Goal: Information Seeking & Learning: Learn about a topic

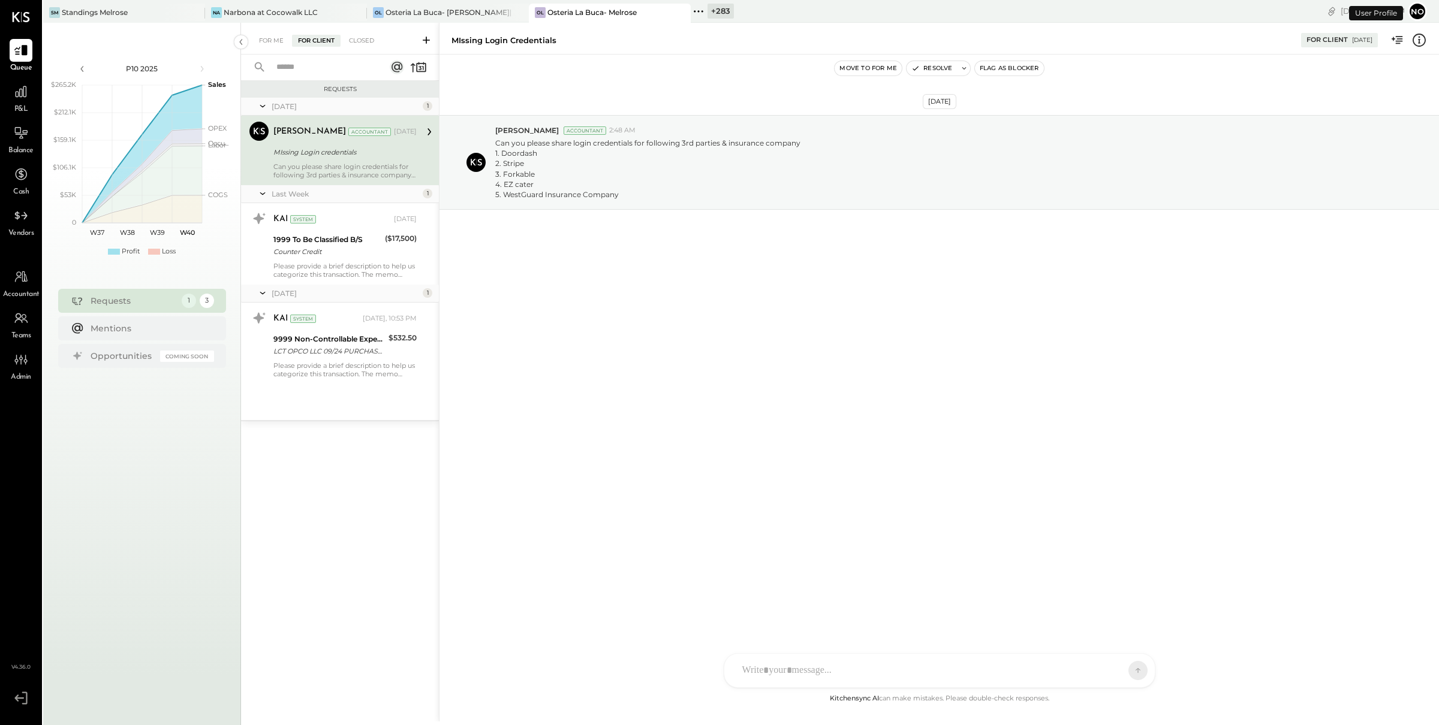
click at [331, 169] on div "Can you please share login credentials for following 3rd parties & insurance co…" at bounding box center [344, 170] width 143 height 17
click at [336, 242] on div "1999 To Be Classified B/S" at bounding box center [327, 240] width 108 height 12
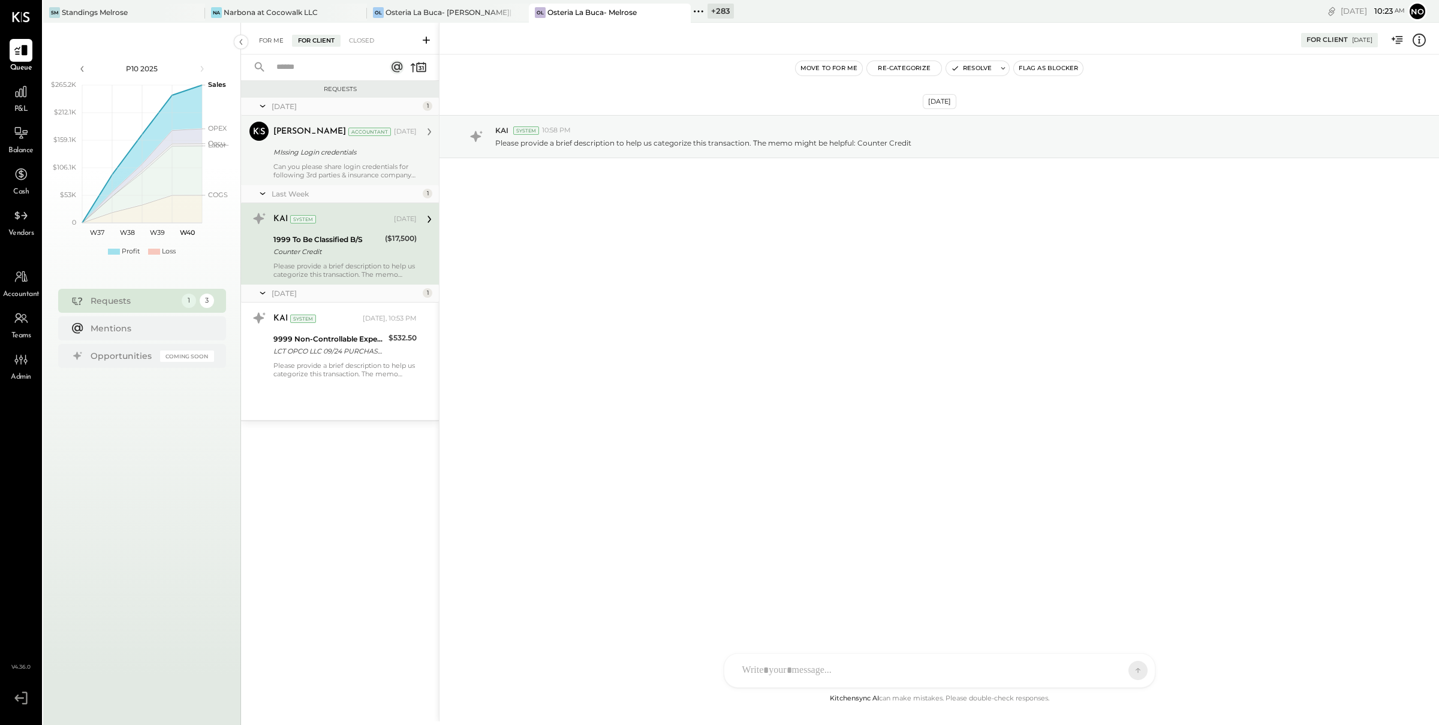
click at [263, 37] on div "For Me" at bounding box center [271, 41] width 37 height 12
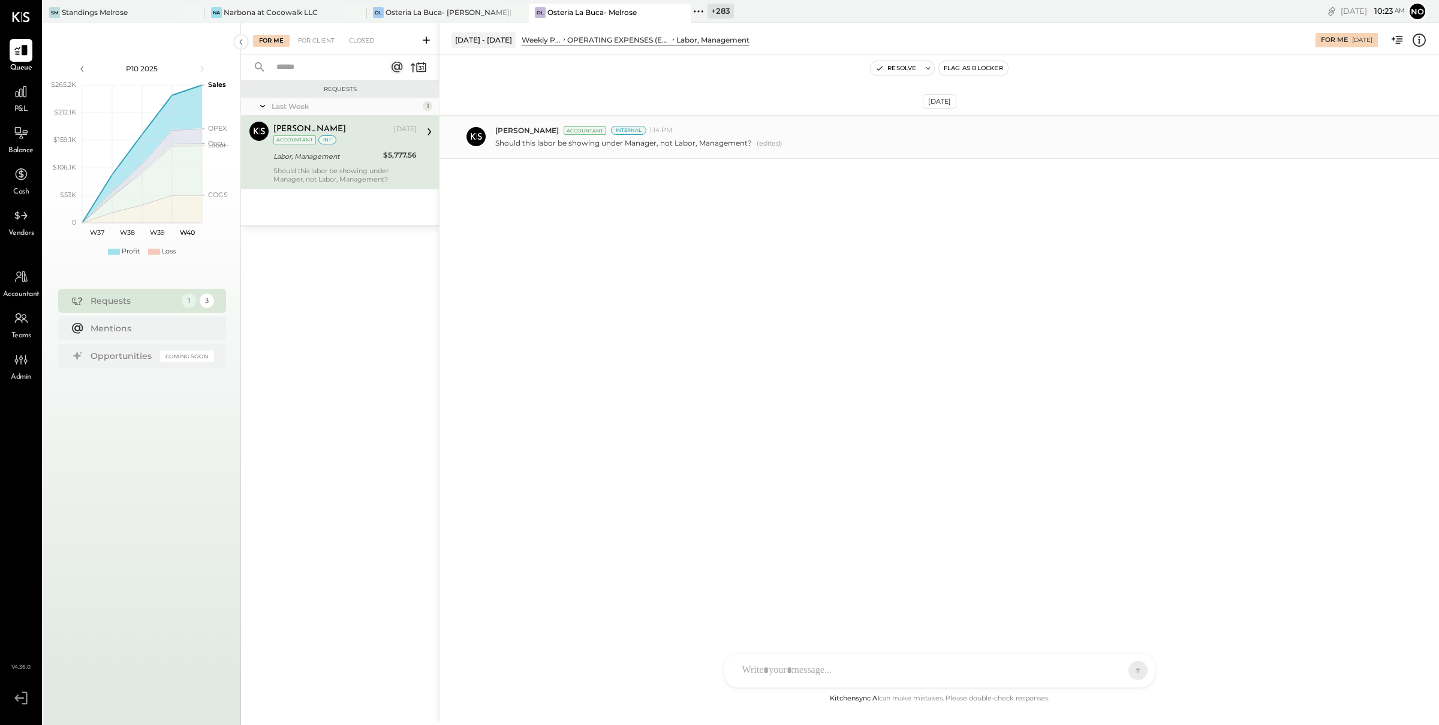
click at [716, 151] on div "Chris Dash Accountant Internal 1:14 PM Should this labor be showing under Manag…" at bounding box center [938, 137] width 999 height 44
click at [21, 92] on icon at bounding box center [21, 92] width 16 height 16
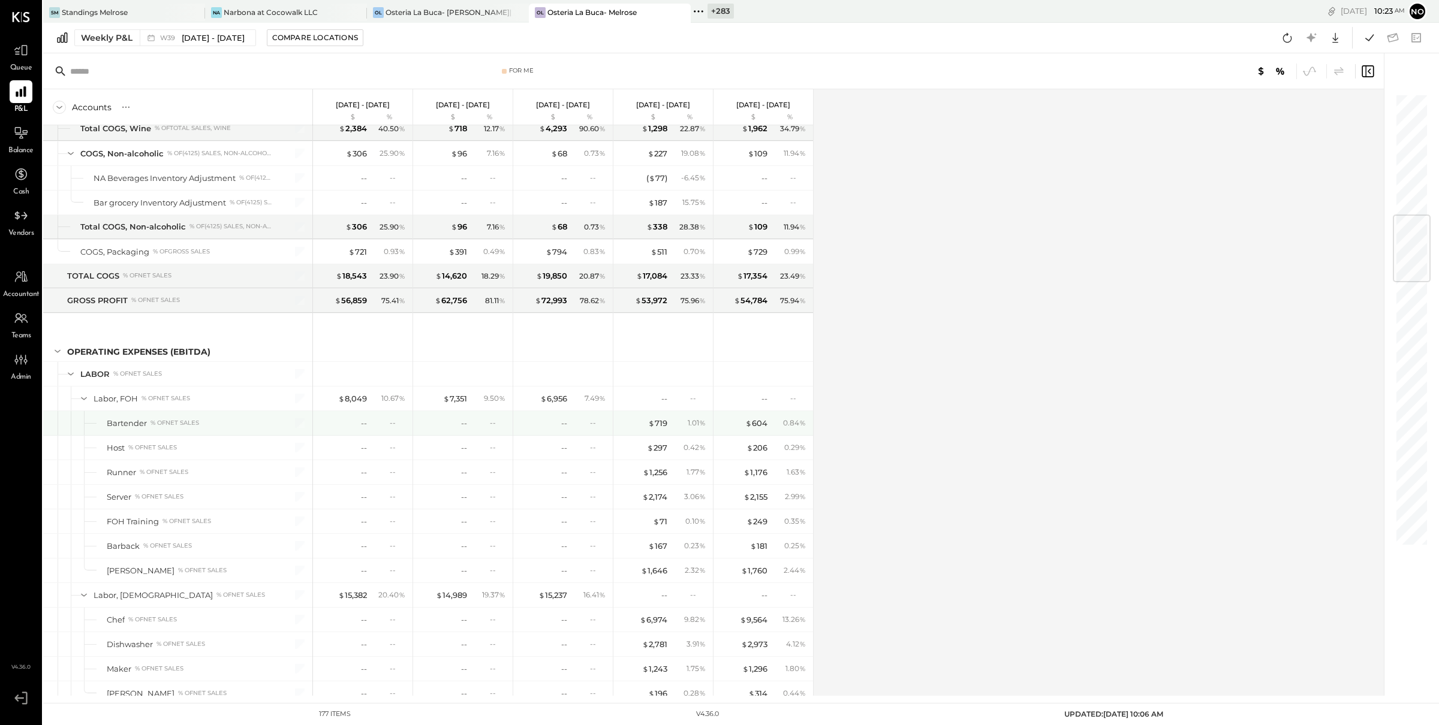
scroll to position [1034, 0]
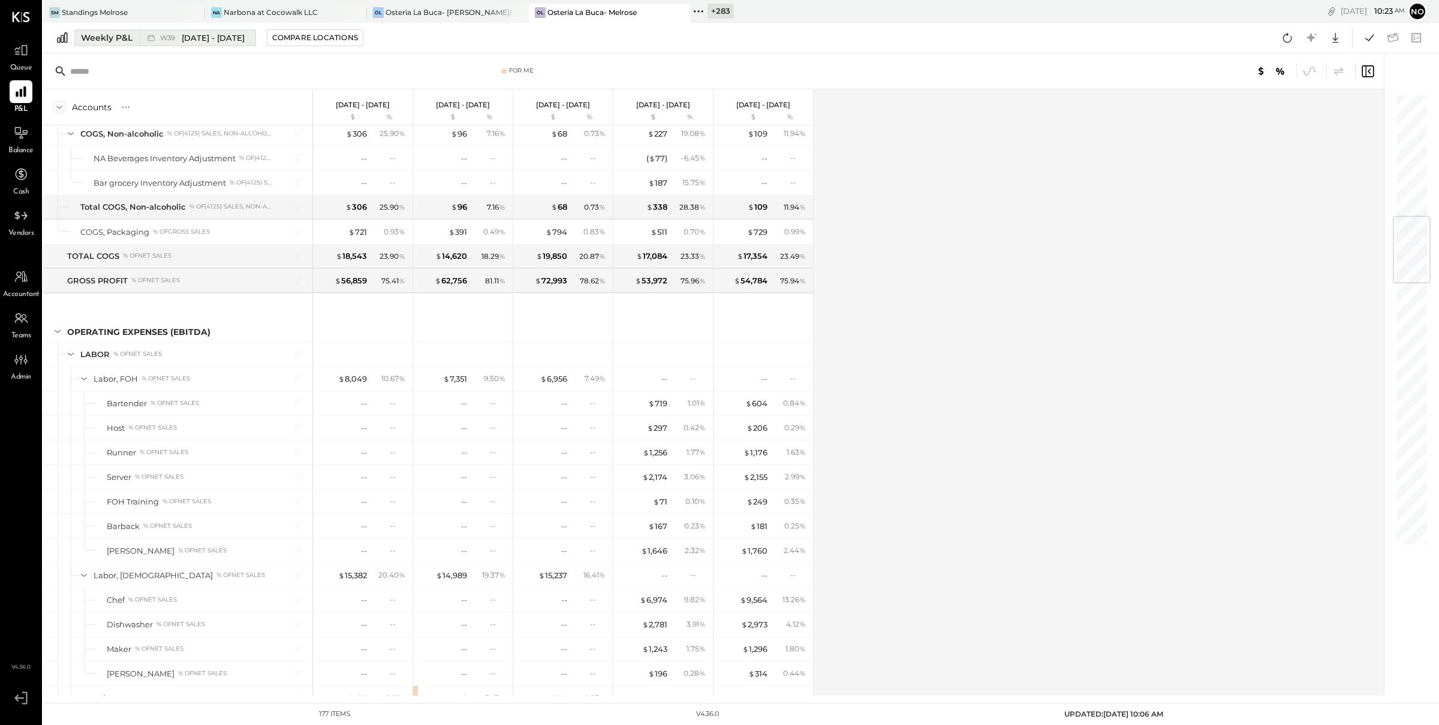
click at [110, 34] on div "Weekly P&L" at bounding box center [107, 38] width 52 height 12
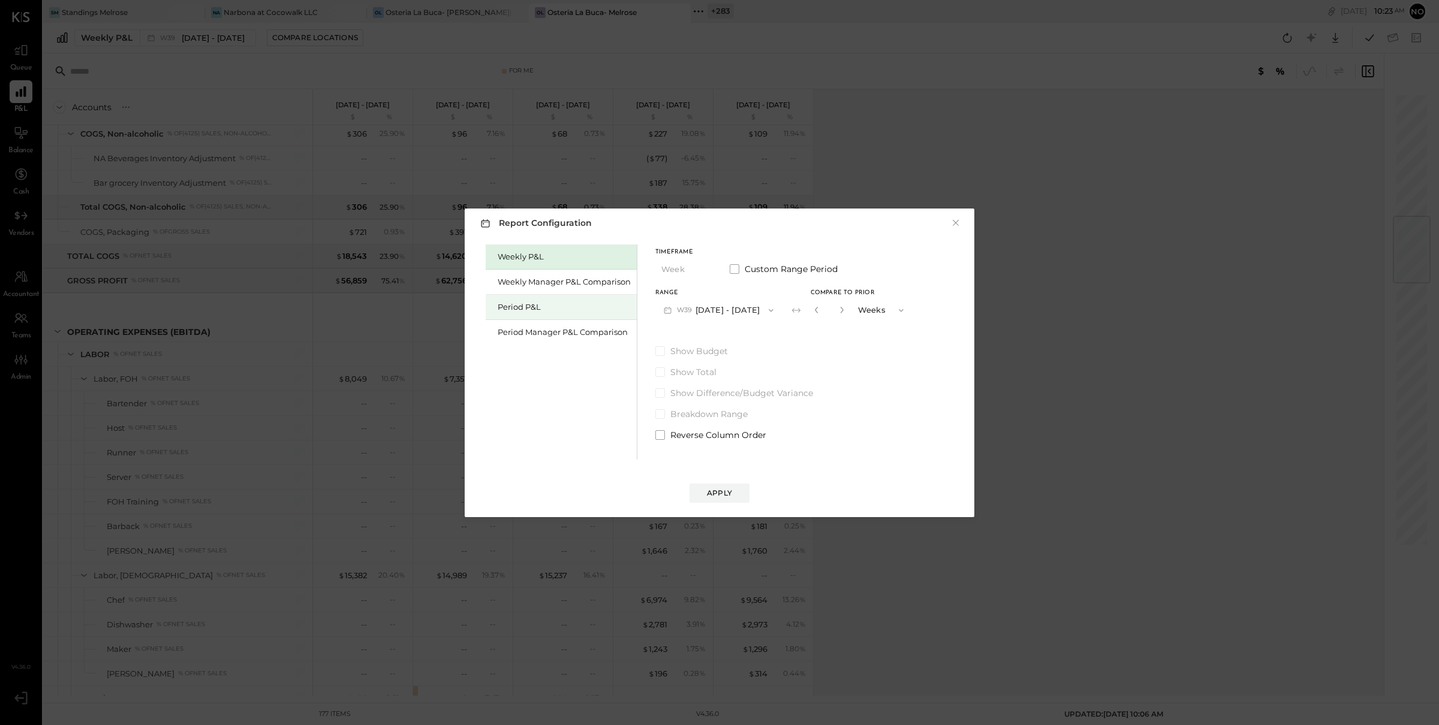
click at [526, 311] on div "Period P&L" at bounding box center [564, 307] width 133 height 11
click at [836, 311] on div "Compare" at bounding box center [816, 313] width 39 height 10
click at [842, 309] on icon "button" at bounding box center [838, 309] width 7 height 7
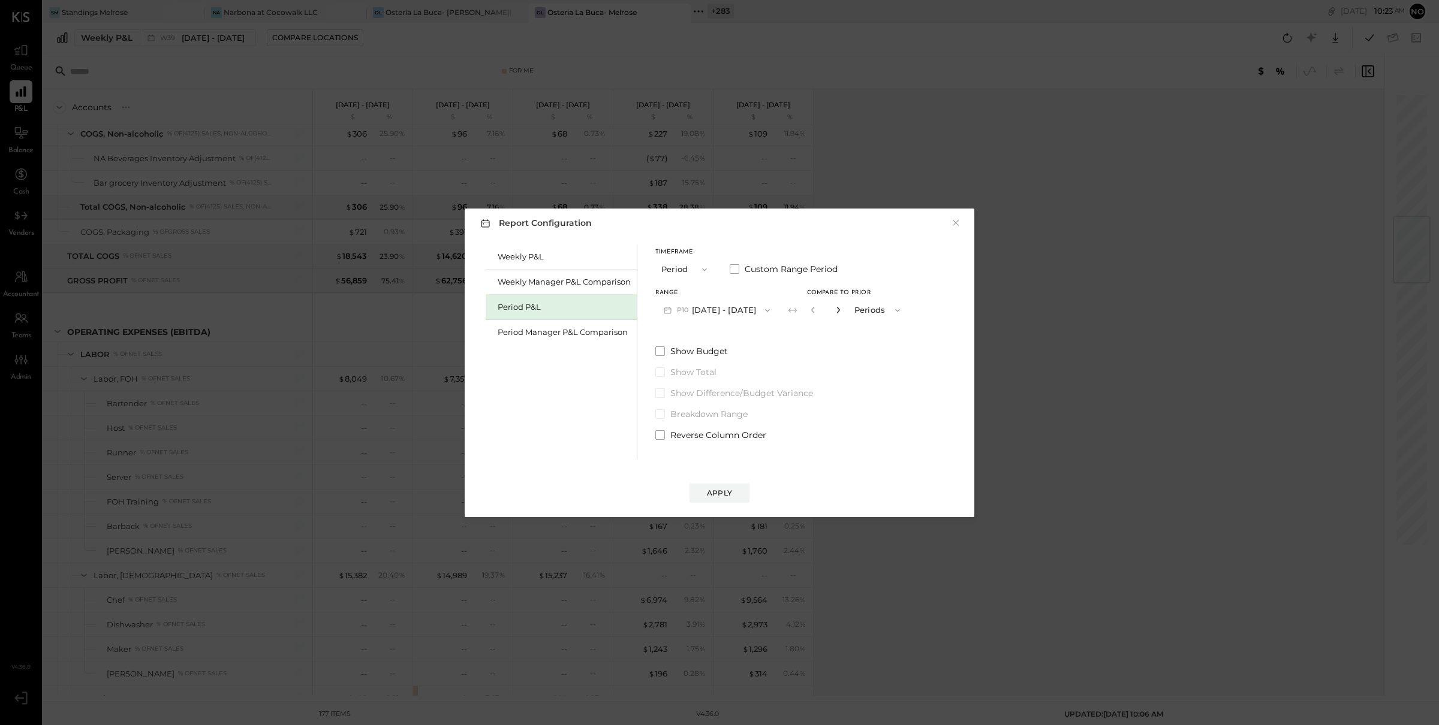
type input "*"
click at [728, 492] on div "Apply" at bounding box center [719, 493] width 25 height 10
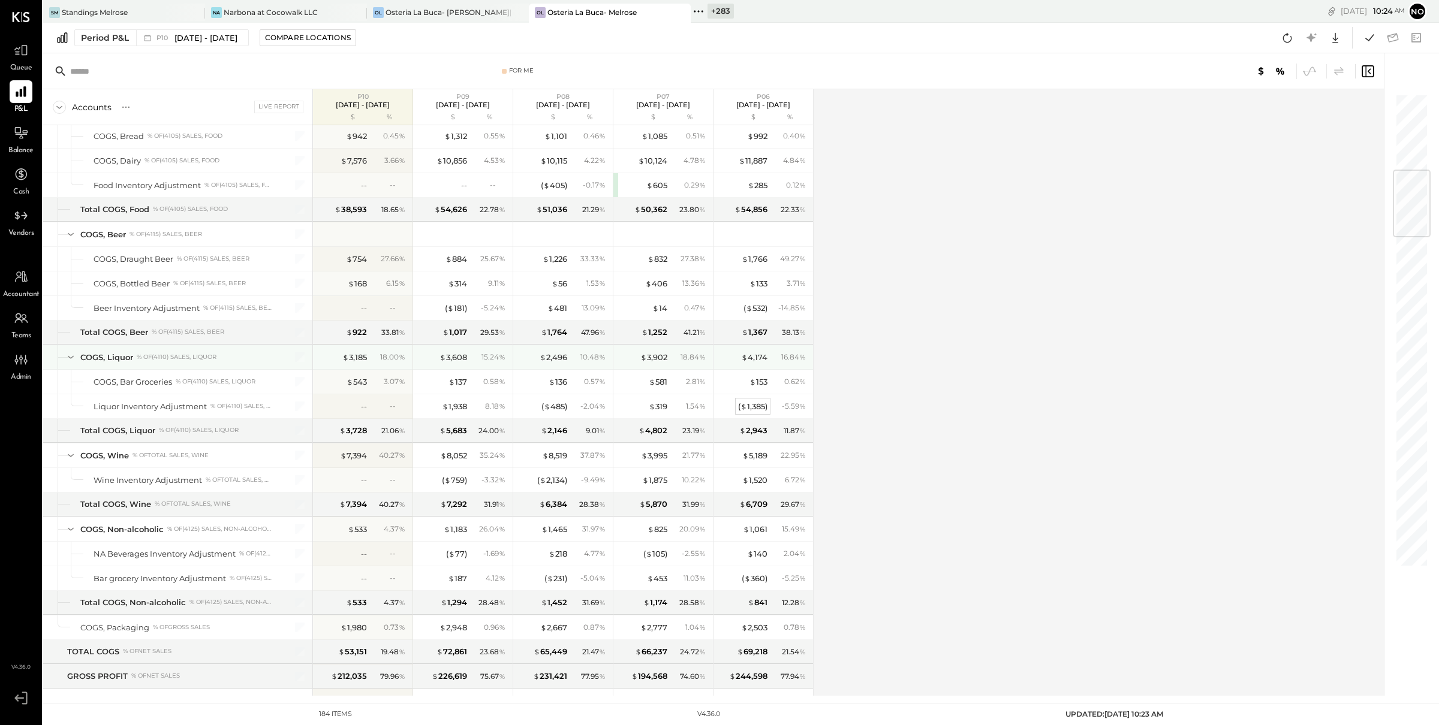
scroll to position [699, 0]
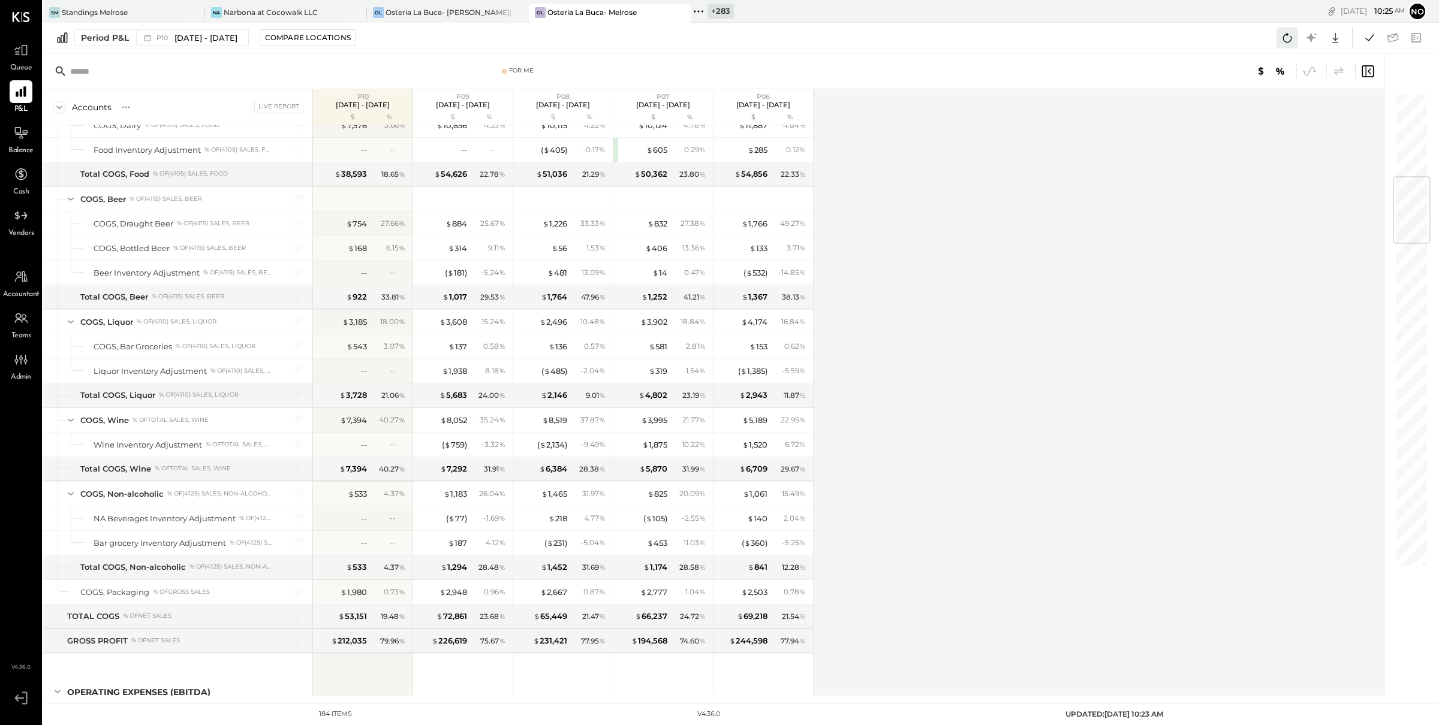
click at [1283, 40] on icon at bounding box center [1287, 38] width 9 height 10
click at [1285, 41] on icon at bounding box center [1287, 38] width 16 height 16
click at [1292, 36] on icon at bounding box center [1287, 38] width 16 height 16
click at [1368, 40] on icon at bounding box center [1369, 37] width 8 height 7
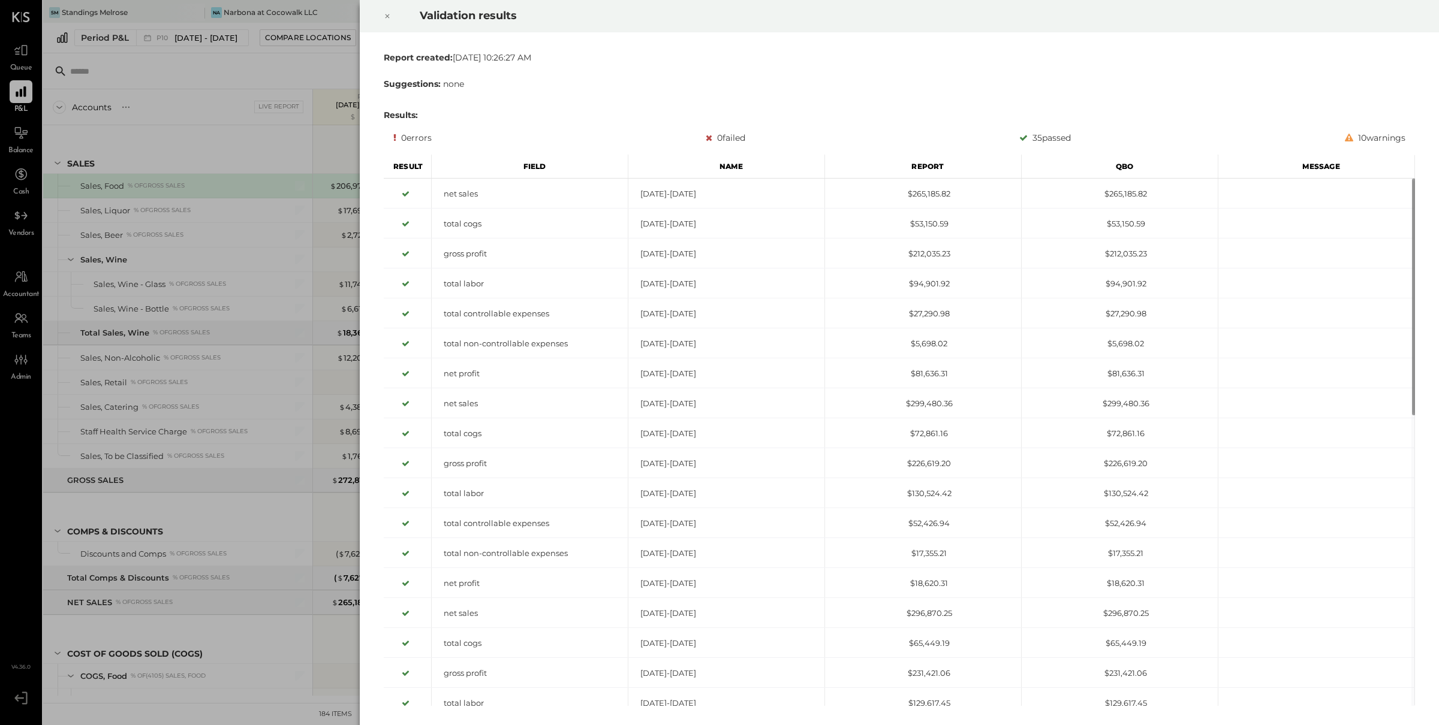
click at [386, 16] on icon at bounding box center [387, 16] width 7 height 14
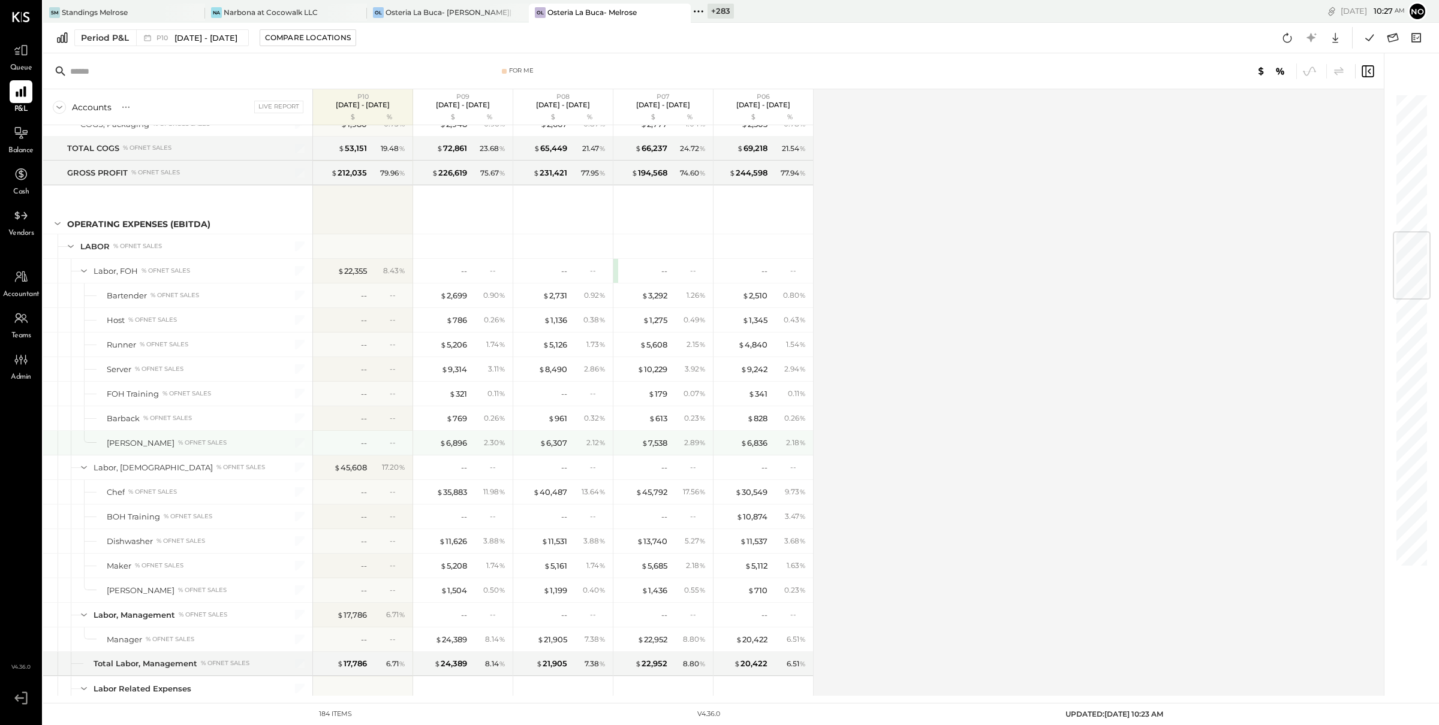
scroll to position [1176, 0]
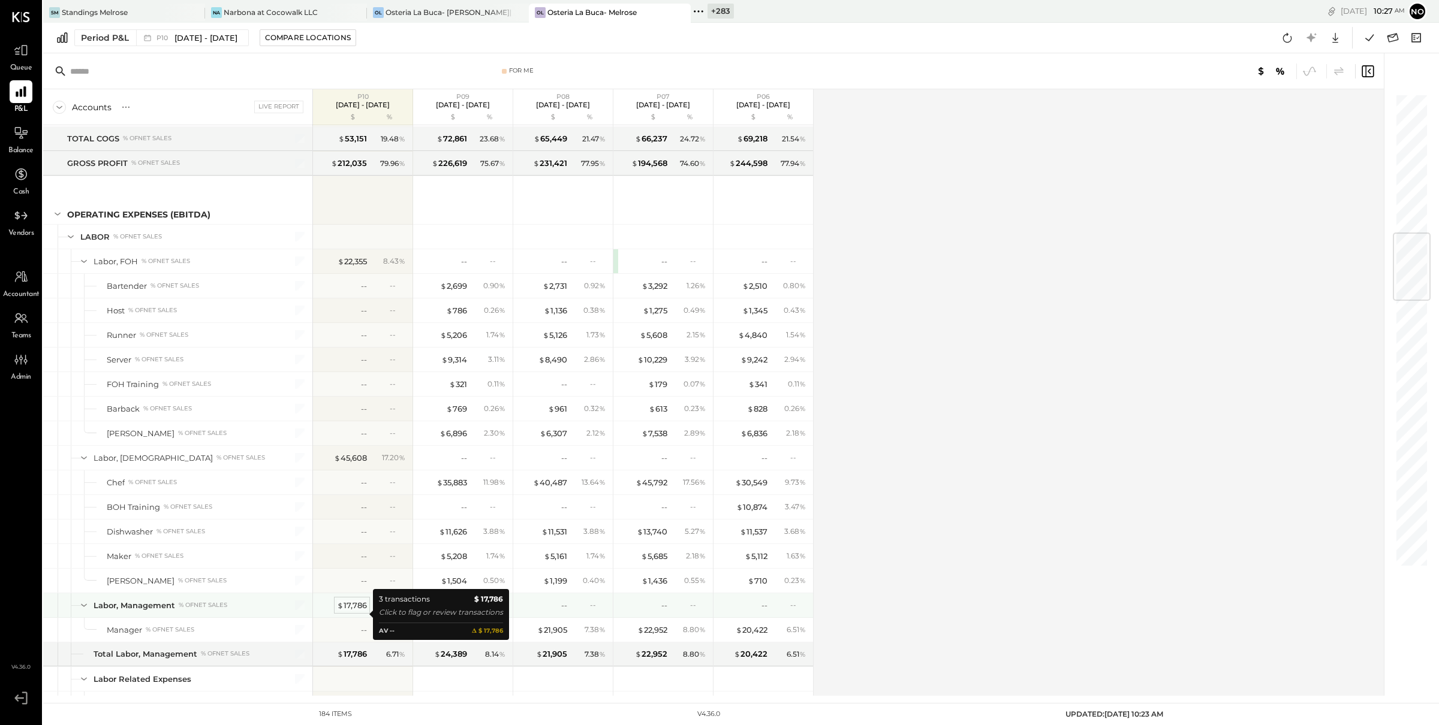
click at [357, 612] on div "$ 17,786" at bounding box center [352, 605] width 30 height 11
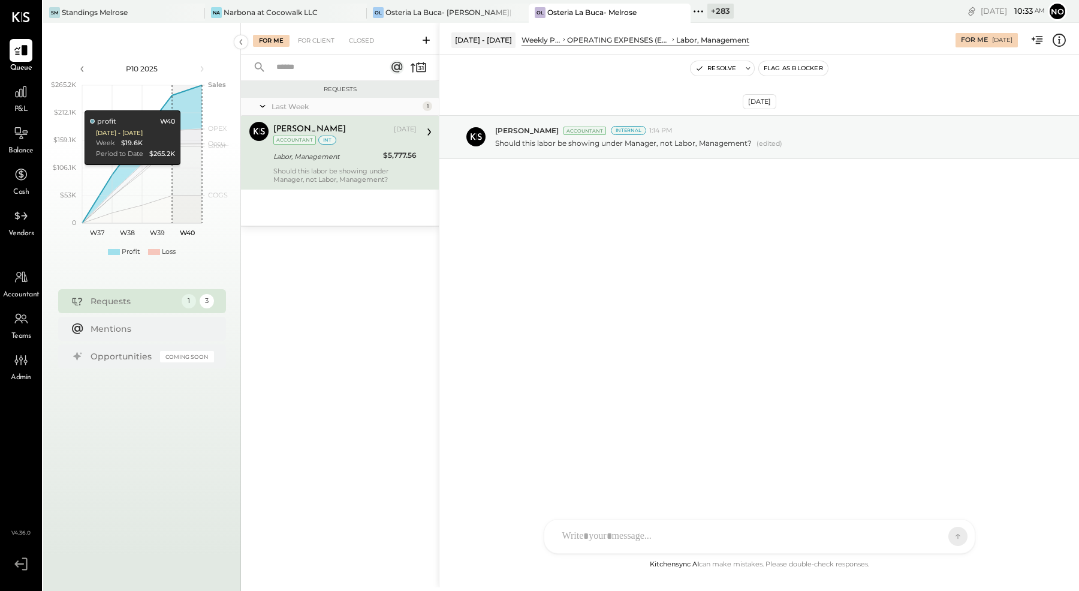
click at [577, 40] on div "OPERATING EXPENSES (EBITDA)" at bounding box center [618, 40] width 103 height 10
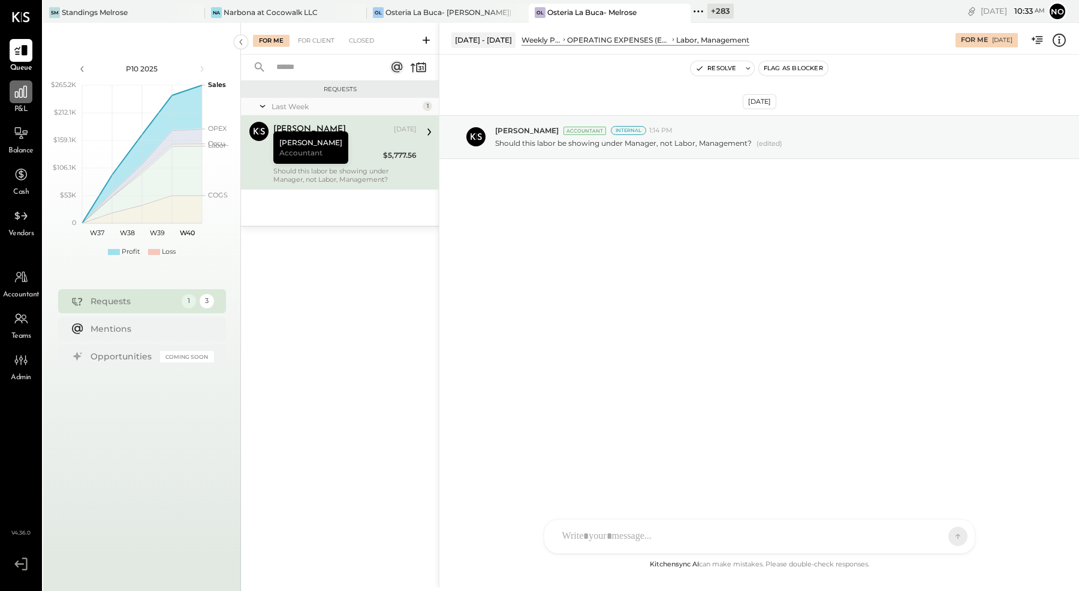
click at [16, 99] on div at bounding box center [21, 91] width 23 height 23
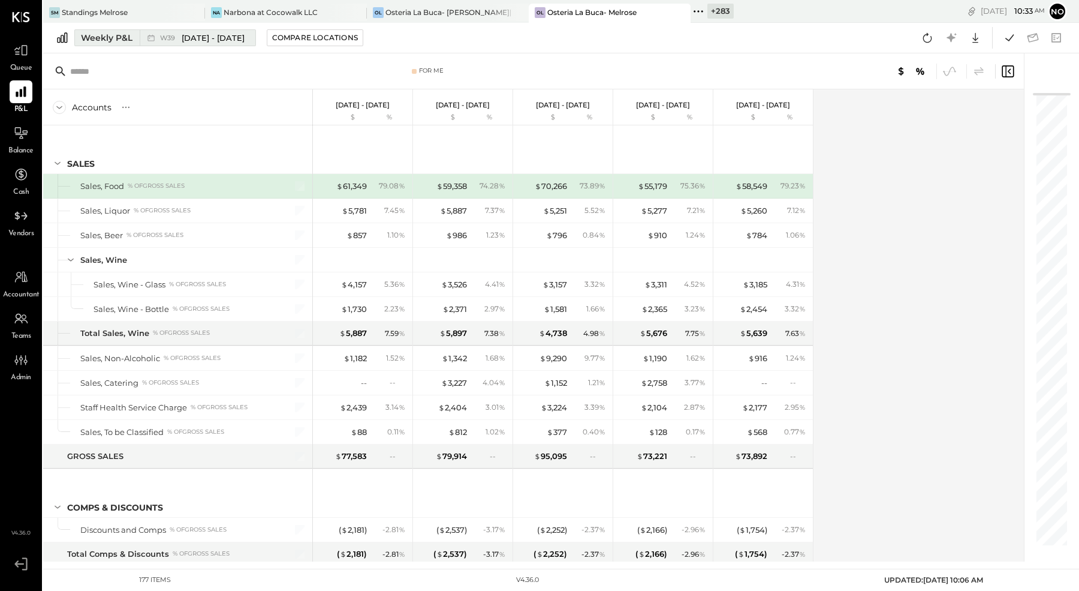
click at [103, 34] on div "Weekly P&L" at bounding box center [107, 38] width 52 height 12
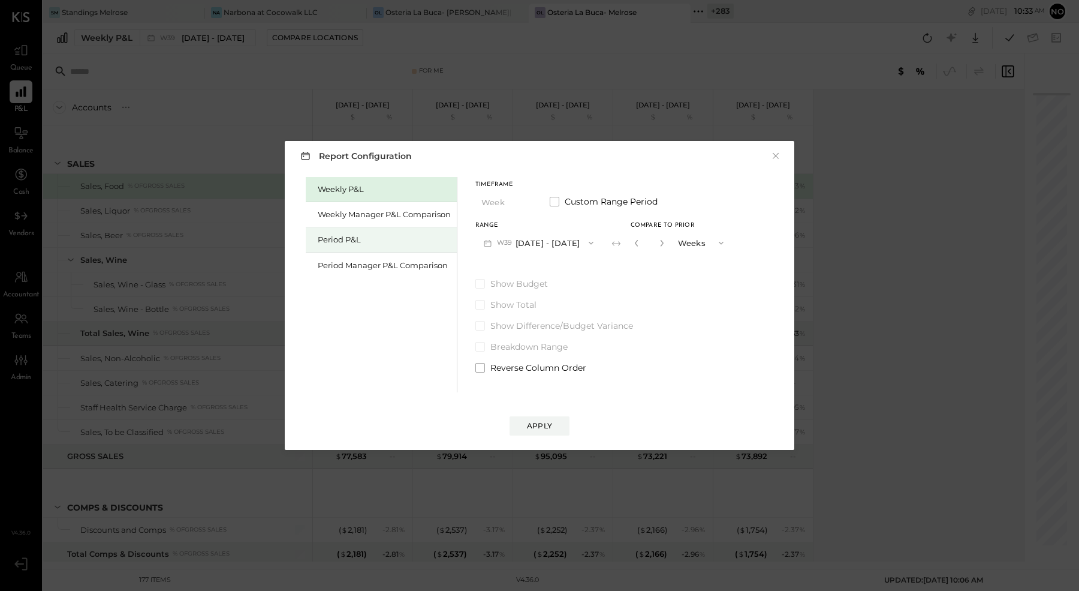
click at [377, 245] on div "Period P&L" at bounding box center [381, 239] width 151 height 25
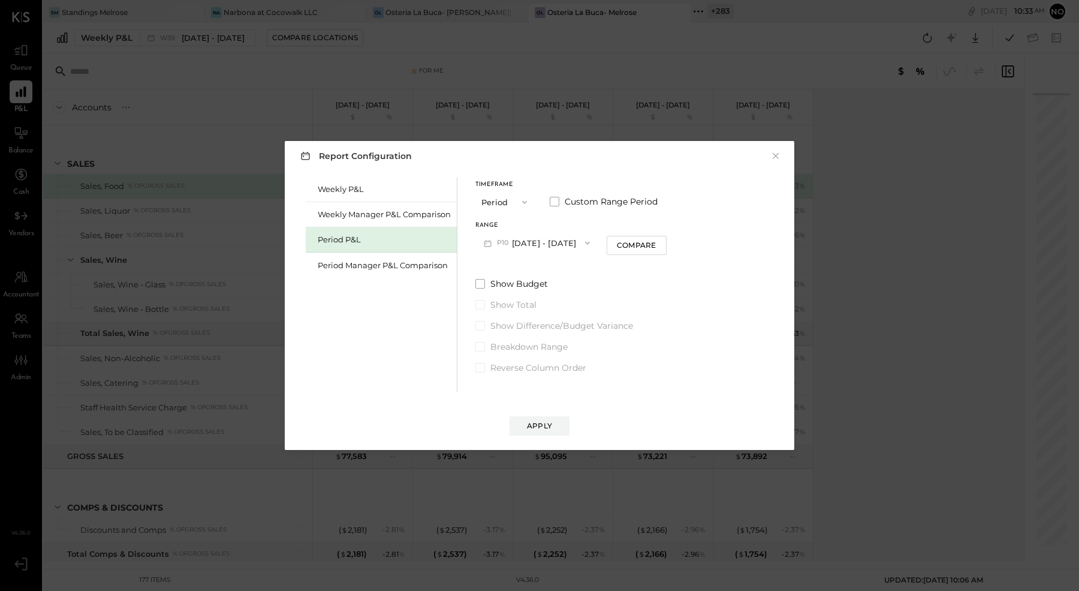
click at [565, 242] on button "P10 Sep 8 - Oct 5, 2025" at bounding box center [536, 242] width 123 height 22
click at [551, 241] on span "Sep 8 - Oct 5, 2025" at bounding box center [530, 244] width 57 height 10
click at [648, 243] on div "Compare" at bounding box center [636, 245] width 39 height 10
click at [663, 243] on button "button" at bounding box center [659, 242] width 10 height 13
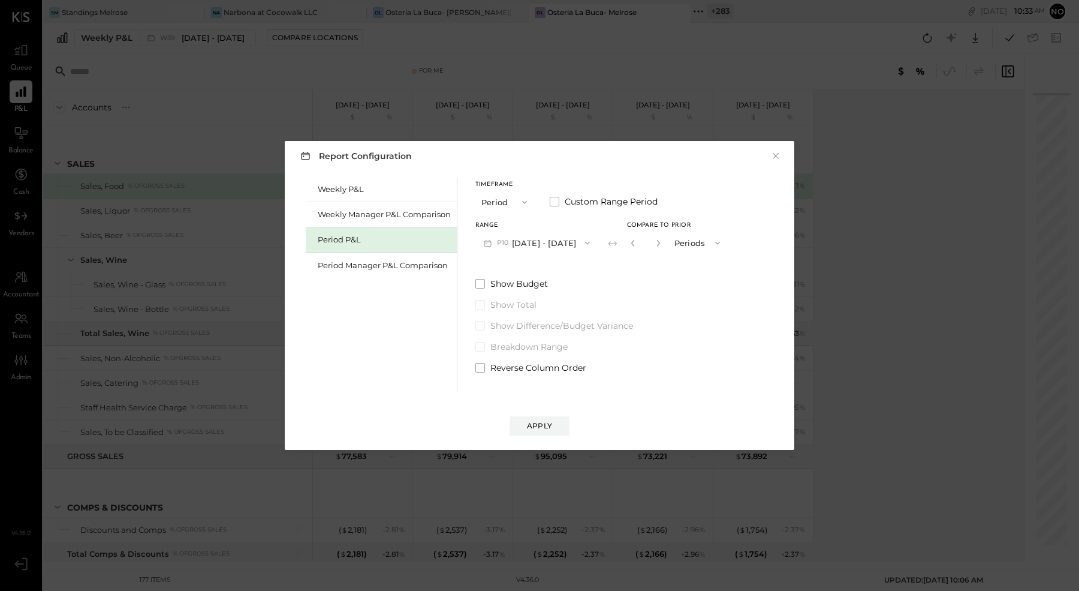
click at [663, 243] on button "button" at bounding box center [659, 242] width 10 height 13
type input "*"
click at [547, 426] on div "Apply" at bounding box center [539, 425] width 25 height 10
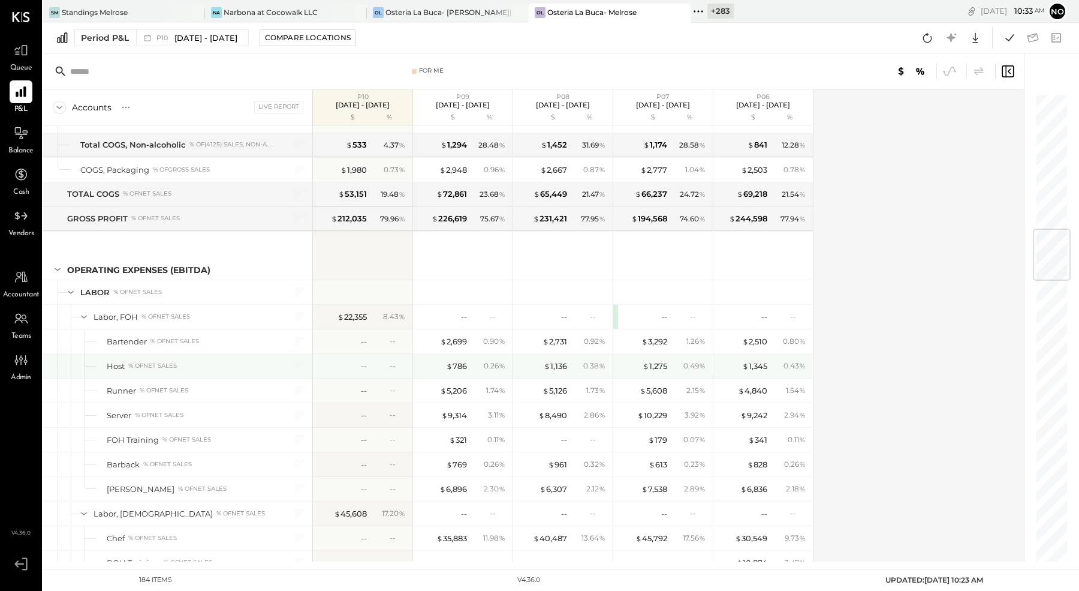
scroll to position [1131, 0]
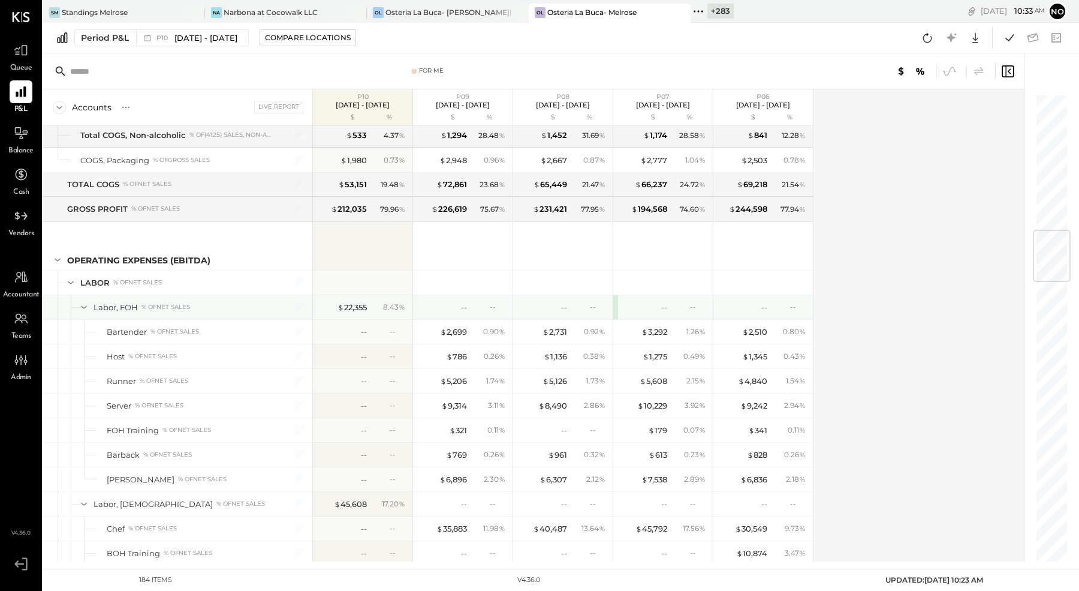
click at [616, 295] on div "-- --" at bounding box center [663, 307] width 100 height 24
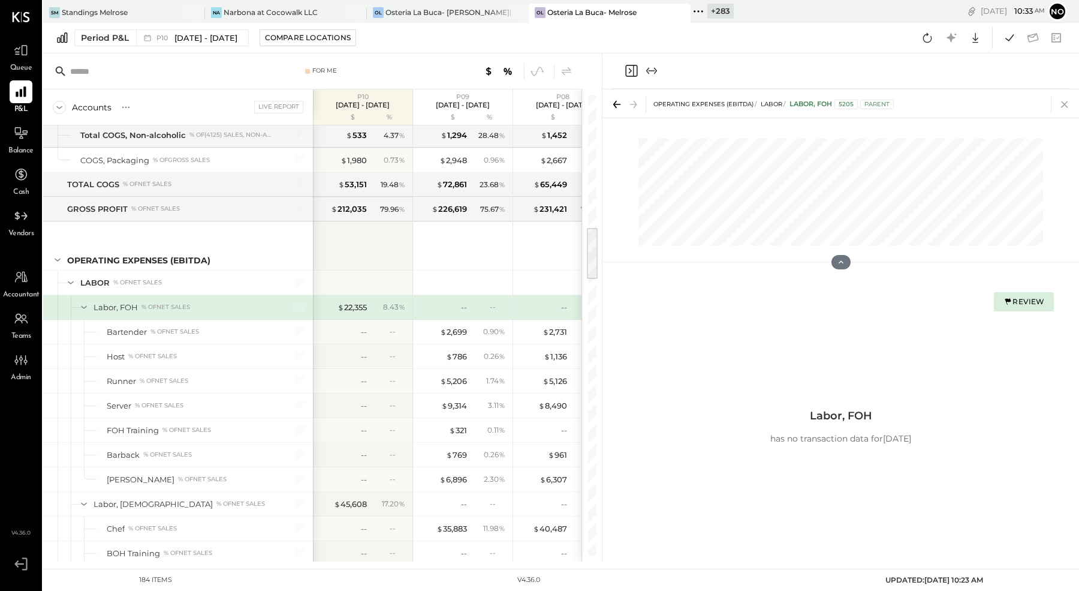
click at [1066, 102] on icon at bounding box center [1064, 104] width 7 height 7
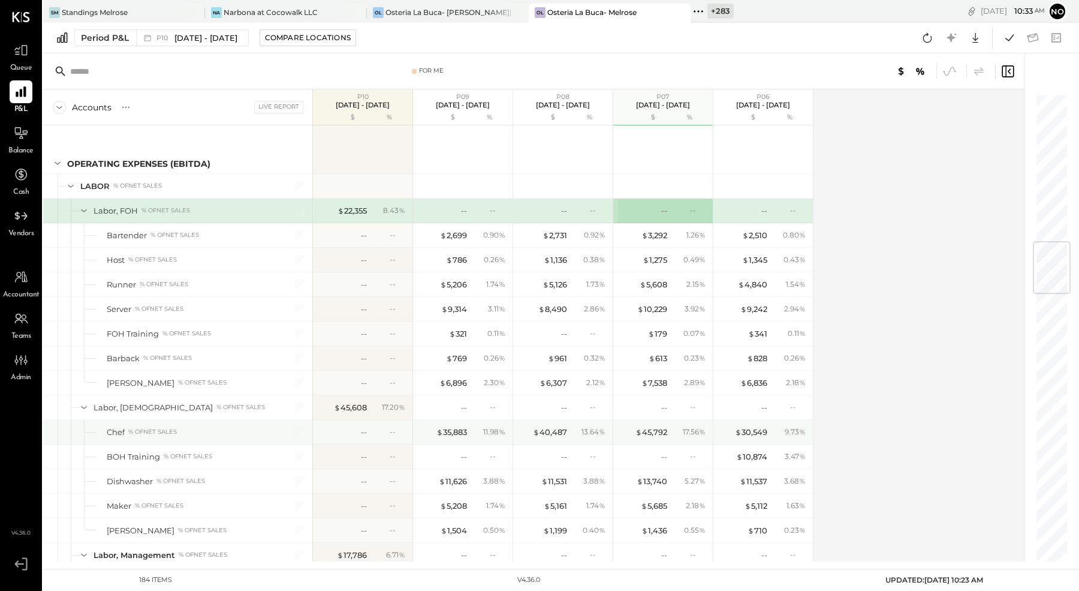
scroll to position [1247, 0]
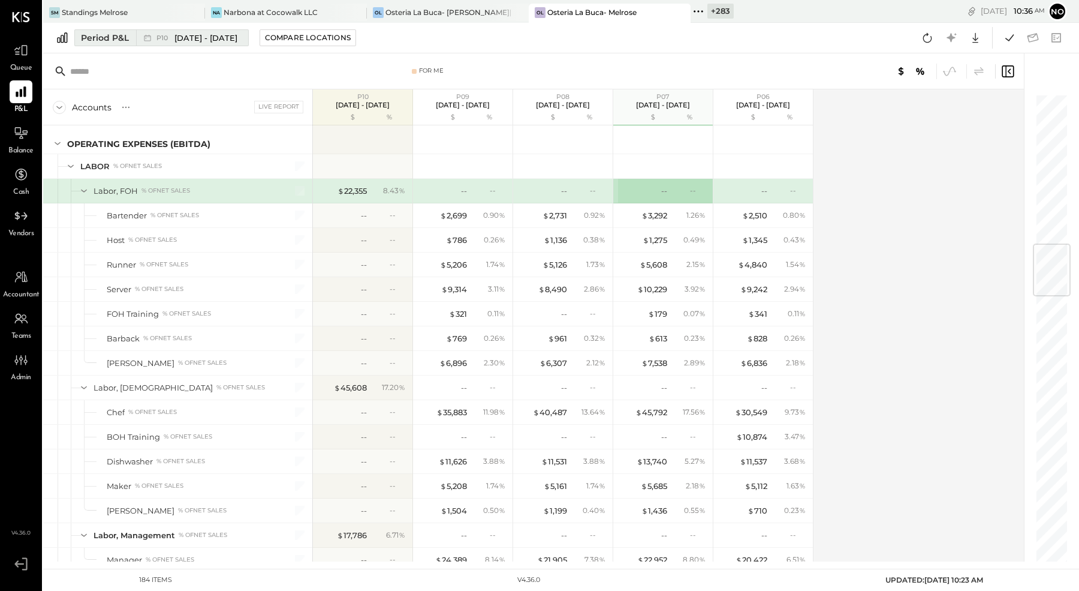
click at [95, 35] on div "Period P&L" at bounding box center [105, 38] width 48 height 12
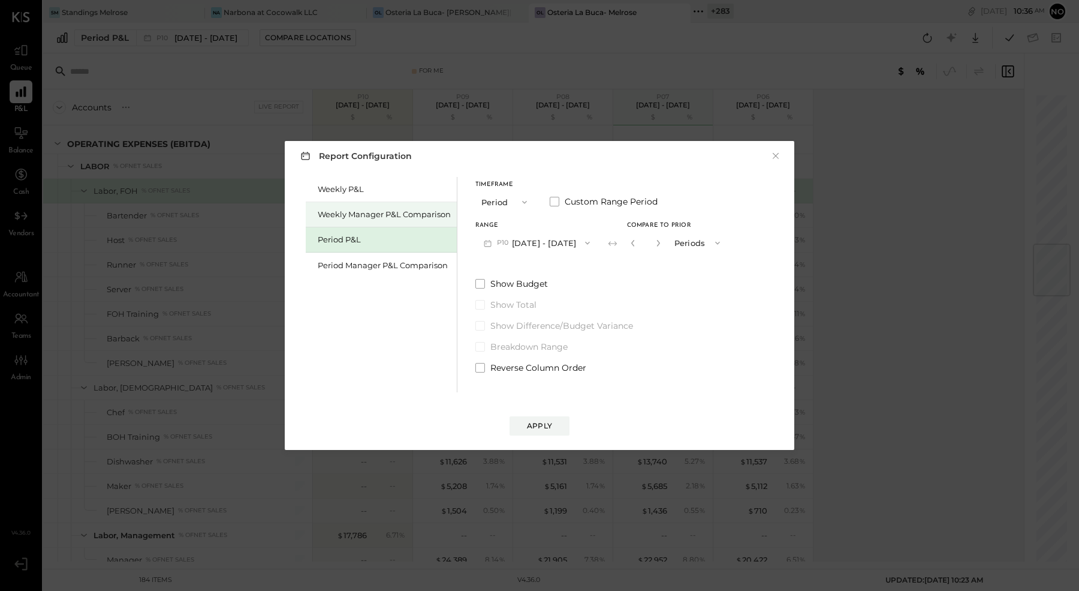
click at [343, 210] on div "Weekly Manager P&L Comparison" at bounding box center [384, 214] width 133 height 11
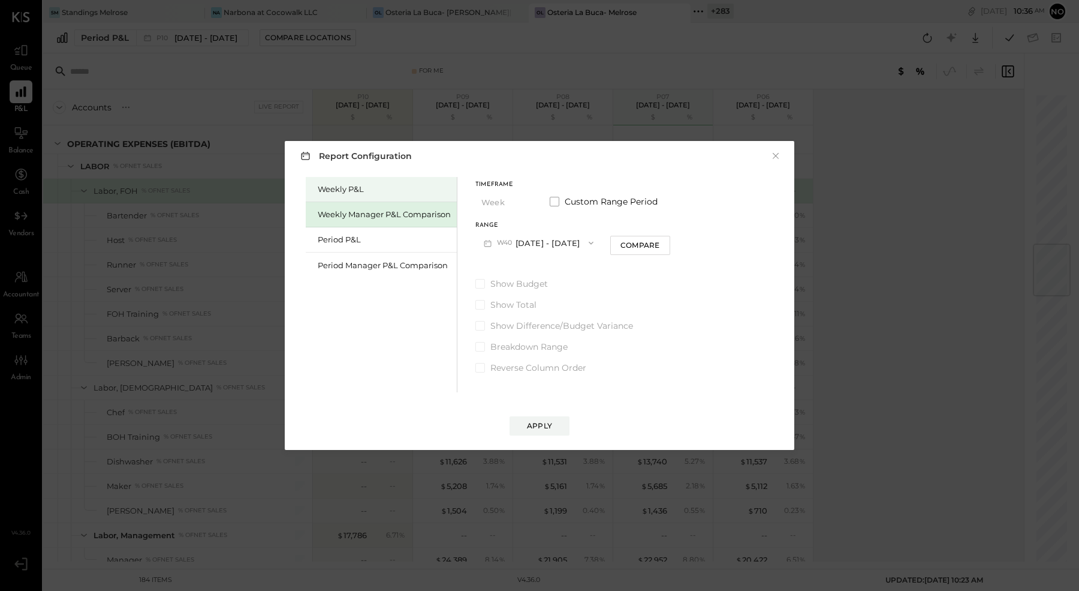
drag, startPoint x: 342, startPoint y: 185, endPoint x: 362, endPoint y: 187, distance: 19.9
click at [343, 185] on div "Weekly P&L" at bounding box center [384, 188] width 133 height 11
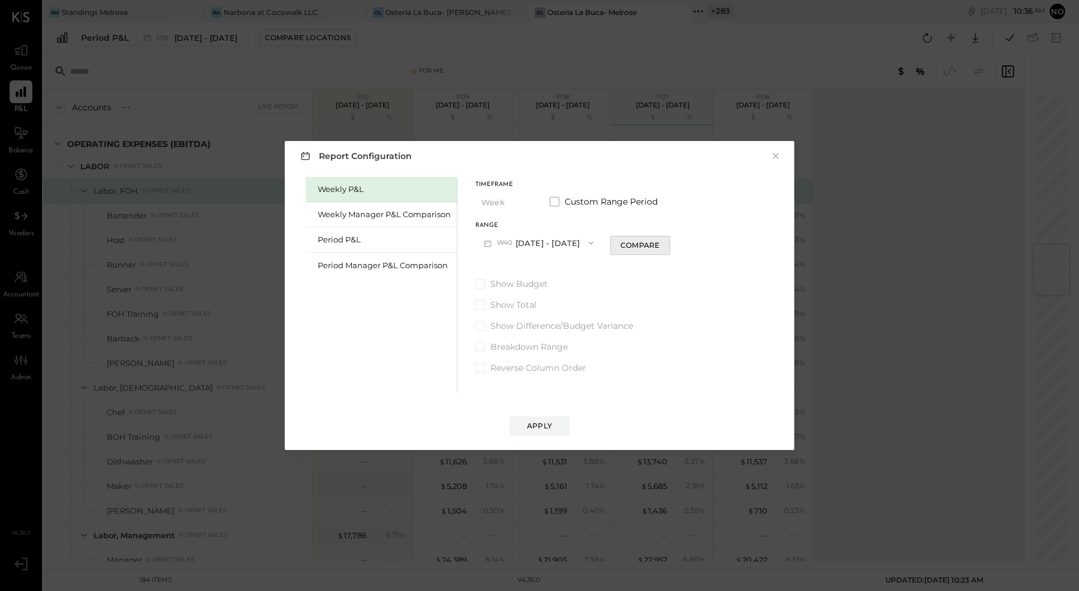
click at [660, 244] on div "Compare" at bounding box center [640, 245] width 39 height 10
click at [663, 241] on icon "button" at bounding box center [661, 243] width 3 height 7
type input "*"
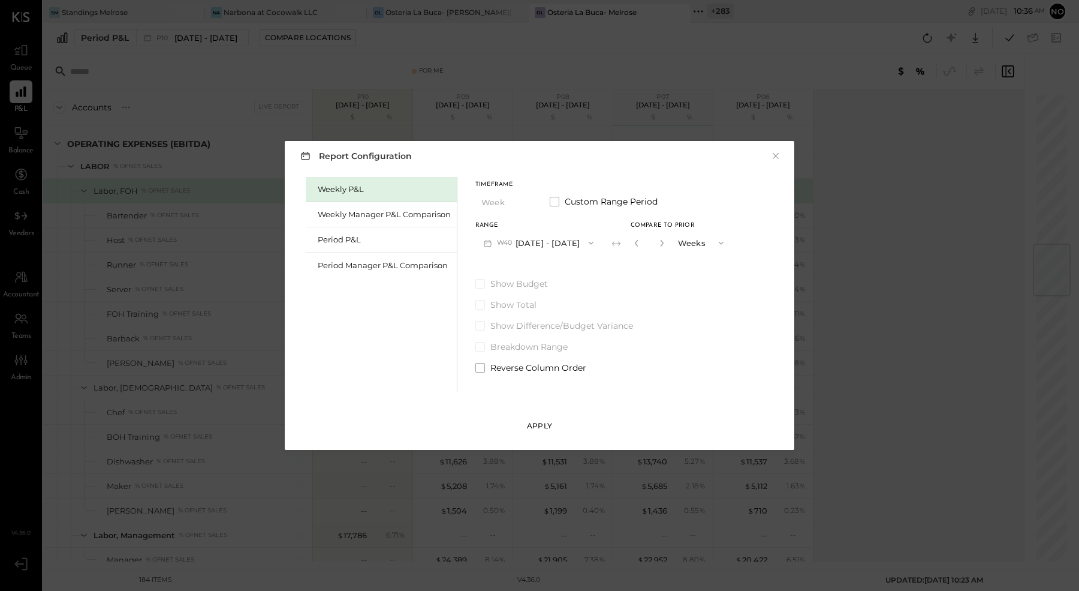
click at [543, 425] on div "Apply" at bounding box center [539, 425] width 25 height 10
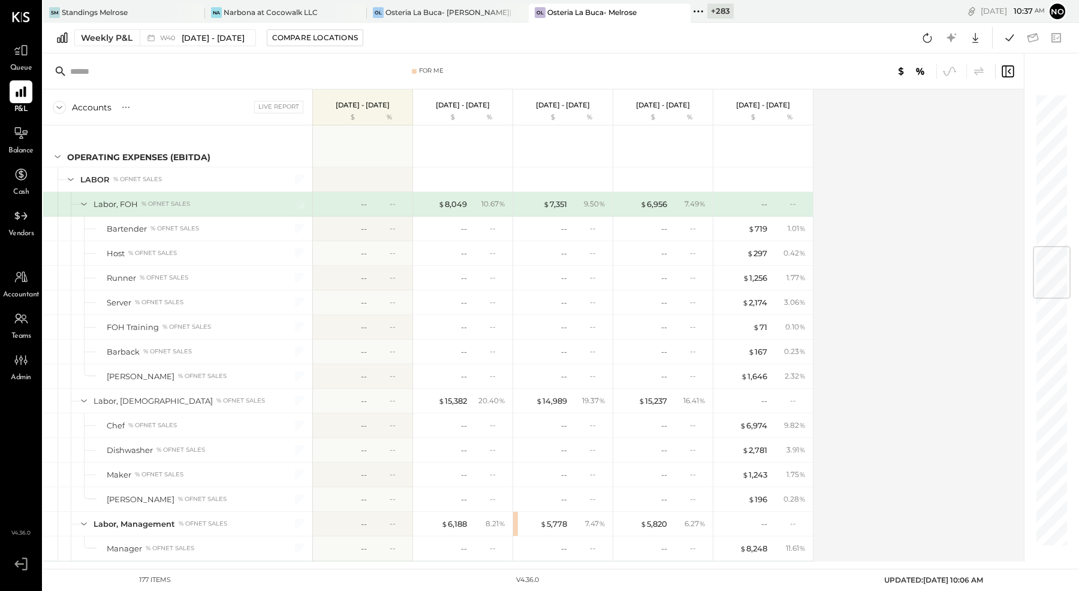
scroll to position [1342, 0]
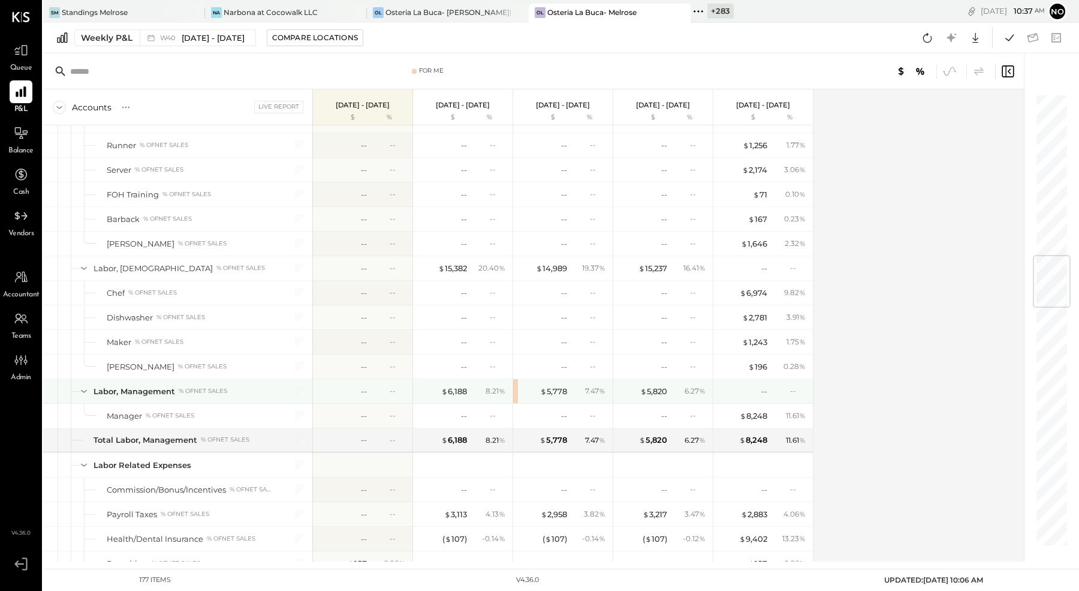
click at [515, 379] on div "$ 5,778 7.47 %" at bounding box center [563, 391] width 100 height 24
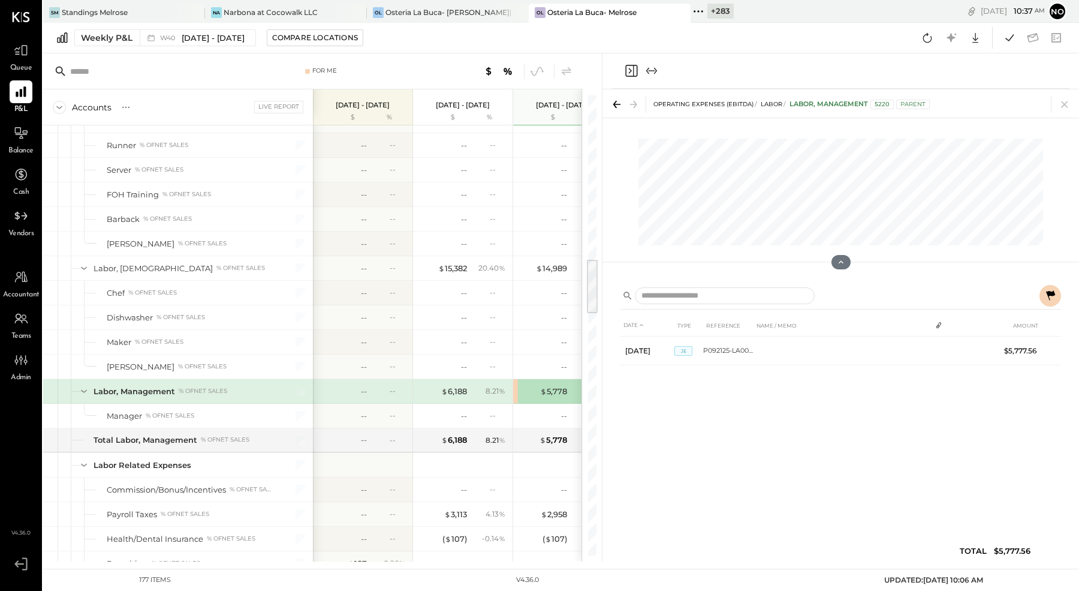
click at [1052, 291] on icon at bounding box center [1050, 295] width 9 height 10
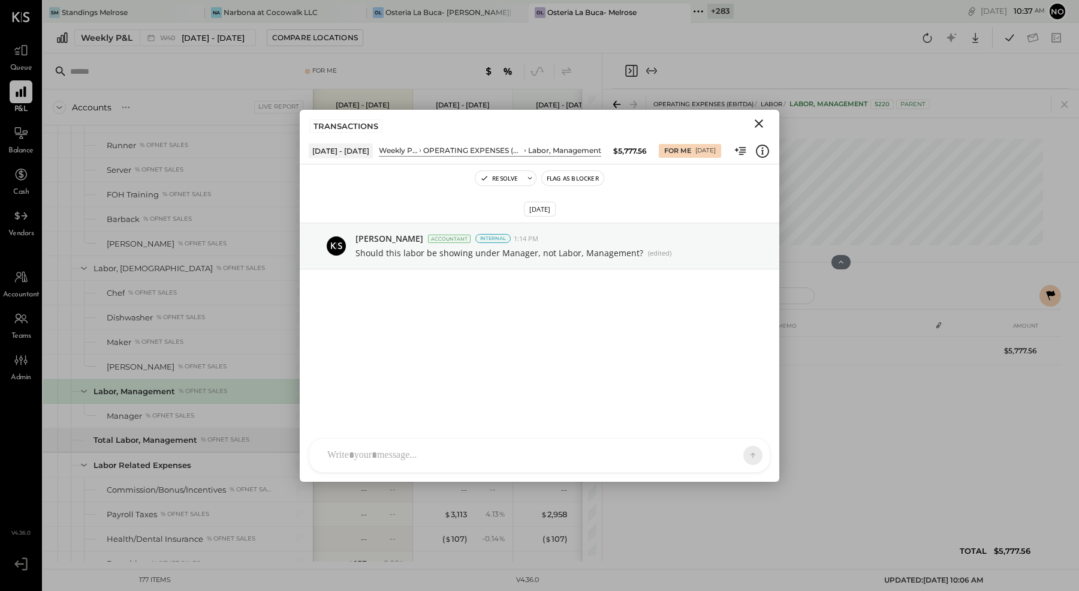
click at [753, 119] on icon "Close" at bounding box center [759, 123] width 14 height 14
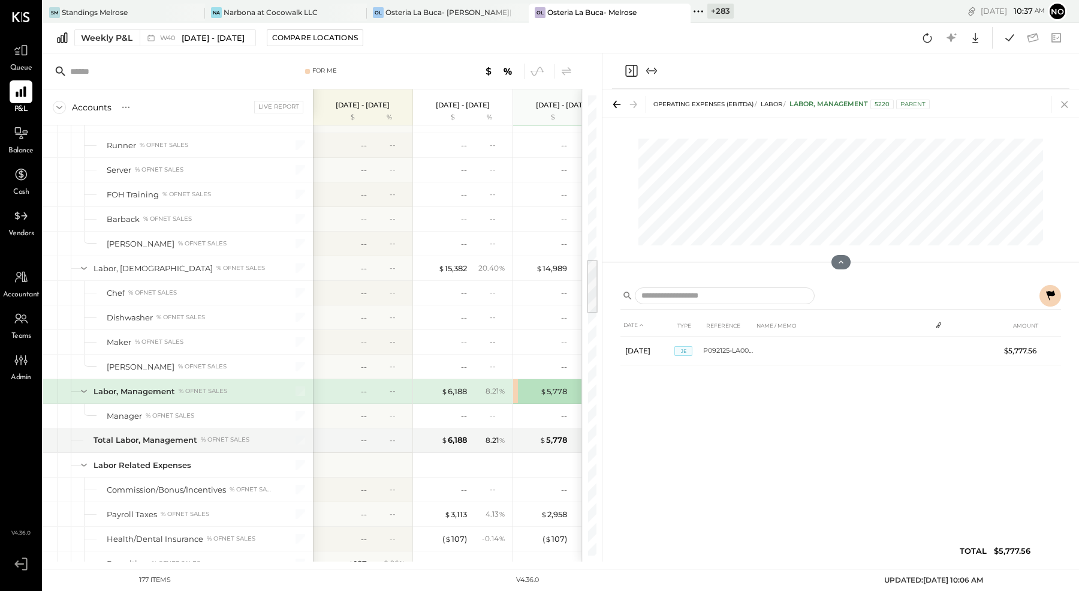
click at [1059, 98] on icon at bounding box center [1064, 104] width 17 height 17
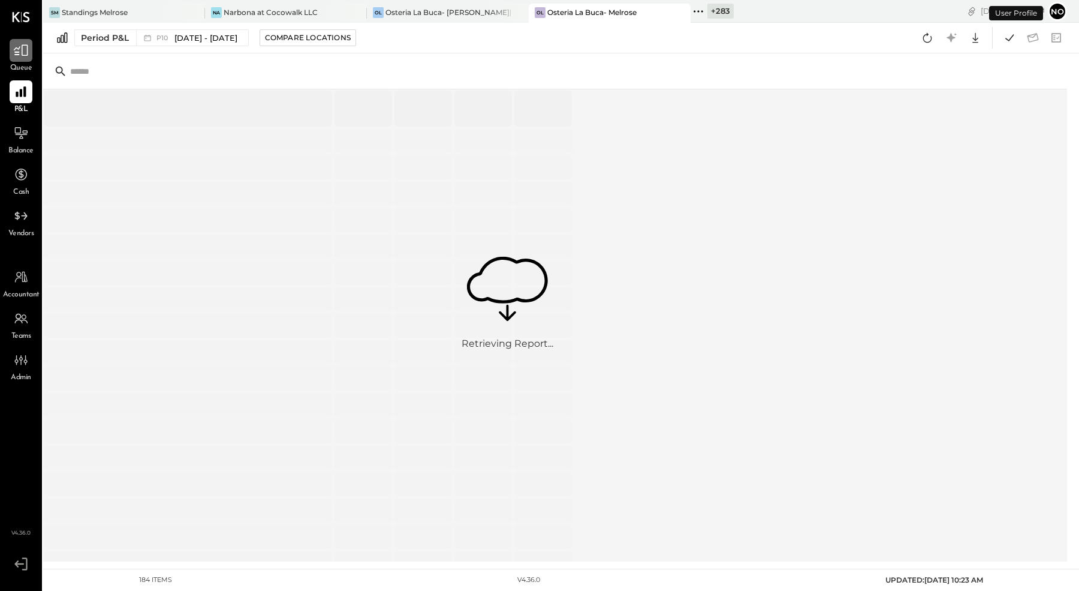
click at [29, 49] on div at bounding box center [21, 50] width 23 height 23
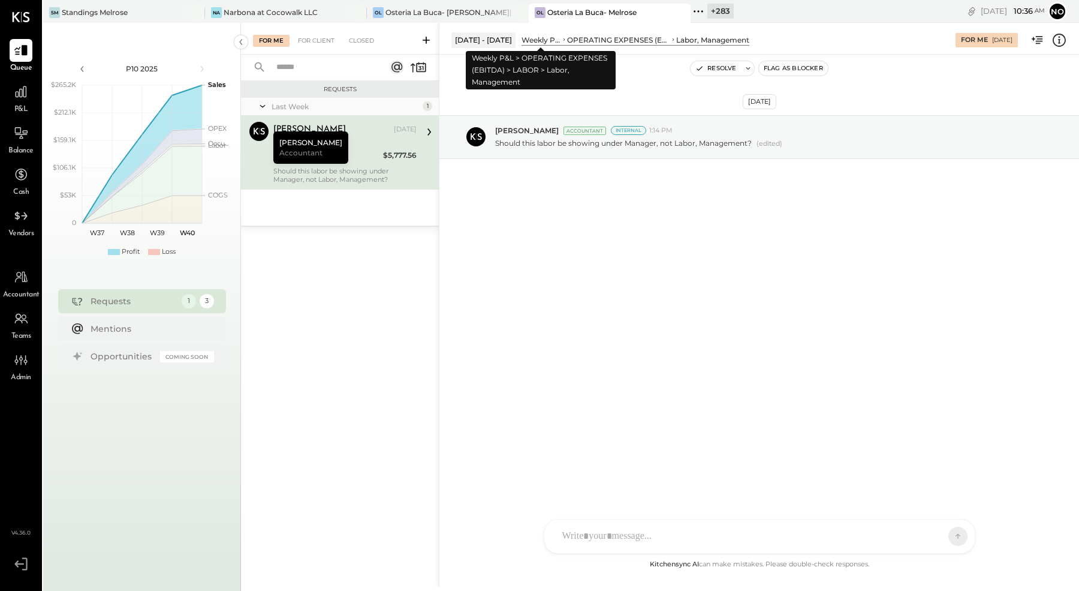
click at [540, 41] on div "Weekly P&L" at bounding box center [542, 40] width 40 height 10
click at [534, 37] on div "Weekly P&L" at bounding box center [542, 40] width 40 height 10
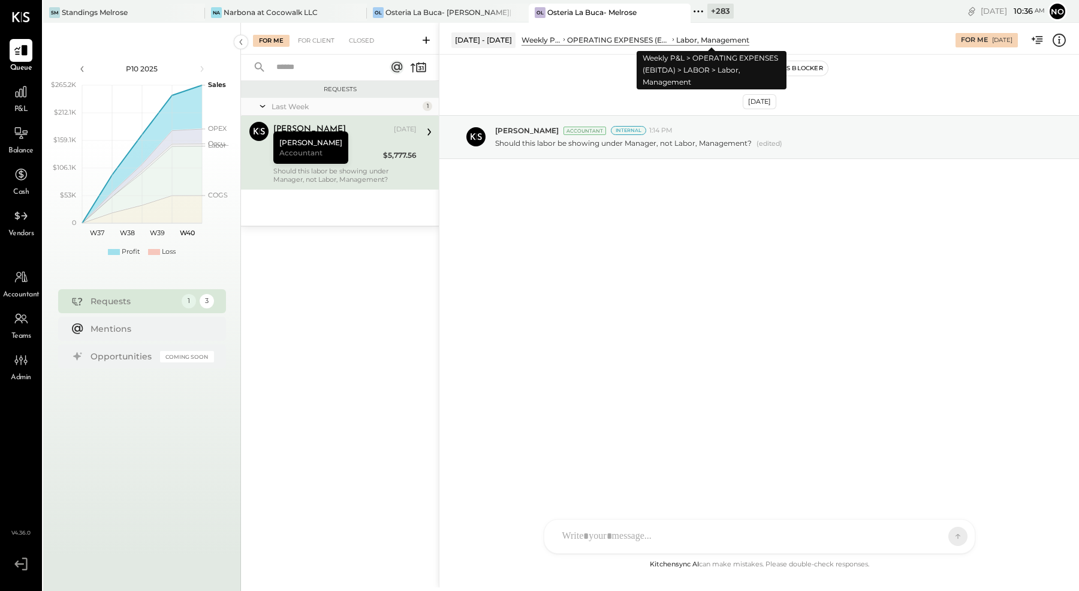
click at [685, 38] on div "Labor, Management" at bounding box center [712, 40] width 73 height 10
click at [1034, 36] on icon at bounding box center [1038, 40] width 16 height 16
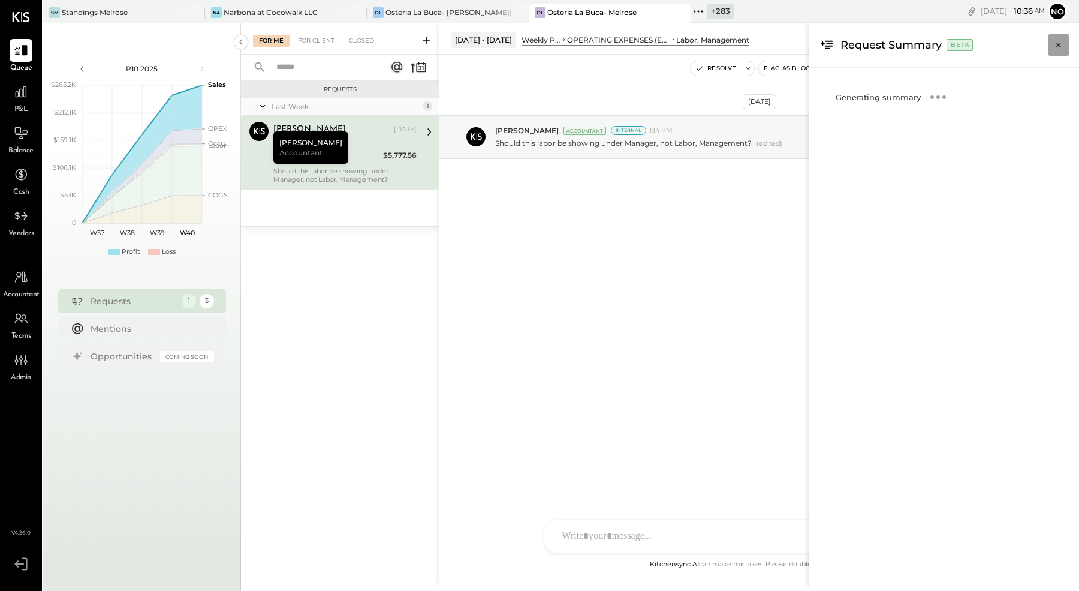
click at [1060, 44] on icon "Close panel" at bounding box center [1059, 45] width 12 height 12
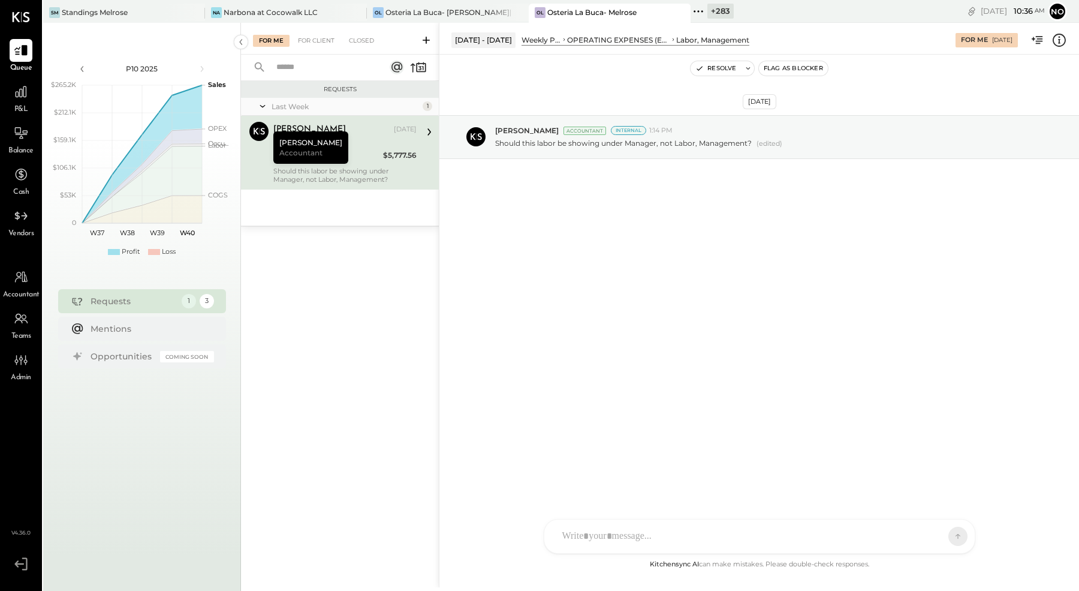
click at [602, 38] on div "OPERATING EXPENSES (EBITDA)" at bounding box center [618, 40] width 103 height 10
click at [615, 537] on div "S stephen A auslendermackinzie ID Iris Del Rocio Albarrán Millán J johnnymoezzi…" at bounding box center [760, 536] width 432 height 35
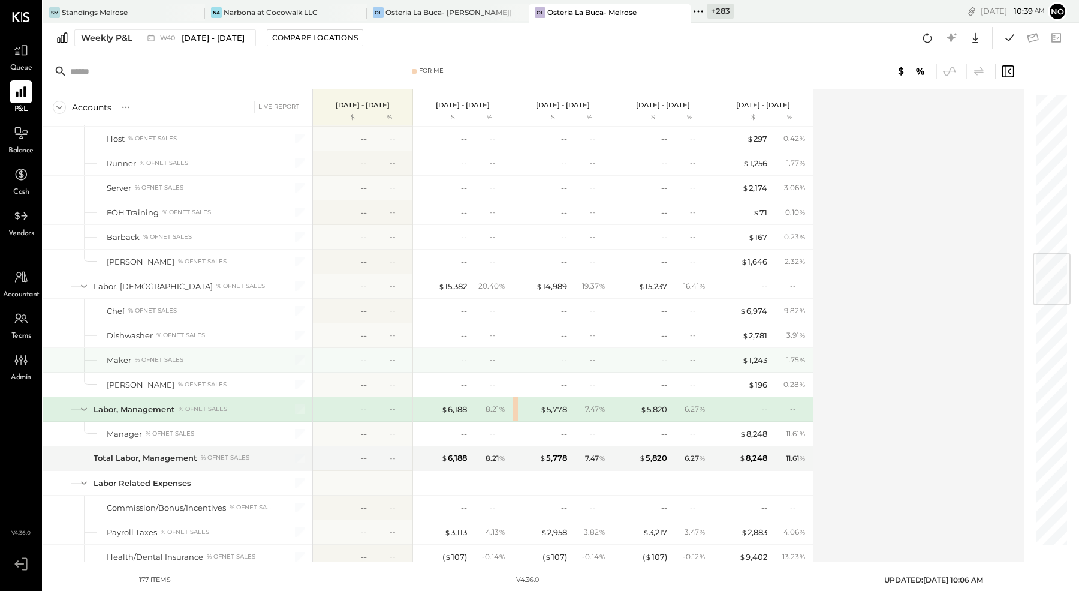
scroll to position [1334, 0]
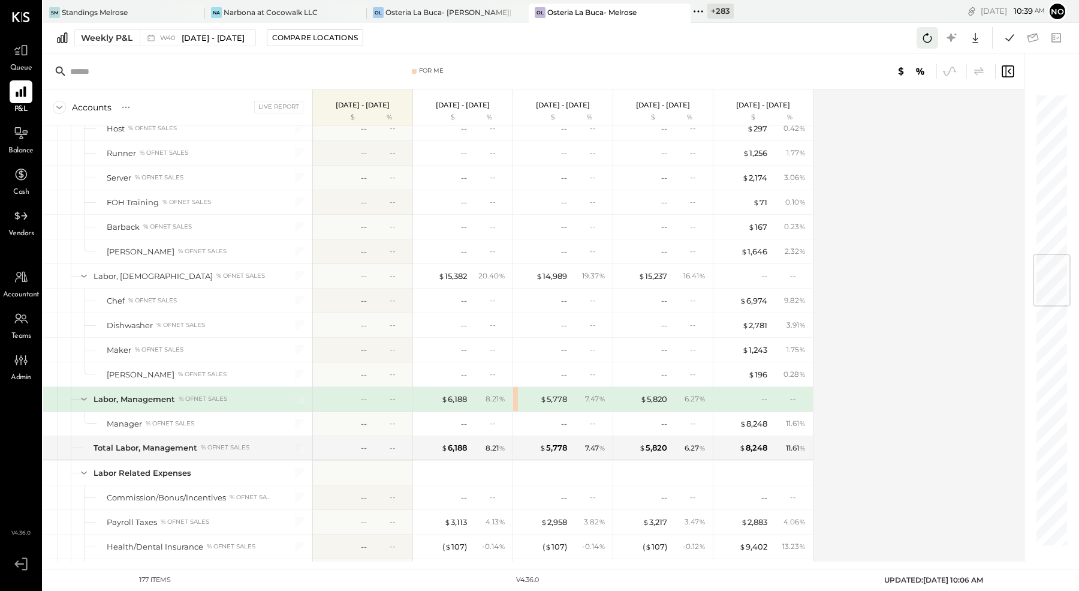
click at [925, 39] on icon at bounding box center [928, 38] width 16 height 16
click at [928, 37] on icon at bounding box center [928, 38] width 16 height 16
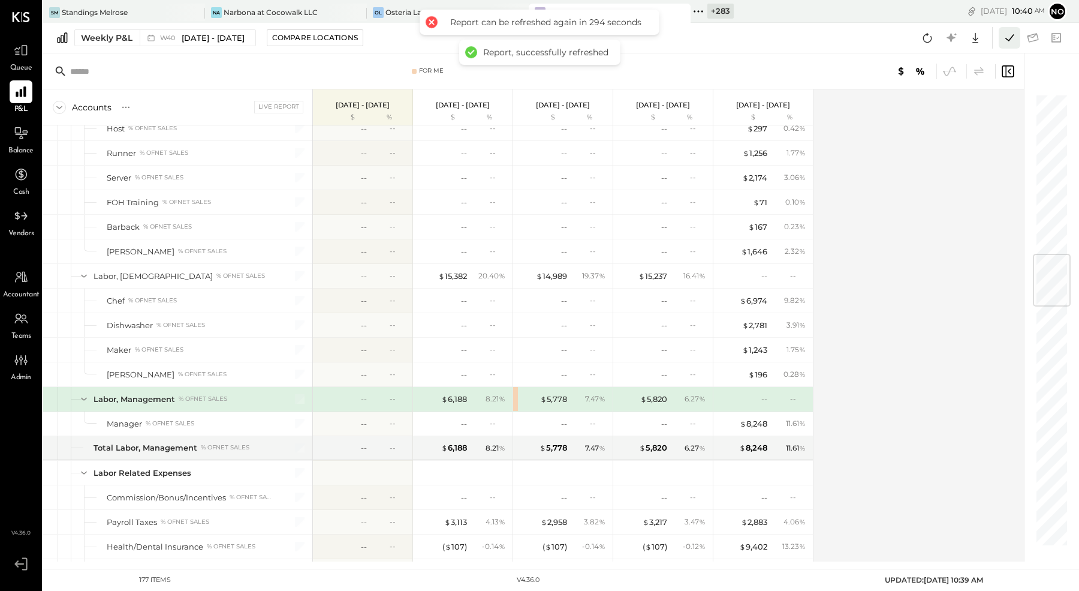
click at [1012, 40] on icon at bounding box center [1010, 38] width 16 height 16
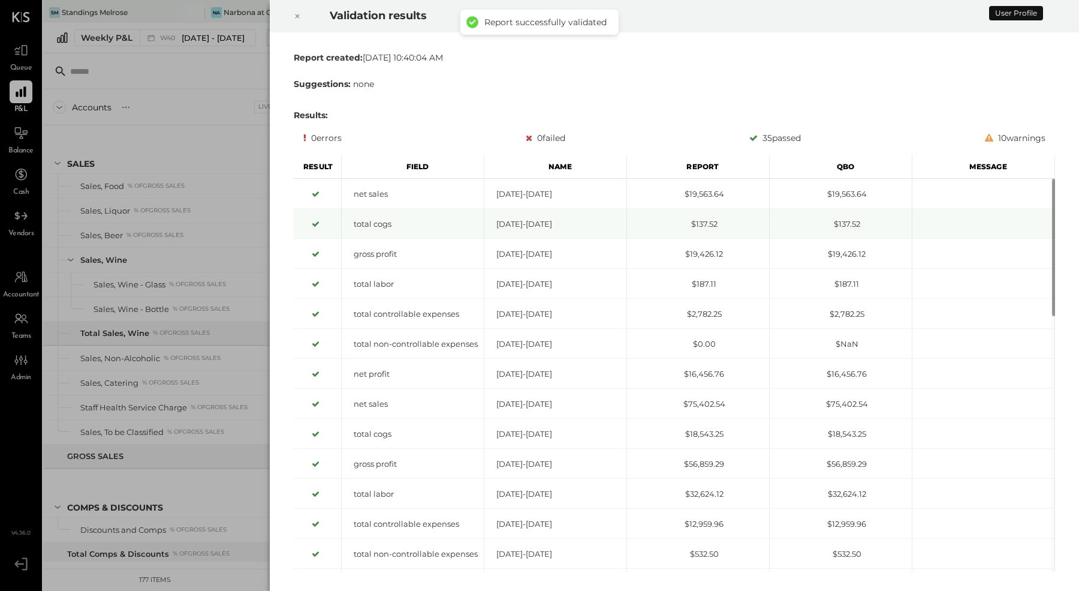
scroll to position [1363, 0]
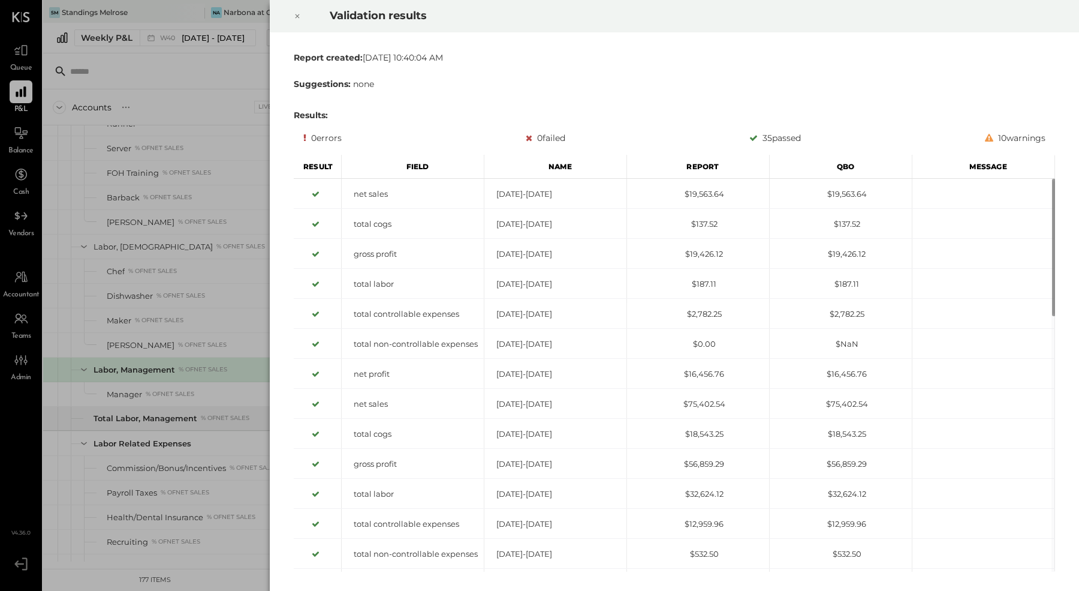
click at [299, 14] on icon at bounding box center [297, 16] width 7 height 14
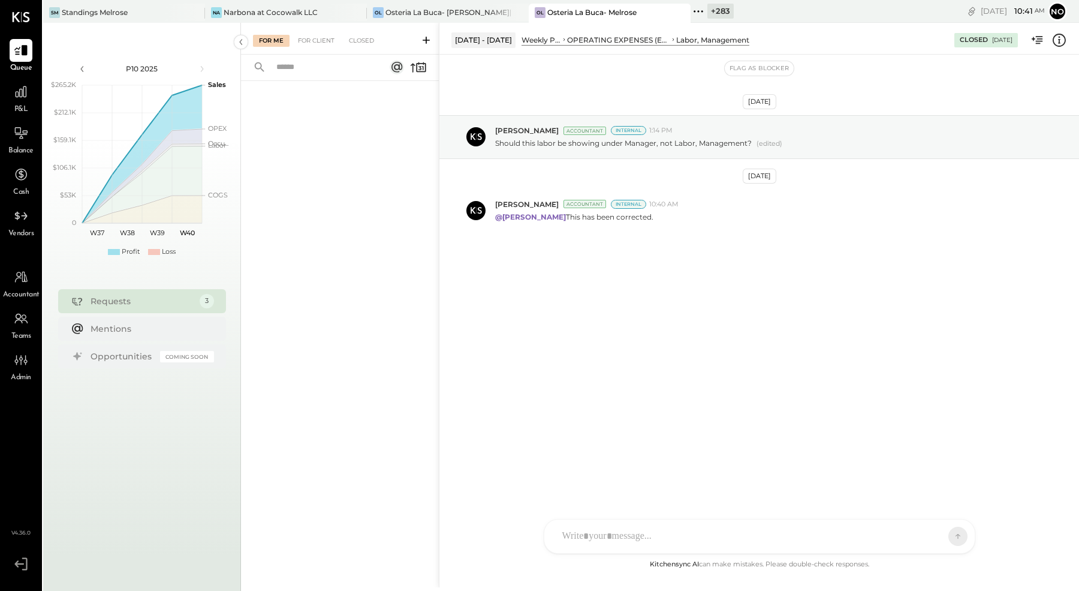
click at [698, 11] on icon at bounding box center [698, 11] width 2 height 2
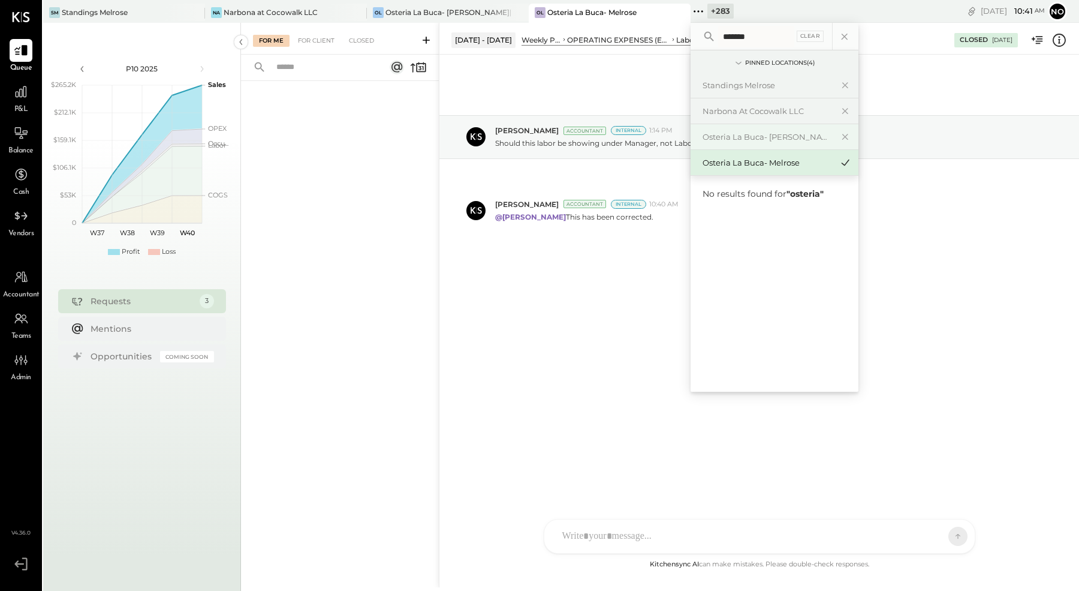
type input "*******"
click at [775, 138] on div "Osteria La Buca- [PERSON_NAME][GEOGRAPHIC_DATA]" at bounding box center [768, 136] width 130 height 11
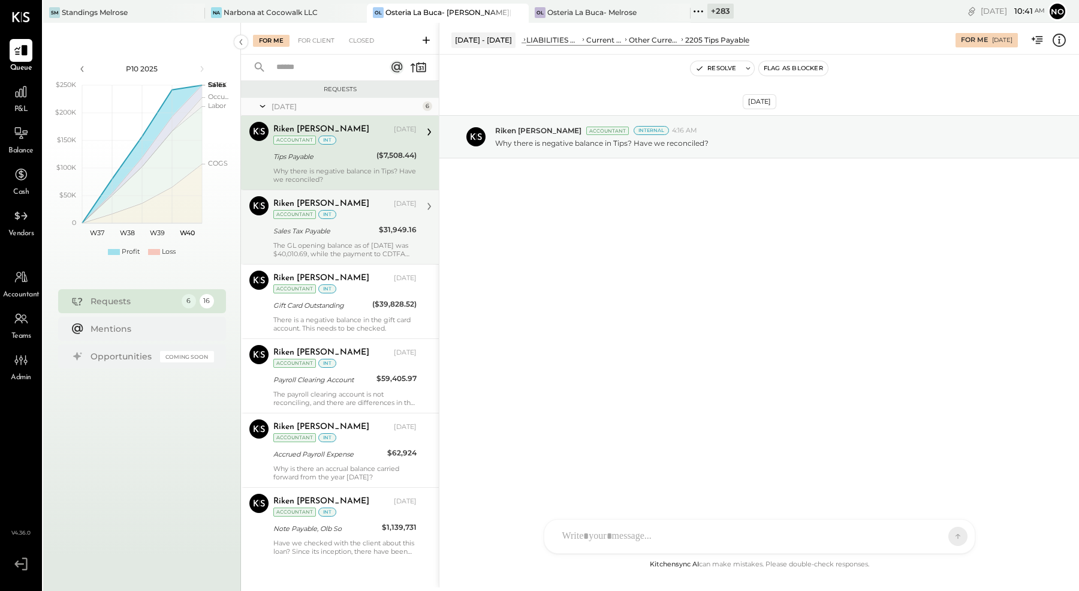
click at [328, 236] on div "Riken Shethiya Aug 29, 2025 Accountant int Sales Tax Payable $31,949.16 The GL …" at bounding box center [344, 227] width 143 height 62
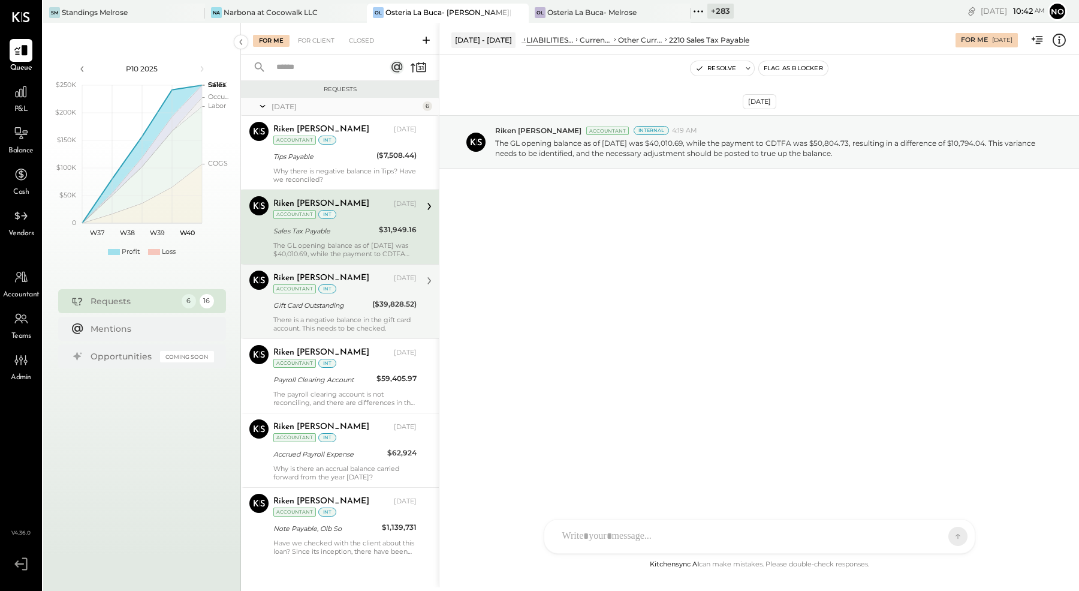
click at [317, 306] on div "Gift Card Outstanding" at bounding box center [320, 305] width 95 height 12
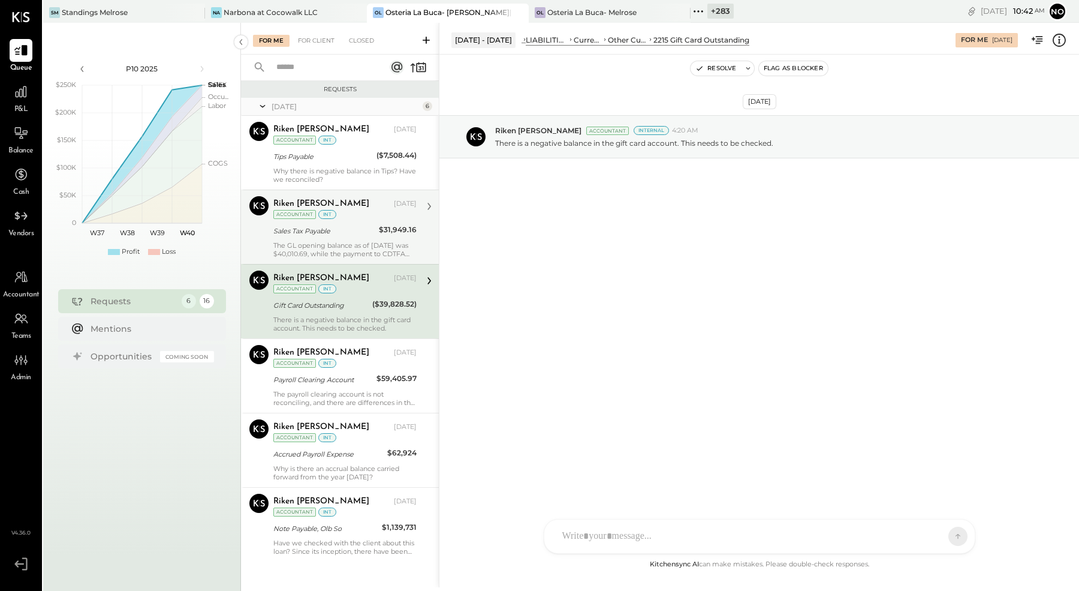
click at [335, 246] on div "The GL opening balance as of [DATE] was $40,010.69, while the payment to CDTFA …" at bounding box center [344, 249] width 143 height 17
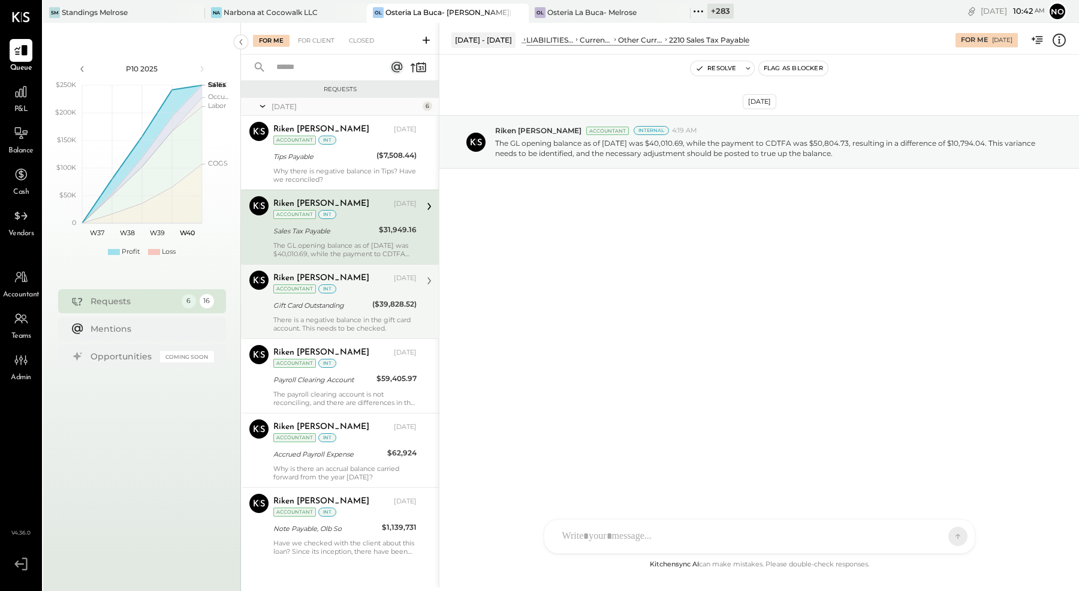
click at [345, 315] on div "There is a negative balance in the gift card account. This needs to be checked." at bounding box center [344, 323] width 143 height 17
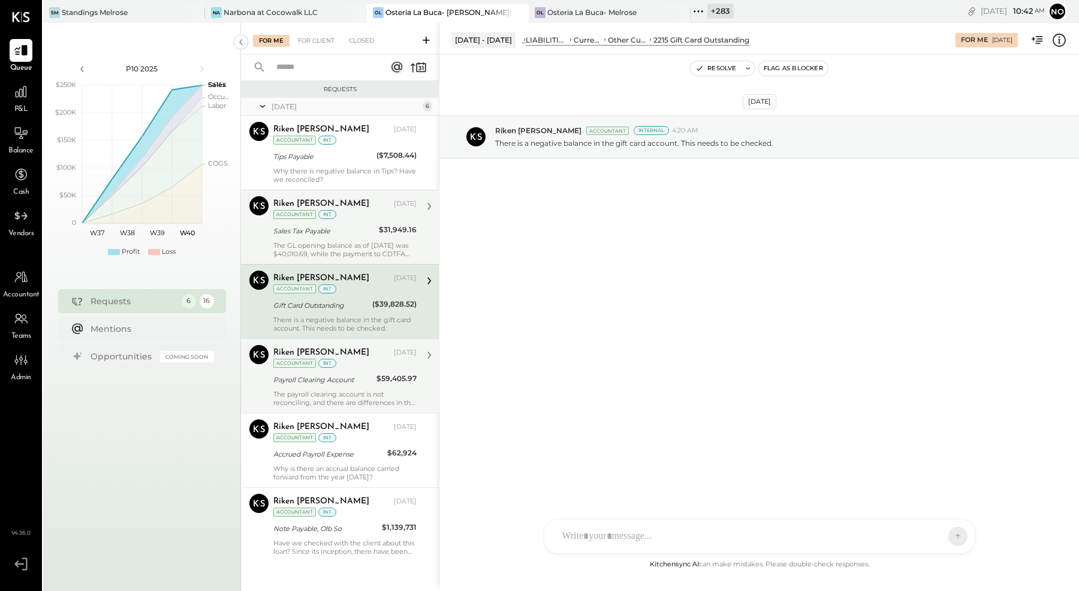
click at [341, 390] on div "The payroll clearing account is not reconciling, and there are differences in t…" at bounding box center [344, 398] width 143 height 17
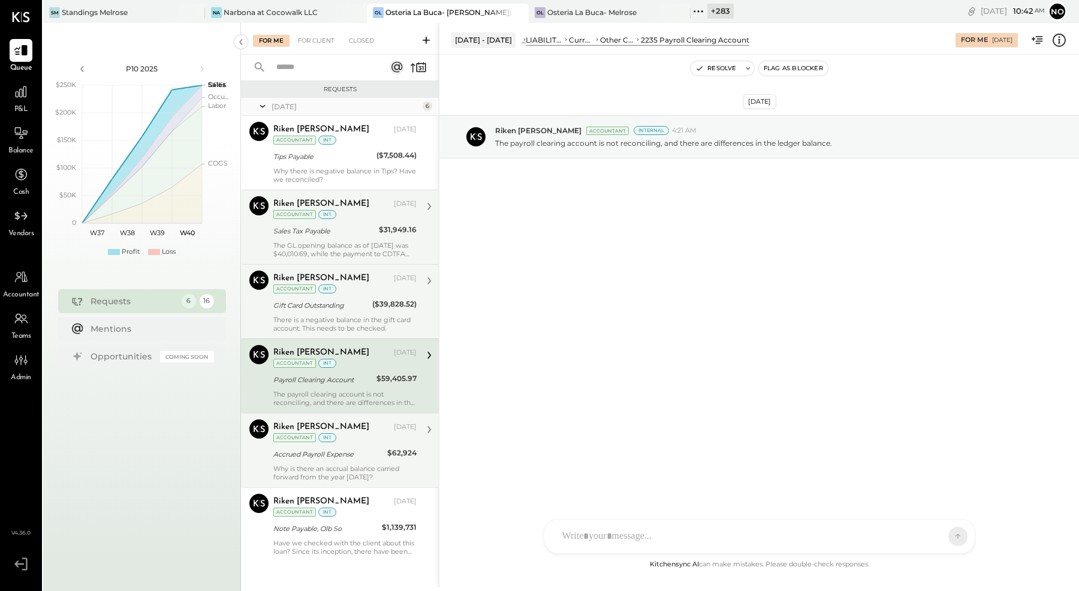
click at [336, 448] on div "Accrued Payroll Expense" at bounding box center [328, 454] width 110 height 12
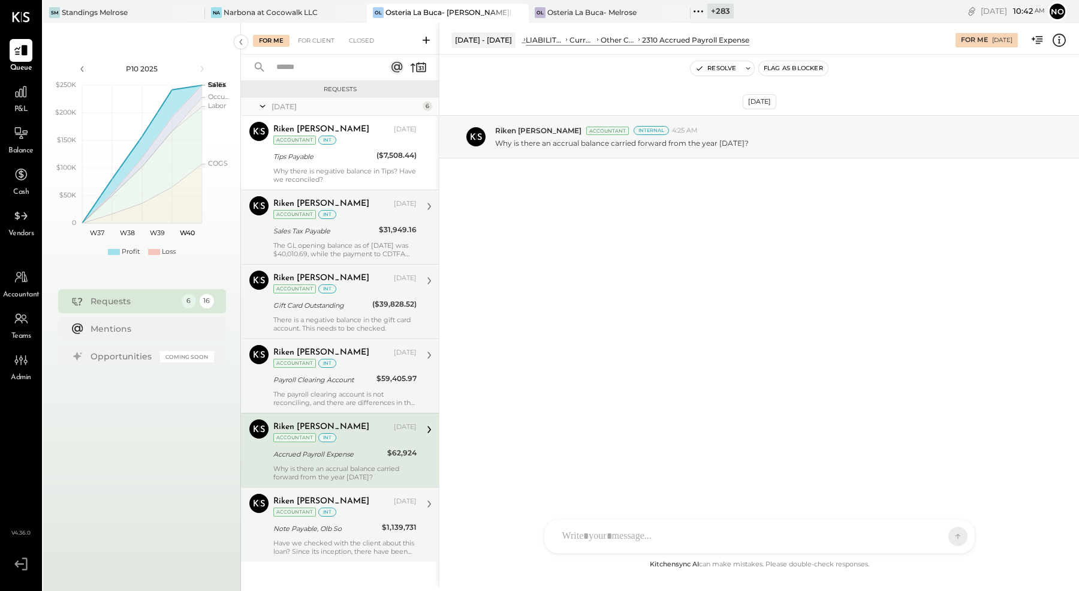
click at [347, 516] on div "Riken Shethiya Aug 29, 2025 Accountant int Note Payable, Olb So $1,139,731 Have…" at bounding box center [344, 524] width 143 height 62
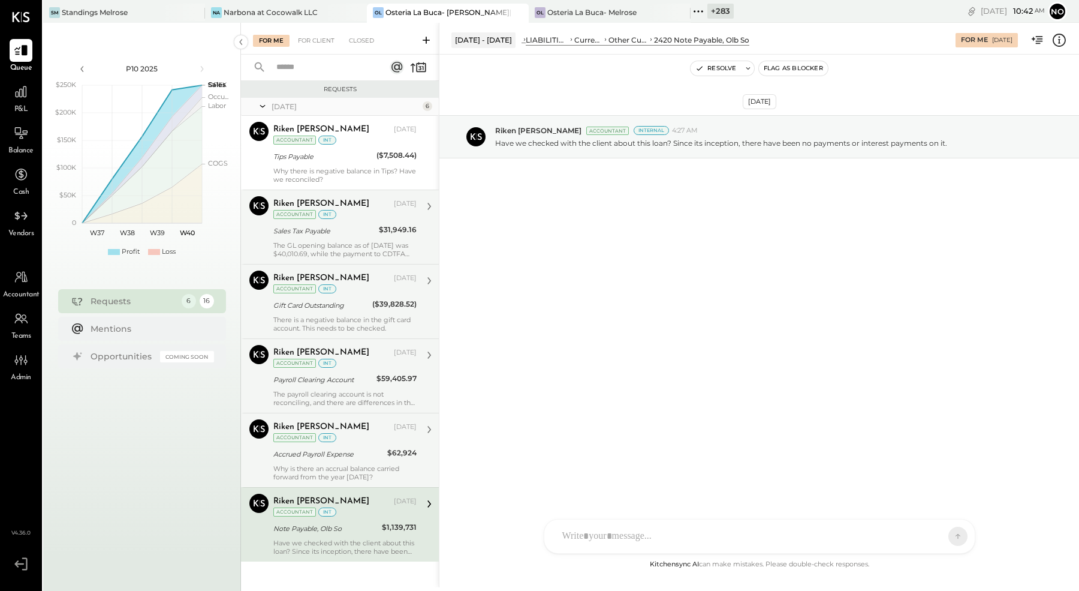
scroll to position [5, 0]
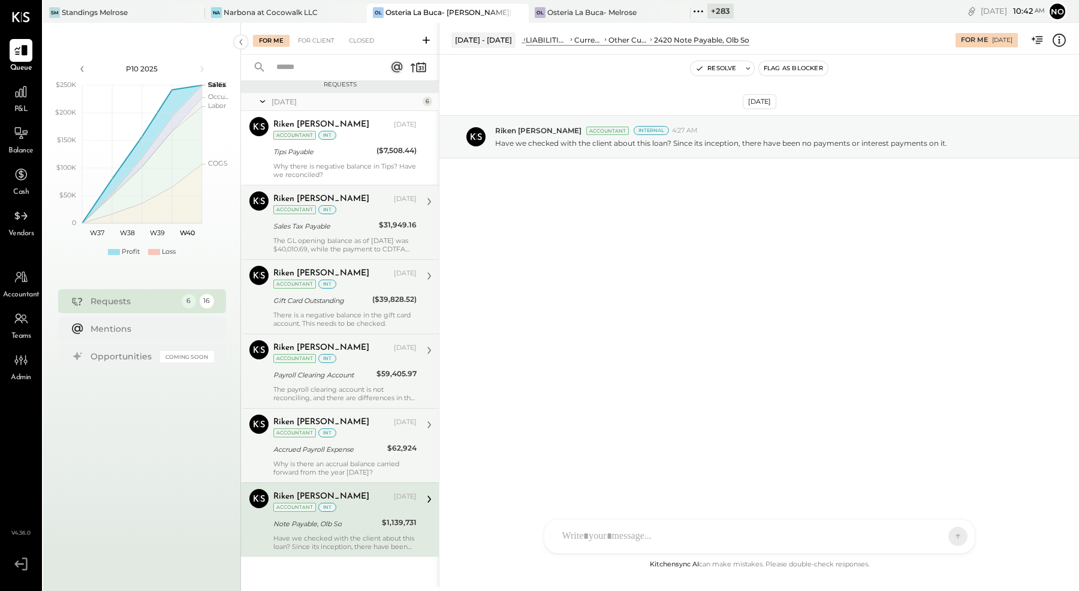
click at [338, 443] on div "Accrued Payroll Expense" at bounding box center [328, 449] width 110 height 12
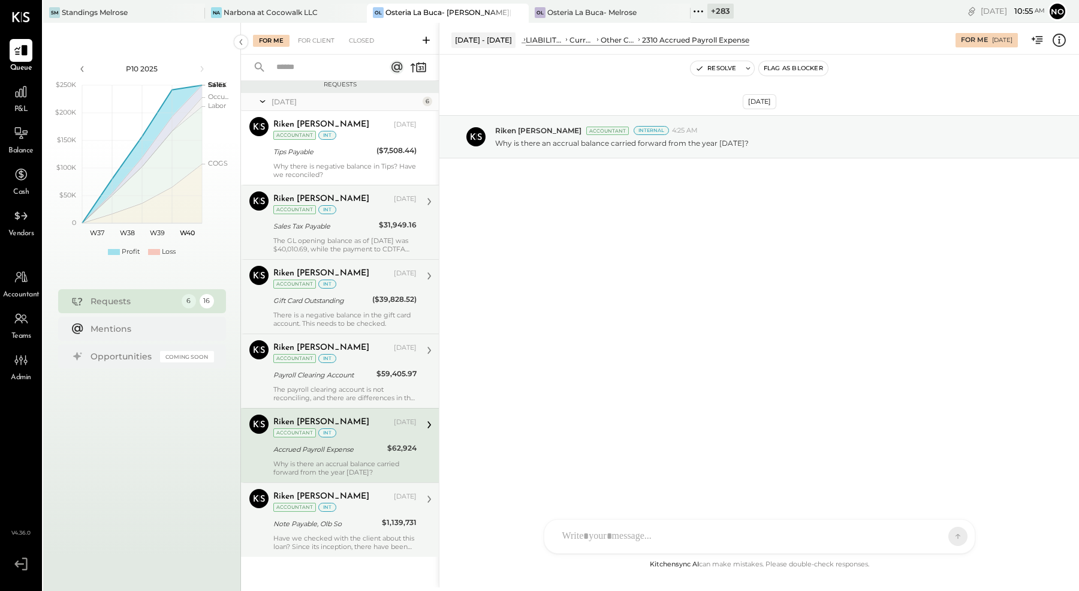
click at [355, 521] on div "Note Payable, Olb So" at bounding box center [325, 523] width 105 height 12
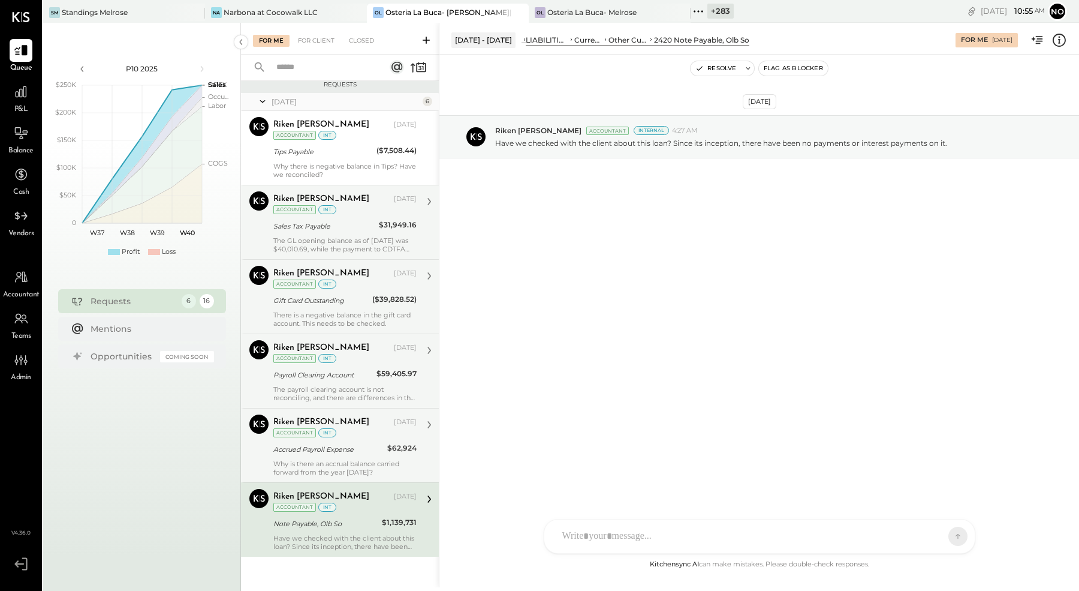
click at [344, 451] on div "Accrued Payroll Expense" at bounding box center [328, 449] width 110 height 14
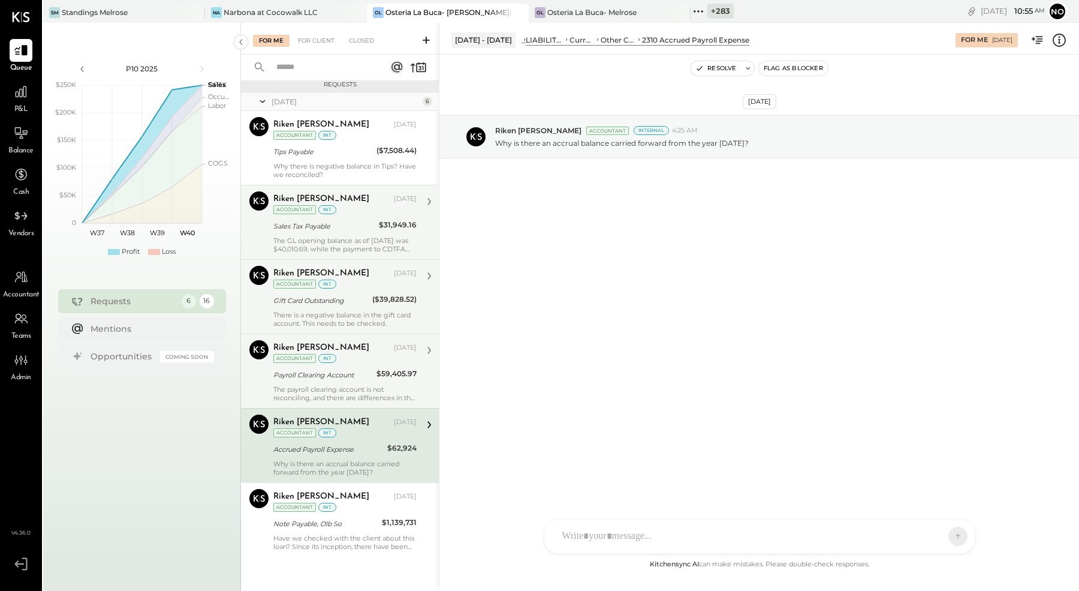
click at [344, 376] on div "Payroll Clearing Account" at bounding box center [323, 375] width 100 height 12
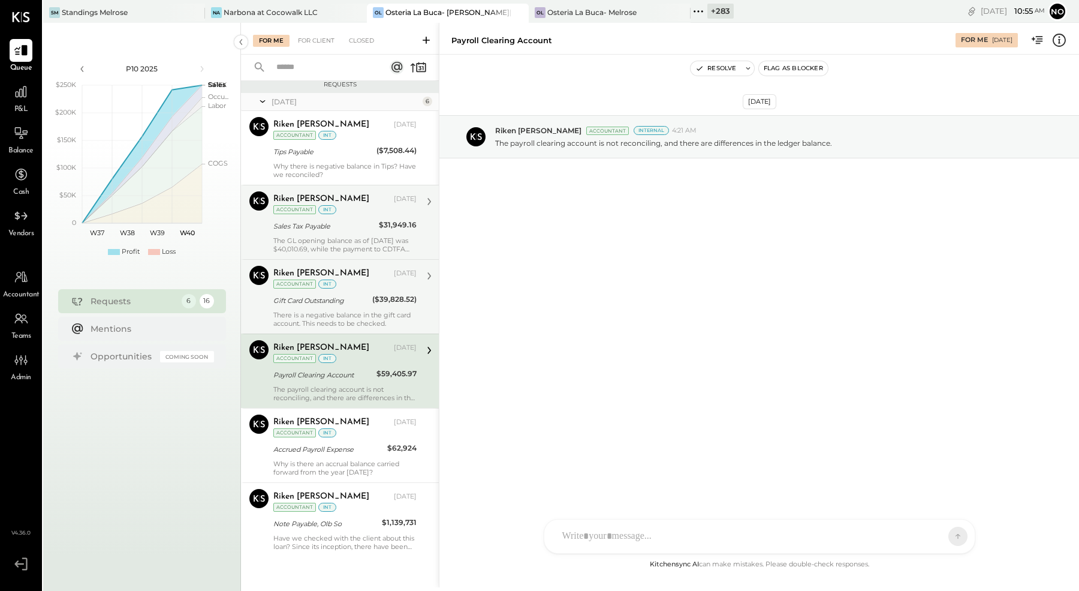
click at [358, 299] on div "Gift Card Outstanding" at bounding box center [320, 300] width 95 height 12
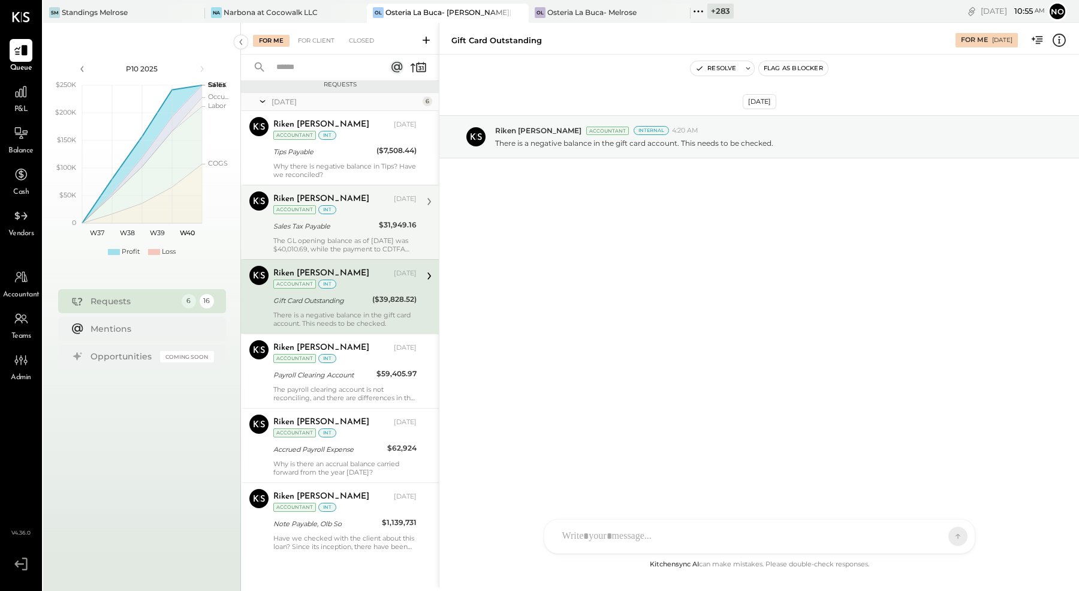
click at [350, 227] on div "Sales Tax Payable" at bounding box center [324, 226] width 102 height 12
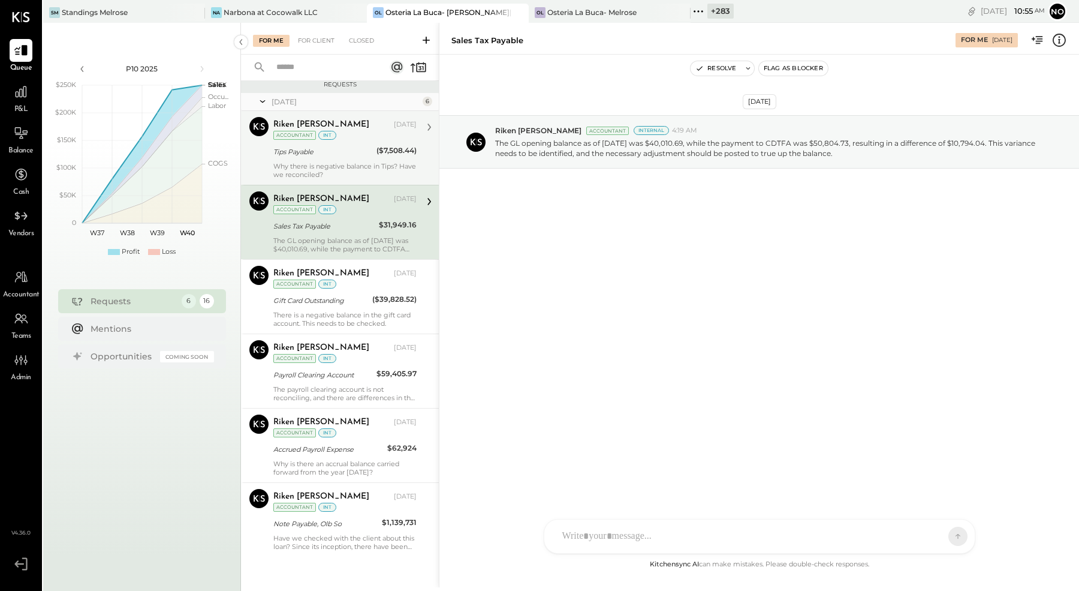
click at [352, 153] on div "Tips Payable" at bounding box center [323, 152] width 100 height 12
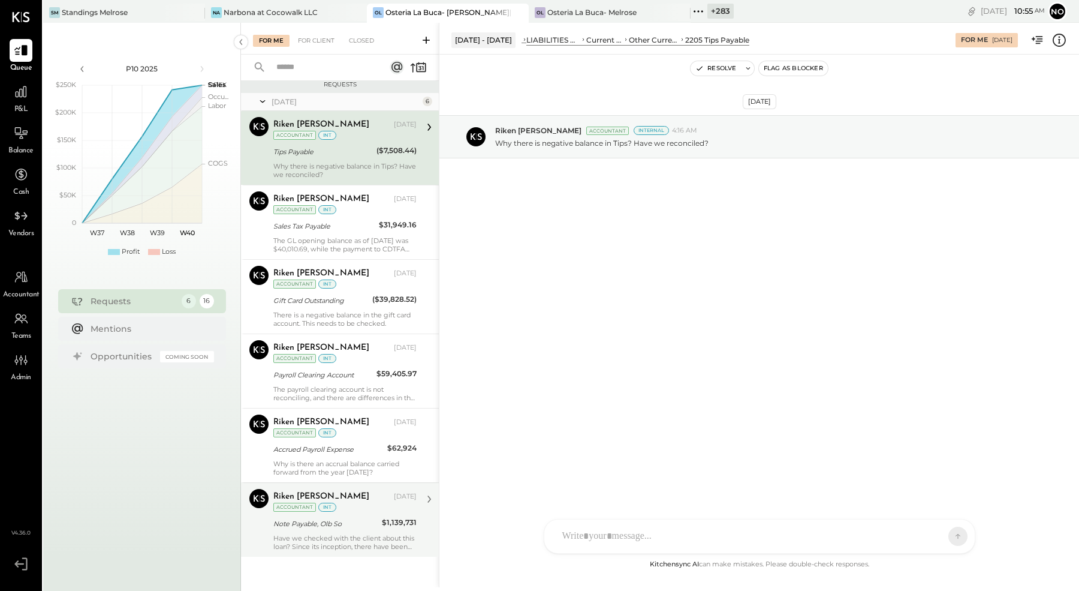
click at [343, 517] on div "Note Payable, Olb So" at bounding box center [325, 523] width 105 height 12
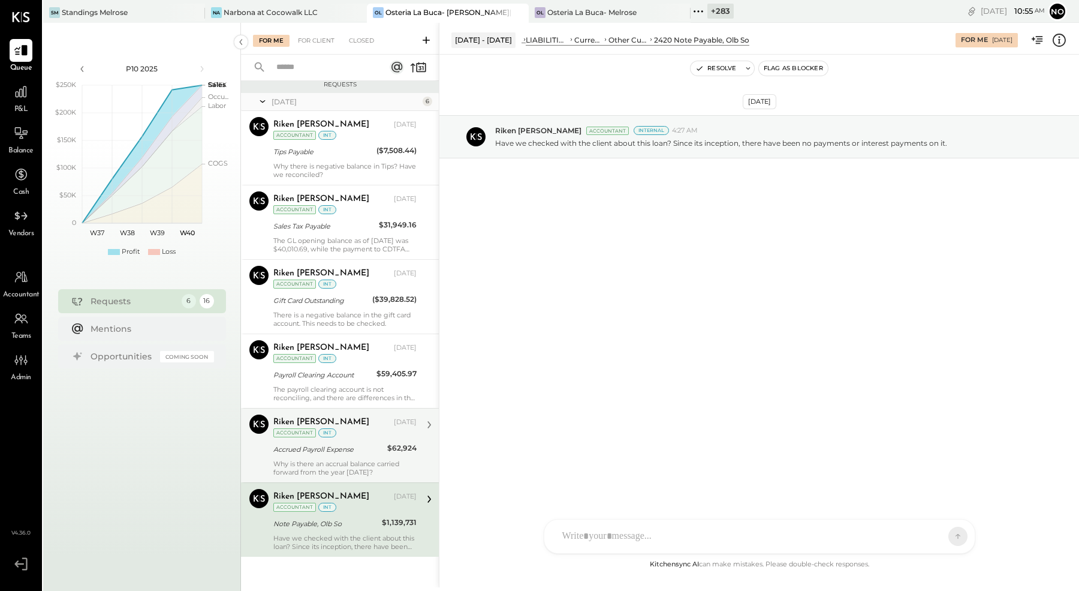
click at [347, 432] on div "Riken Shethiya Aug 29, 2025 Accountant int" at bounding box center [344, 426] width 143 height 25
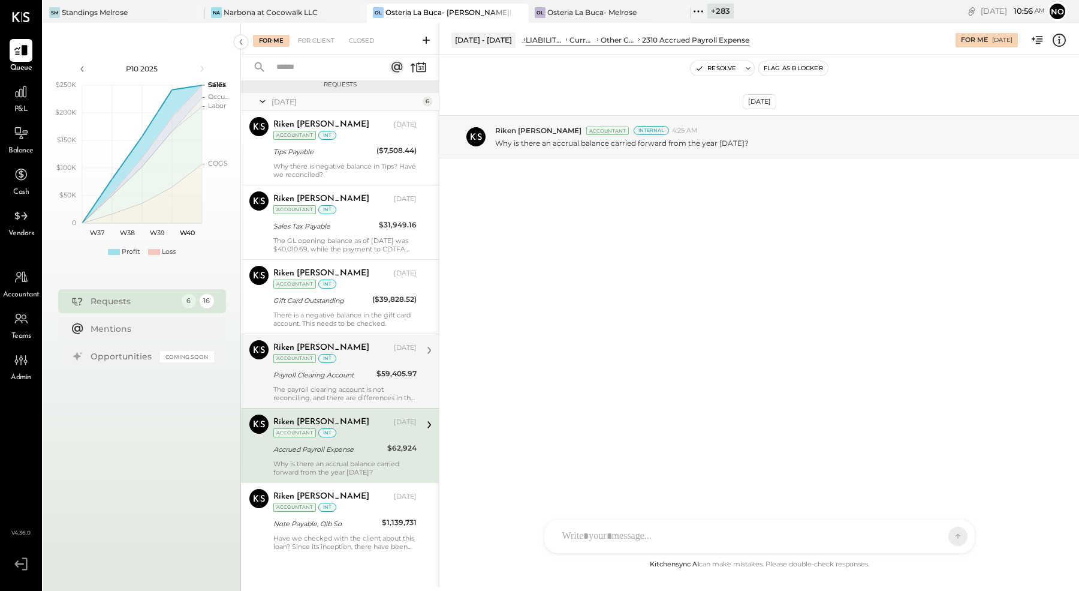
click at [346, 353] on div "Riken Shethiya Aug 29, 2025 Accountant int" at bounding box center [344, 352] width 143 height 25
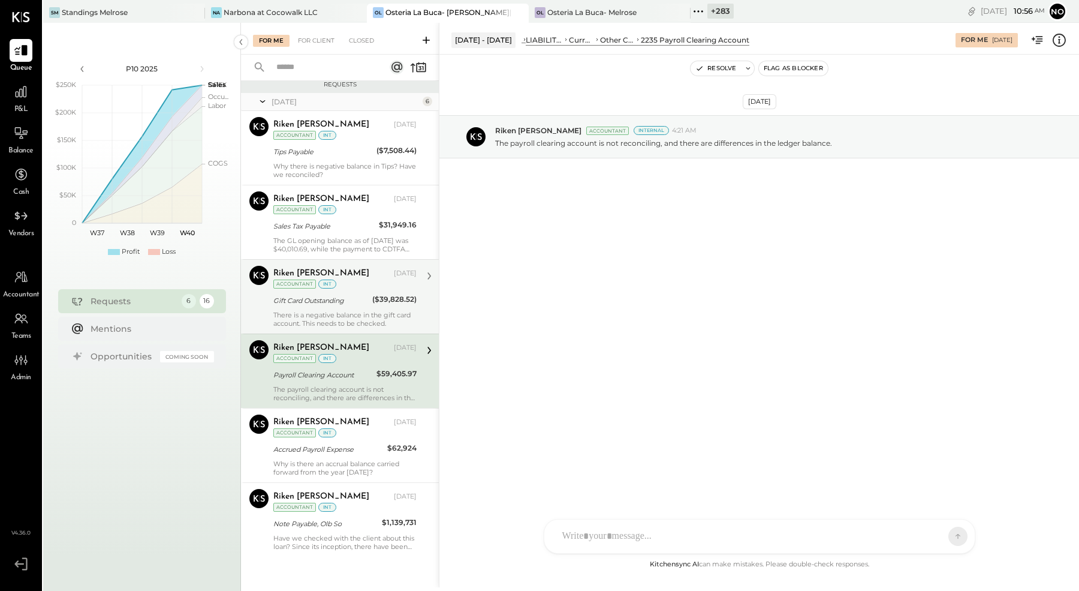
click at [357, 304] on div "Gift Card Outstanding" at bounding box center [320, 300] width 95 height 14
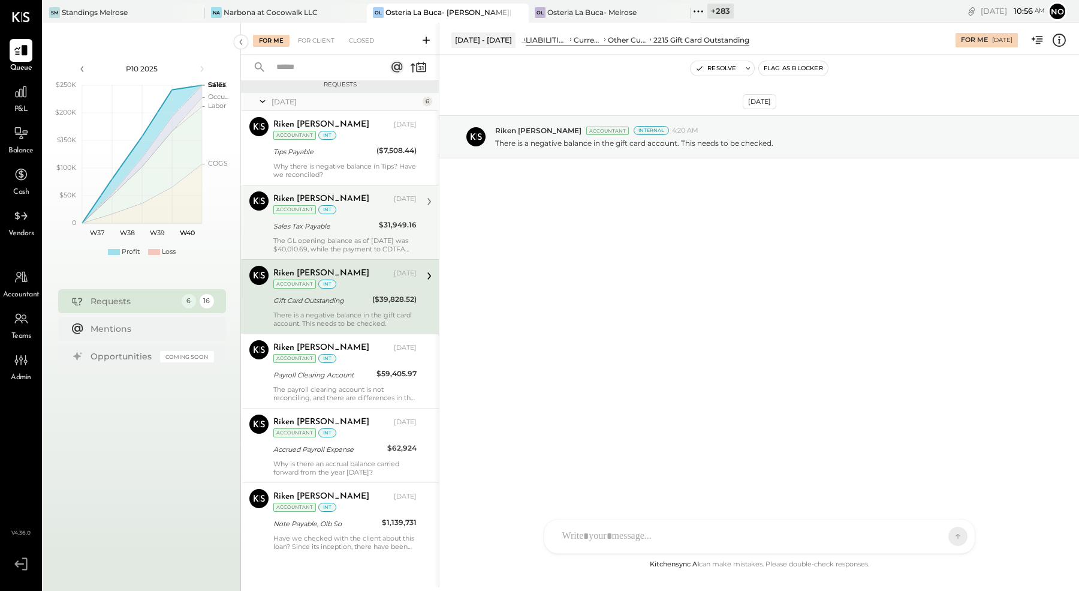
click at [355, 236] on div "The GL opening balance as of [DATE] was $40,010.69, while the payment to CDTFA …" at bounding box center [344, 244] width 143 height 17
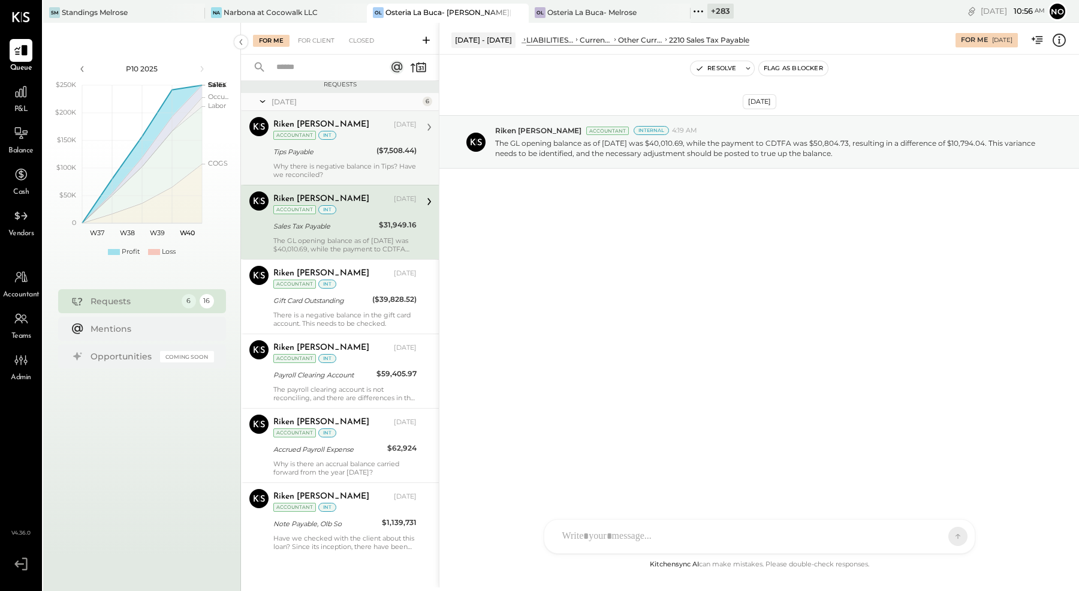
click at [351, 171] on div "Why there is negative balance in Tips? Have we reconciled?" at bounding box center [344, 170] width 143 height 17
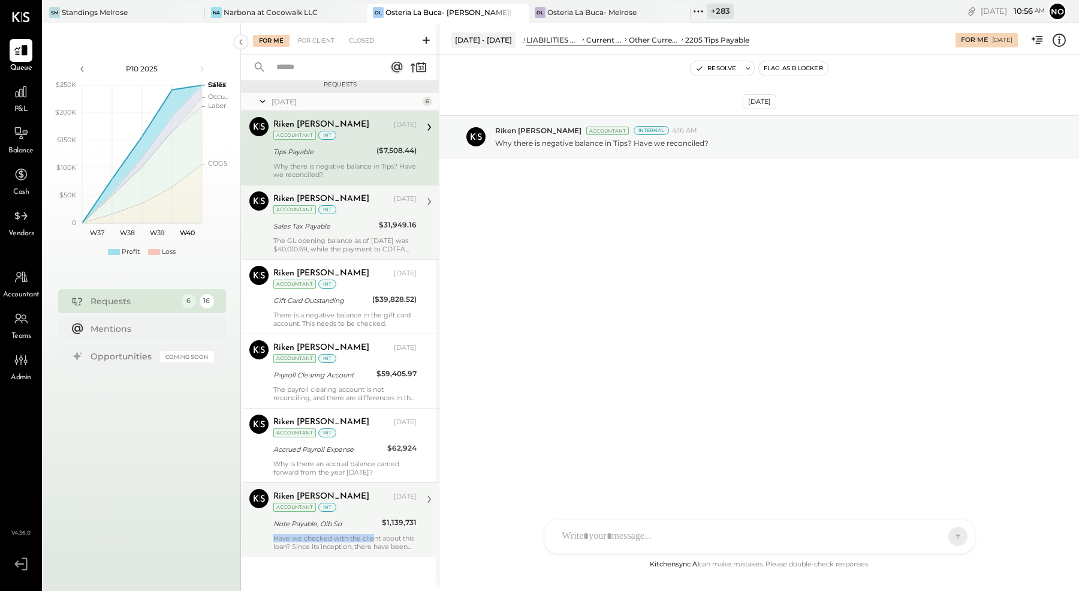
click at [375, 534] on div "Have we checked with the client about this loan? Since its inception, there hav…" at bounding box center [344, 542] width 143 height 17
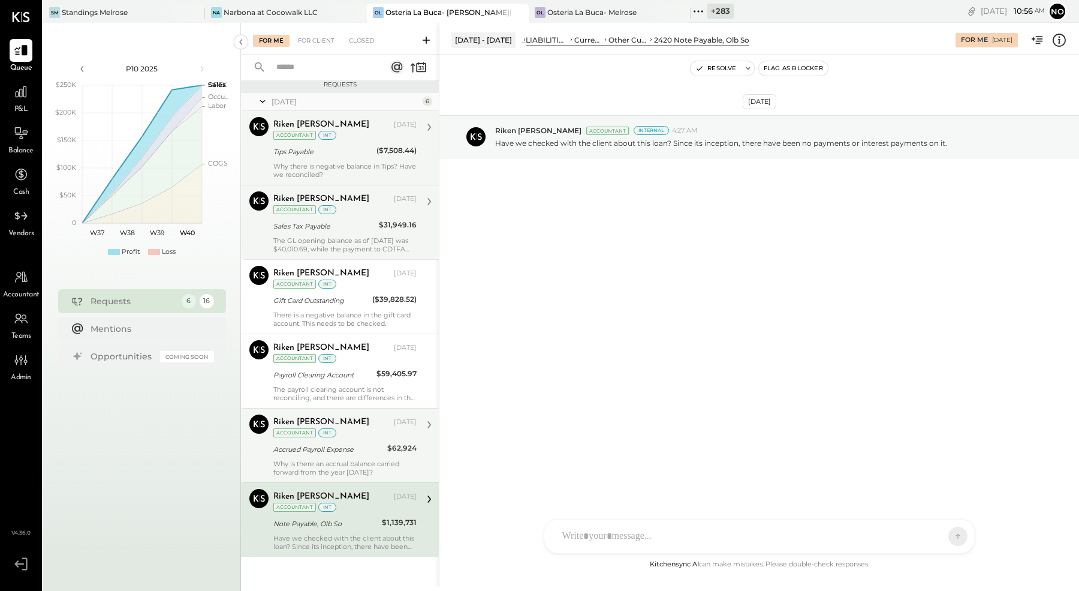
click at [374, 436] on div "Riken Shethiya Aug 29, 2025 Accountant int Accrued Payroll Expense $62,924 Why …" at bounding box center [344, 445] width 143 height 62
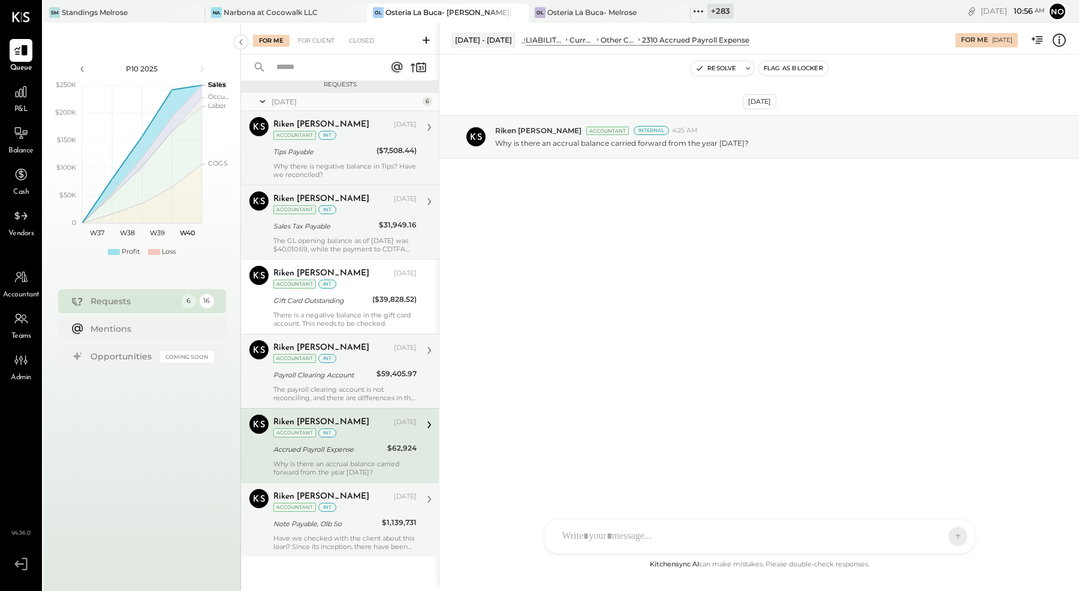
click at [348, 359] on div "Riken Shethiya Aug 29, 2025 Accountant int" at bounding box center [344, 352] width 143 height 25
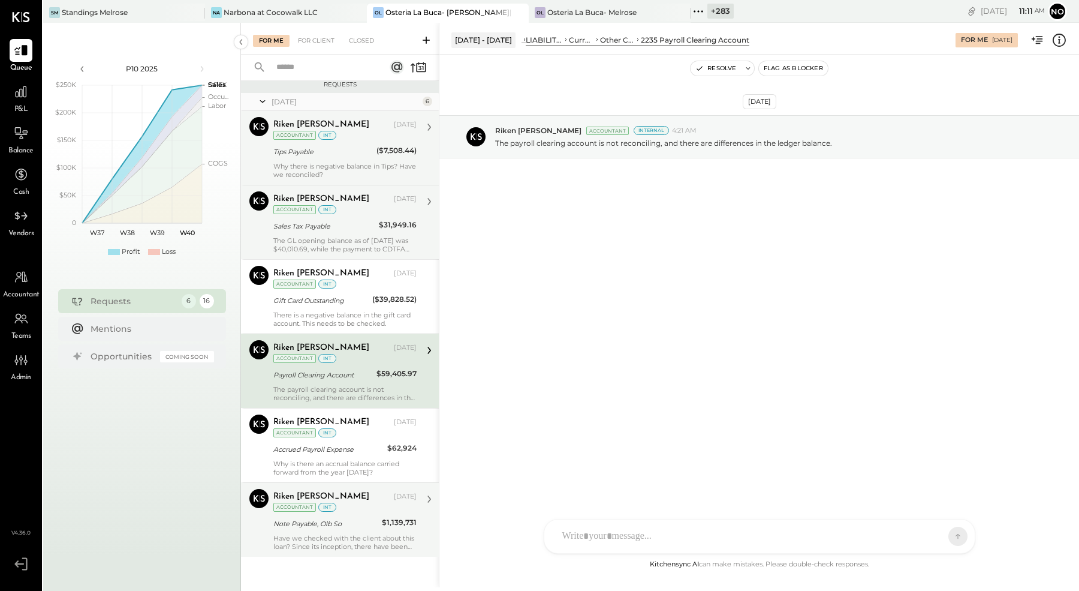
click at [498, 49] on div "Jun 16 - Jul 13, 2025 LIABILITIES AND EQUITY Liabilities Current Liabilities Ot…" at bounding box center [759, 38] width 640 height 24
click at [471, 45] on div "[DATE] - [DATE]" at bounding box center [483, 39] width 64 height 15
click at [563, 44] on div "LIABILITIES AND EQUITY" at bounding box center [544, 40] width 37 height 10
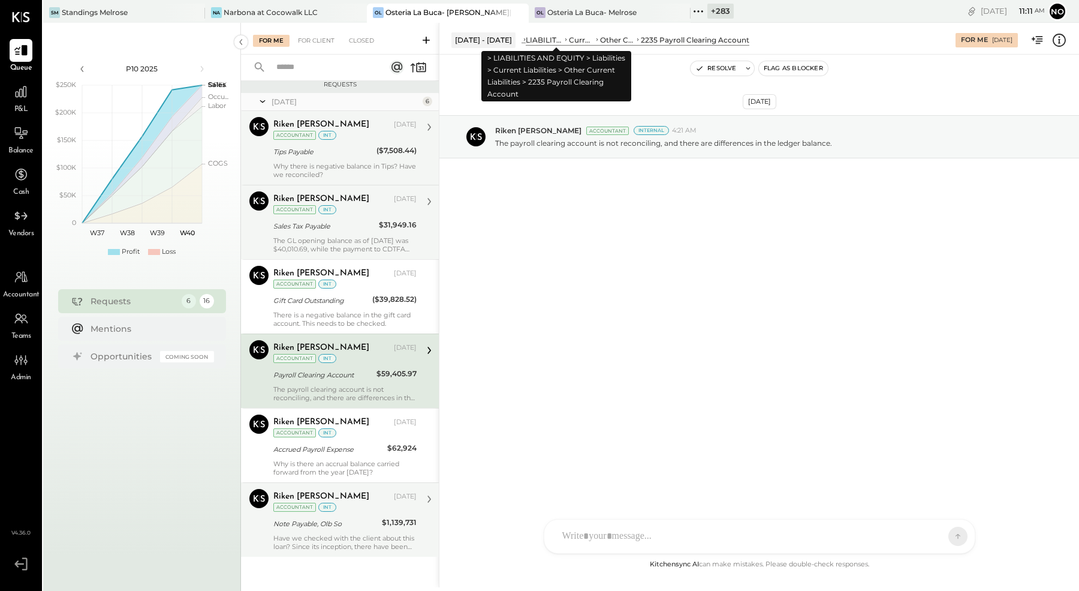
click at [551, 40] on div "LIABILITIES AND EQUITY" at bounding box center [544, 40] width 37 height 10
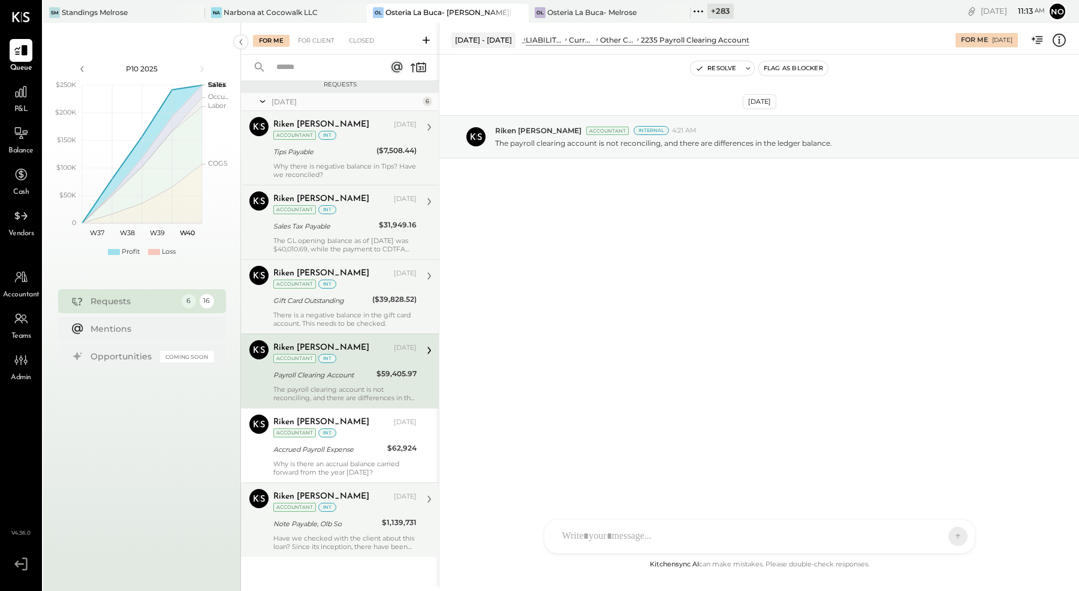
click at [296, 296] on div "Gift Card Outstanding" at bounding box center [320, 300] width 95 height 12
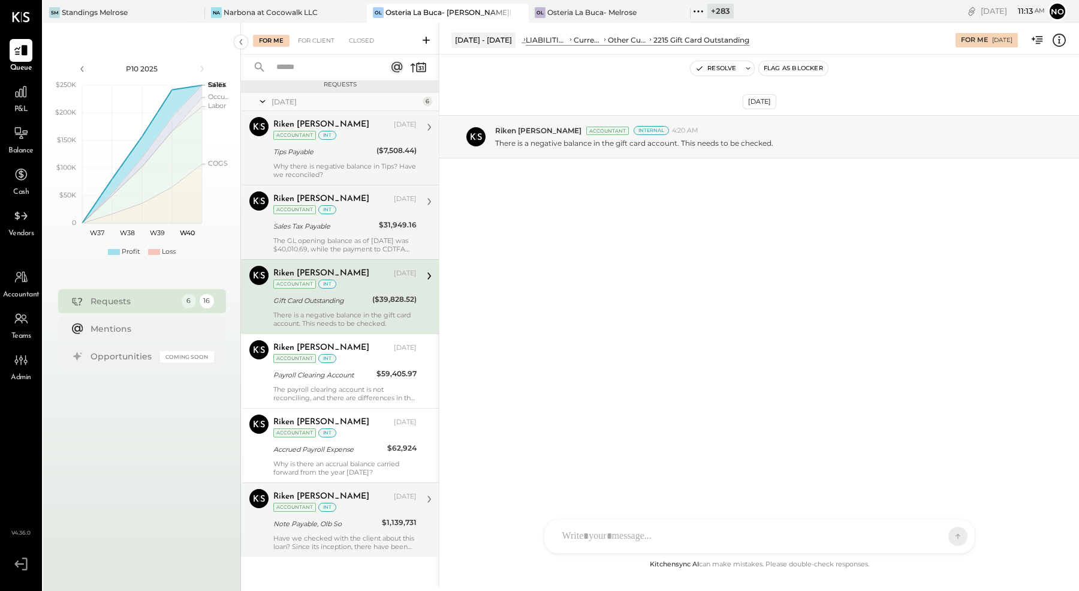
click at [326, 232] on div "Riken Shethiya Aug 29, 2025 Accountant int Sales Tax Payable $31,949.16 The GL …" at bounding box center [344, 222] width 143 height 62
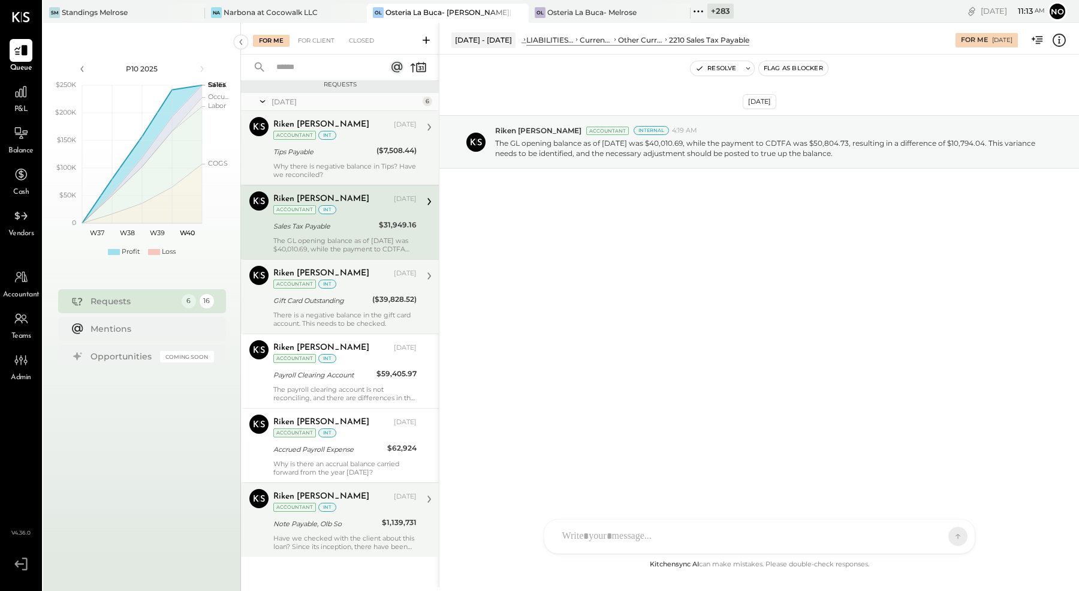
click at [330, 297] on div "Gift Card Outstanding" at bounding box center [320, 300] width 95 height 12
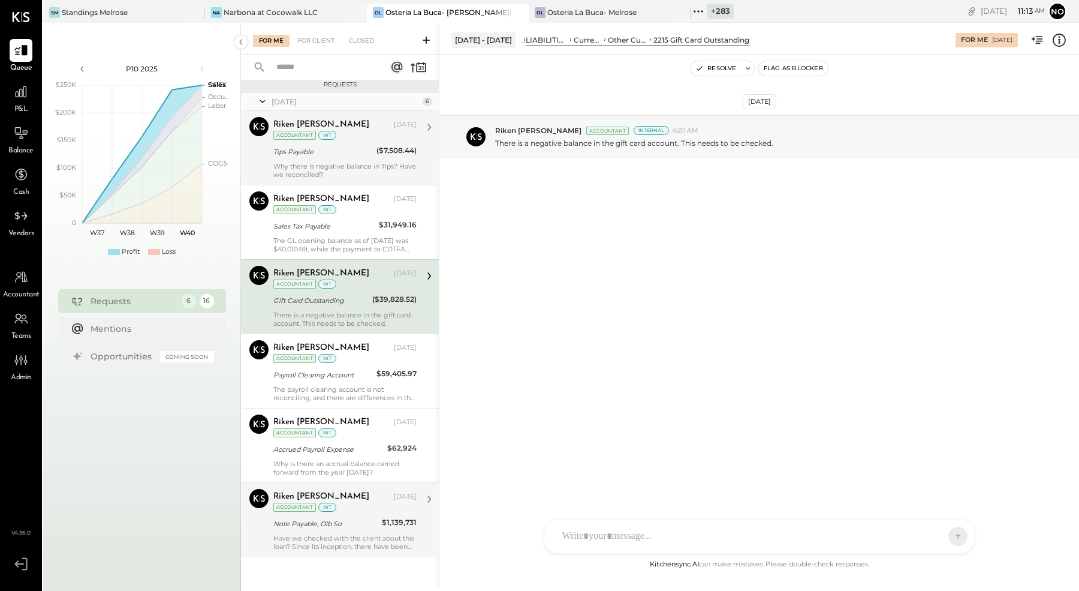
click at [495, 41] on div "[DATE] - [DATE]" at bounding box center [483, 39] width 64 height 15
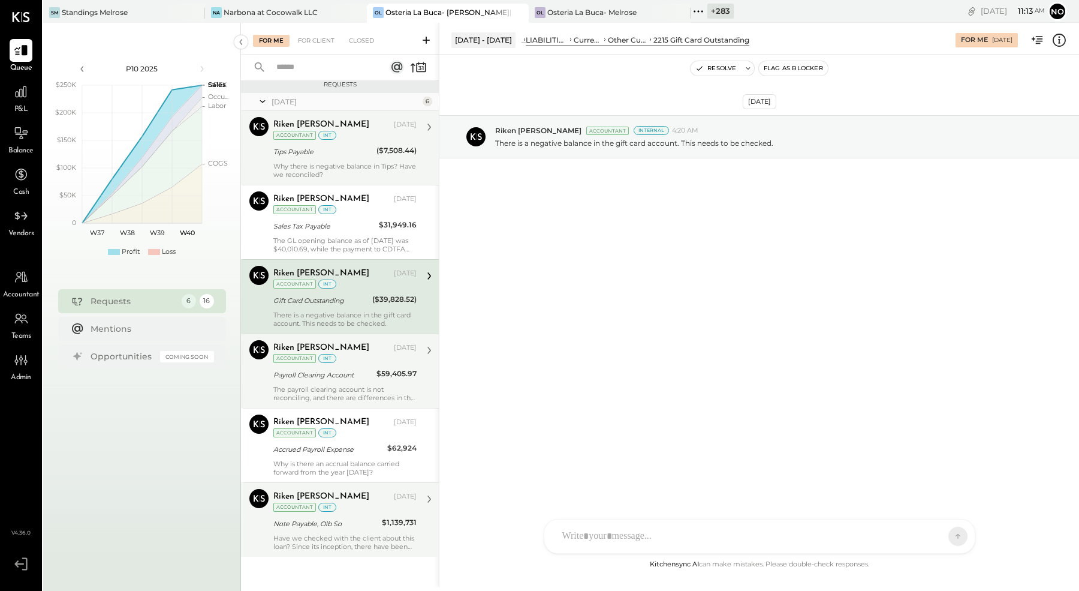
click at [344, 385] on div "The payroll clearing account is not reconciling, and there are differences in t…" at bounding box center [344, 393] width 143 height 17
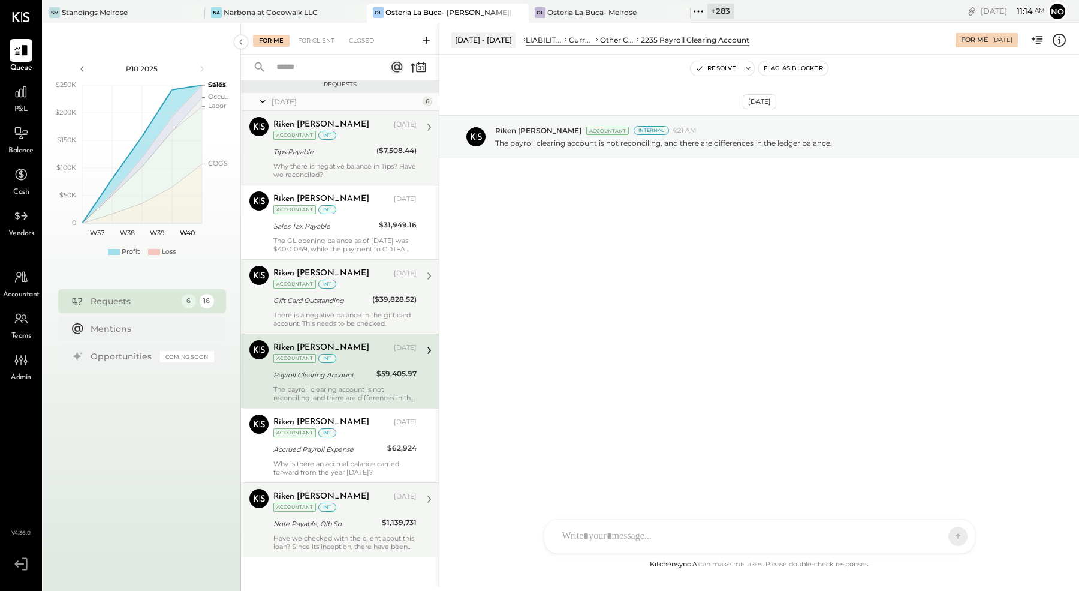
click at [339, 294] on div "Gift Card Outstanding" at bounding box center [320, 300] width 95 height 12
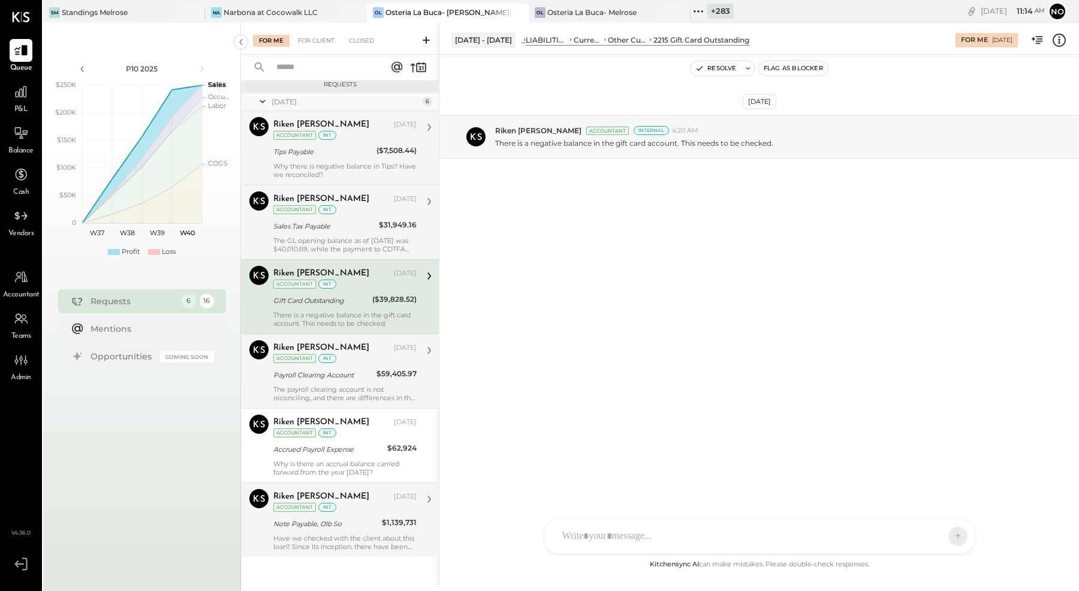
click at [336, 203] on div "Riken Shethiya Aug 29, 2025 Accountant int" at bounding box center [344, 203] width 143 height 25
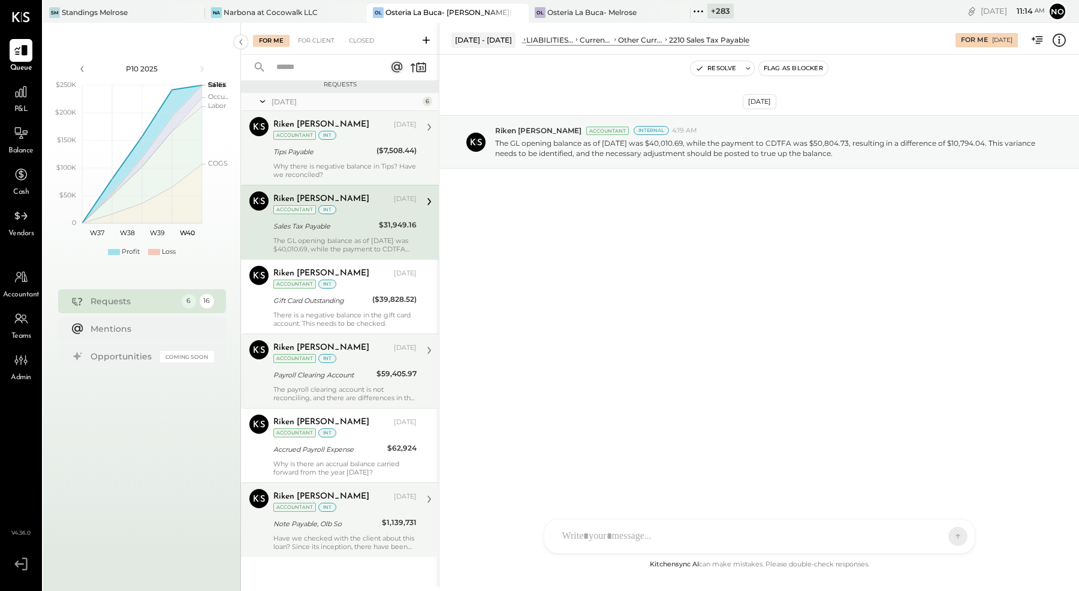
click at [344, 156] on div "Tips Payable" at bounding box center [323, 151] width 100 height 14
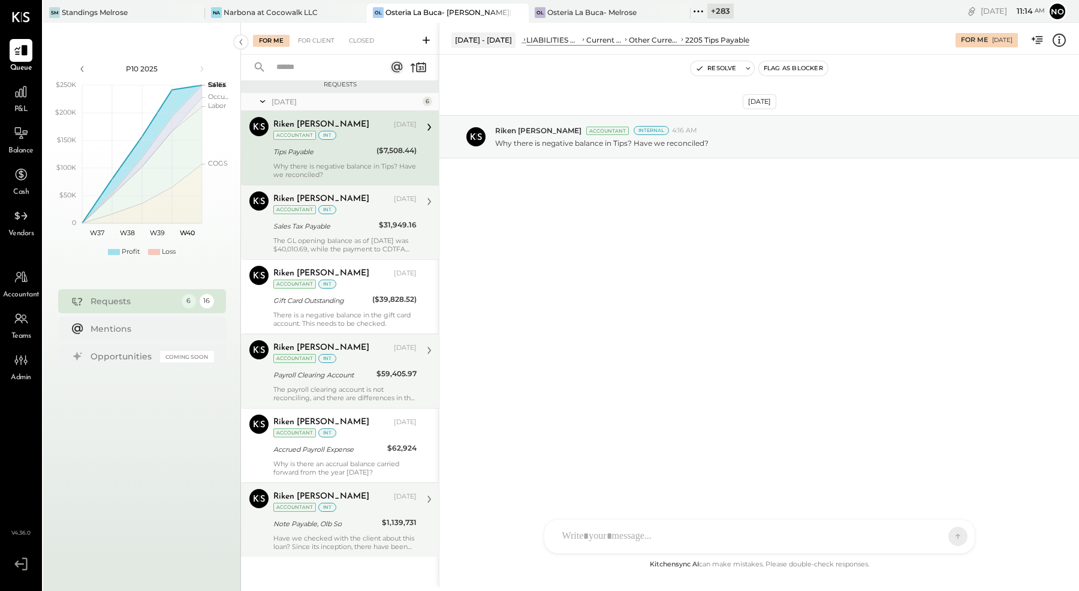
click at [341, 213] on div "Riken Shethiya Aug 29, 2025 Accountant int" at bounding box center [344, 203] width 143 height 25
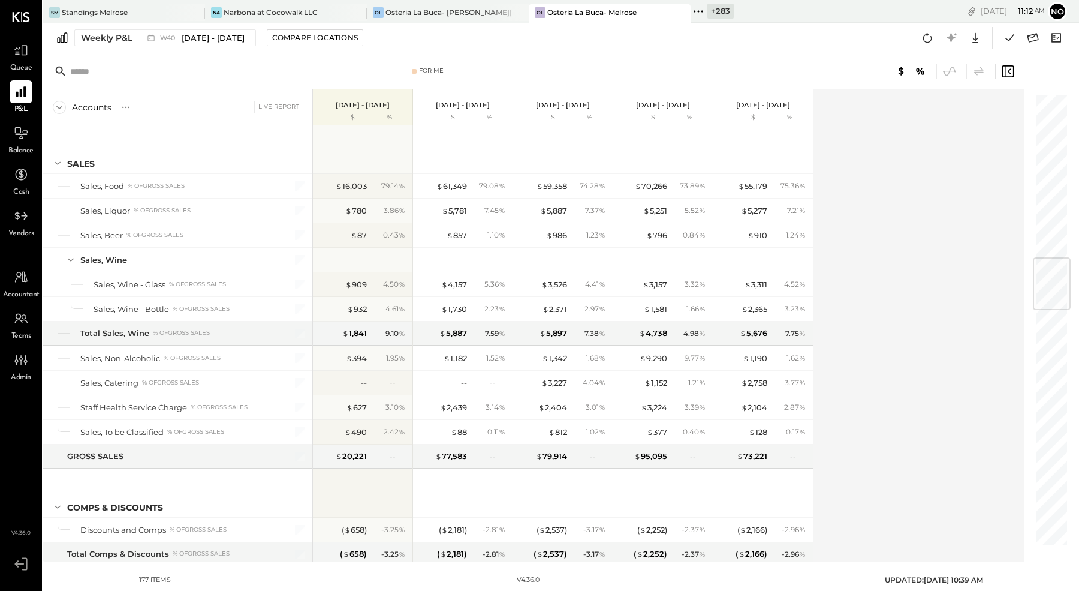
scroll to position [1364, 0]
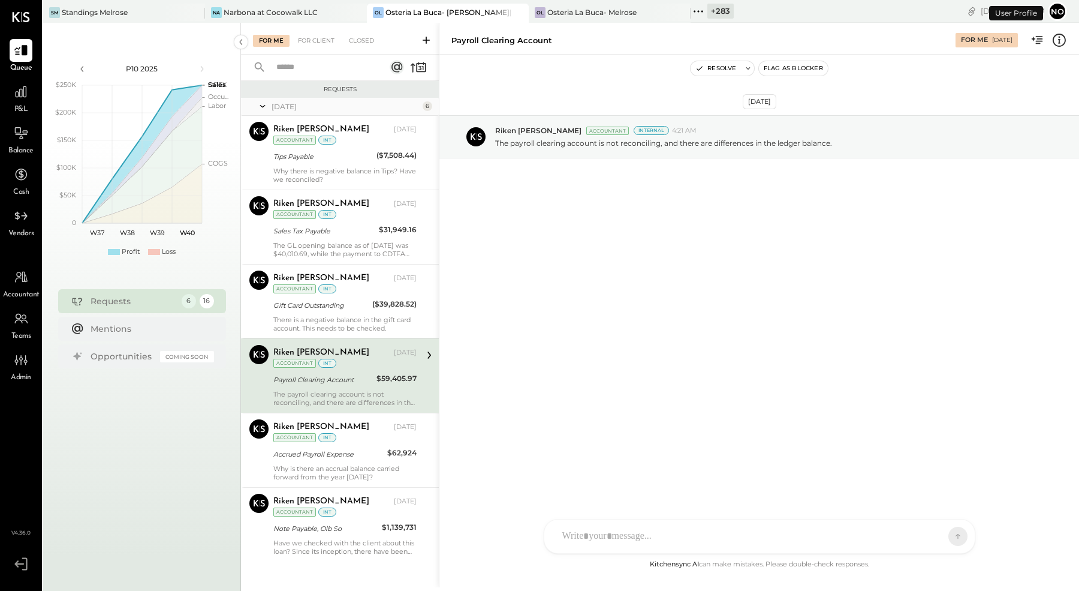
scroll to position [5, 0]
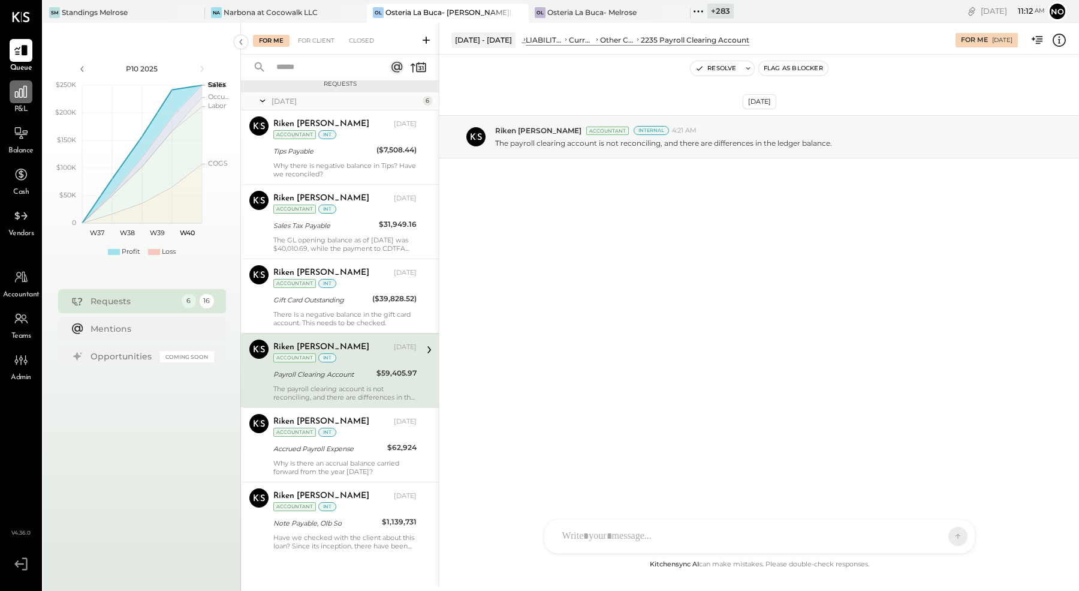
click at [19, 95] on icon at bounding box center [21, 92] width 12 height 12
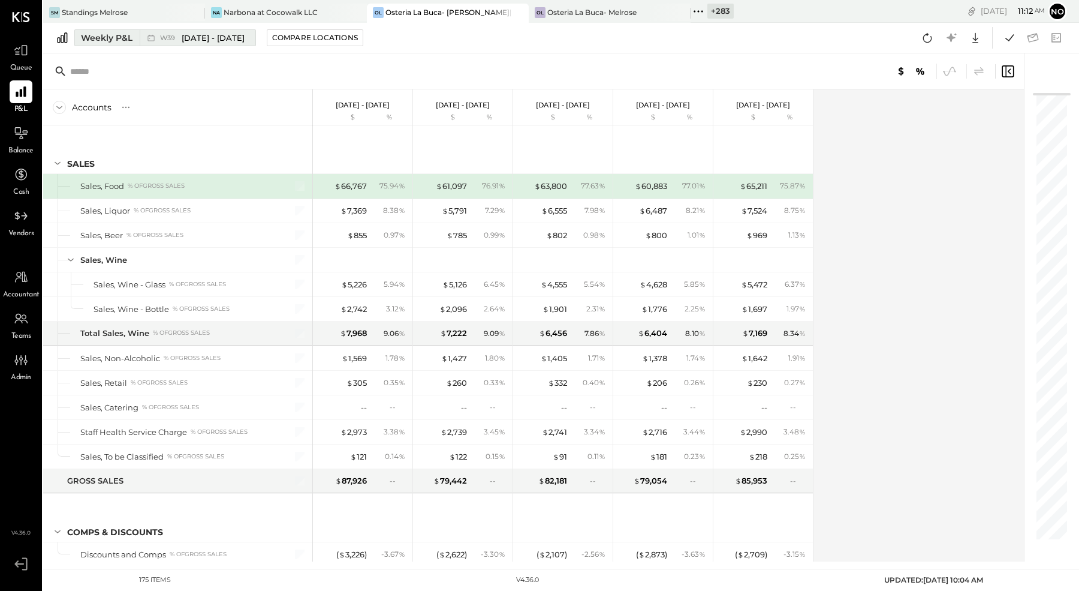
click at [216, 41] on span "[DATE] - [DATE]" at bounding box center [213, 37] width 63 height 11
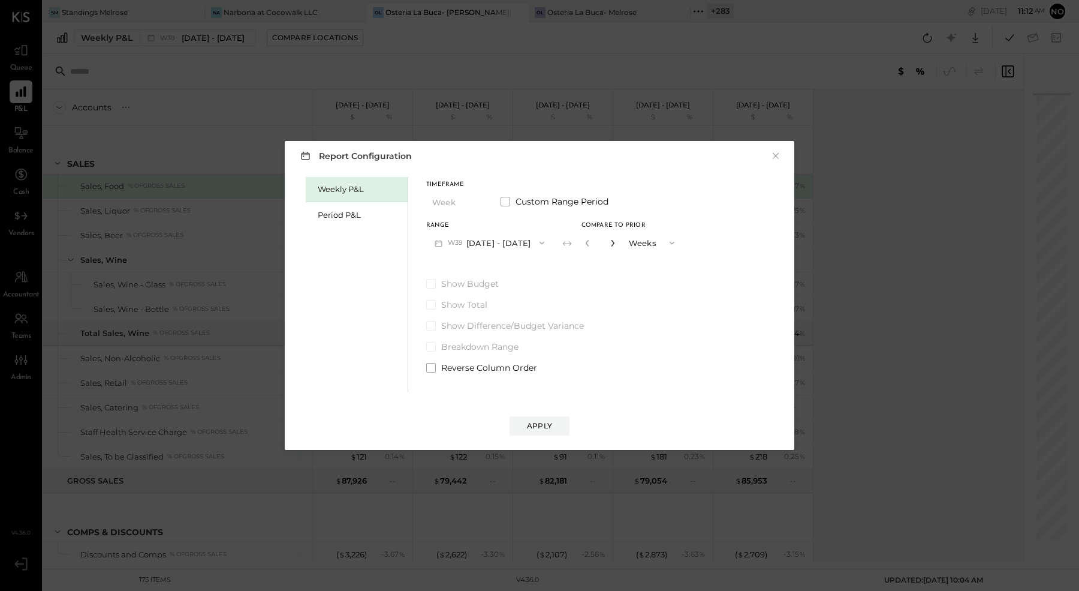
click at [615, 245] on icon "button" at bounding box center [612, 242] width 7 height 7
type input "*"
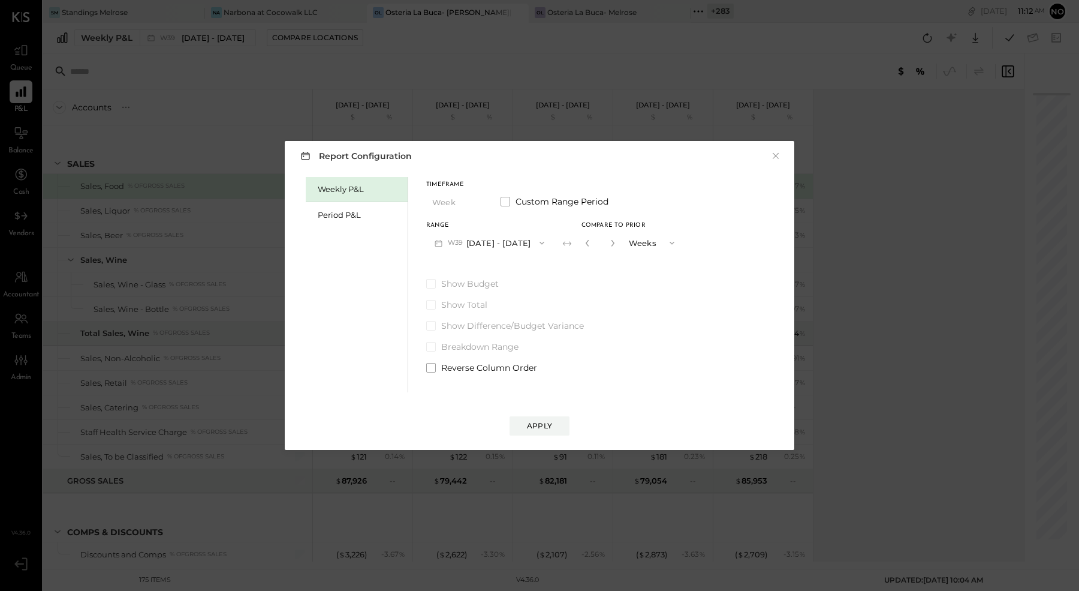
click at [504, 246] on button "W39 [DATE] - [DATE]" at bounding box center [489, 242] width 127 height 22
drag, startPoint x: 481, startPoint y: 246, endPoint x: 518, endPoint y: 251, distance: 36.9
click at [481, 246] on span "[DATE] - [DATE]" at bounding box center [484, 244] width 57 height 10
click at [558, 418] on button "Apply" at bounding box center [540, 425] width 60 height 19
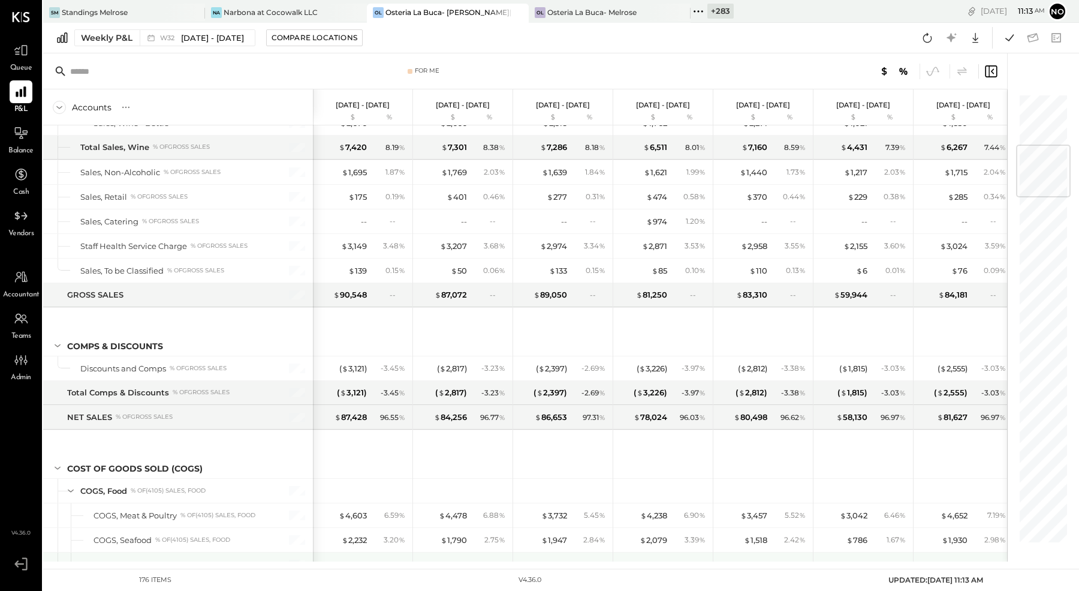
scroll to position [504, 0]
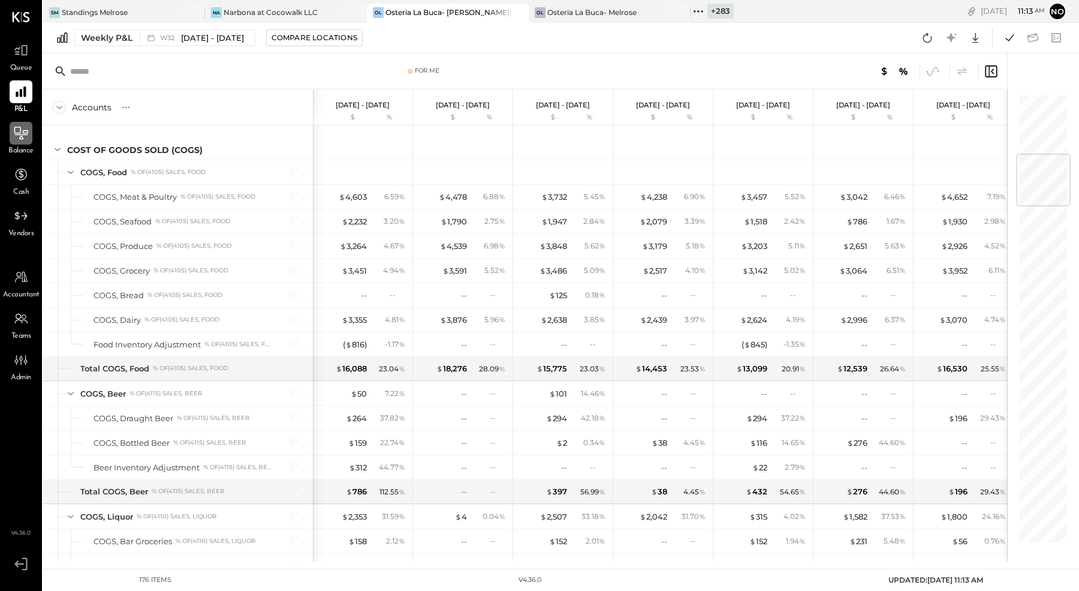
click at [13, 132] on icon at bounding box center [21, 133] width 16 height 16
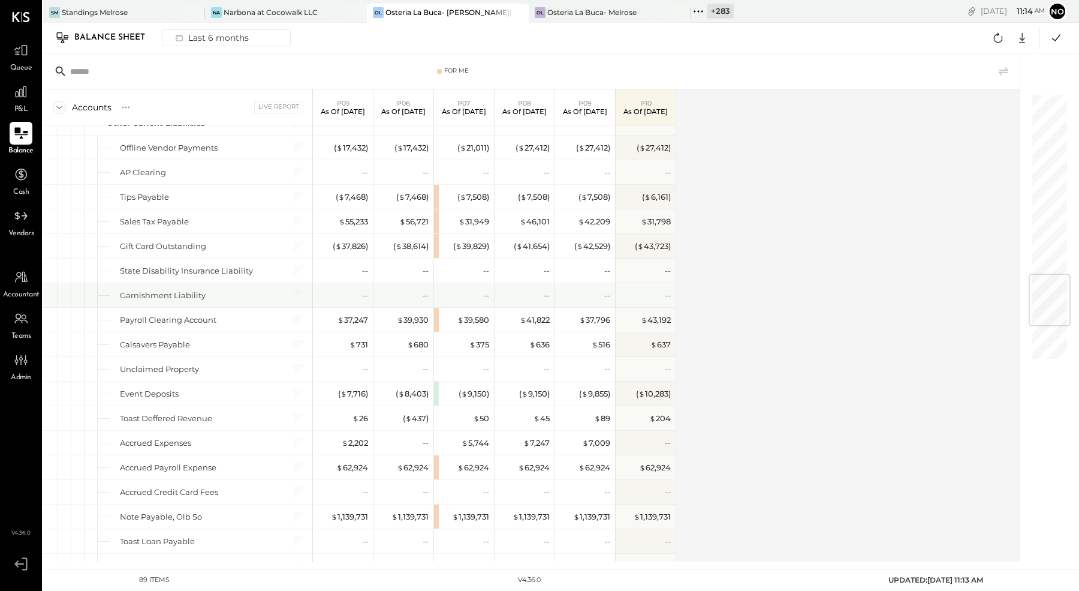
scroll to position [1438, 0]
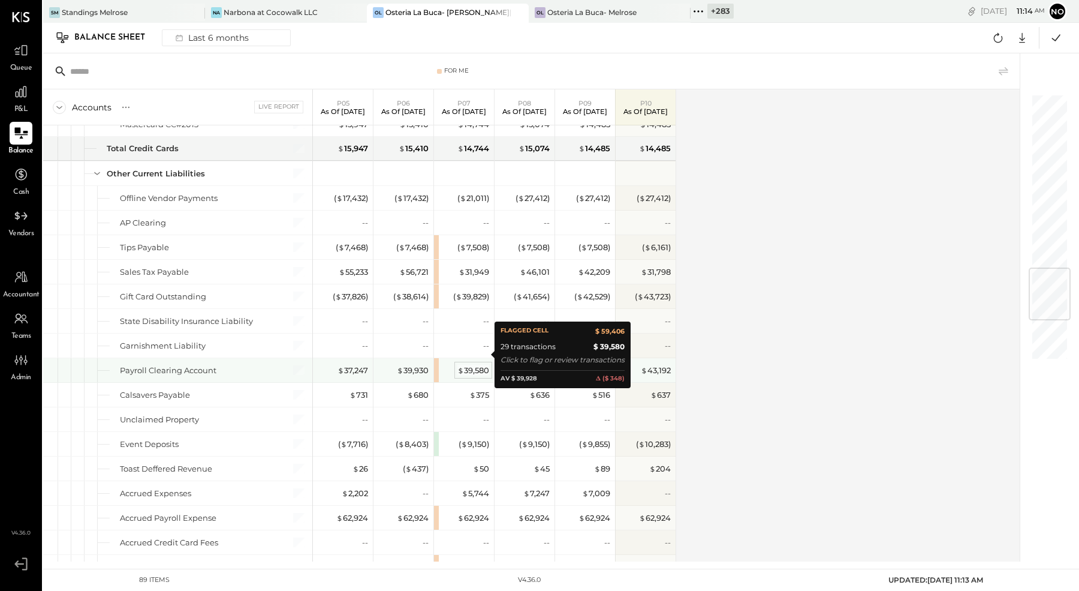
click at [477, 365] on div "$ 39,580" at bounding box center [473, 370] width 32 height 11
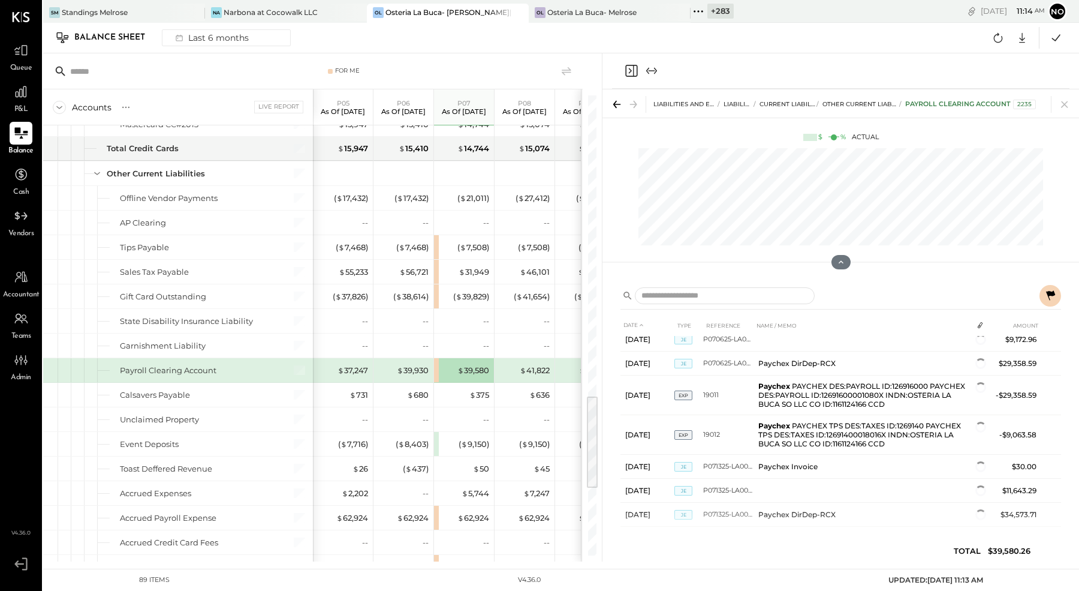
scroll to position [817, 0]
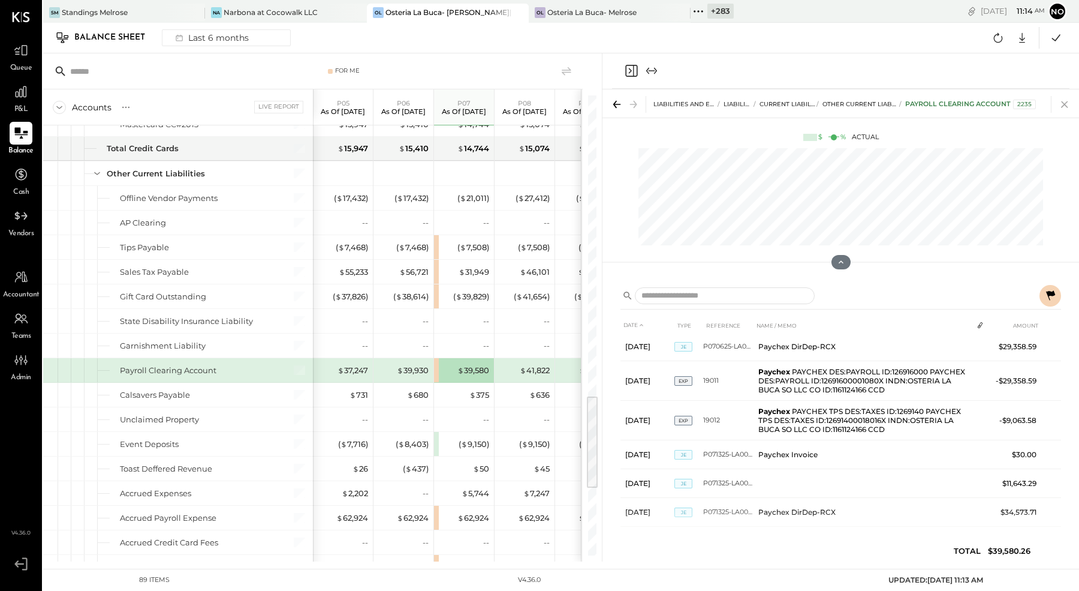
click at [1067, 109] on icon at bounding box center [1064, 104] width 17 height 17
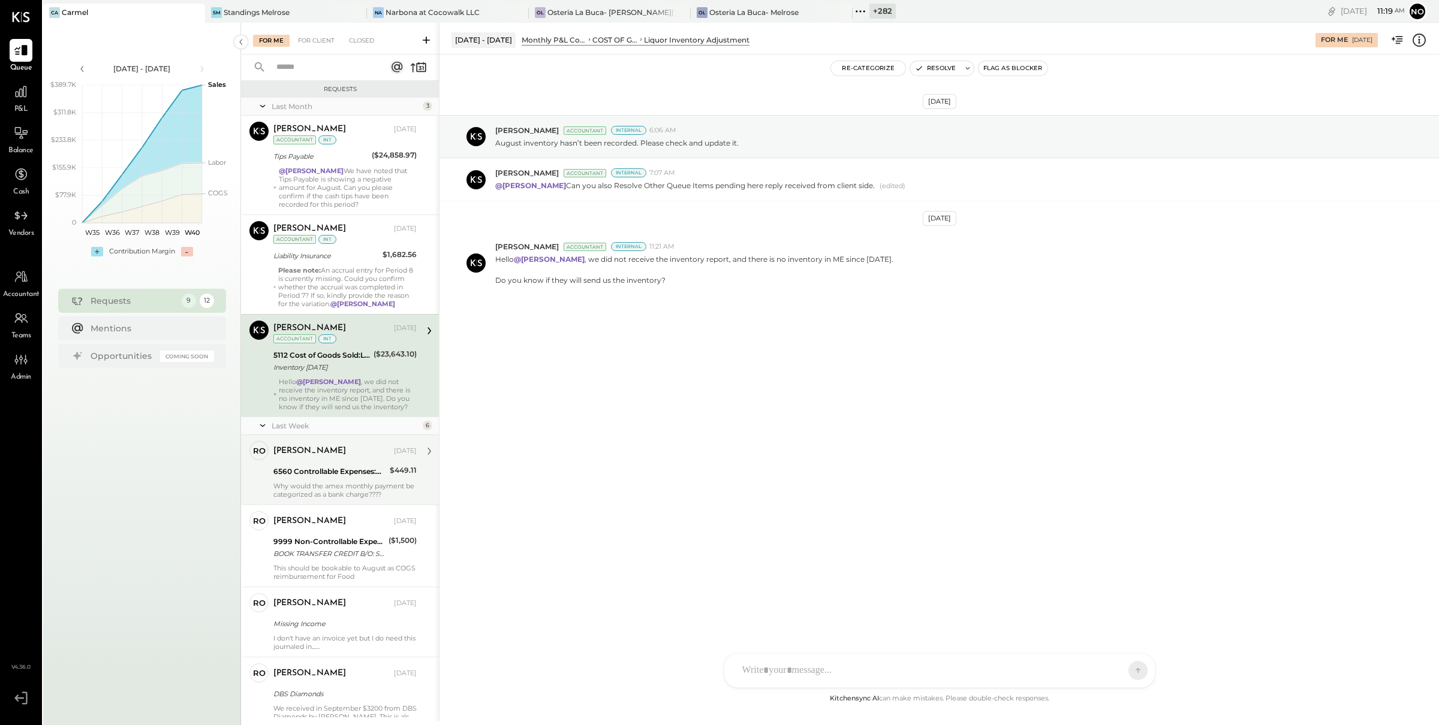
click at [347, 478] on div "6560 Controllable Expenses:General & Administrative Expenses:Bank Charges & Fees" at bounding box center [329, 472] width 113 height 12
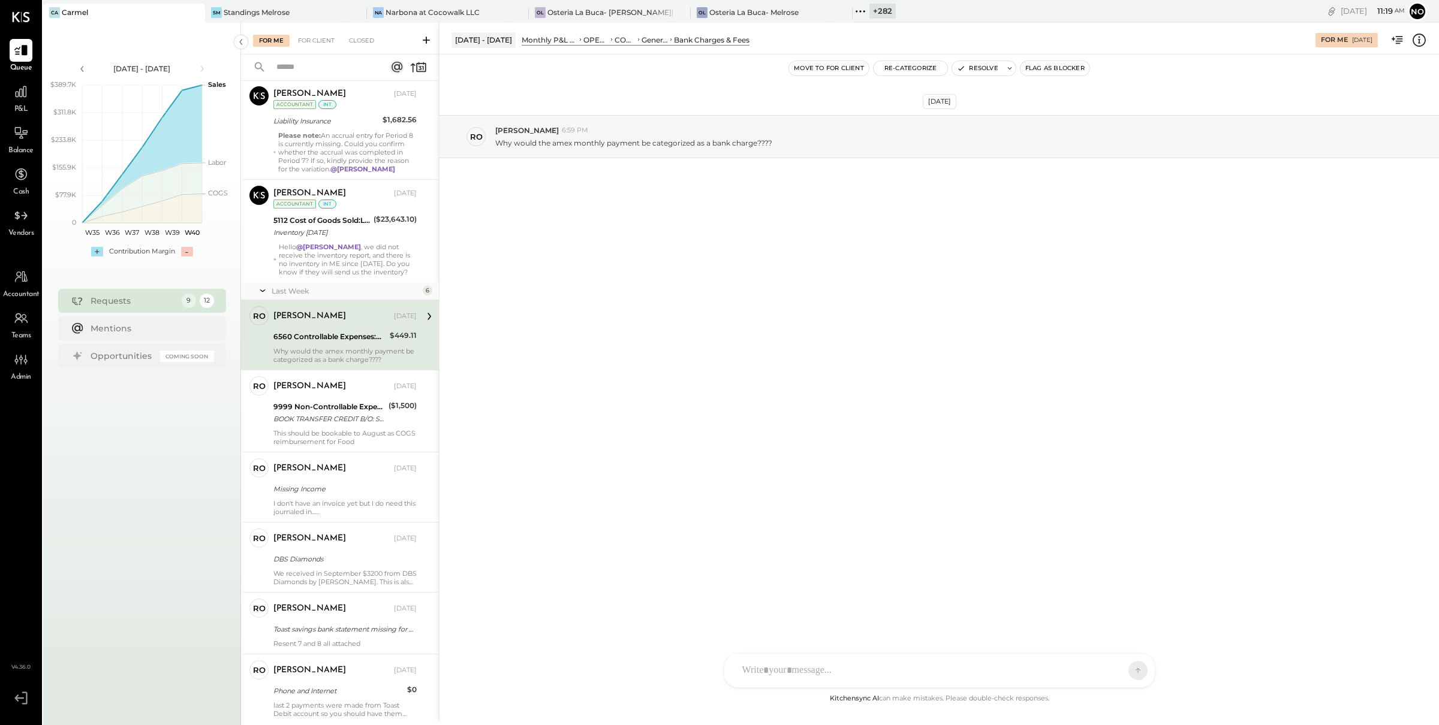
scroll to position [180, 0]
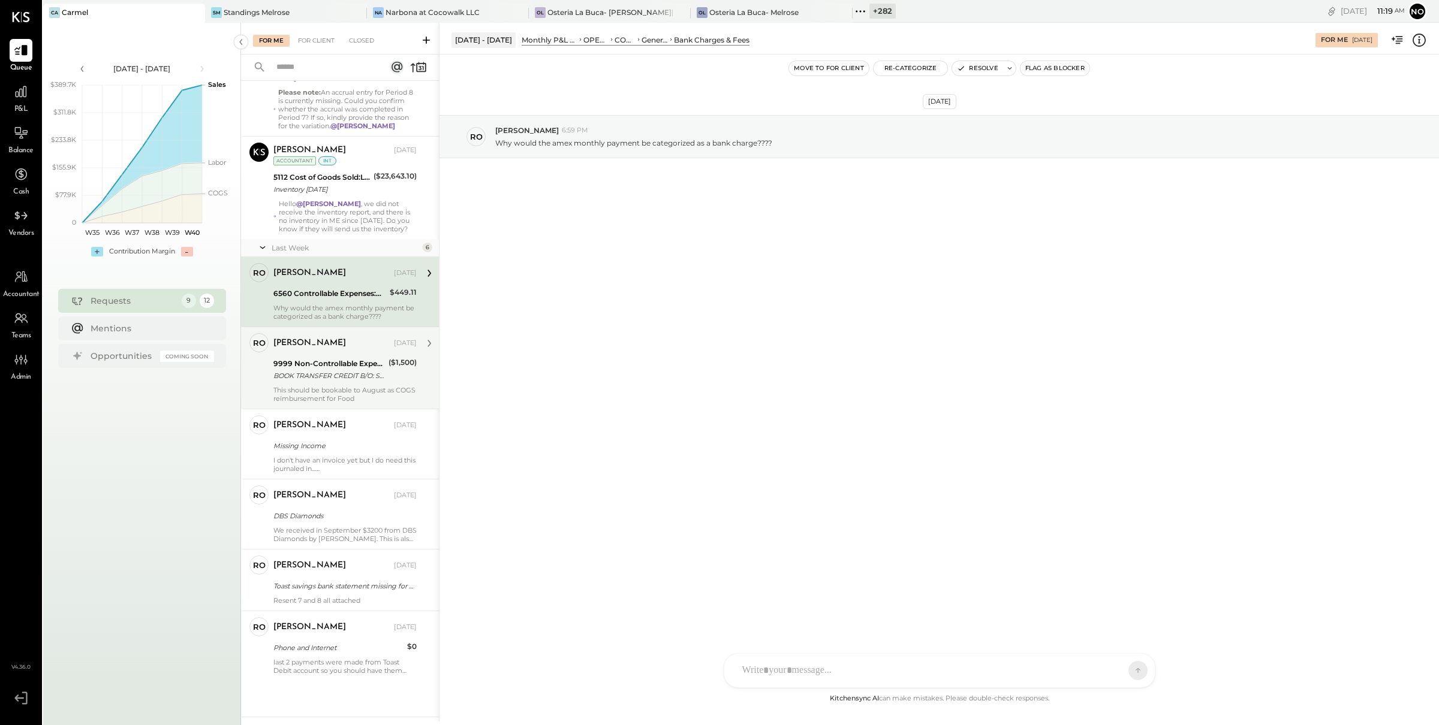
click at [335, 383] on div "[PERSON_NAME] [DATE] 9999 Non-Controllable Expenses:Other Income and Expenses:T…" at bounding box center [344, 368] width 143 height 70
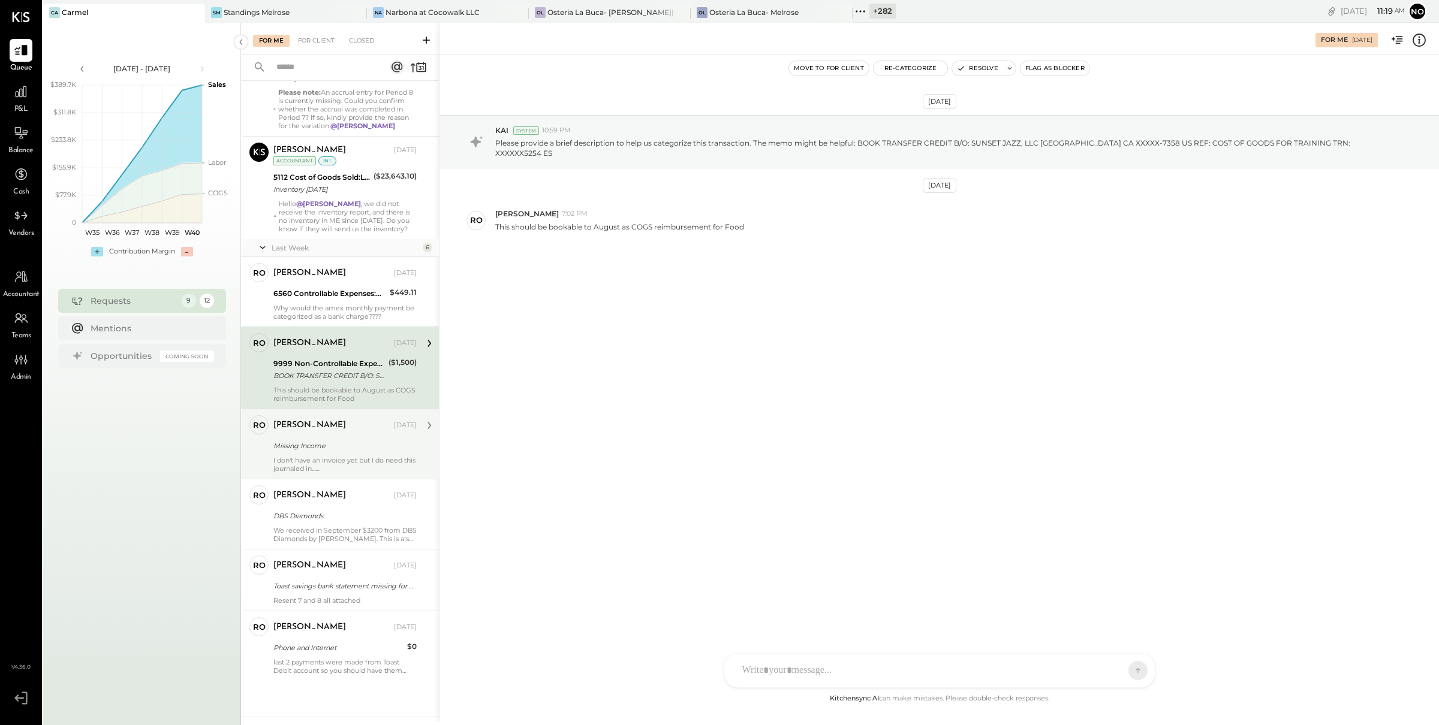
click at [334, 449] on div "Missing Income" at bounding box center [343, 446] width 140 height 12
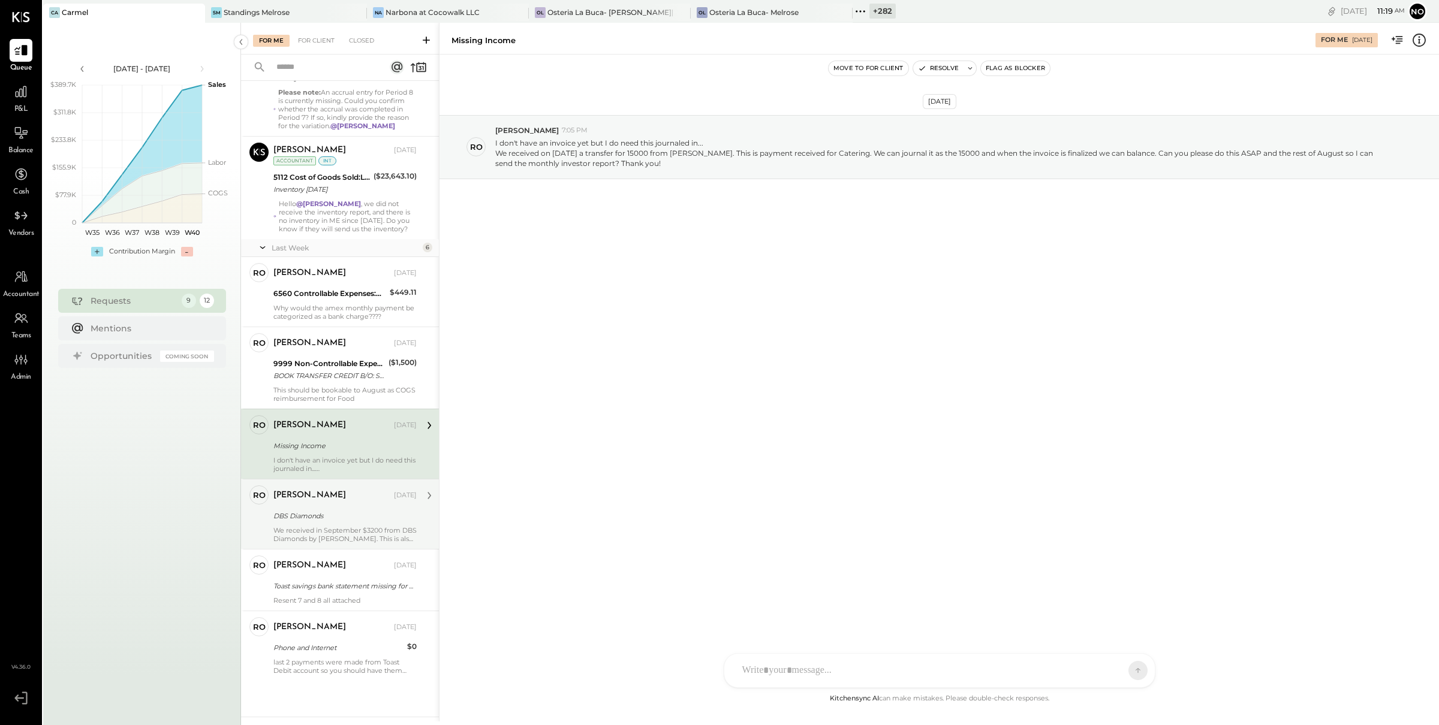
drag, startPoint x: 345, startPoint y: 511, endPoint x: 347, endPoint y: 522, distance: 10.9
click at [345, 512] on div "DBS Diamonds" at bounding box center [343, 516] width 140 height 12
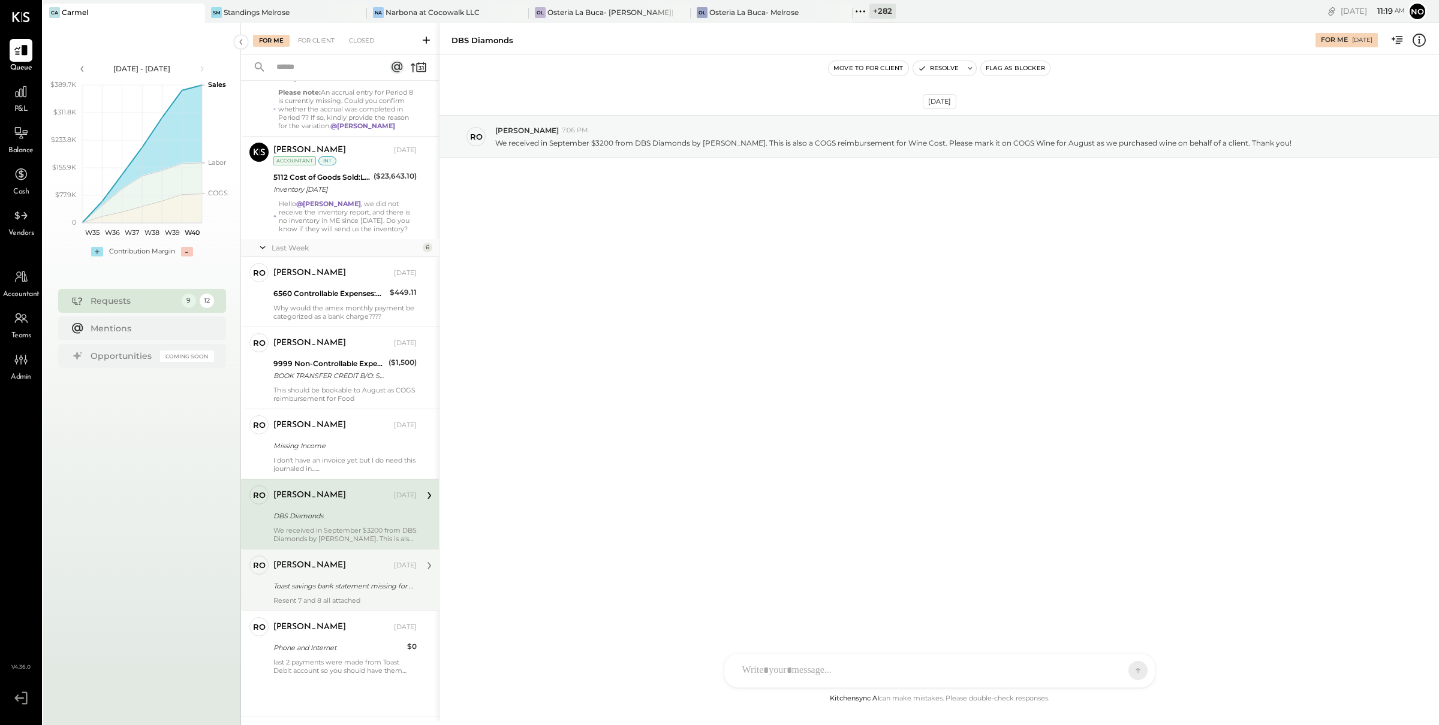
click at [344, 572] on div "[PERSON_NAME] [DATE]" at bounding box center [344, 566] width 143 height 17
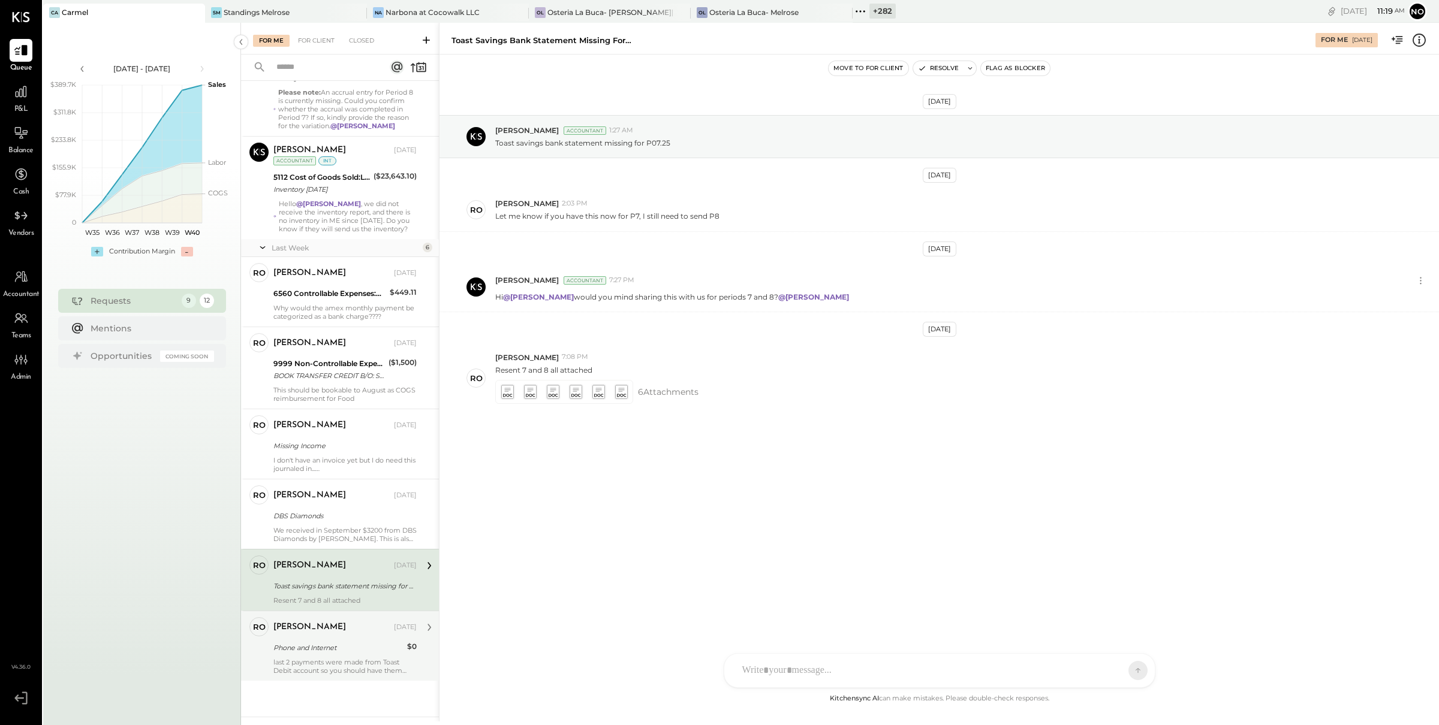
click at [350, 590] on div "Phone and Internet" at bounding box center [338, 648] width 130 height 12
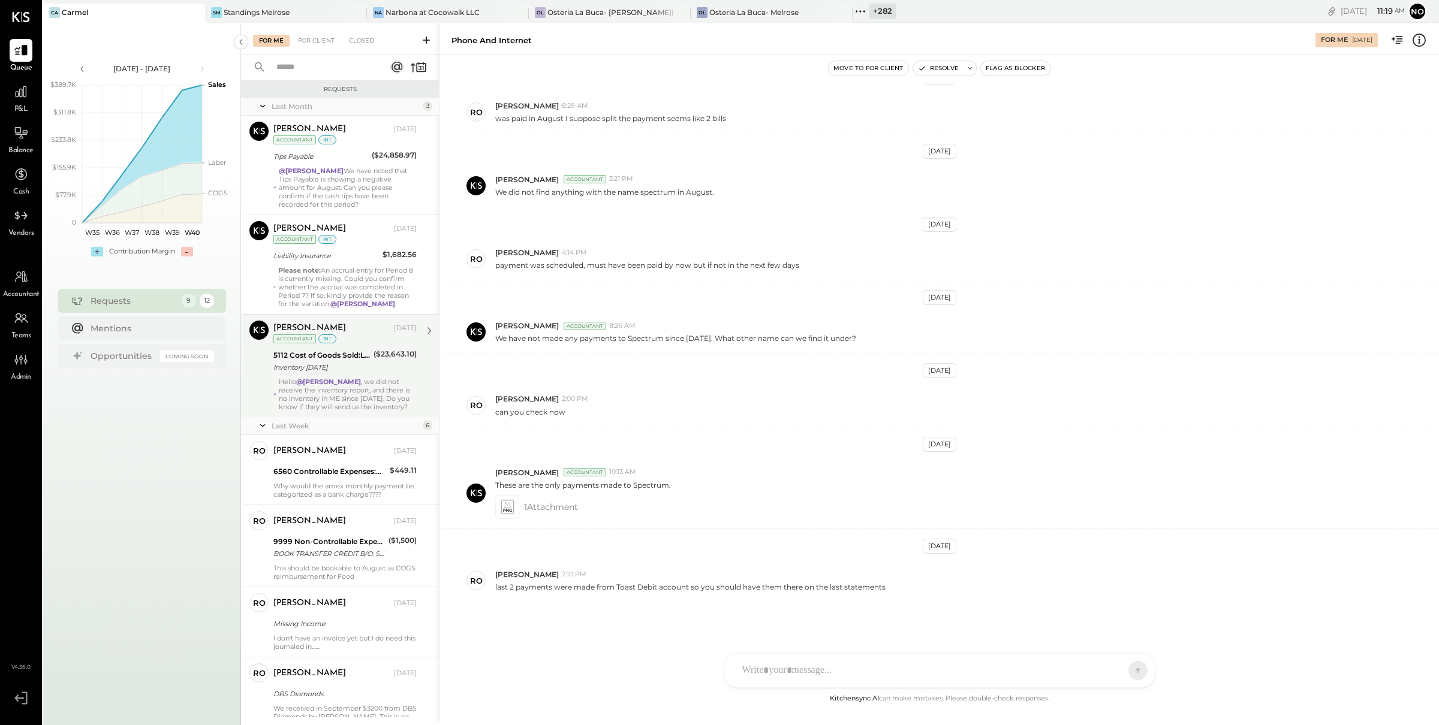
click at [327, 380] on strong "@[PERSON_NAME]" at bounding box center [328, 382] width 65 height 8
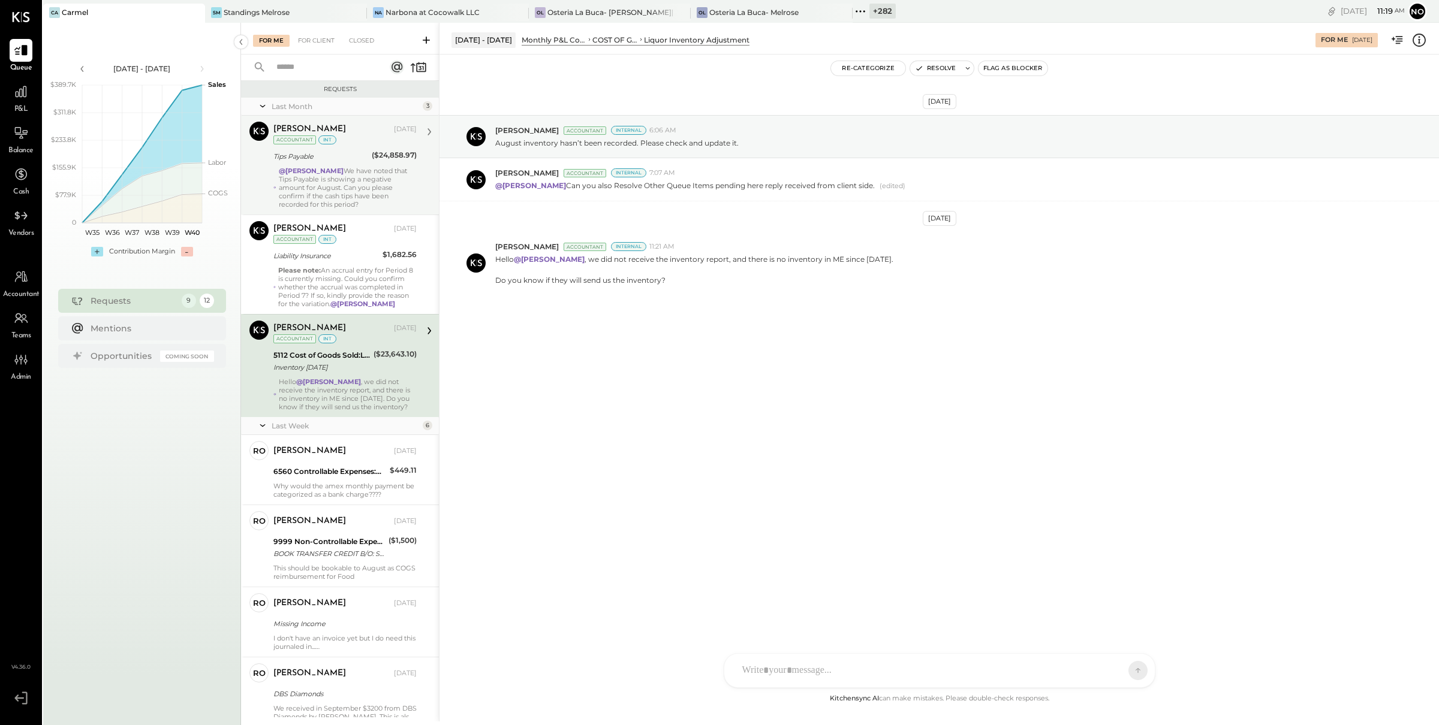
click at [308, 200] on div "@[PERSON_NAME] We have noted that Tips Payable is showing a negative amount for…" at bounding box center [348, 188] width 138 height 42
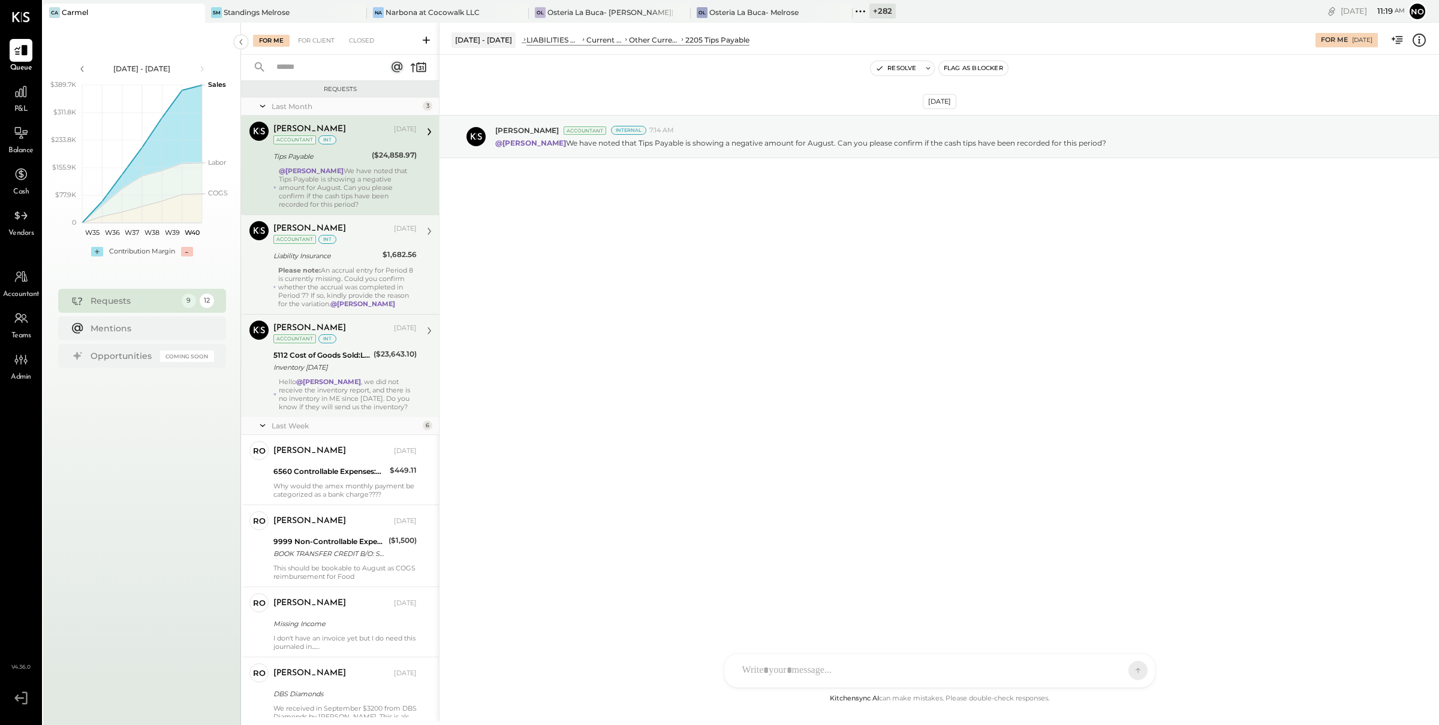
click at [290, 273] on strong "Please note:" at bounding box center [299, 270] width 43 height 8
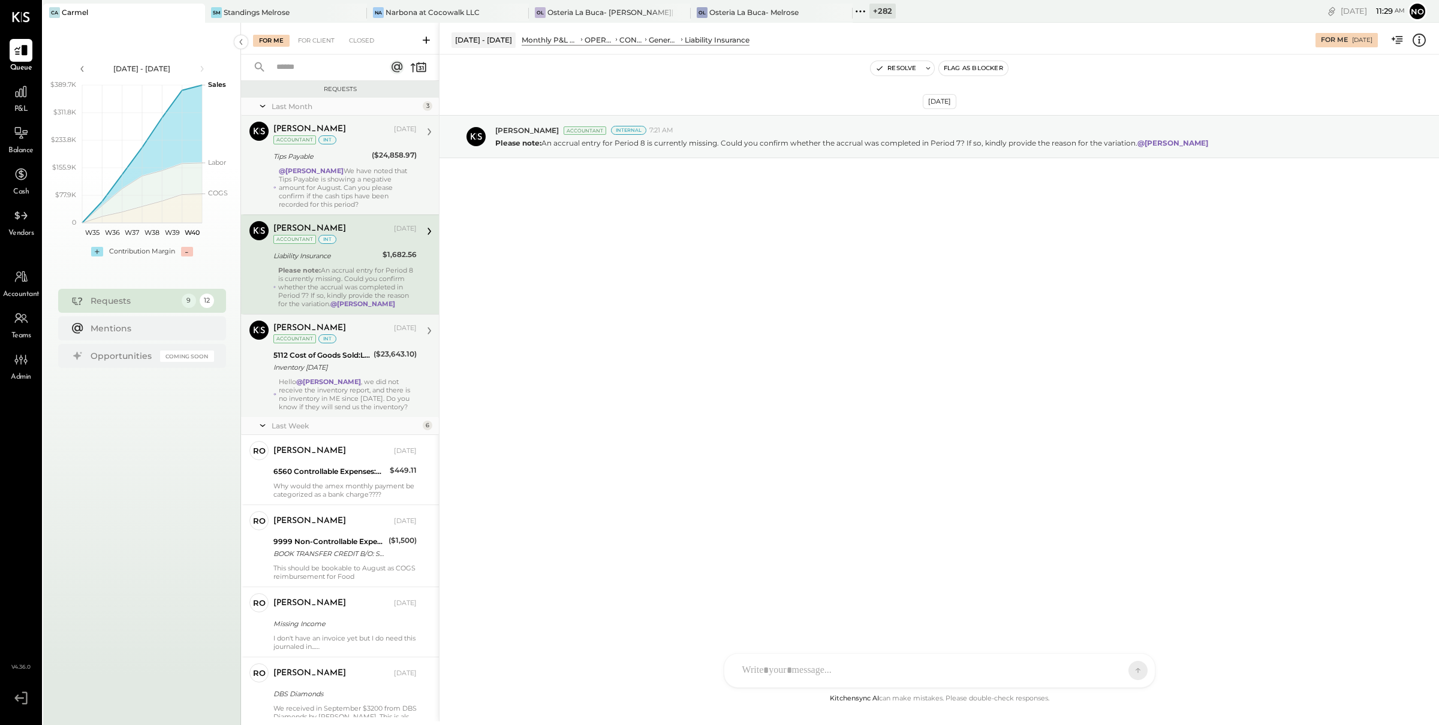
click at [18, 104] on span "P&L" at bounding box center [21, 109] width 14 height 11
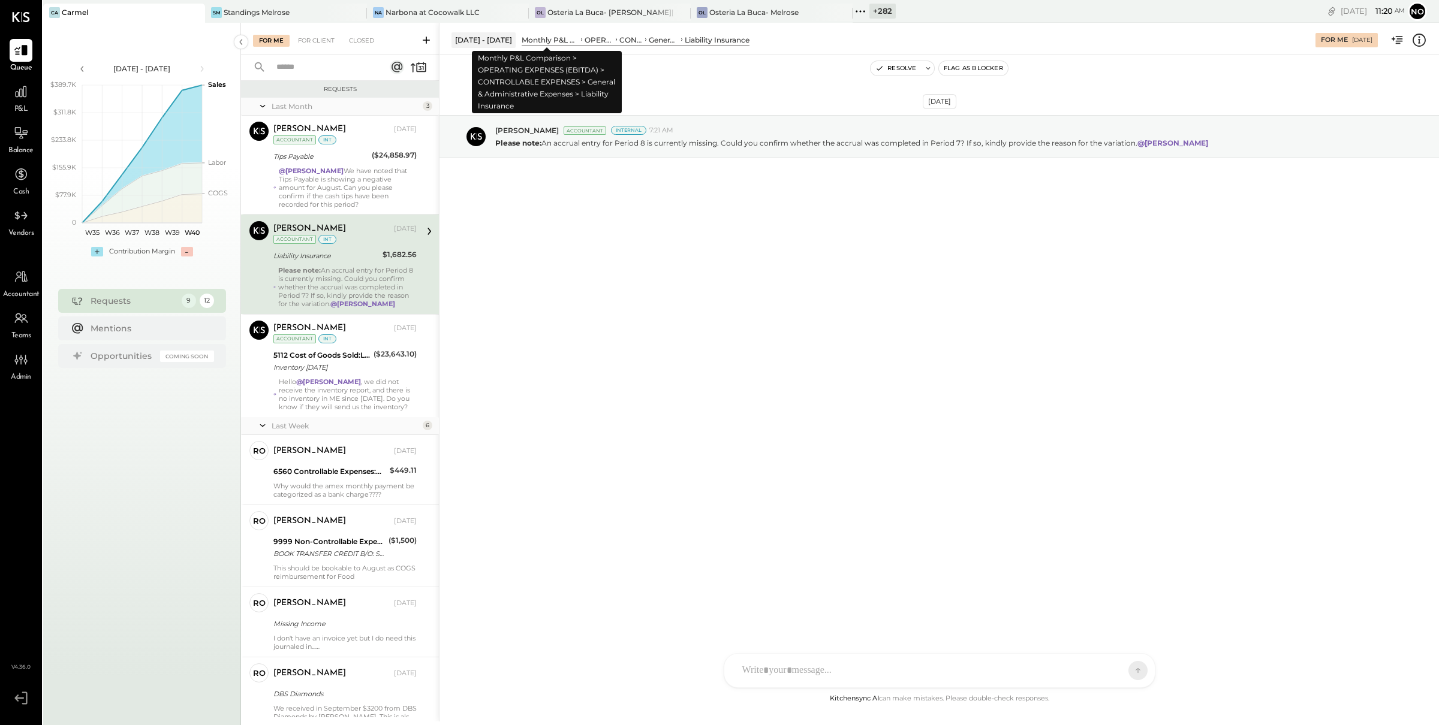
click at [544, 38] on div "Monthly P&L Comparison" at bounding box center [550, 40] width 57 height 10
click at [554, 43] on div "Monthly P&L Comparison" at bounding box center [550, 40] width 57 height 10
click at [22, 102] on div "P&L" at bounding box center [21, 97] width 23 height 35
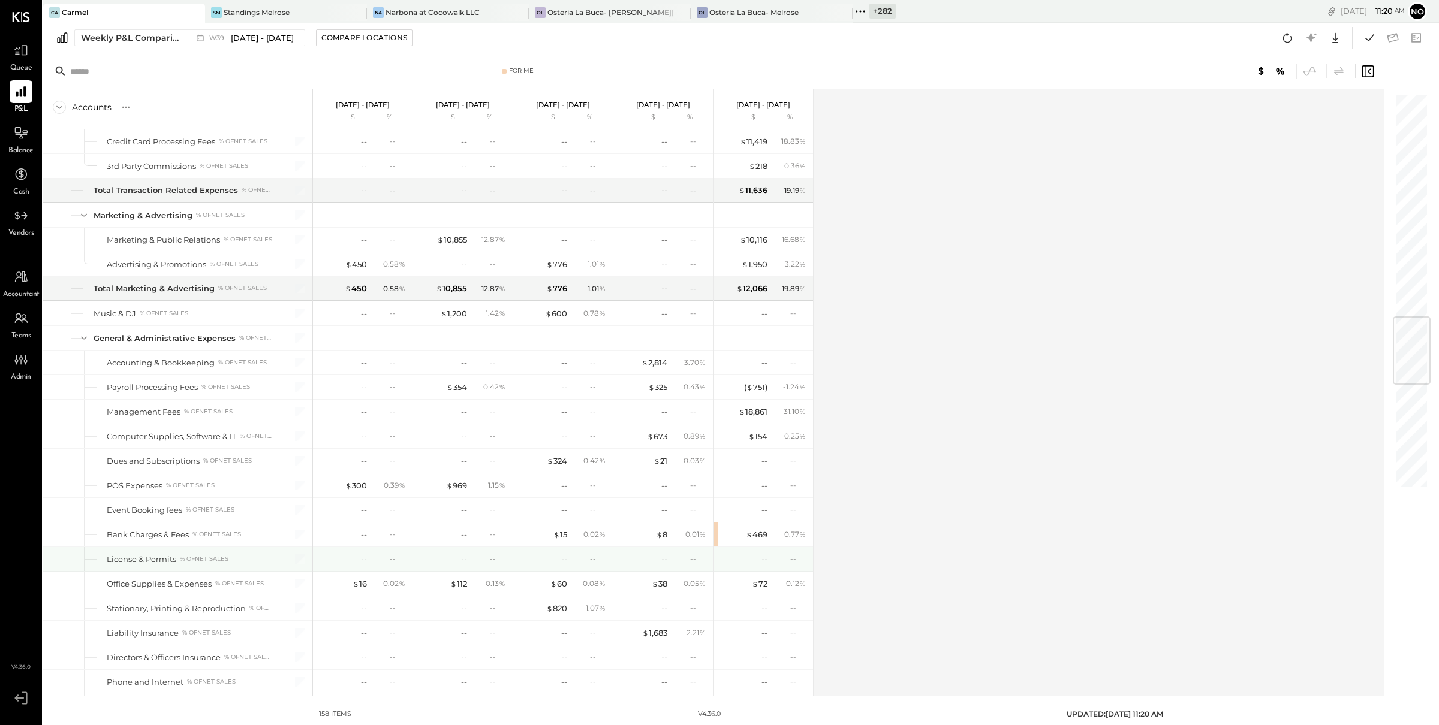
scroll to position [1946, 0]
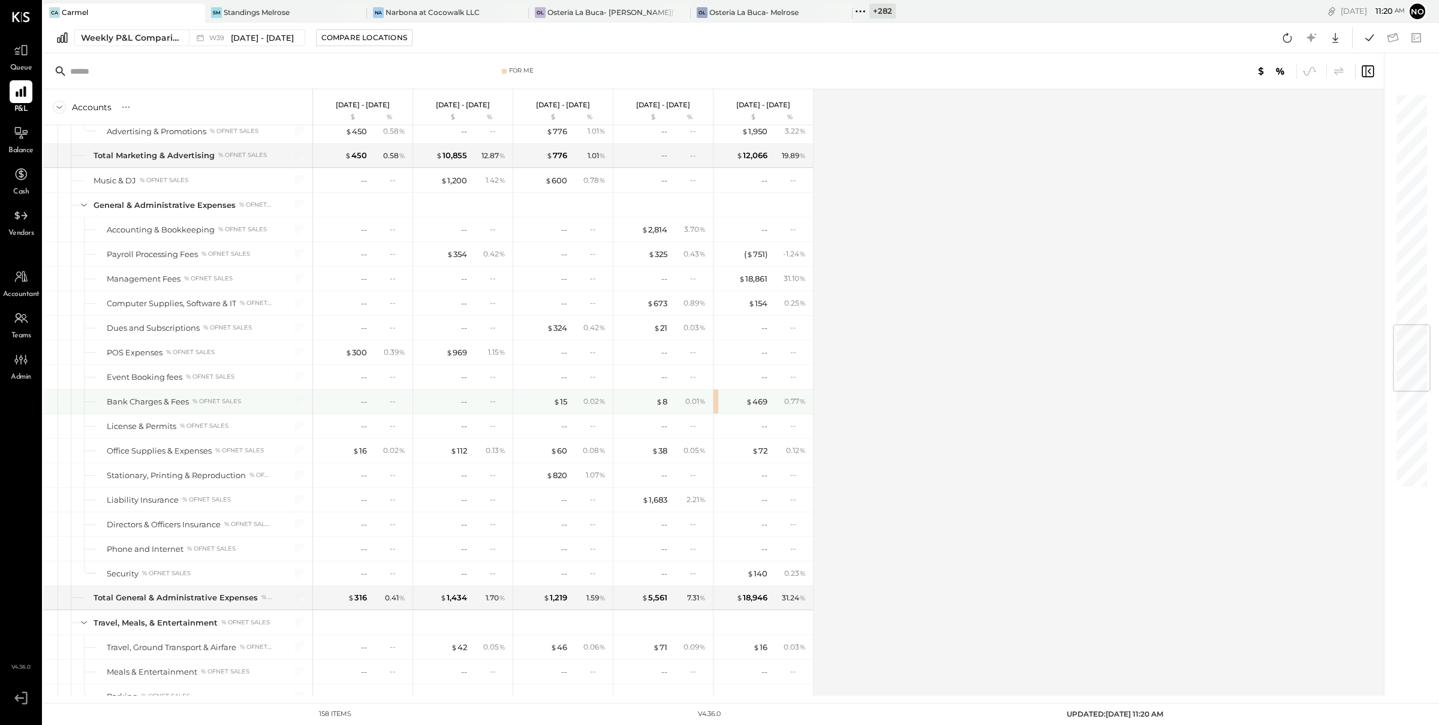
click at [717, 414] on div "$ 469 0.77 %" at bounding box center [763, 402] width 100 height 24
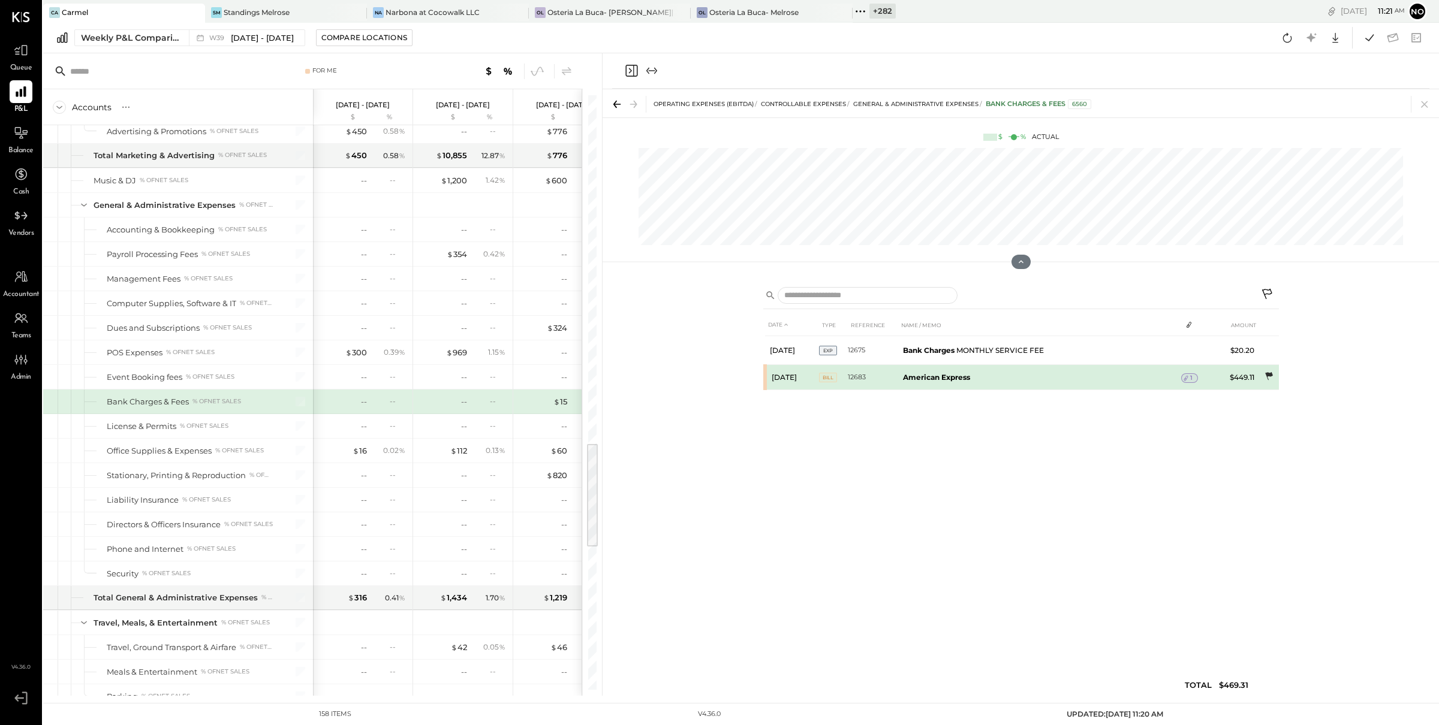
click at [1268, 377] on icon at bounding box center [1269, 376] width 8 height 8
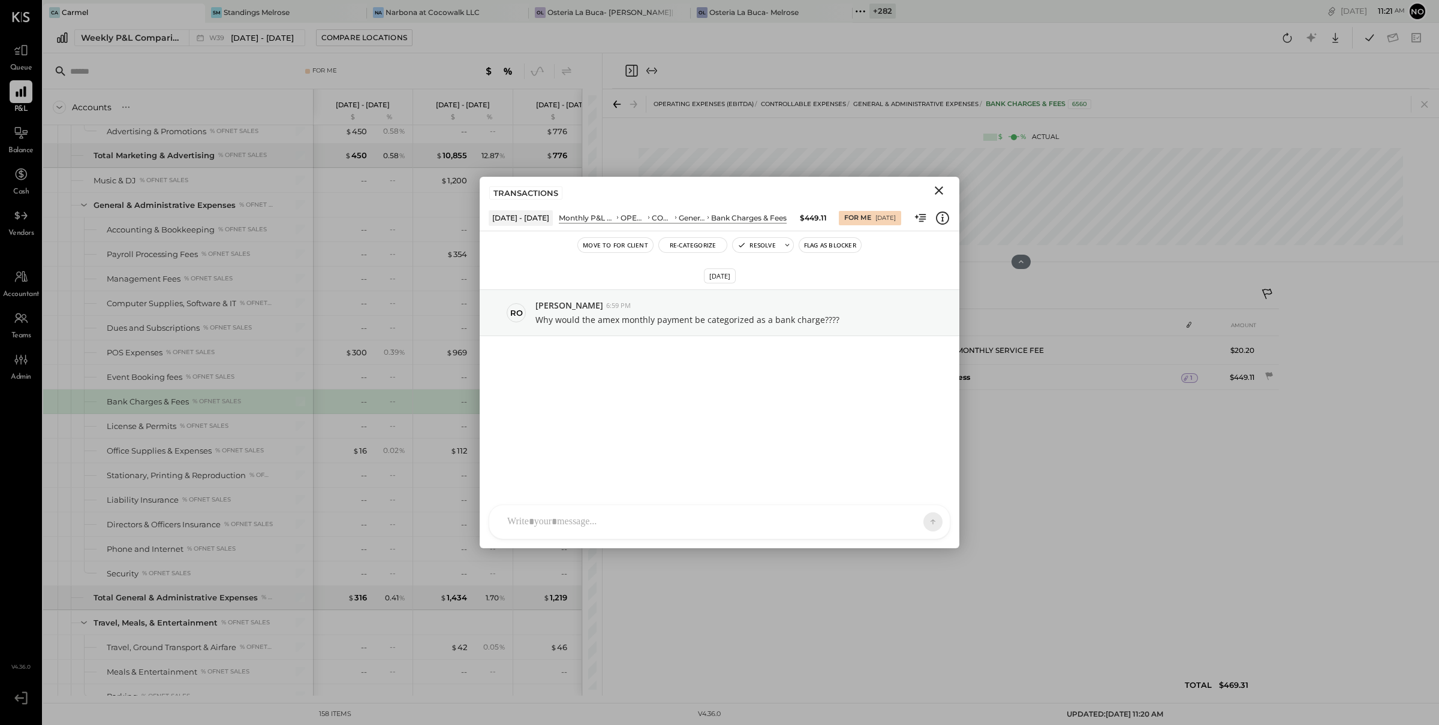
click at [938, 186] on icon "Close" at bounding box center [939, 190] width 14 height 14
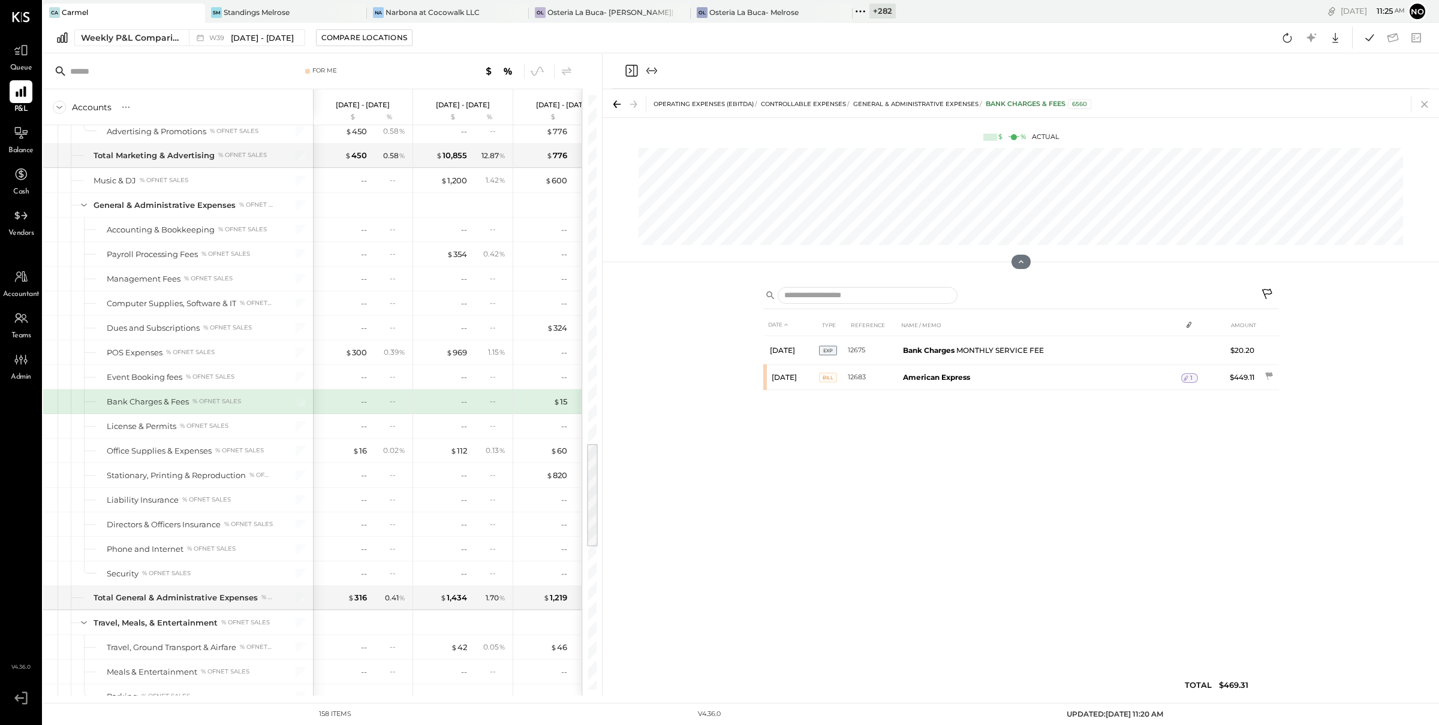
click at [1424, 106] on icon at bounding box center [1424, 104] width 17 height 17
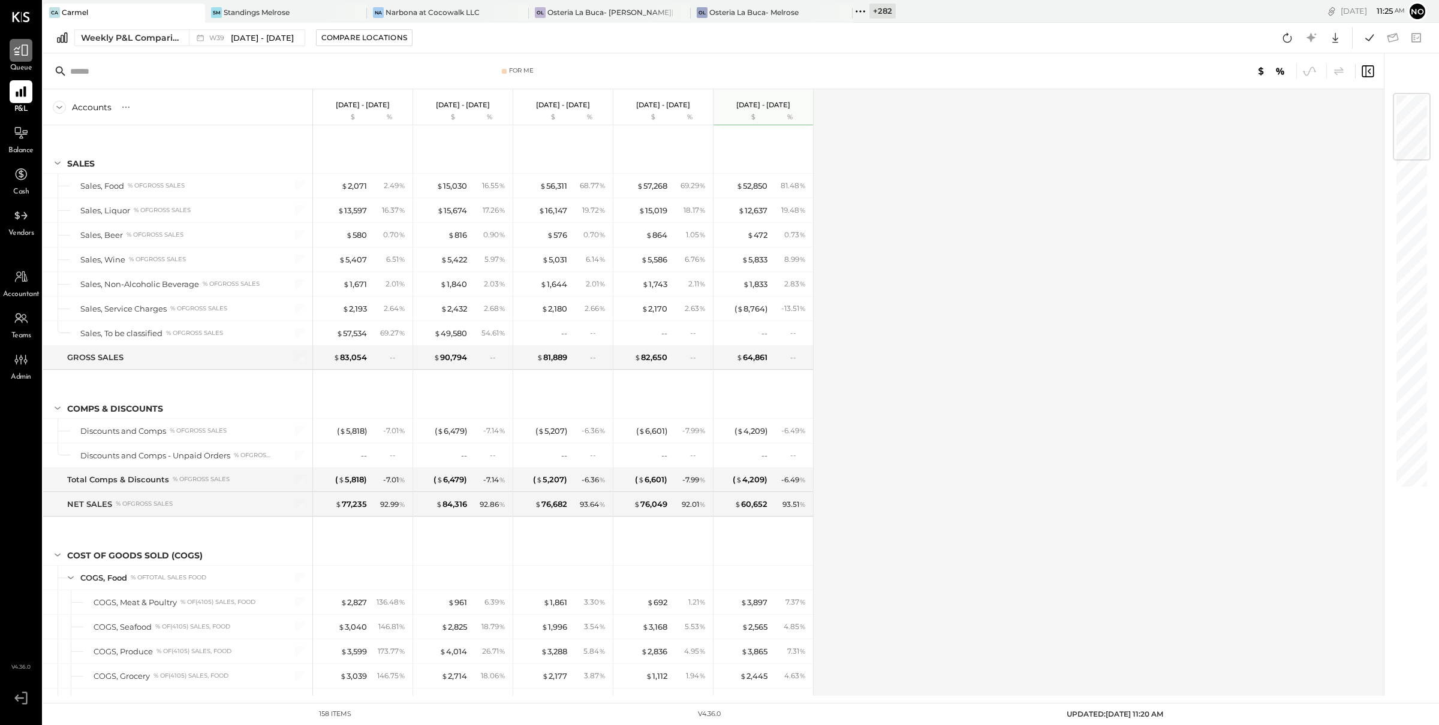
click at [28, 55] on icon at bounding box center [21, 51] width 16 height 16
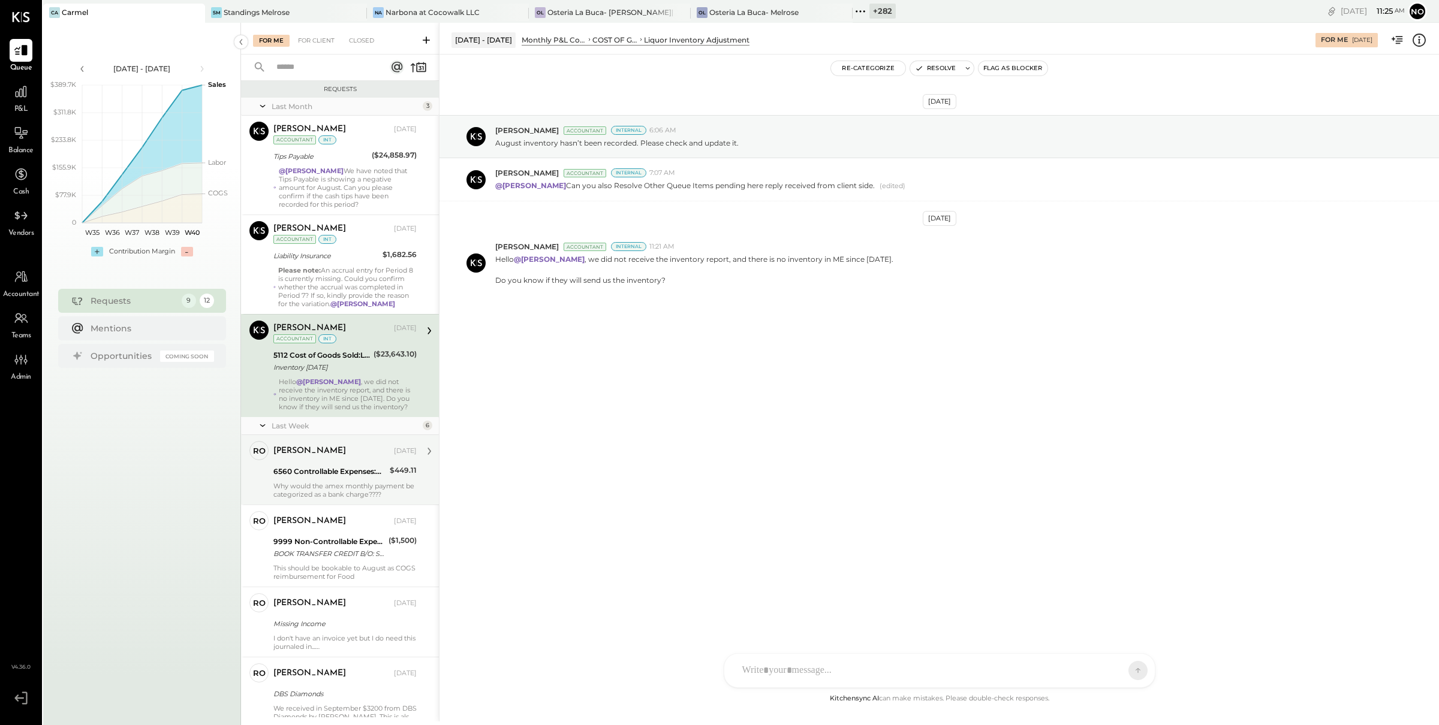
click at [320, 457] on div "ronnie" at bounding box center [332, 451] width 118 height 12
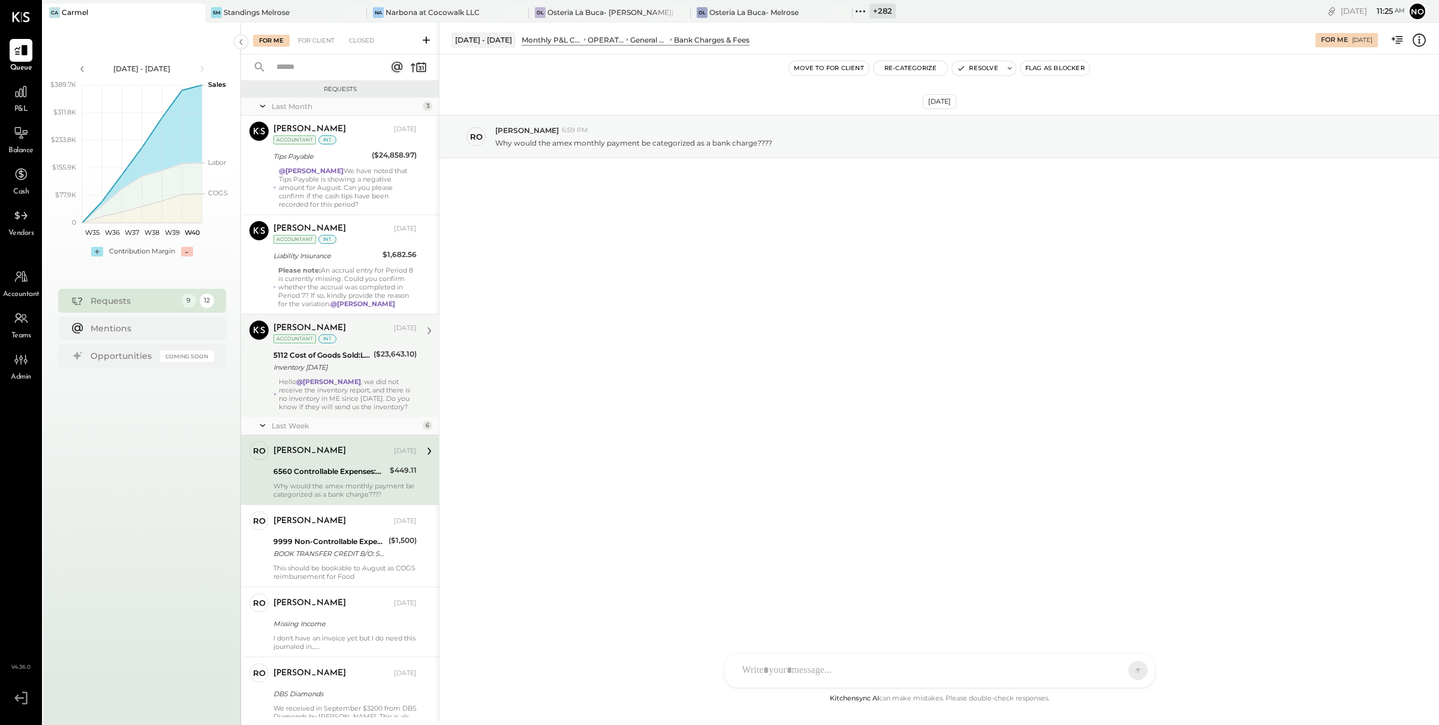
click at [343, 390] on div "Hello @Navin Jain , we did not receive the inventory report, and there is no in…" at bounding box center [348, 395] width 138 height 34
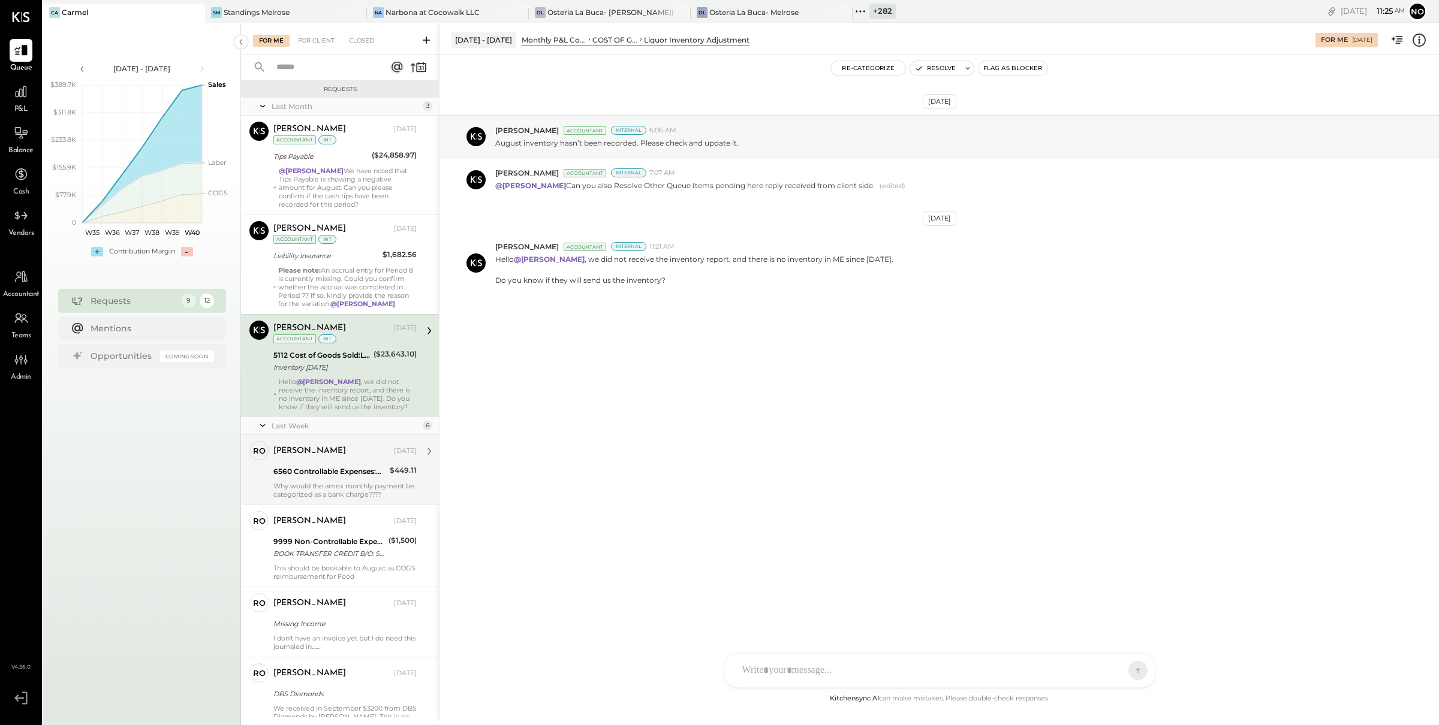
click at [353, 492] on div "Why would the amex monthly payment be categorized as a bank charge????" at bounding box center [344, 490] width 143 height 17
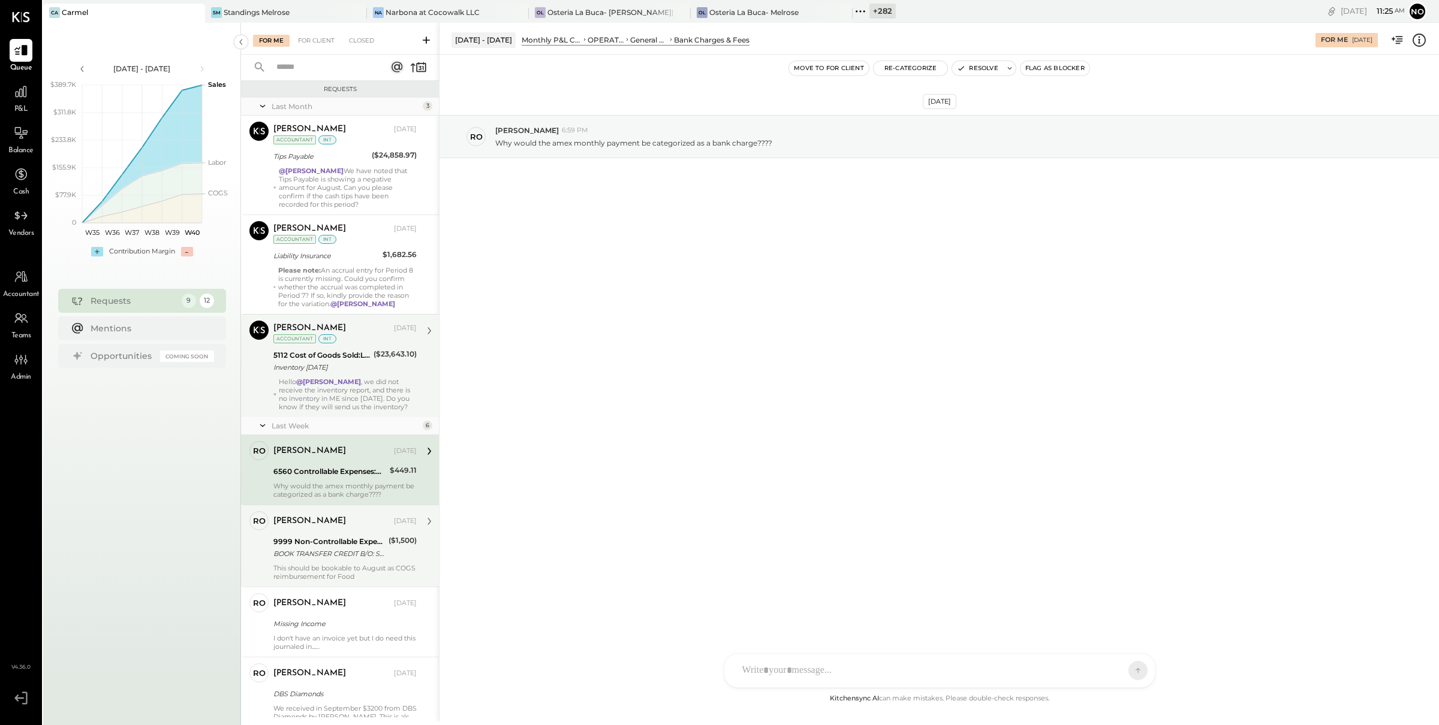
click at [350, 553] on div "BOOK TRANSFER CREDIT B/O: SUNSET JAZZ, LLC LOS ANGELES CA XXXXX-7358 US REF: CO…" at bounding box center [329, 554] width 112 height 12
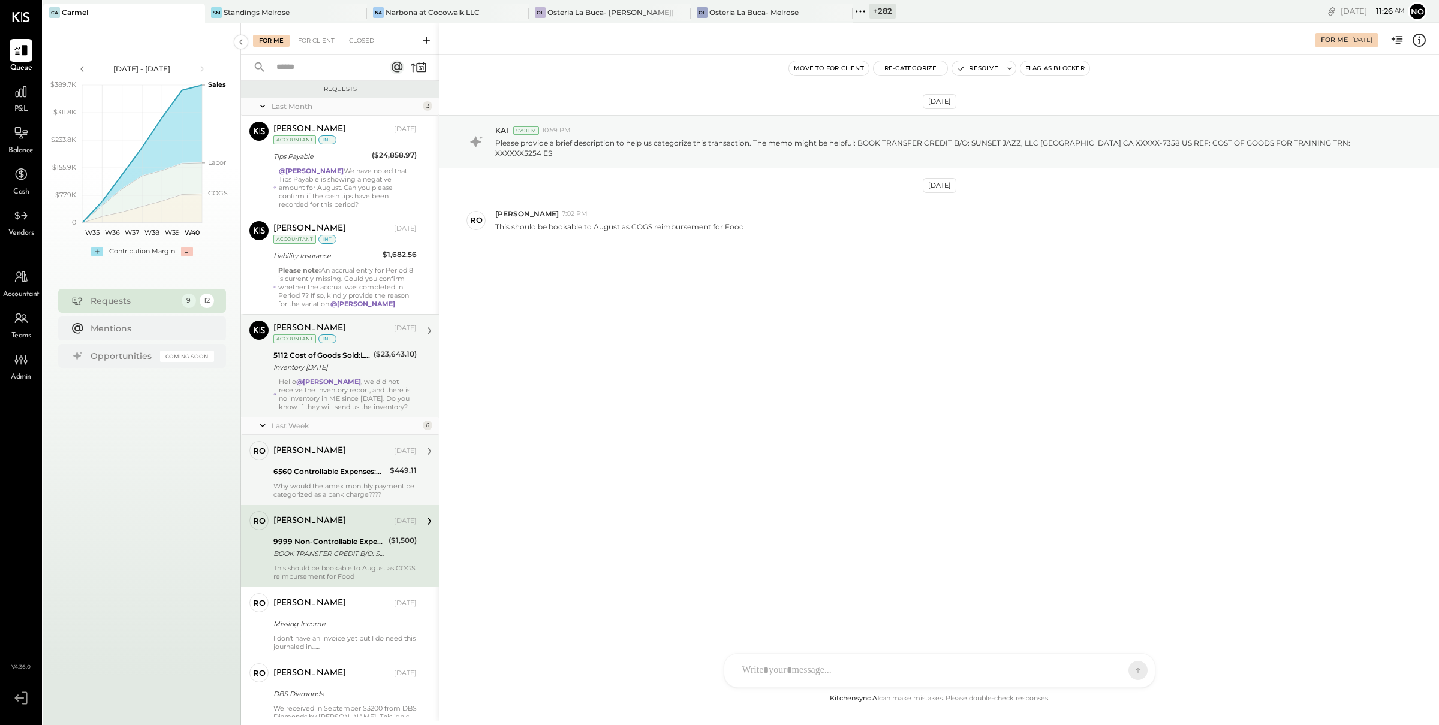
click at [345, 481] on div "ronnie Sep 25, 2025 6560 Controllable Expenses:General & Administrative Expense…" at bounding box center [344, 470] width 143 height 58
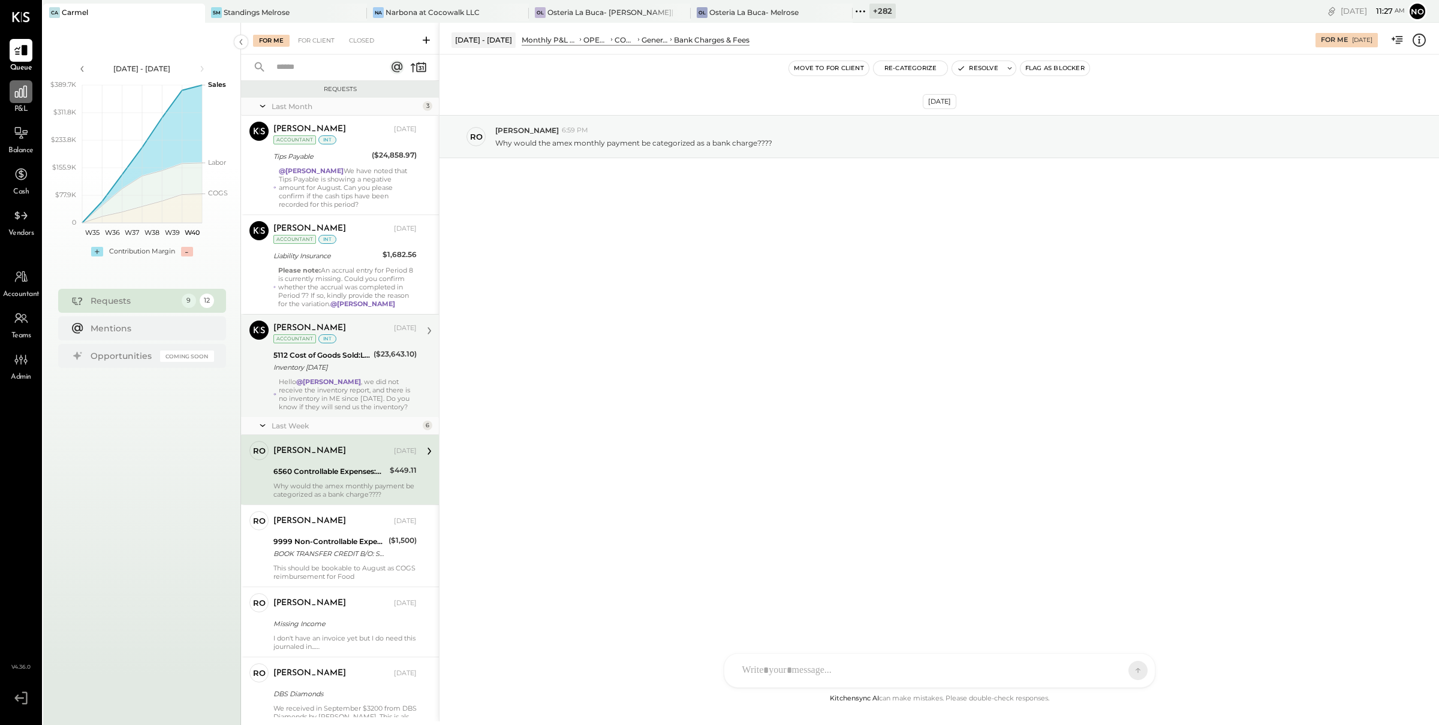
click at [24, 98] on icon at bounding box center [21, 92] width 16 height 16
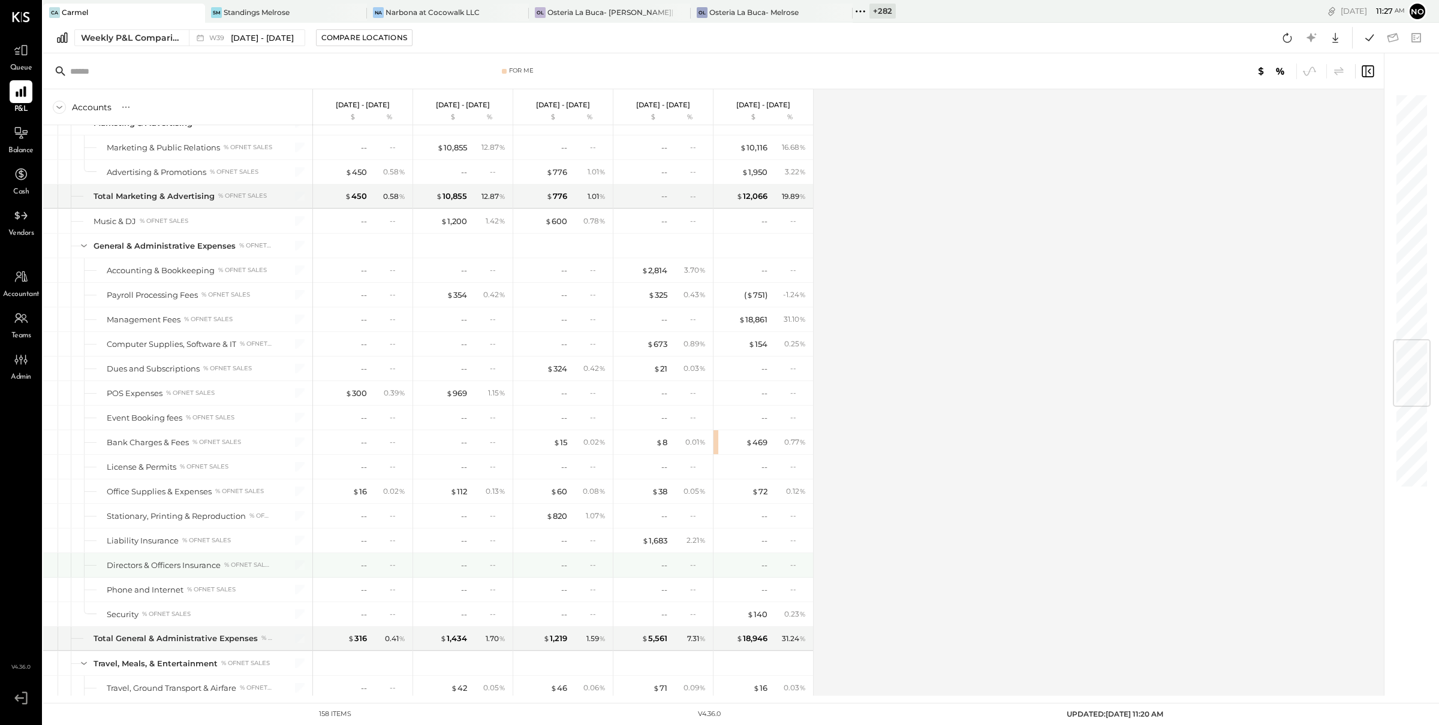
scroll to position [2223, 0]
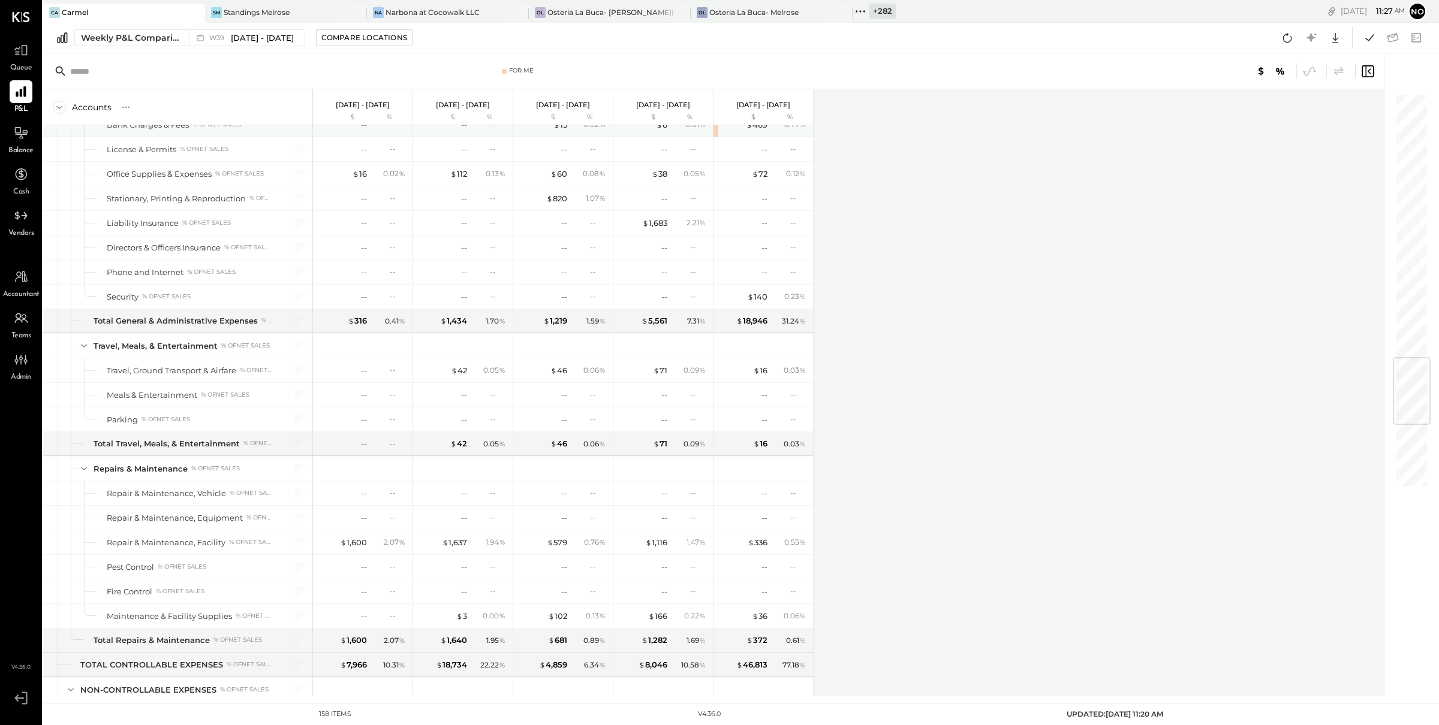
click at [716, 134] on div "$ 469 0.77 %" at bounding box center [763, 125] width 100 height 24
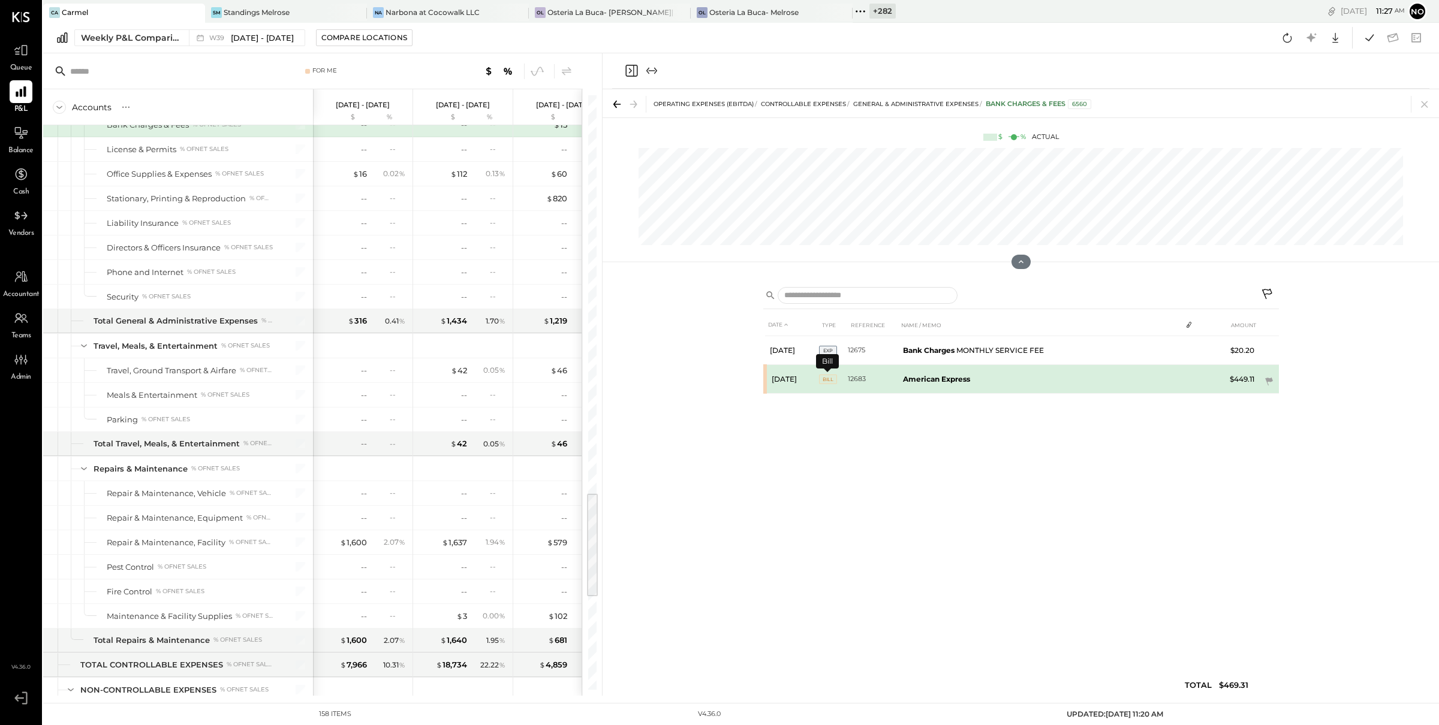
click at [828, 377] on span "BILL" at bounding box center [828, 380] width 18 height 10
click at [1271, 374] on icon at bounding box center [1269, 376] width 8 height 8
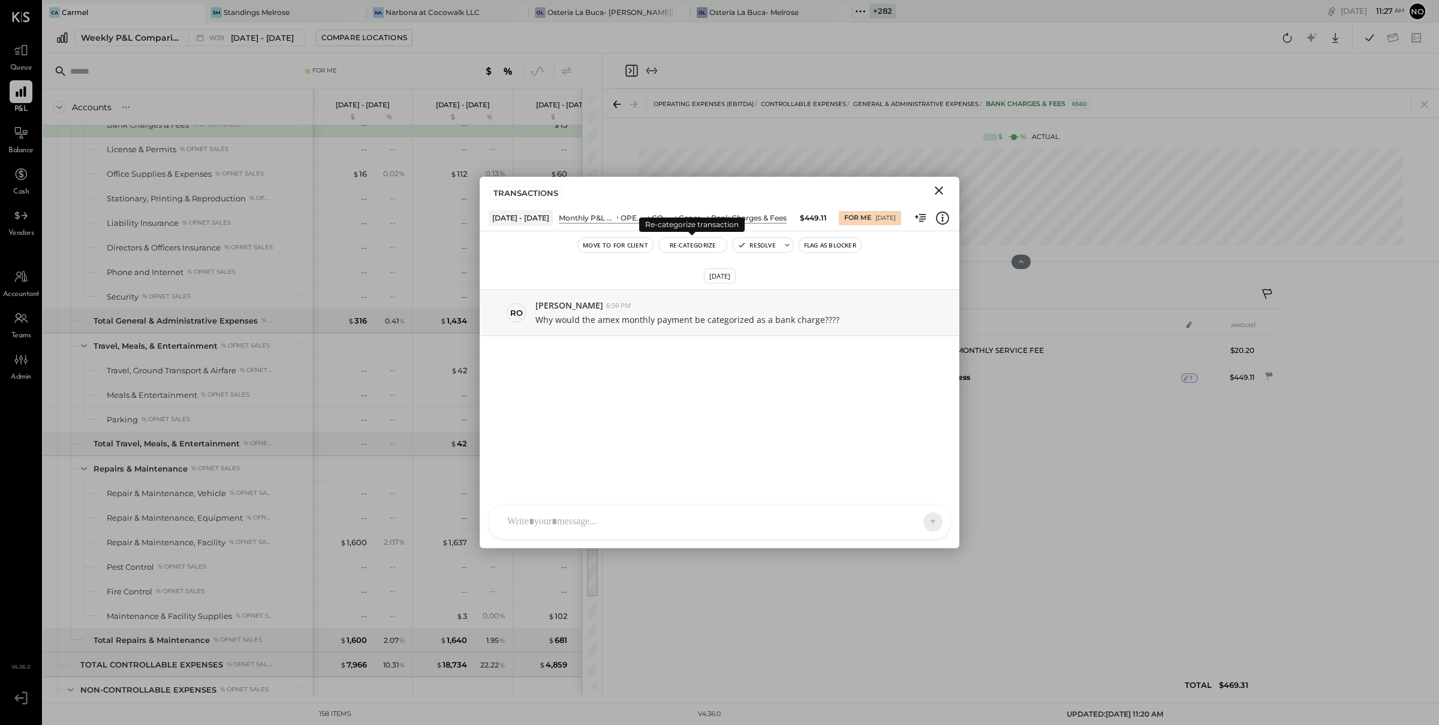
click at [700, 244] on button "Re-Categorize" at bounding box center [693, 245] width 68 height 14
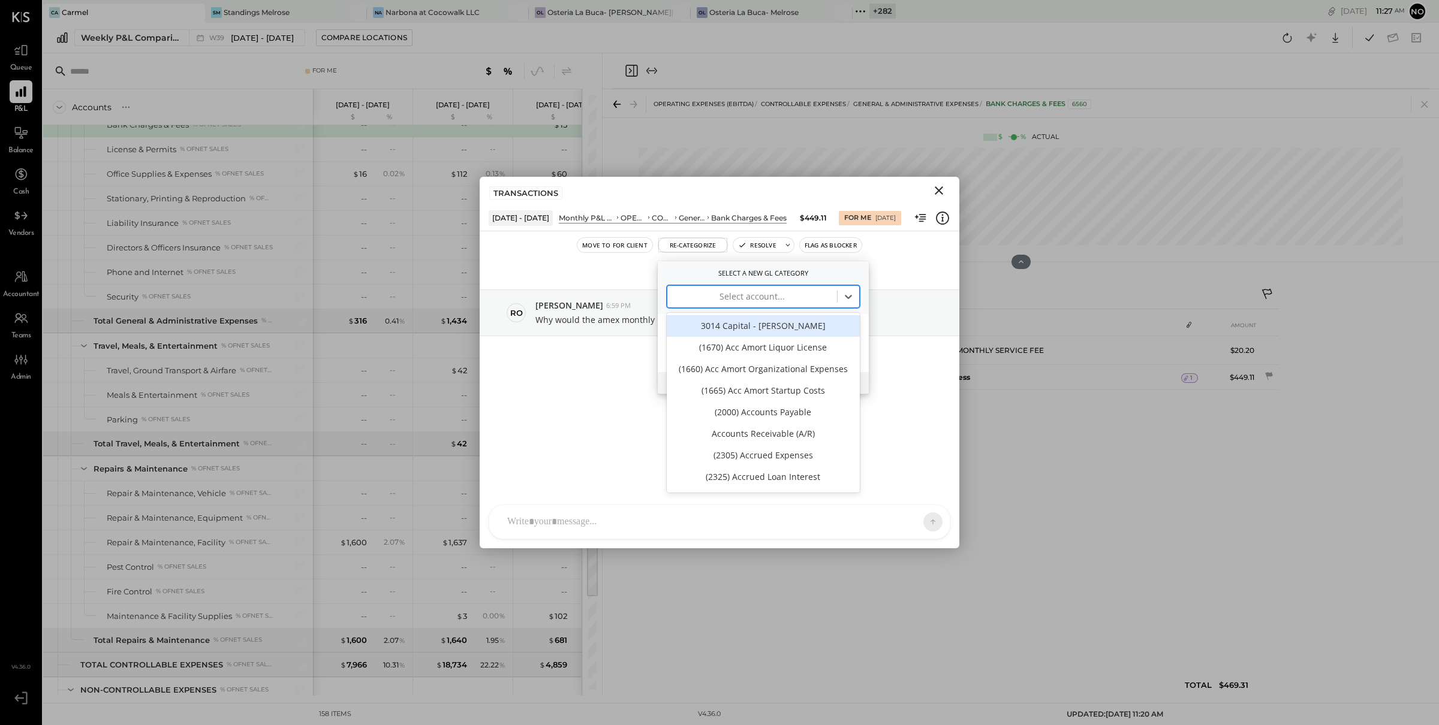
click at [736, 297] on div at bounding box center [752, 297] width 158 height 14
type input "*"
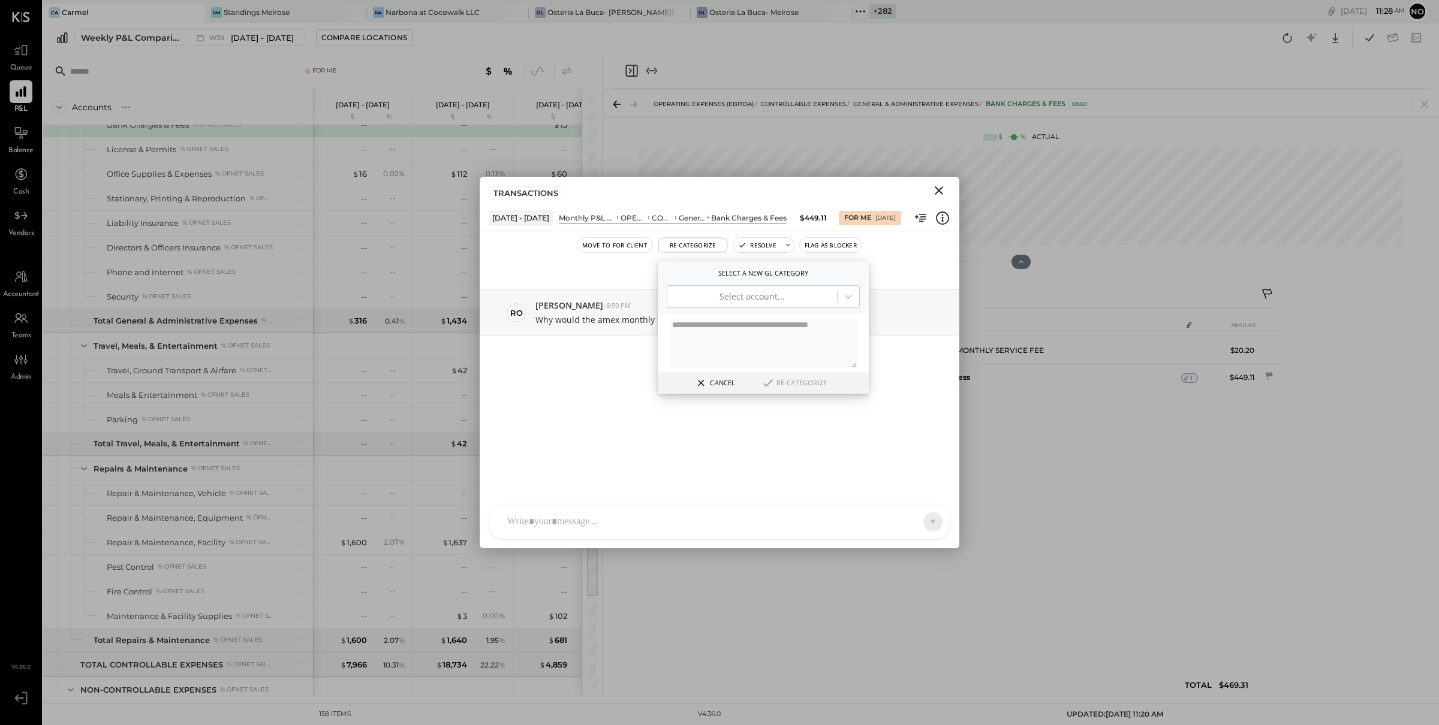
click at [938, 187] on icon "Close" at bounding box center [939, 190] width 14 height 14
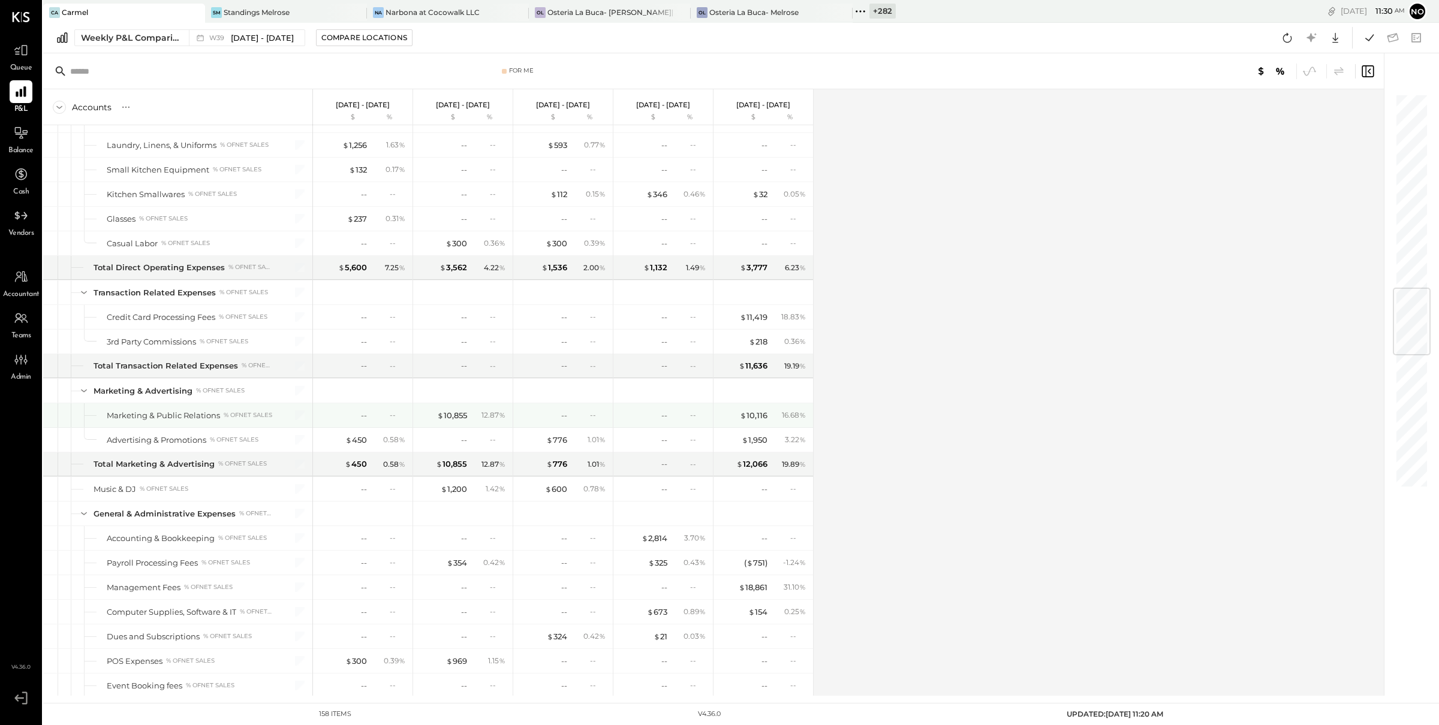
scroll to position [1898, 0]
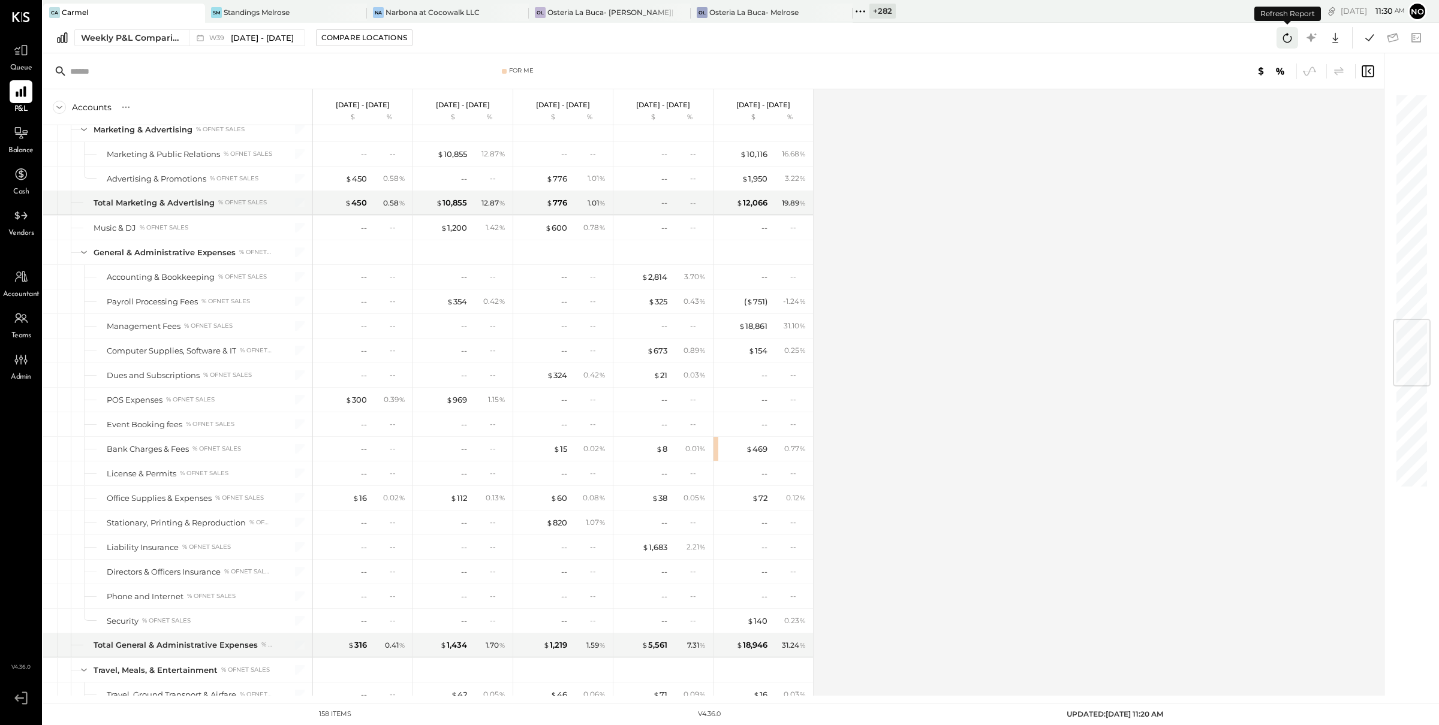
click at [1290, 35] on icon at bounding box center [1287, 38] width 16 height 16
click at [1366, 35] on icon at bounding box center [1370, 38] width 16 height 16
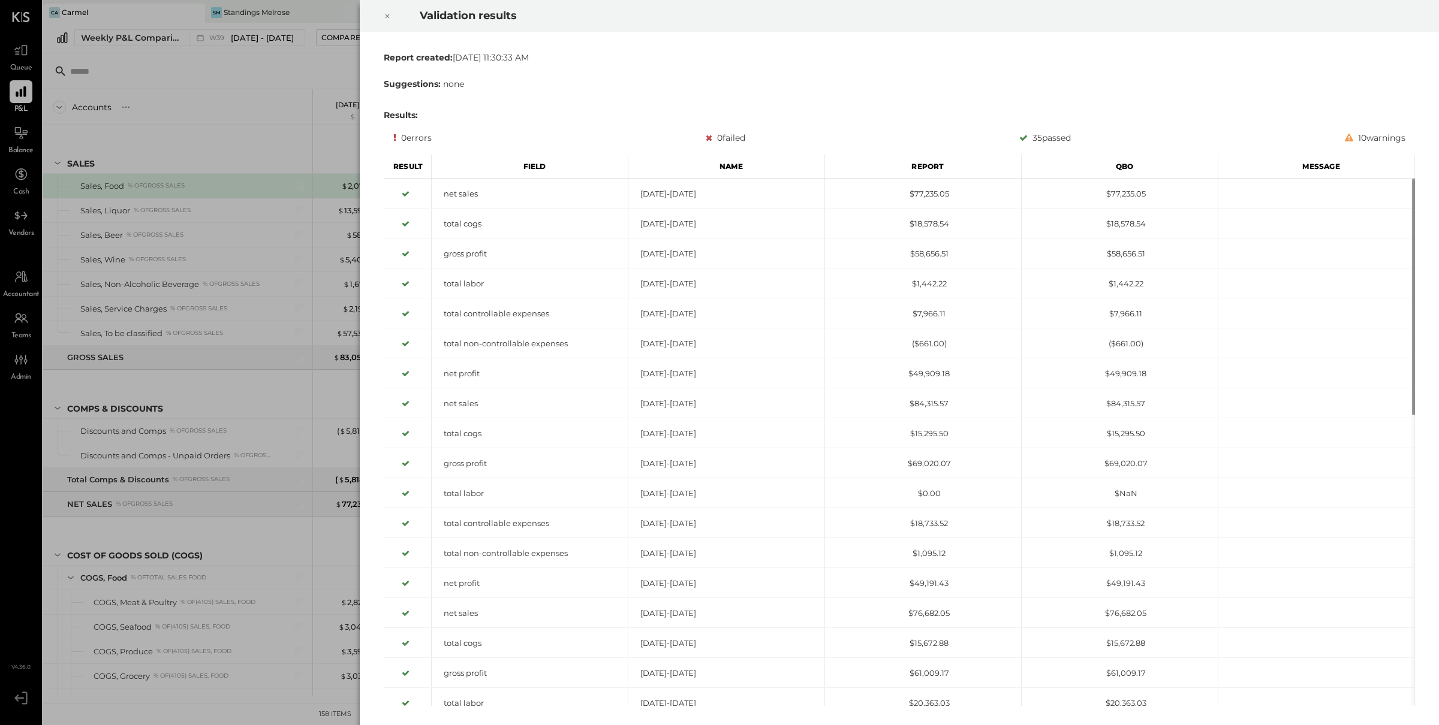
click at [392, 19] on div at bounding box center [387, 16] width 26 height 34
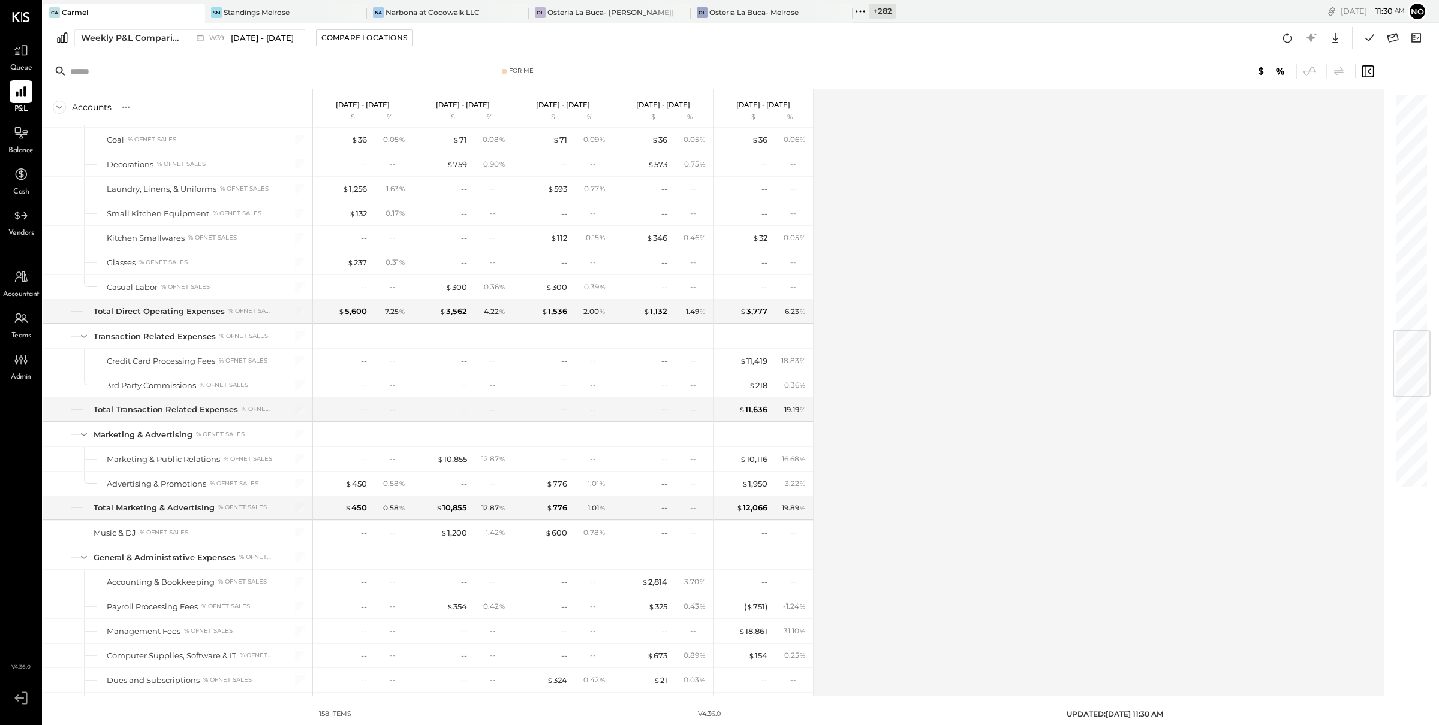
scroll to position [1988, 0]
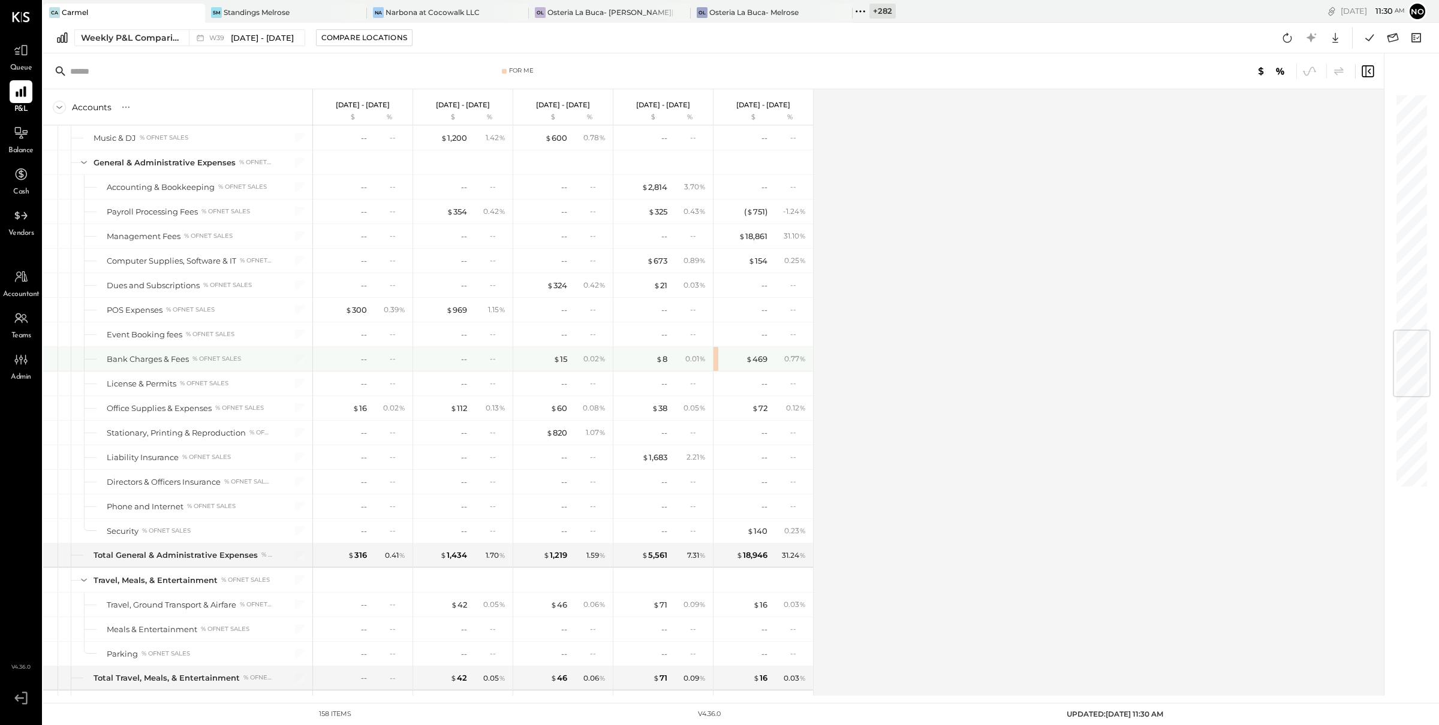
click at [718, 371] on div "$ 469 0.77 %" at bounding box center [763, 359] width 100 height 24
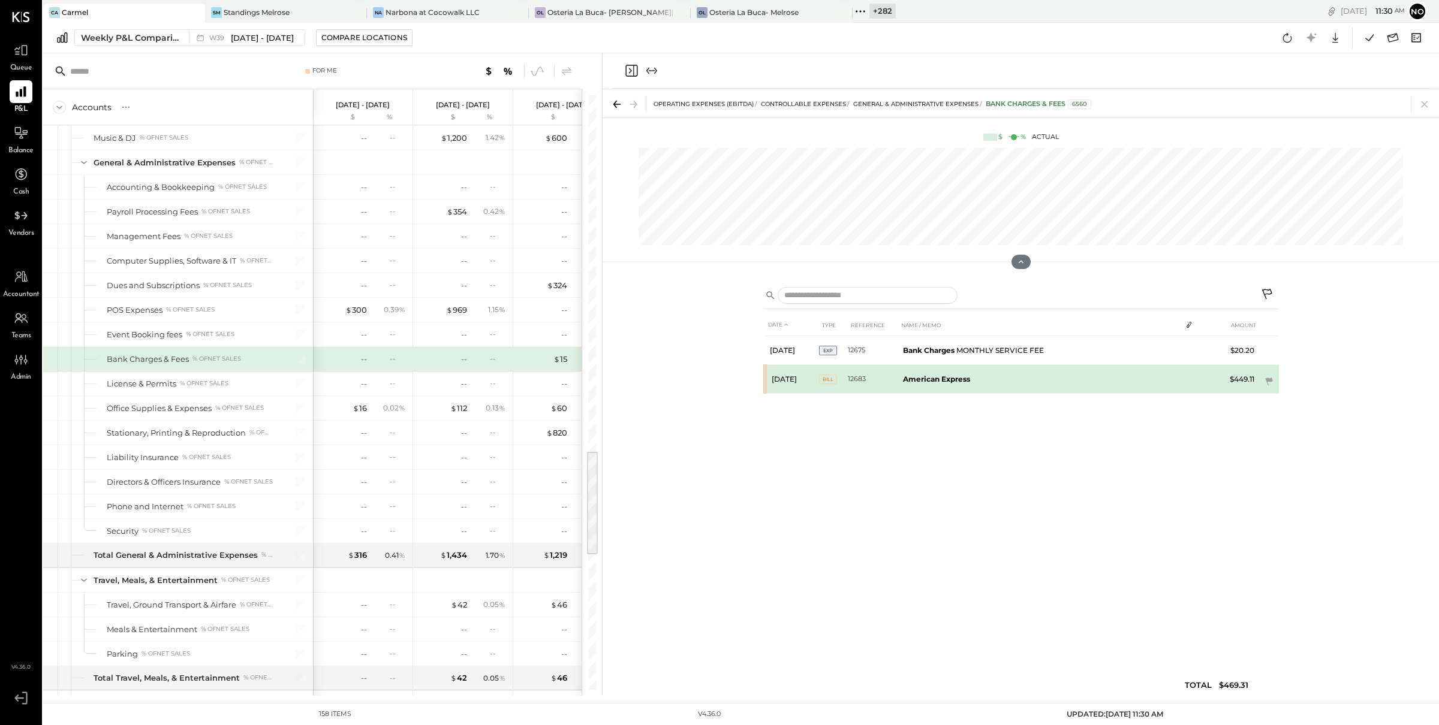
click at [955, 378] on b "American Express" at bounding box center [936, 379] width 67 height 9
click at [829, 379] on span "BILL" at bounding box center [828, 378] width 18 height 10
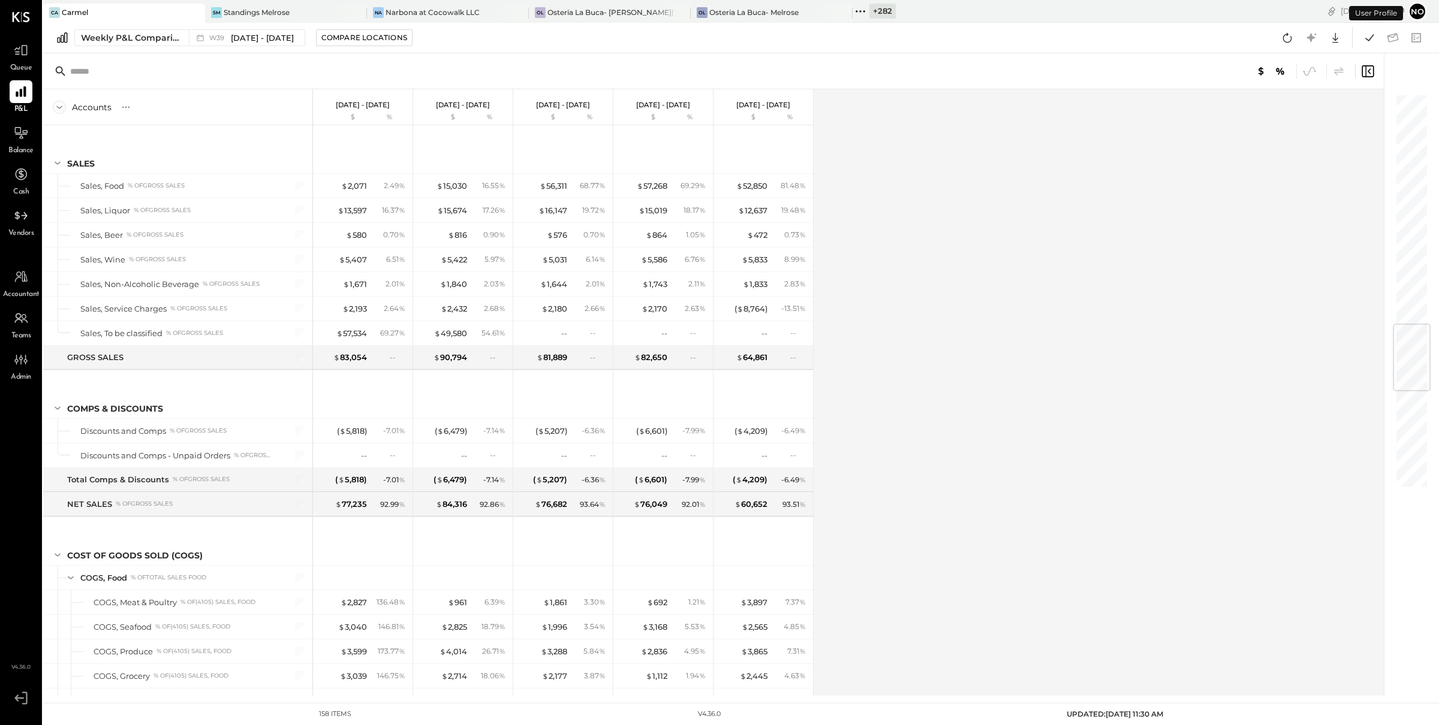
scroll to position [1937, 0]
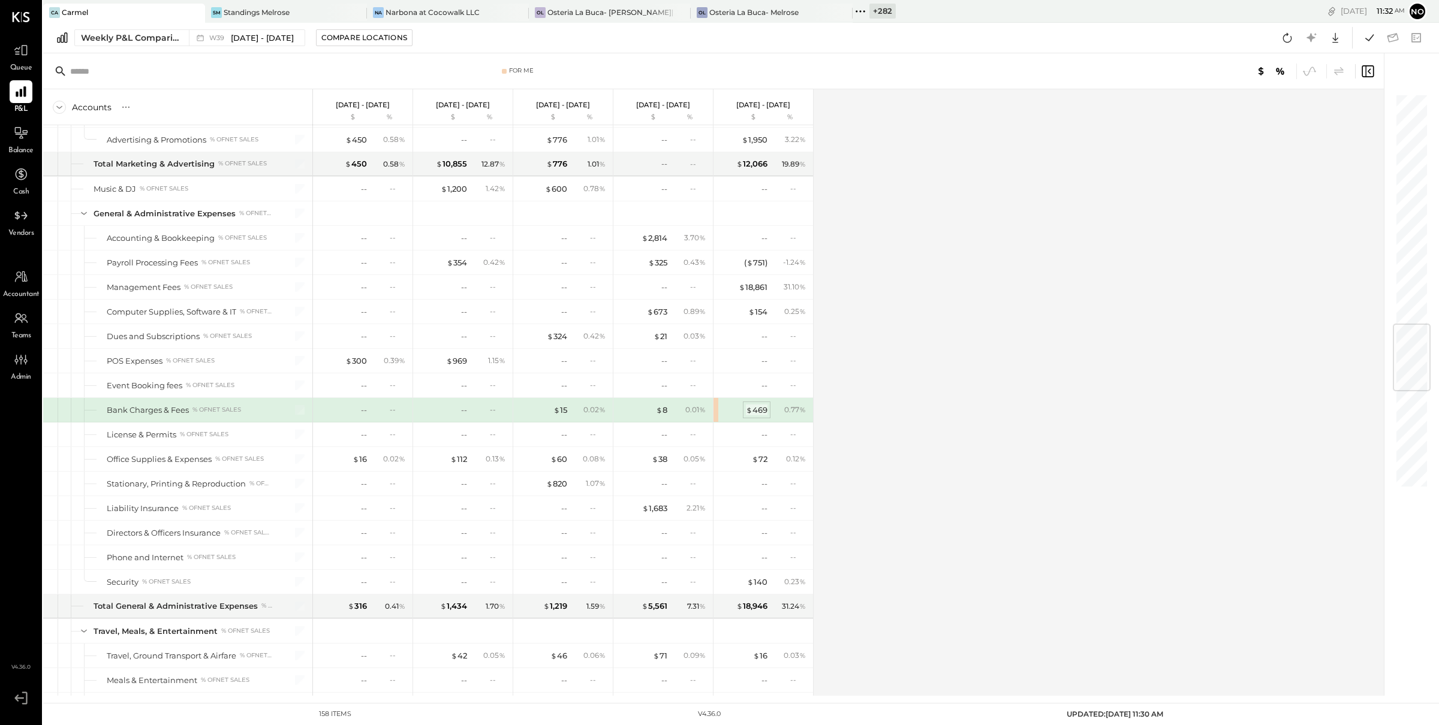
click at [758, 416] on div "$ 469" at bounding box center [757, 410] width 22 height 11
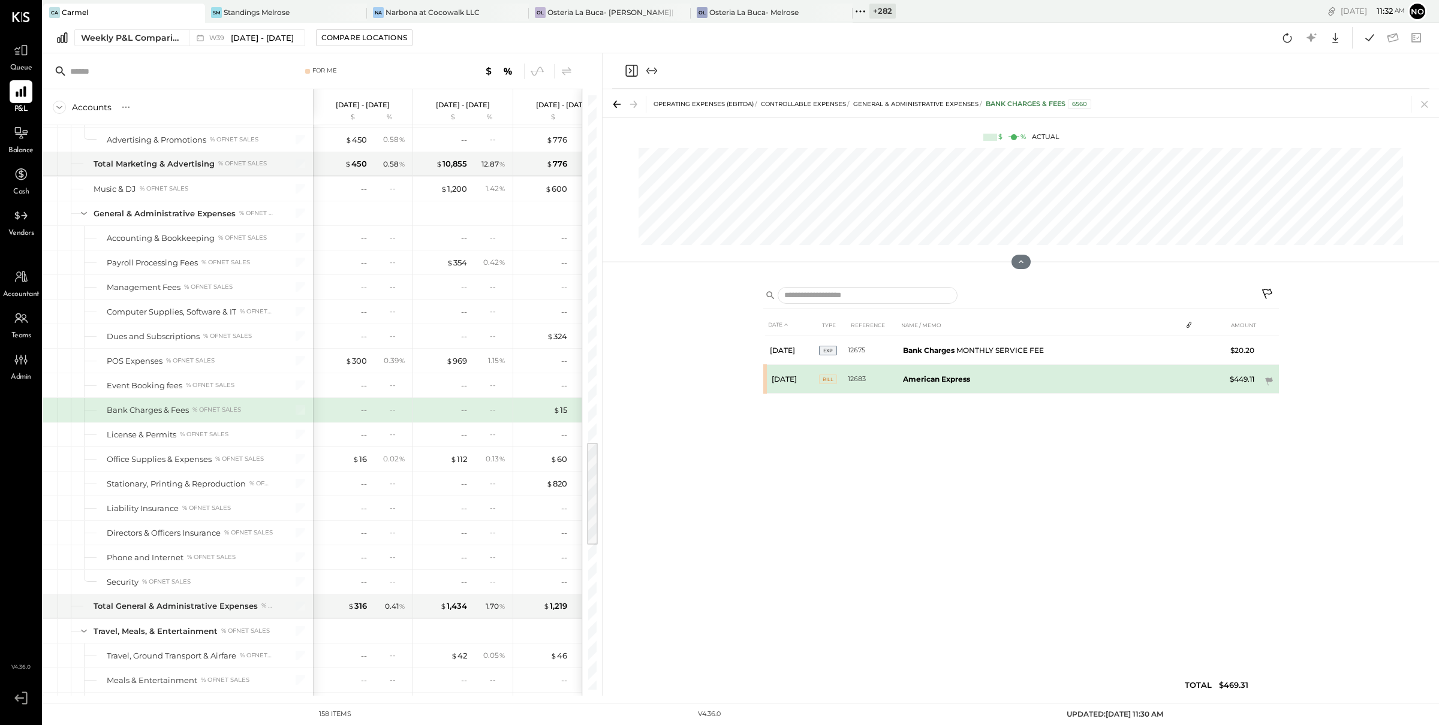
click at [952, 380] on b "American Express" at bounding box center [936, 379] width 67 height 9
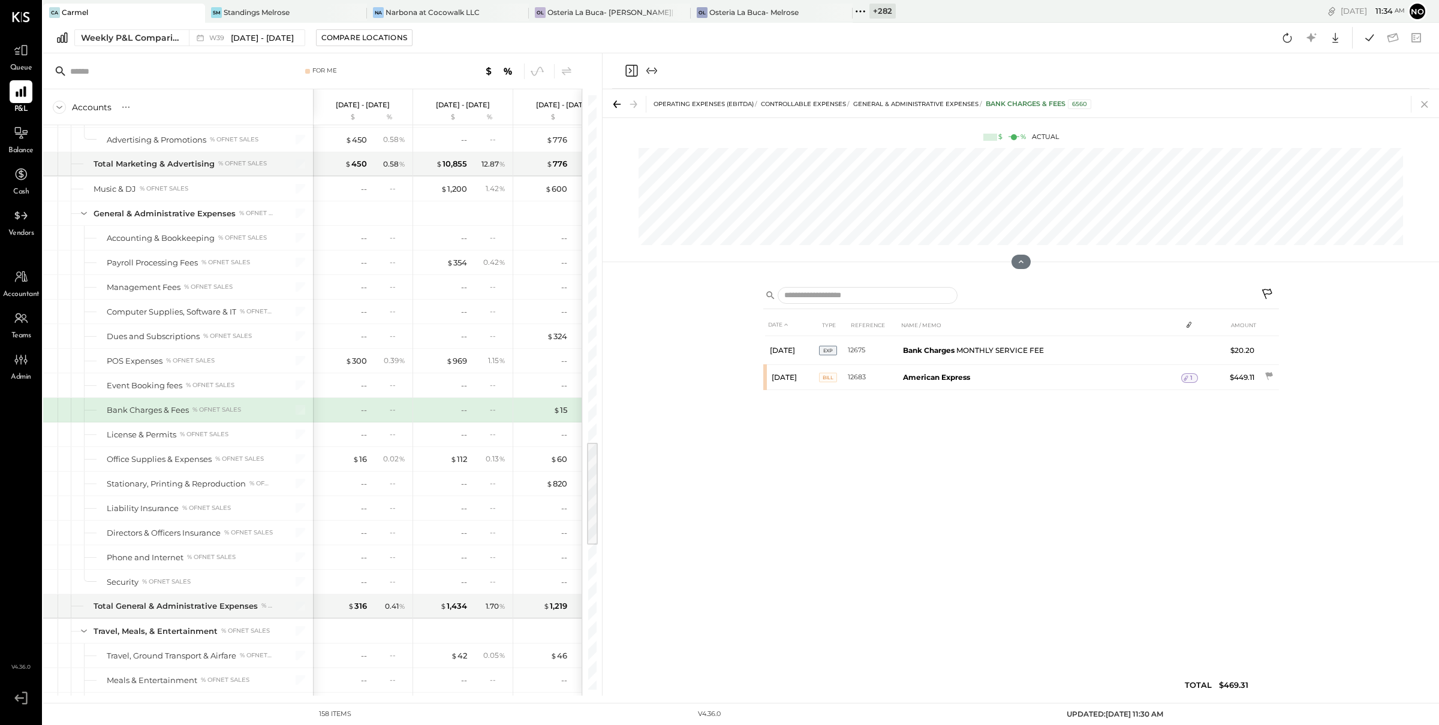
click at [1426, 106] on icon at bounding box center [1424, 104] width 7 height 7
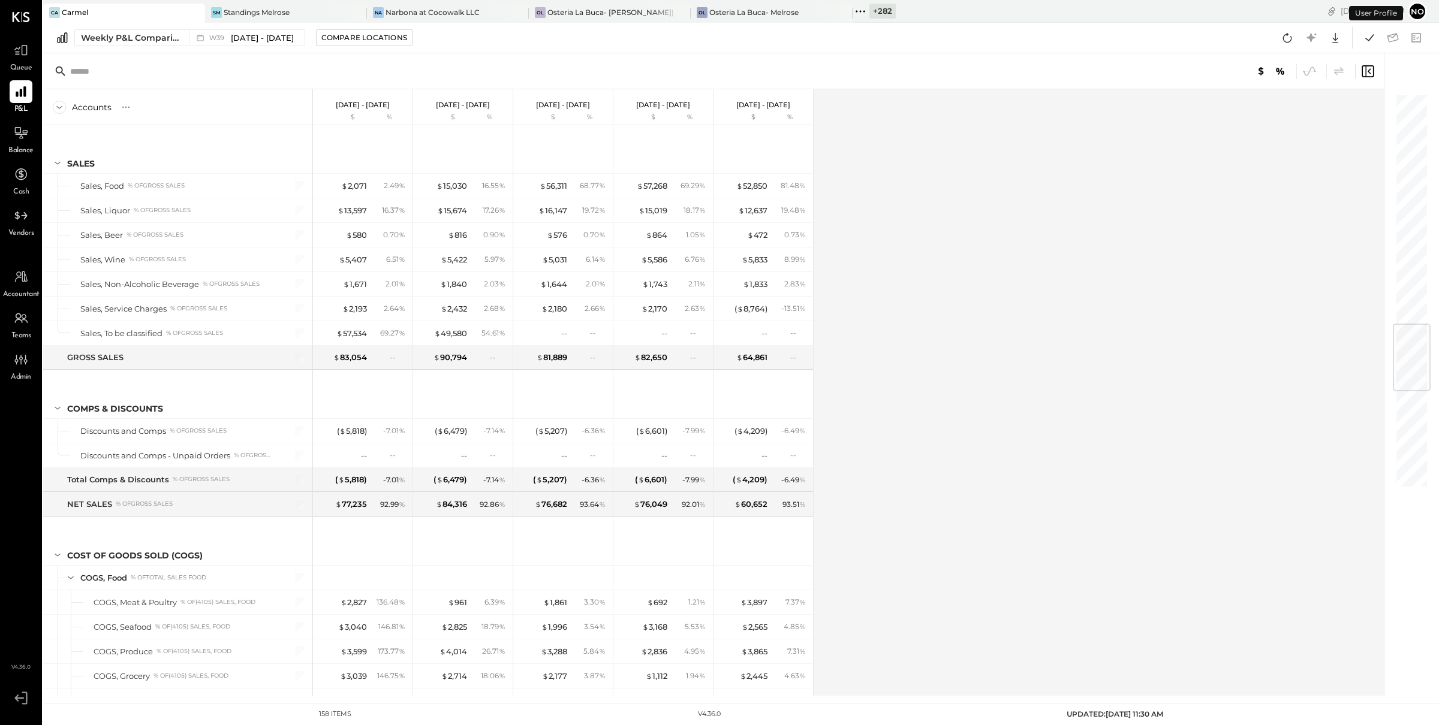
scroll to position [1937, 0]
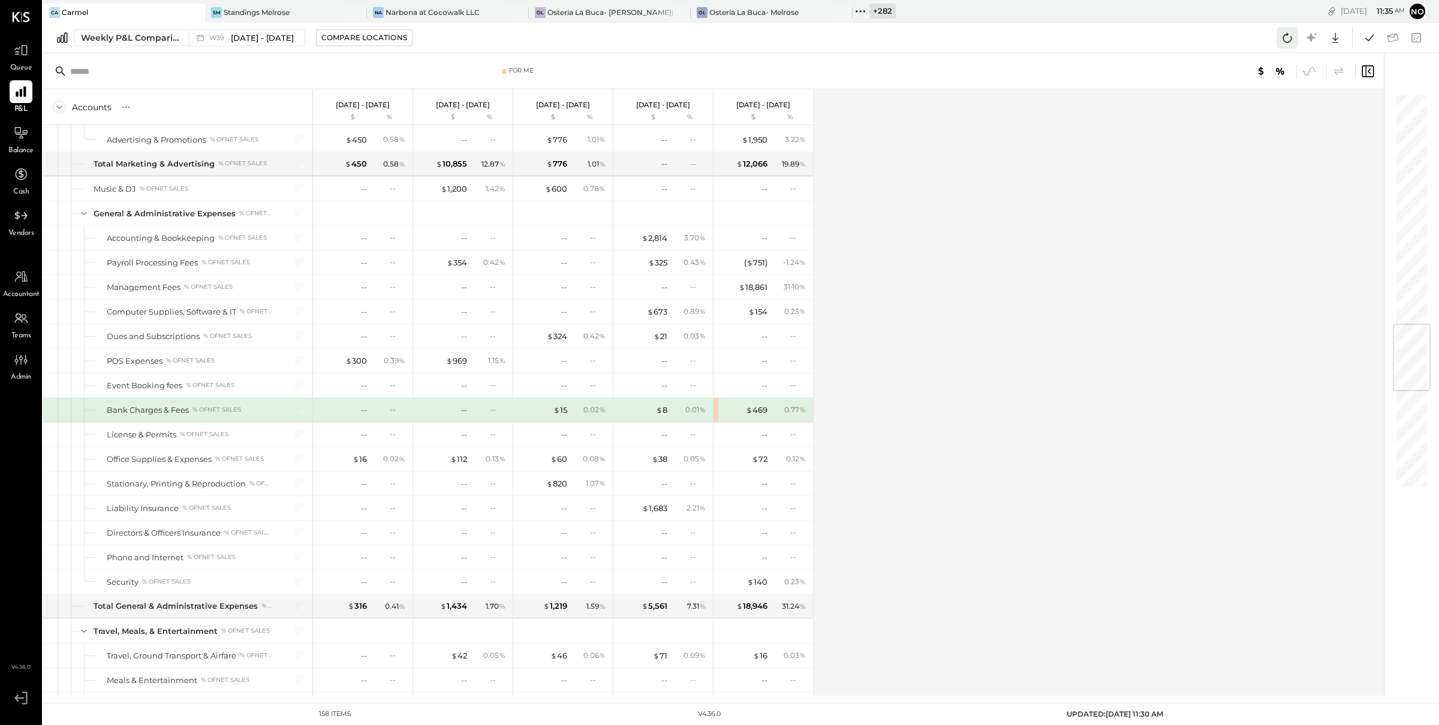
click at [1289, 34] on icon at bounding box center [1287, 38] width 16 height 16
click at [1367, 36] on icon at bounding box center [1370, 38] width 16 height 16
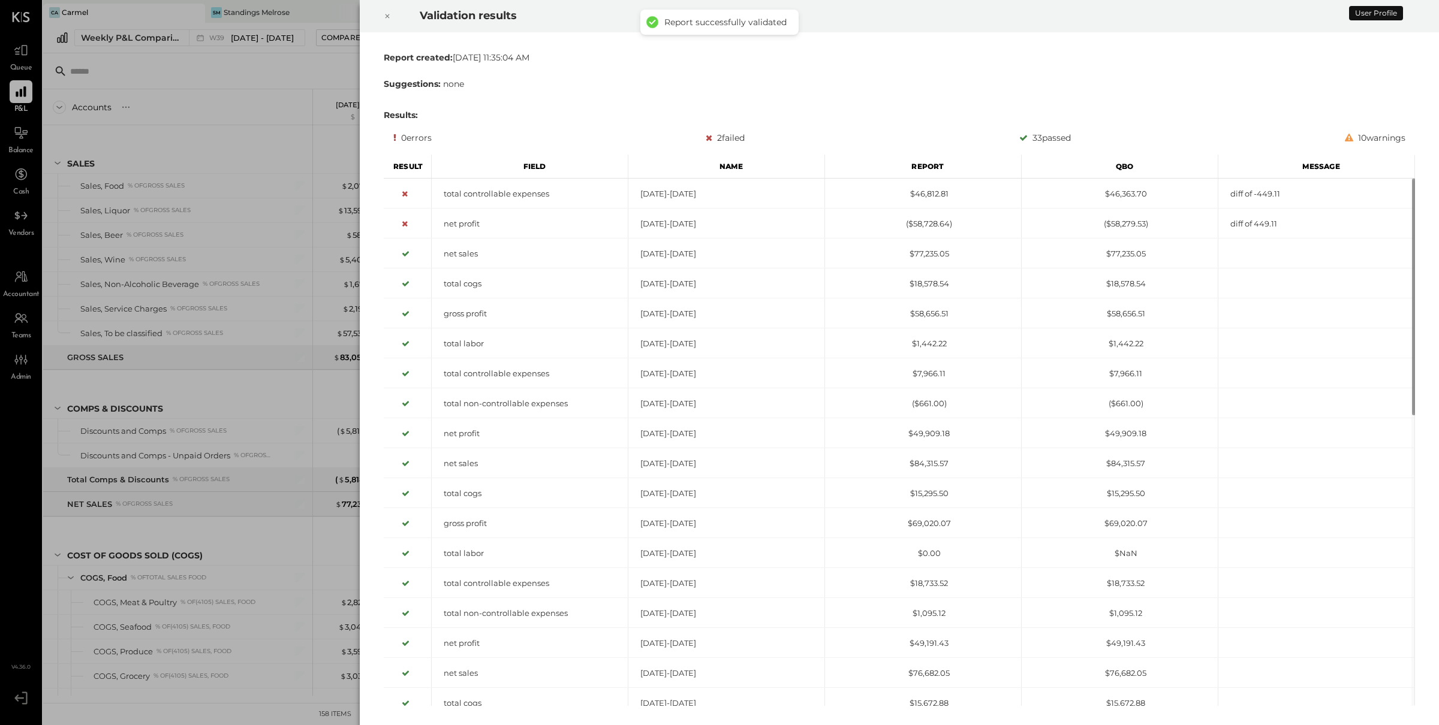
scroll to position [1937, 0]
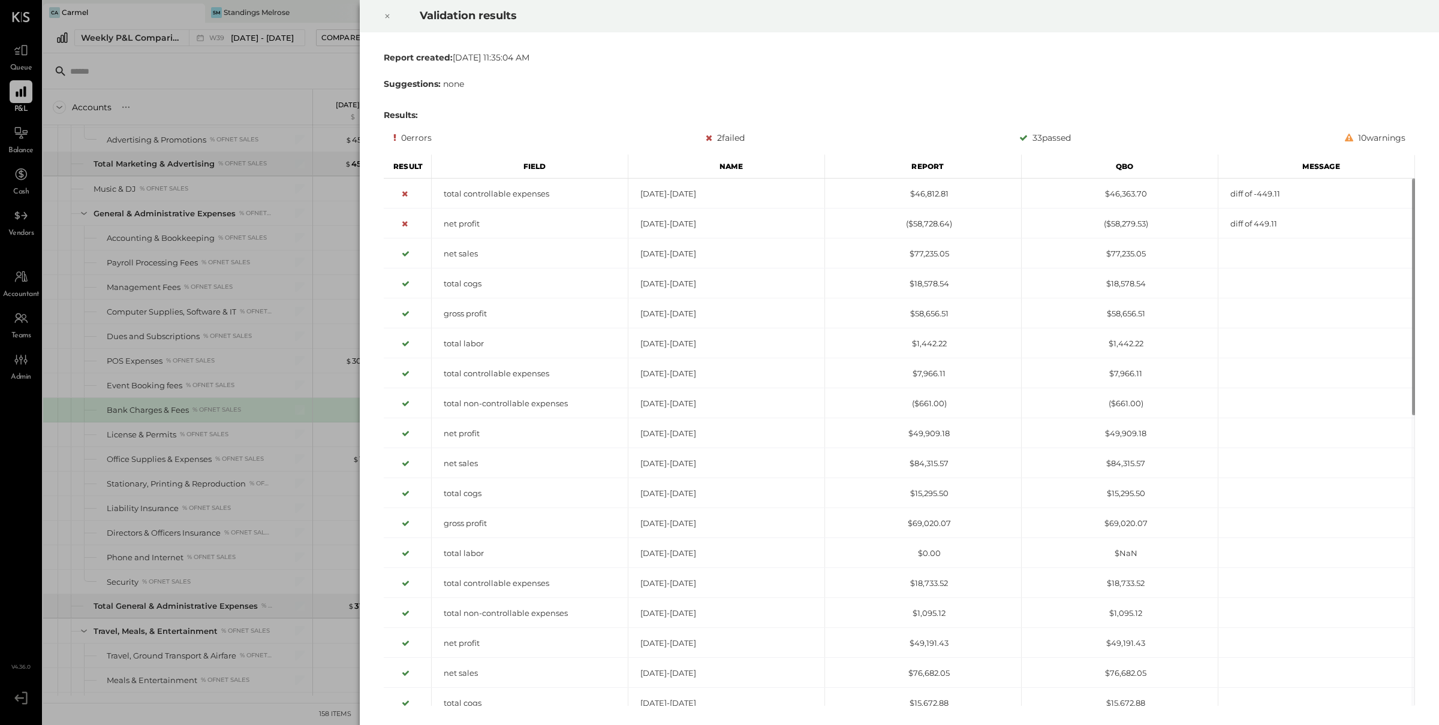
click at [391, 15] on div at bounding box center [387, 16] width 26 height 34
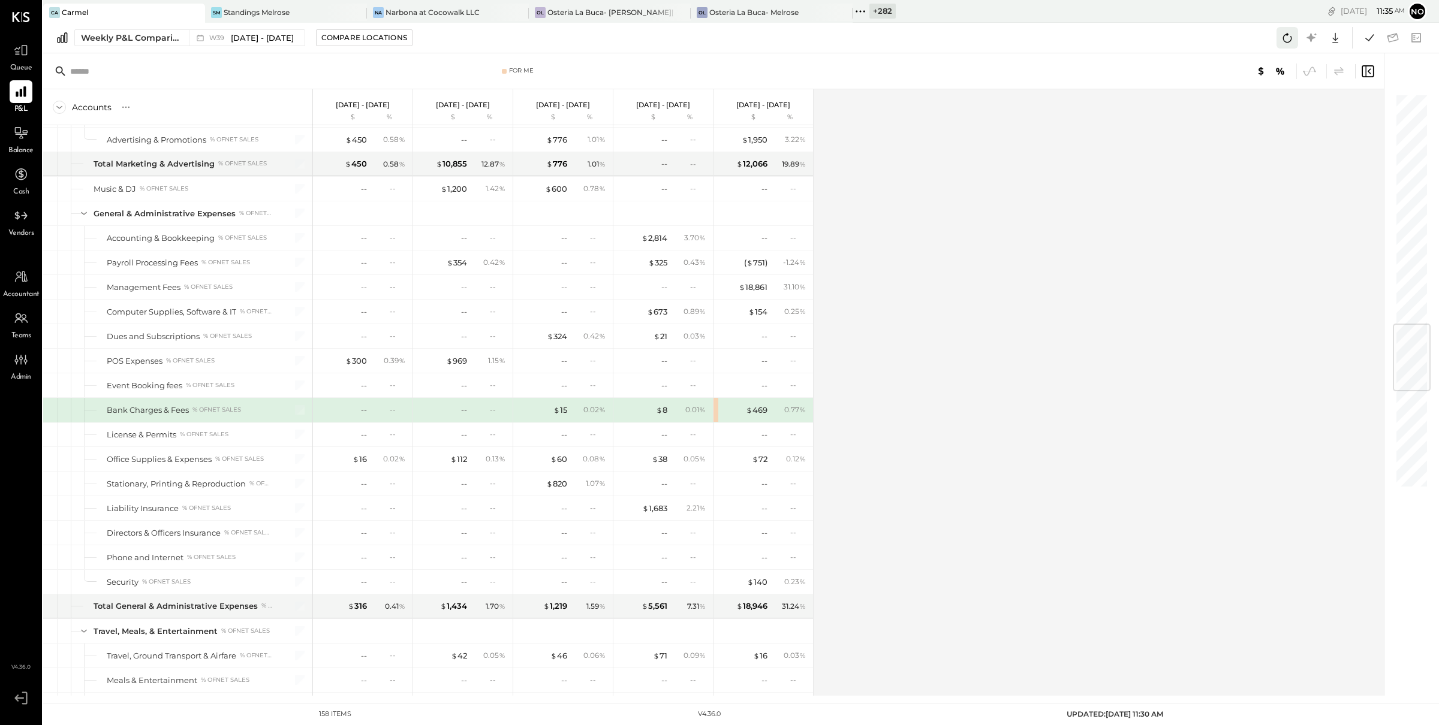
click at [1288, 34] on icon at bounding box center [1287, 38] width 16 height 16
click at [1286, 37] on icon at bounding box center [1287, 38] width 16 height 16
click at [1285, 39] on icon at bounding box center [1287, 38] width 16 height 16
click at [1281, 36] on icon at bounding box center [1287, 38] width 16 height 16
click at [1287, 36] on icon at bounding box center [1287, 38] width 16 height 16
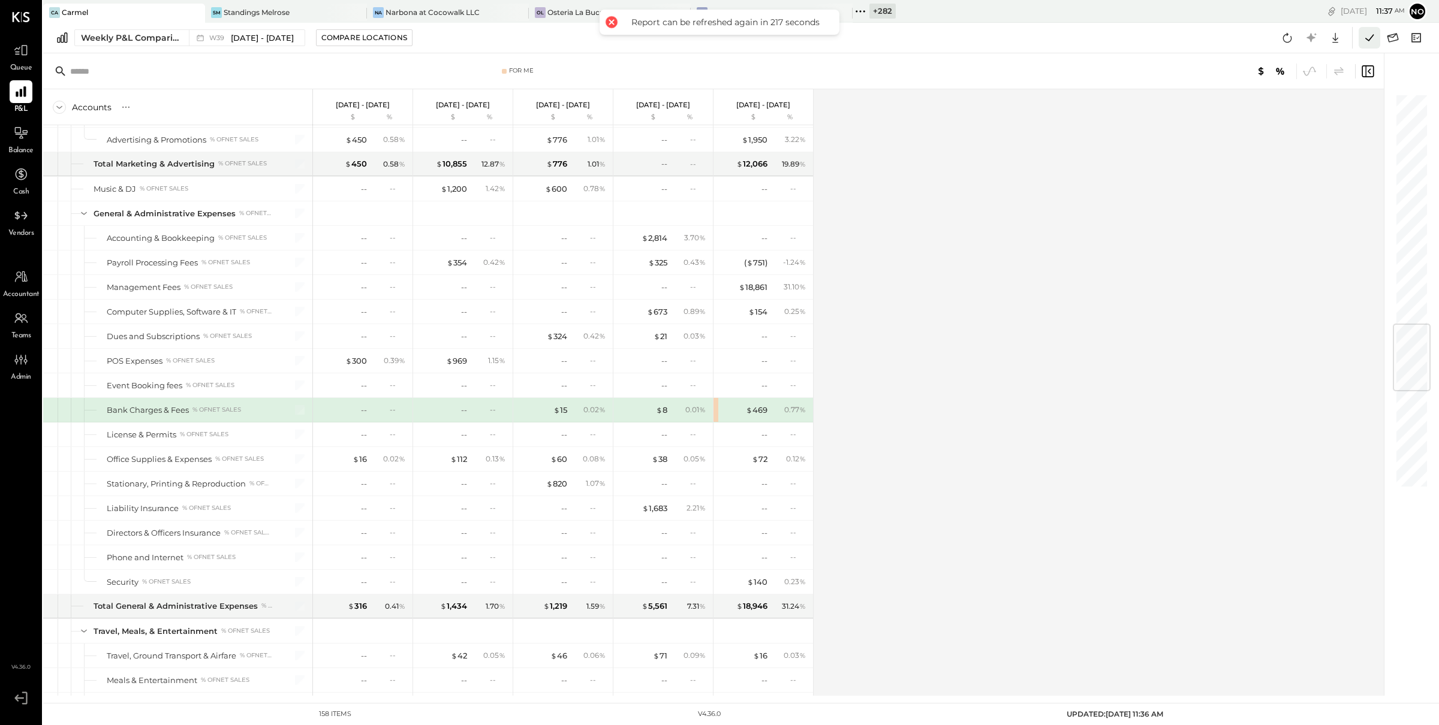
click at [1372, 39] on icon at bounding box center [1370, 38] width 16 height 16
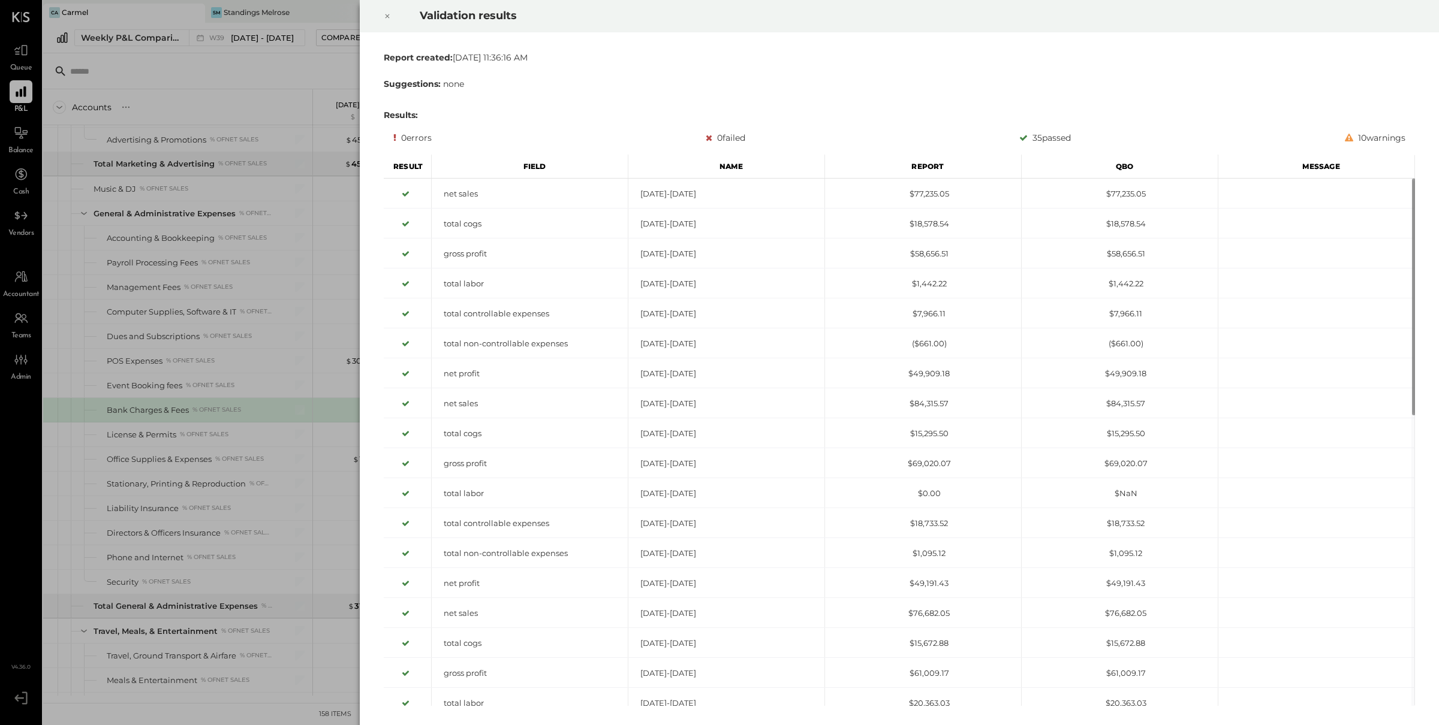
click at [391, 12] on div at bounding box center [387, 16] width 26 height 34
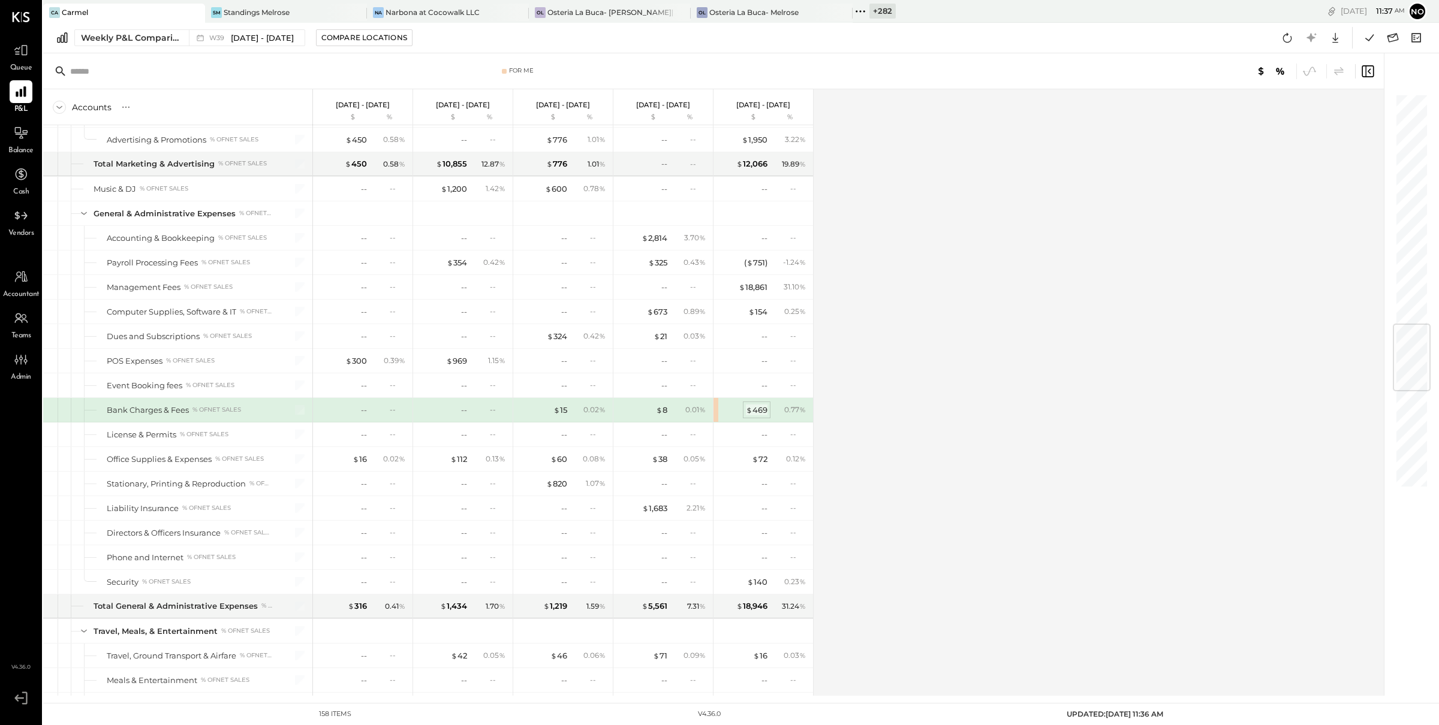
click at [761, 416] on div "$ 469" at bounding box center [757, 410] width 22 height 11
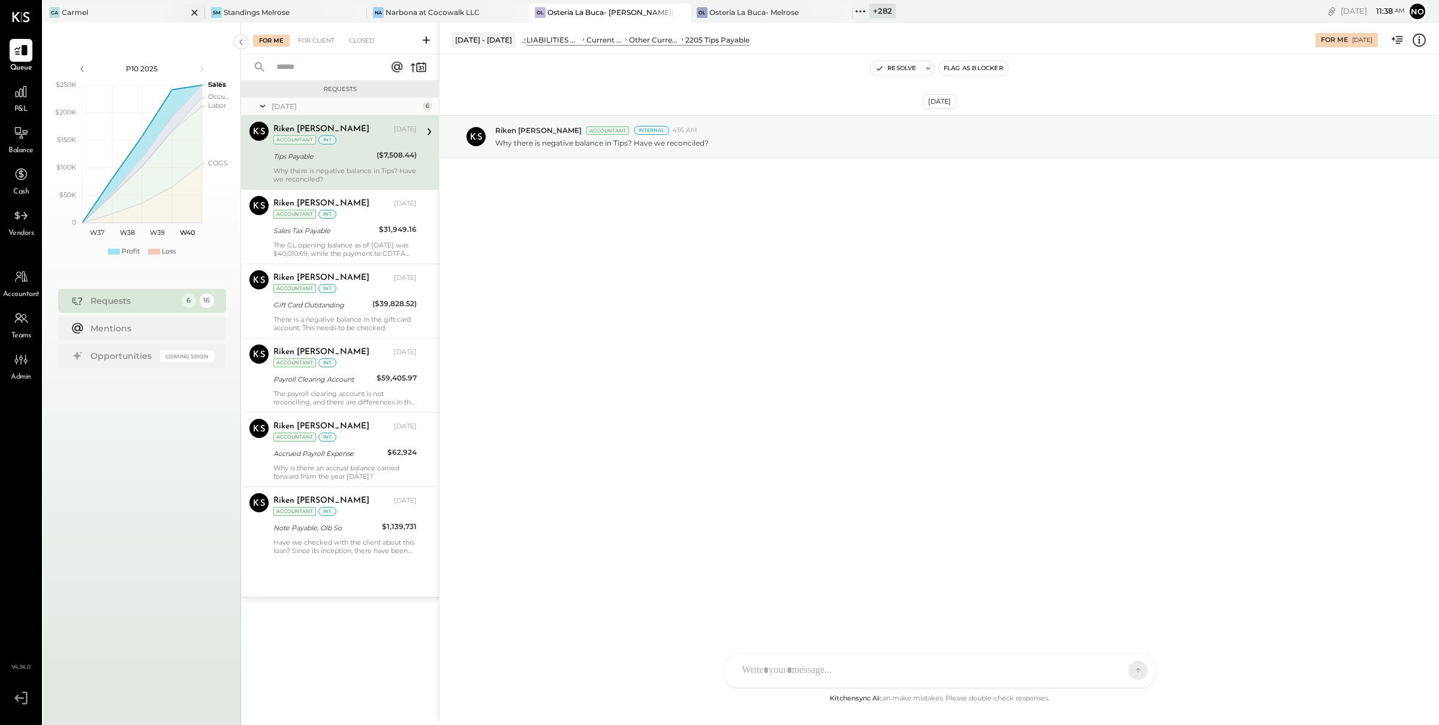
click at [86, 11] on div "Carmel" at bounding box center [75, 12] width 26 height 10
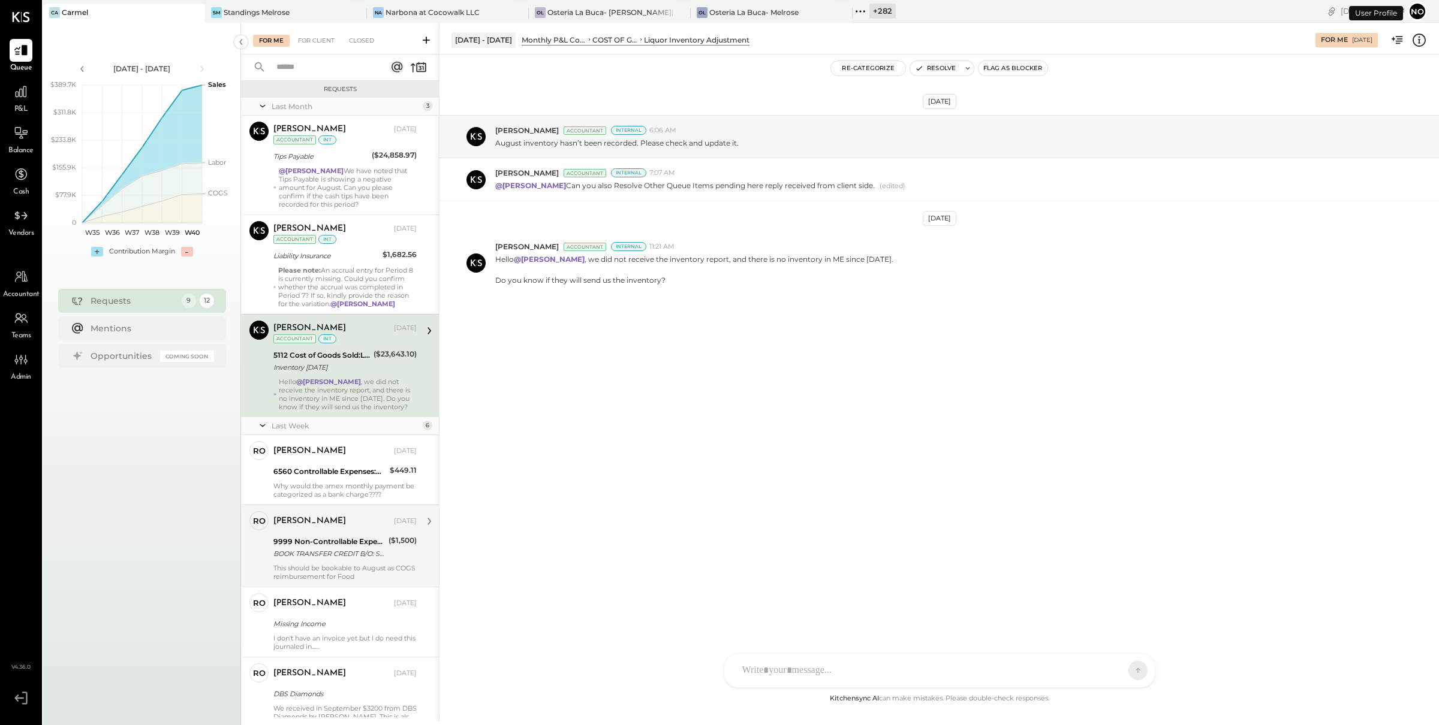
scroll to position [180, 0]
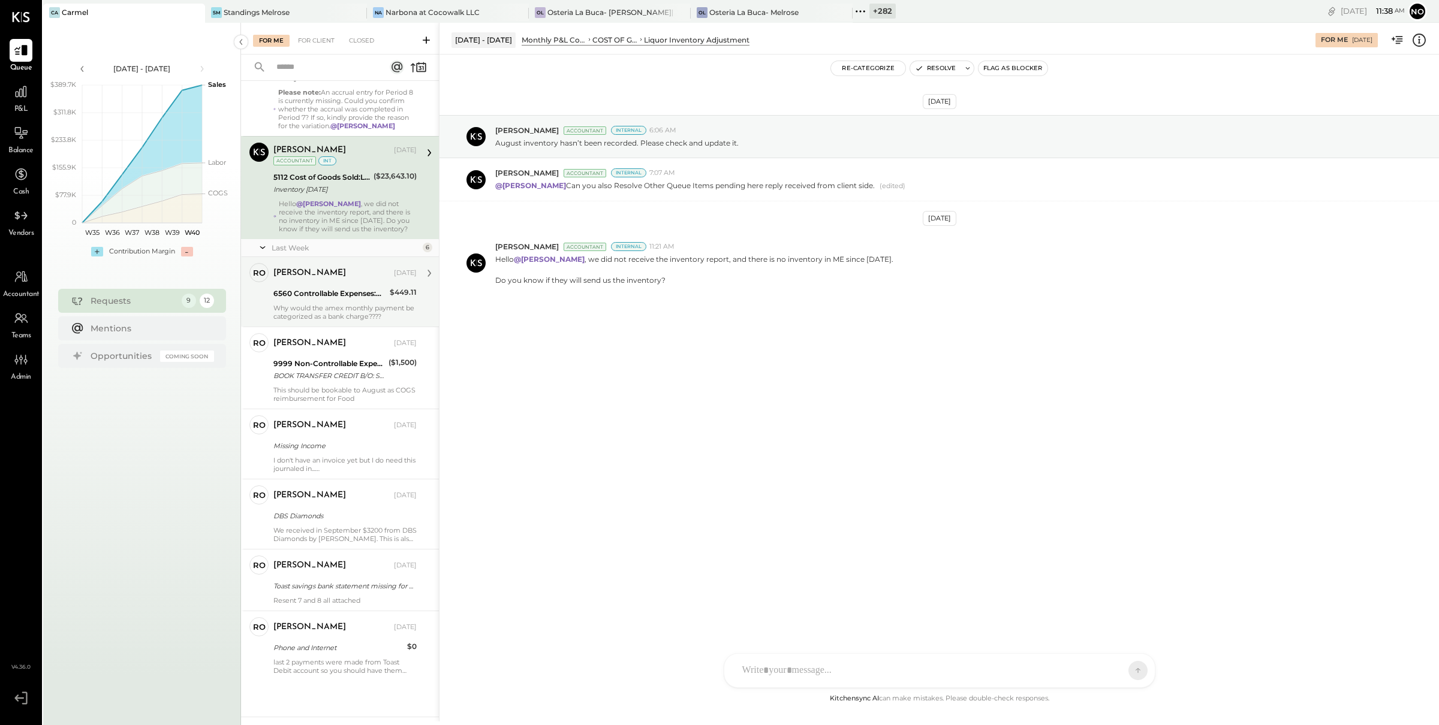
click at [360, 297] on div "6560 Controllable Expenses:General & Administrative Expenses:Bank Charges & Fees" at bounding box center [329, 294] width 113 height 14
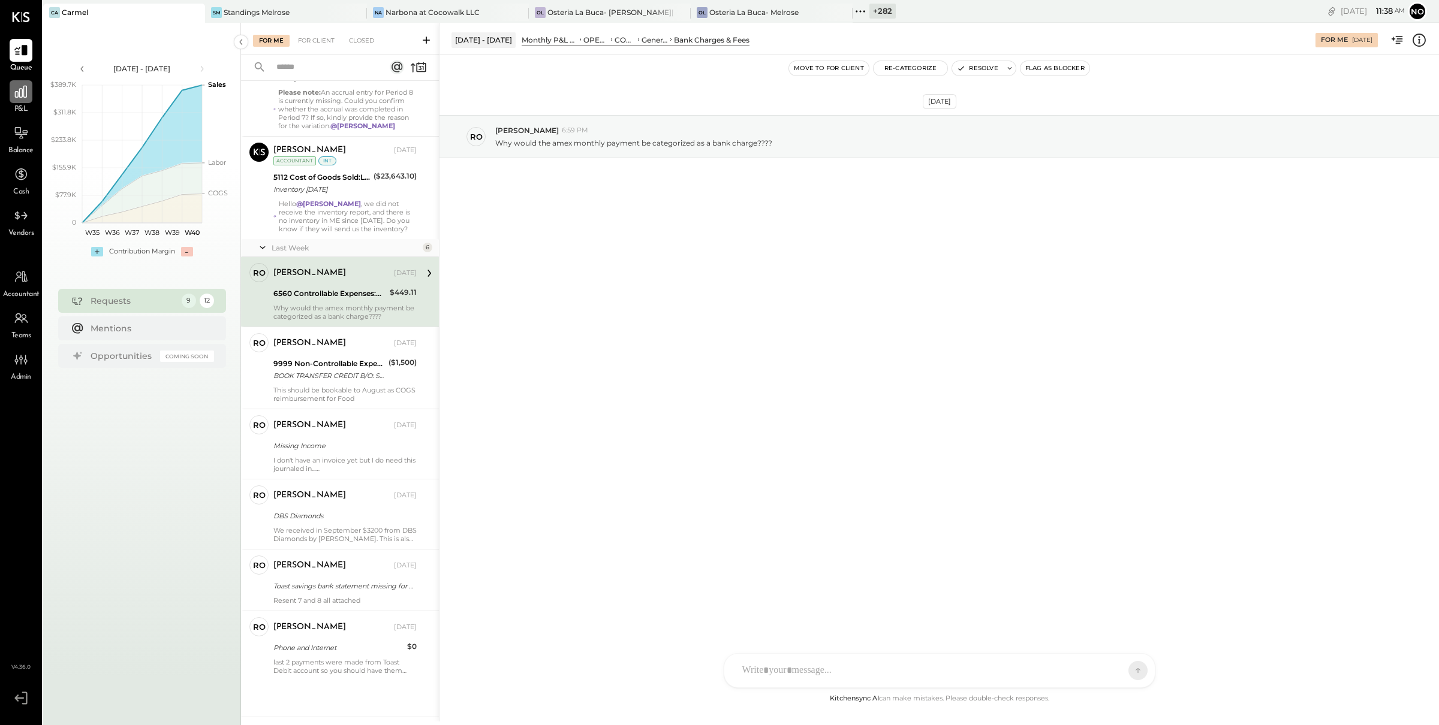
click at [20, 94] on icon at bounding box center [21, 92] width 16 height 16
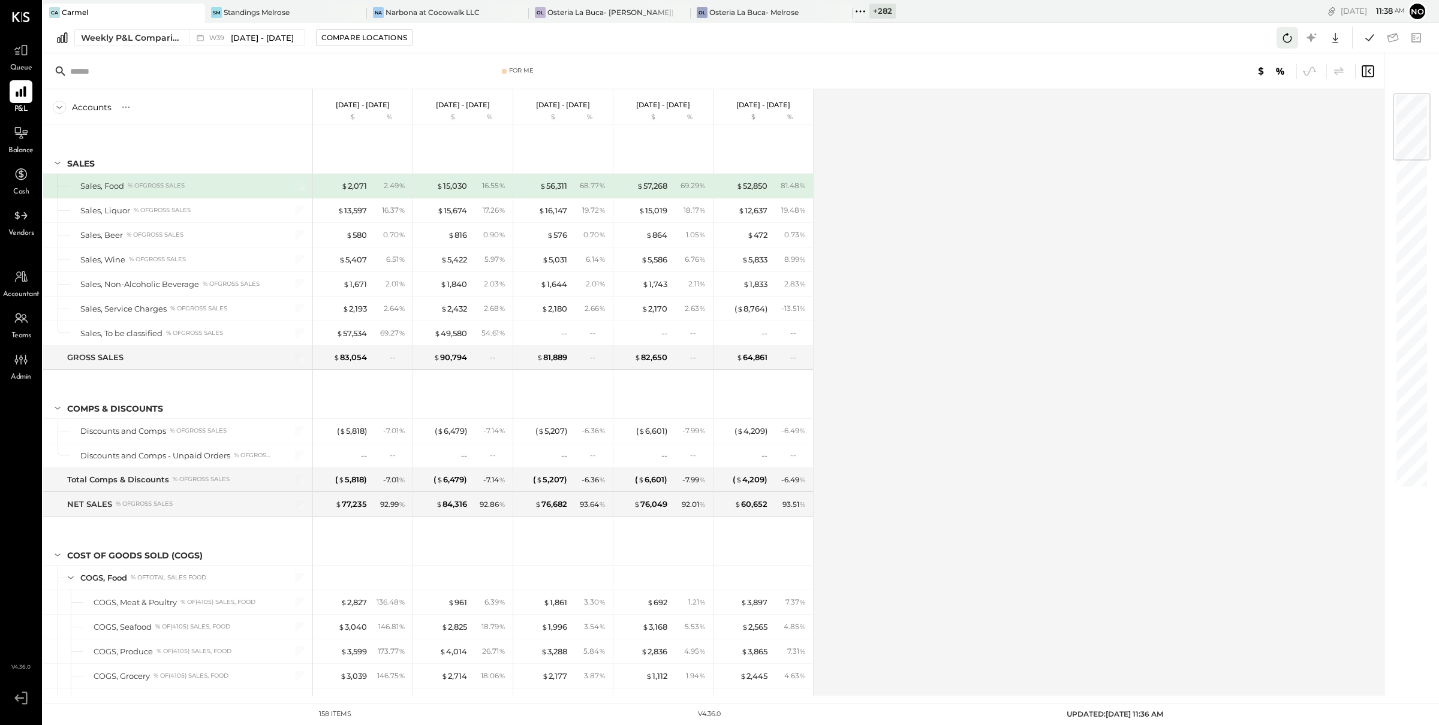
click at [1281, 33] on icon at bounding box center [1287, 38] width 16 height 16
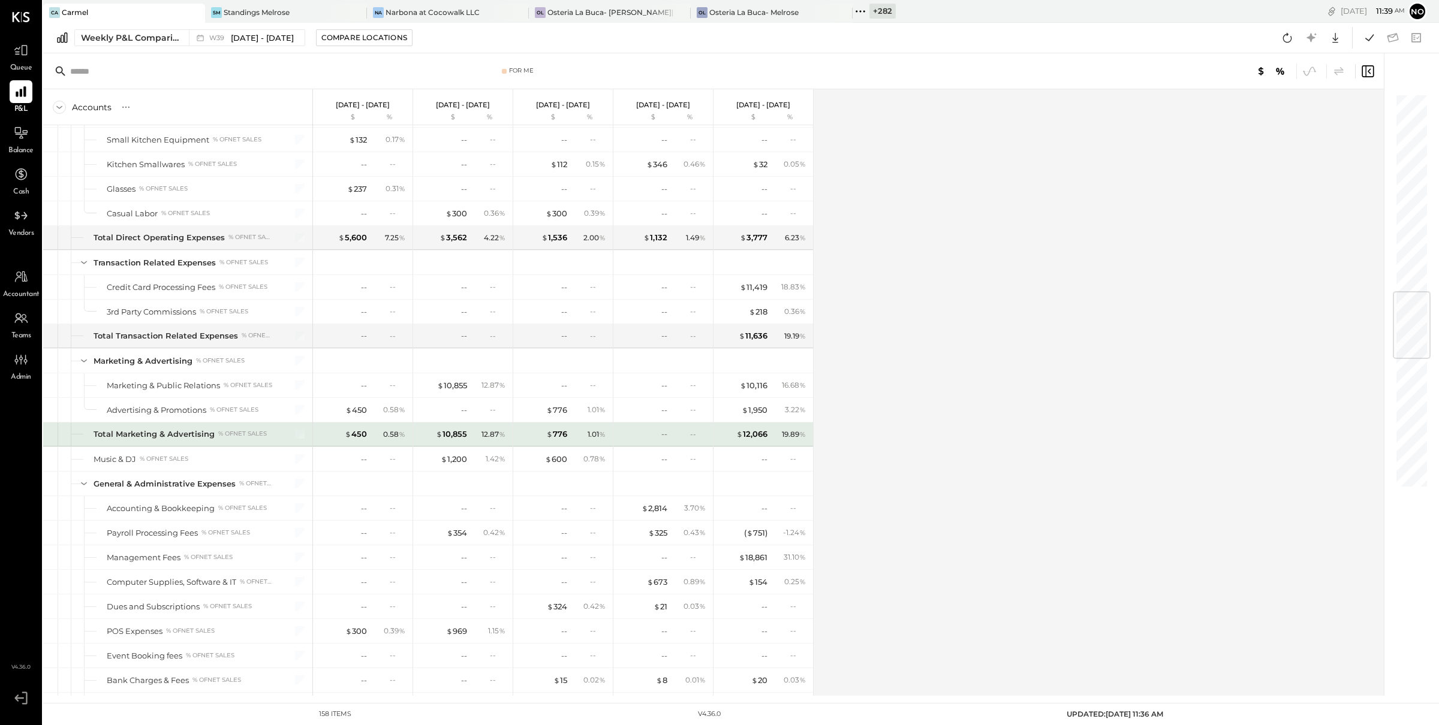
scroll to position [1747, 0]
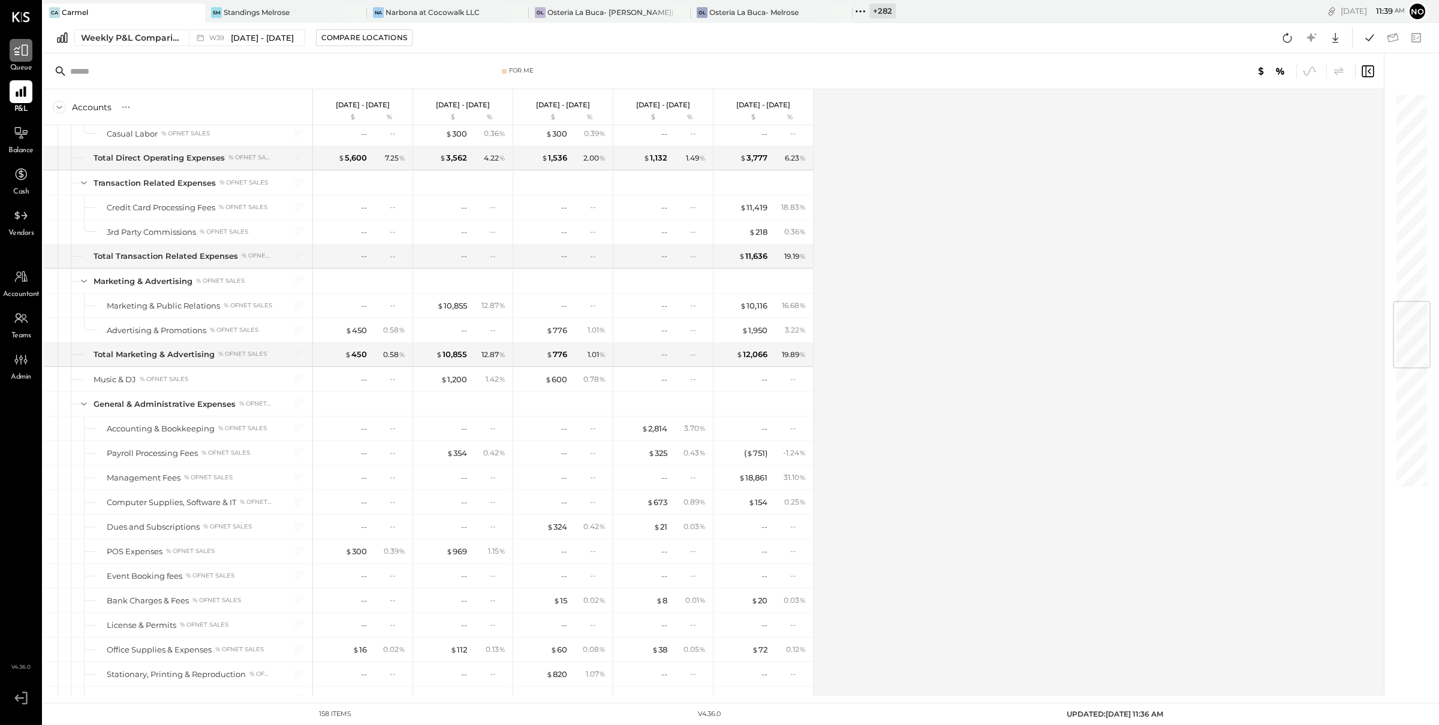
click at [26, 55] on icon at bounding box center [21, 50] width 14 height 11
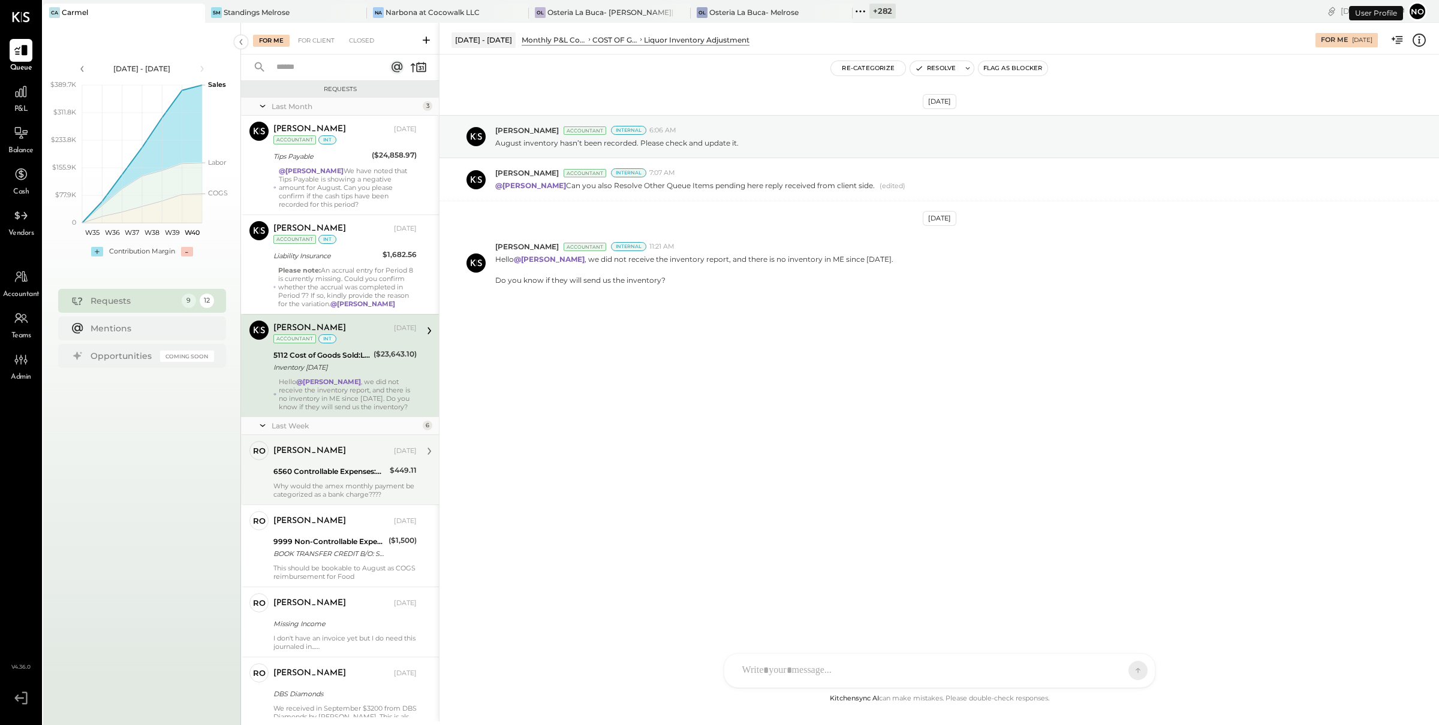
click at [311, 477] on div "6560 Controllable Expenses:General & Administrative Expenses:Bank Charges & Fees" at bounding box center [329, 472] width 113 height 12
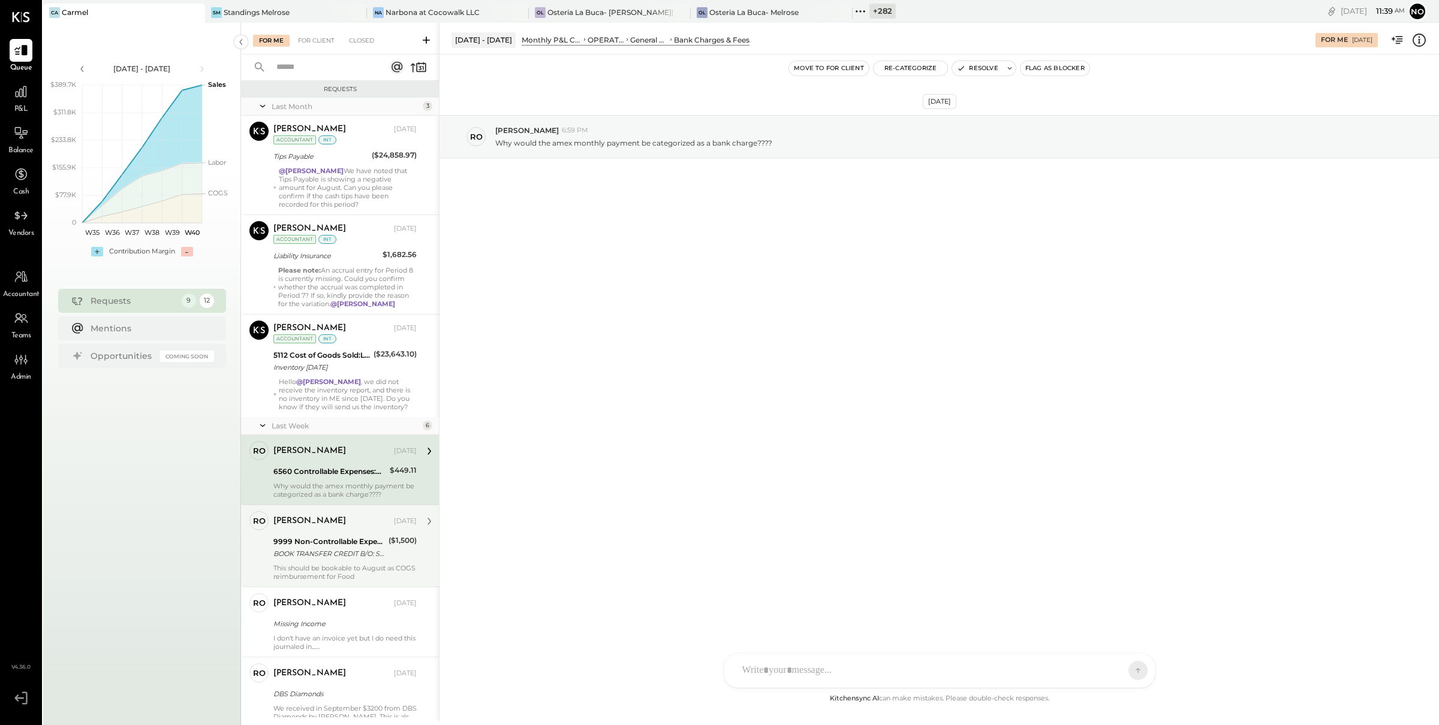
click at [330, 557] on div "BOOK TRANSFER CREDIT B/O: SUNSET JAZZ, LLC [GEOGRAPHIC_DATA] [GEOGRAPHIC_DATA] …" at bounding box center [329, 554] width 112 height 12
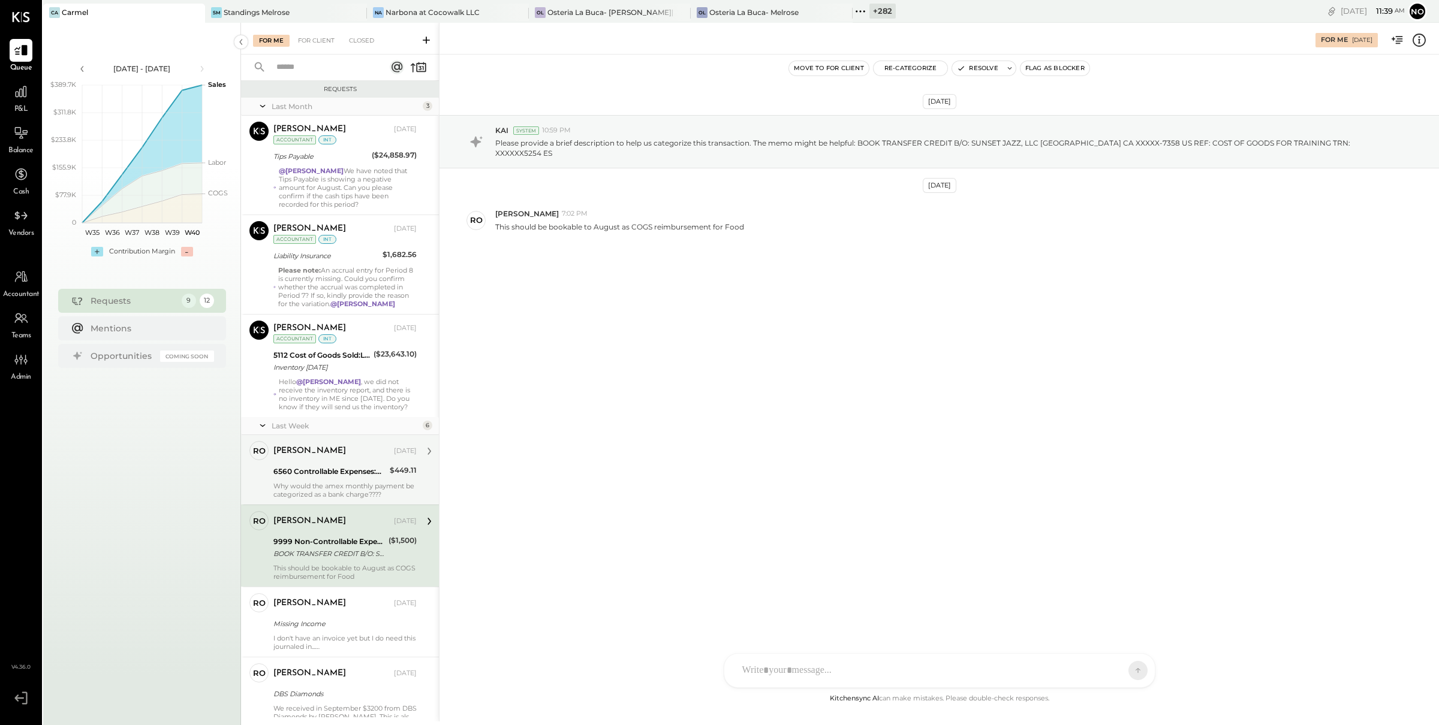
scroll to position [49, 0]
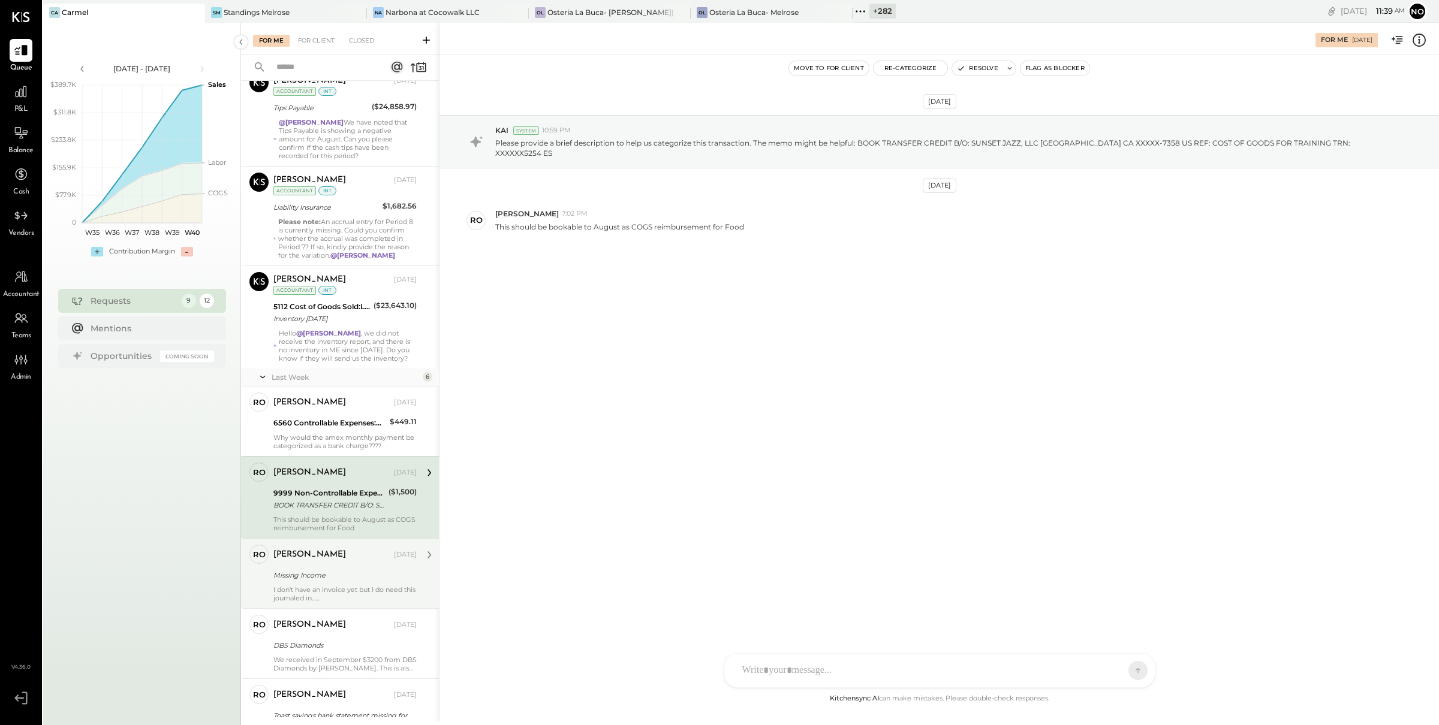
click at [315, 581] on div "Missing Income" at bounding box center [343, 576] width 140 height 12
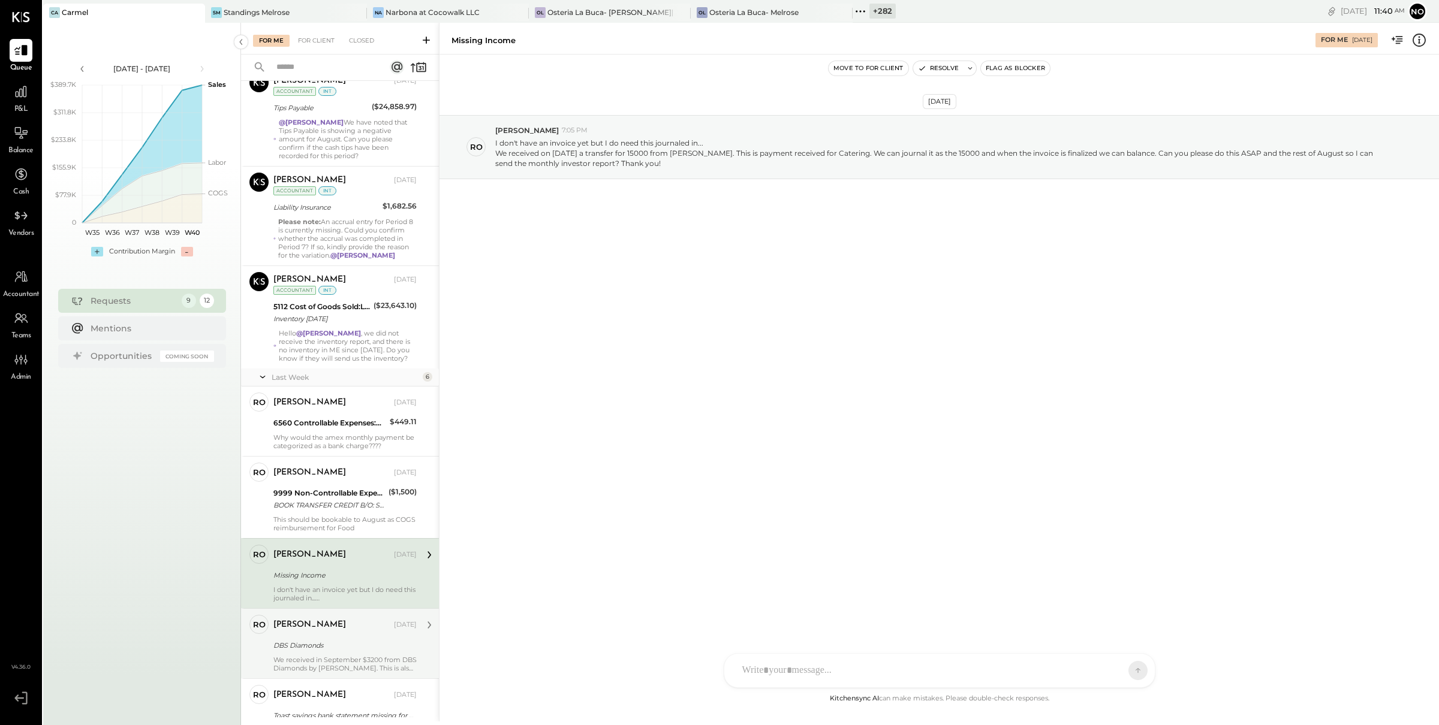
drag, startPoint x: 286, startPoint y: 646, endPoint x: 298, endPoint y: 647, distance: 12.1
click at [286, 648] on div "DBS Diamonds" at bounding box center [343, 646] width 140 height 12
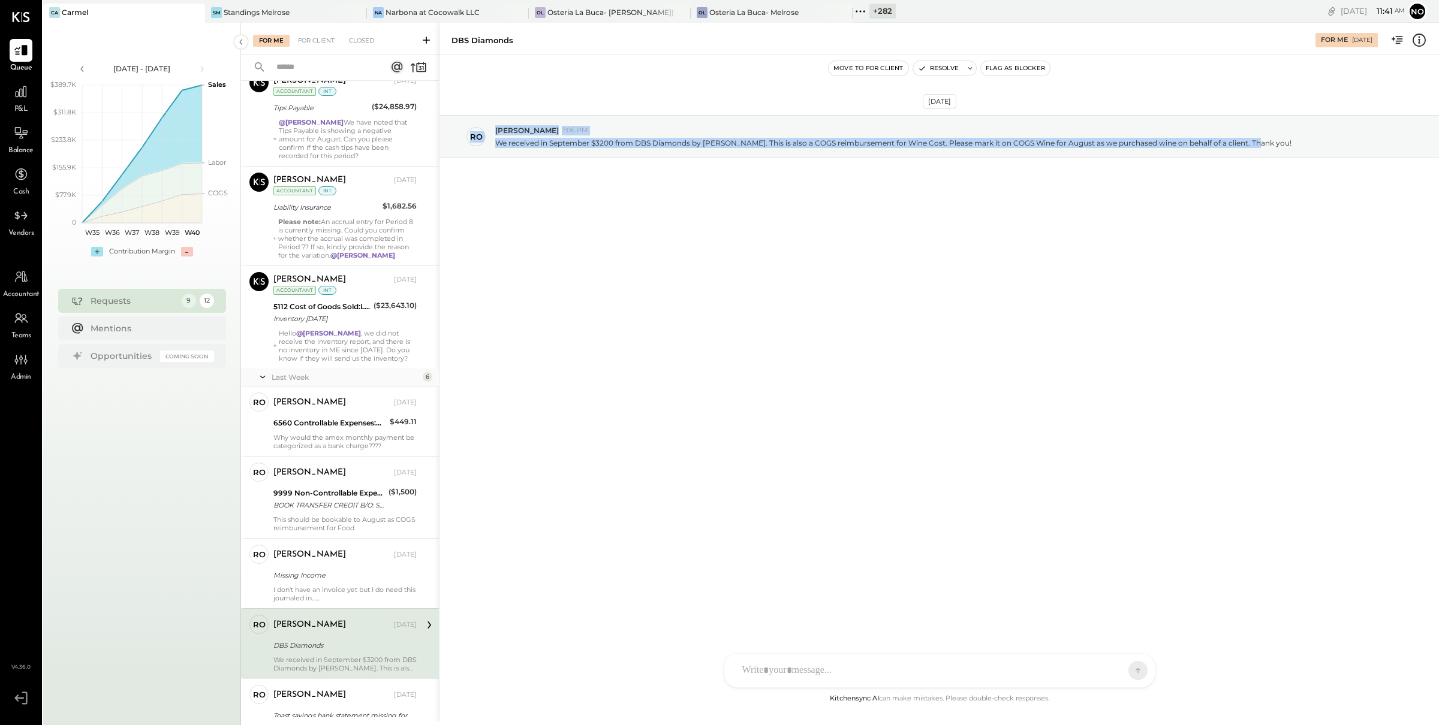
drag, startPoint x: 478, startPoint y: 86, endPoint x: 1199, endPoint y: 183, distance: 727.8
click at [1239, 173] on div "[DATE] ro [PERSON_NAME] 7:06 PM We received in September $3200 from DBS Diamond…" at bounding box center [938, 167] width 999 height 164
click at [779, 205] on div "[DATE] ro [PERSON_NAME] 7:06 PM We received in September $3200 from DBS Diamond…" at bounding box center [938, 167] width 999 height 164
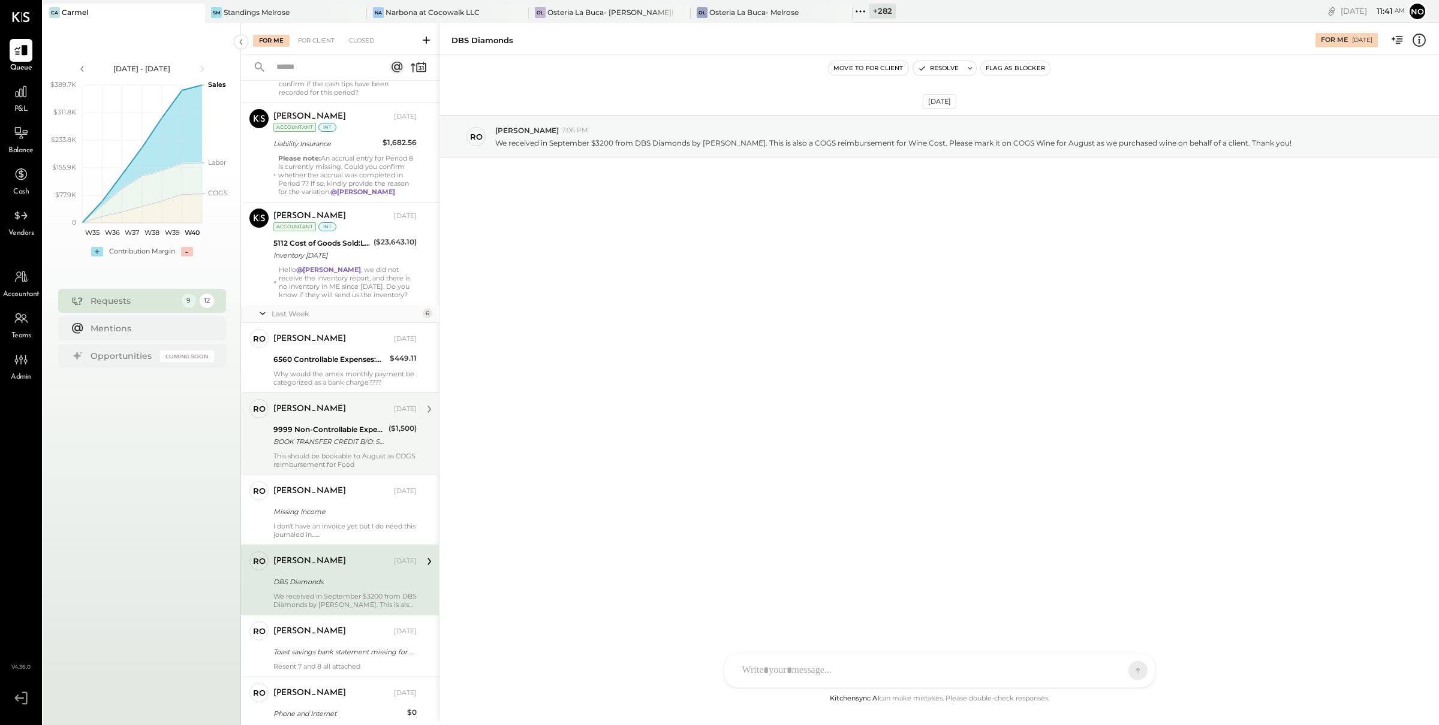
scroll to position [180, 0]
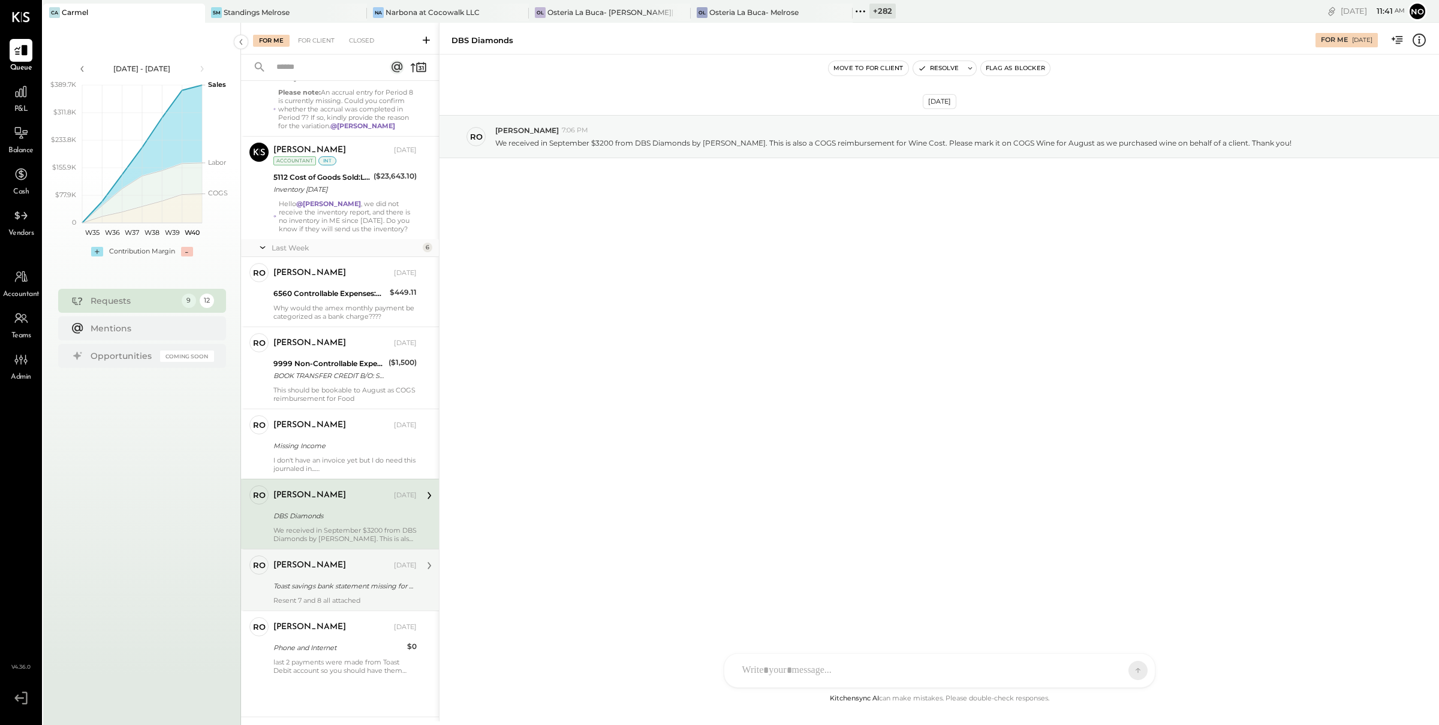
click at [344, 577] on div "[PERSON_NAME] [DATE] Toast savings bank statement missing for P07.25 Resent 7 a…" at bounding box center [344, 580] width 143 height 49
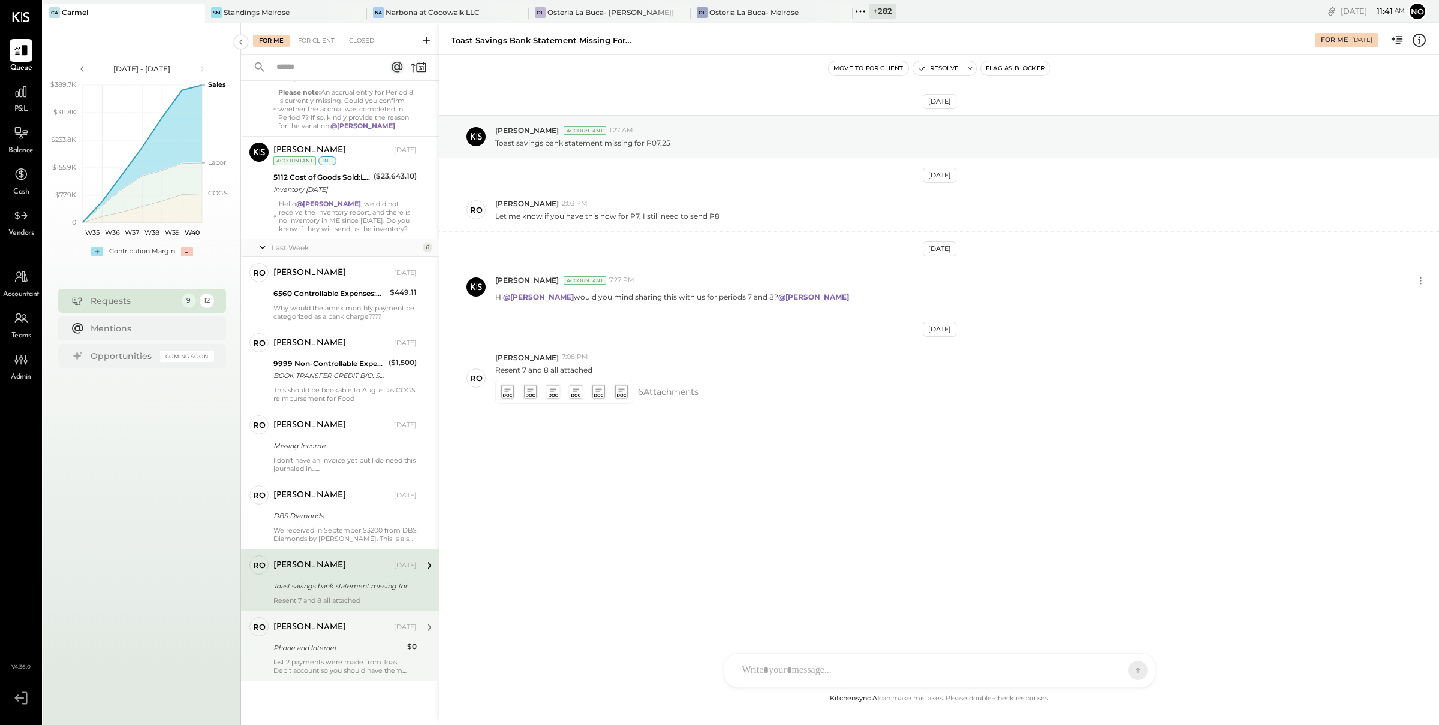
click at [313, 645] on div "Phone and Internet" at bounding box center [338, 648] width 130 height 12
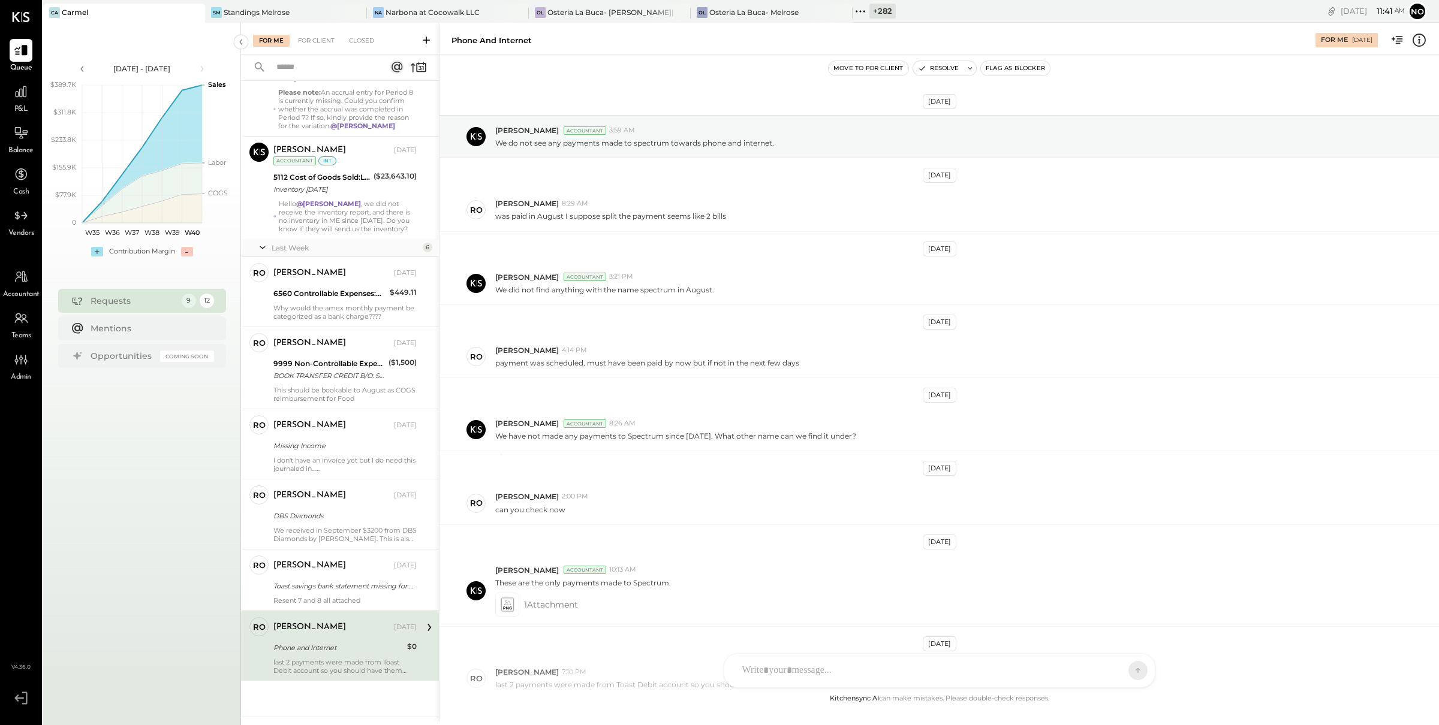
scroll to position [101, 0]
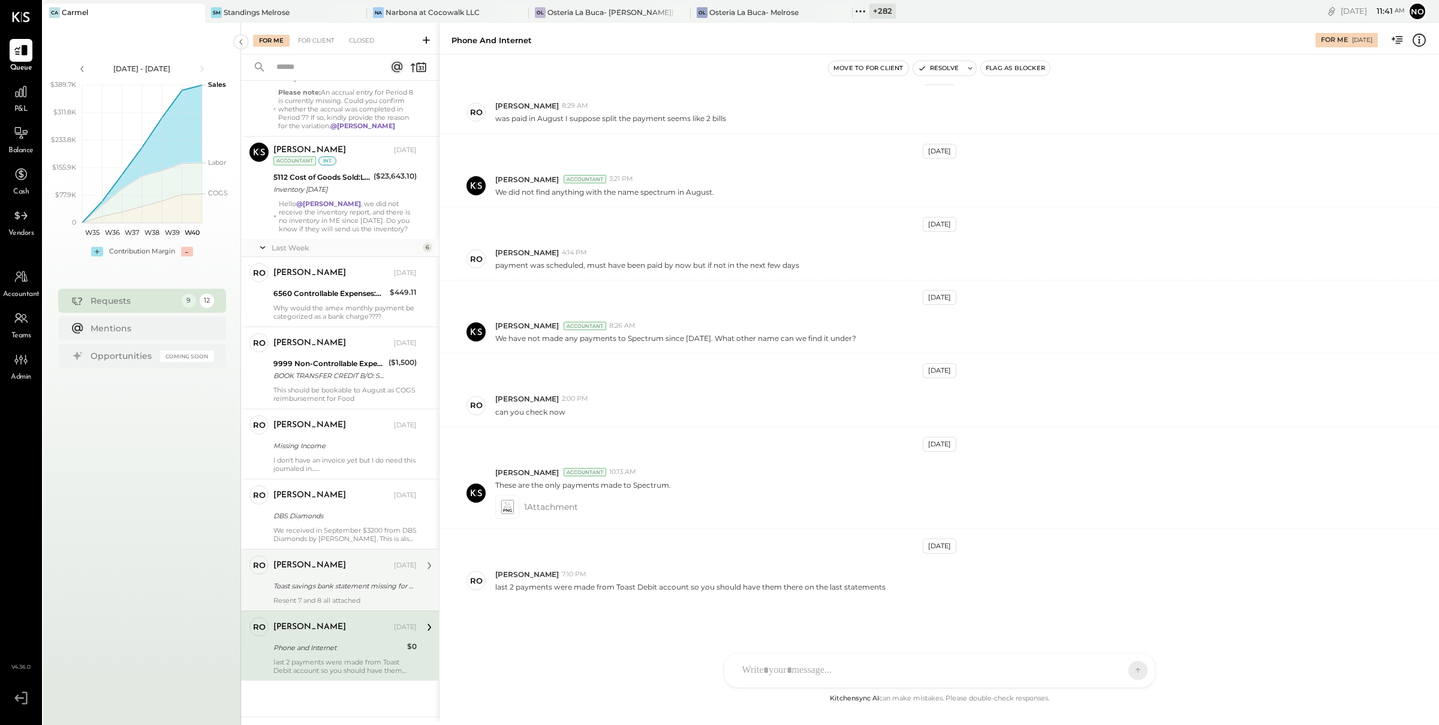
click at [332, 573] on div "[PERSON_NAME] [DATE]" at bounding box center [344, 566] width 143 height 20
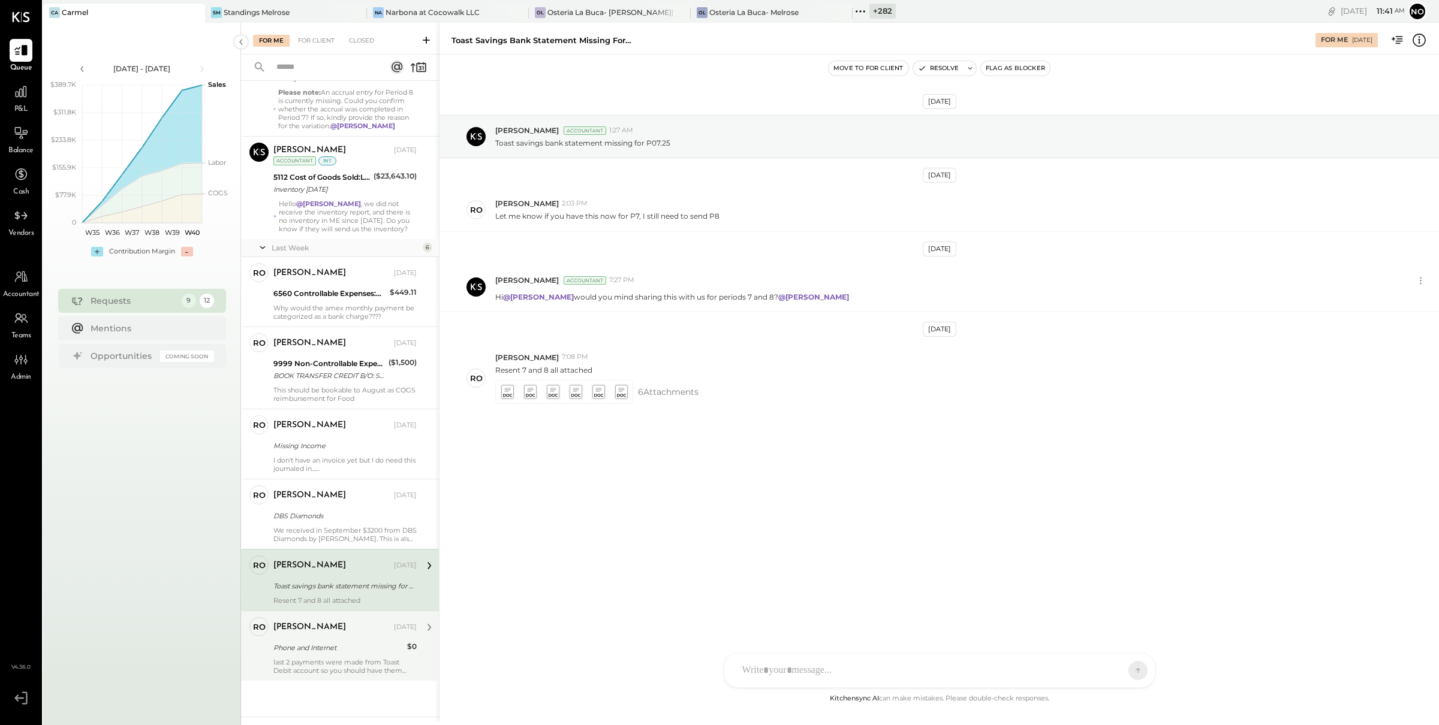
click at [342, 642] on div "Phone and Internet" at bounding box center [338, 648] width 130 height 12
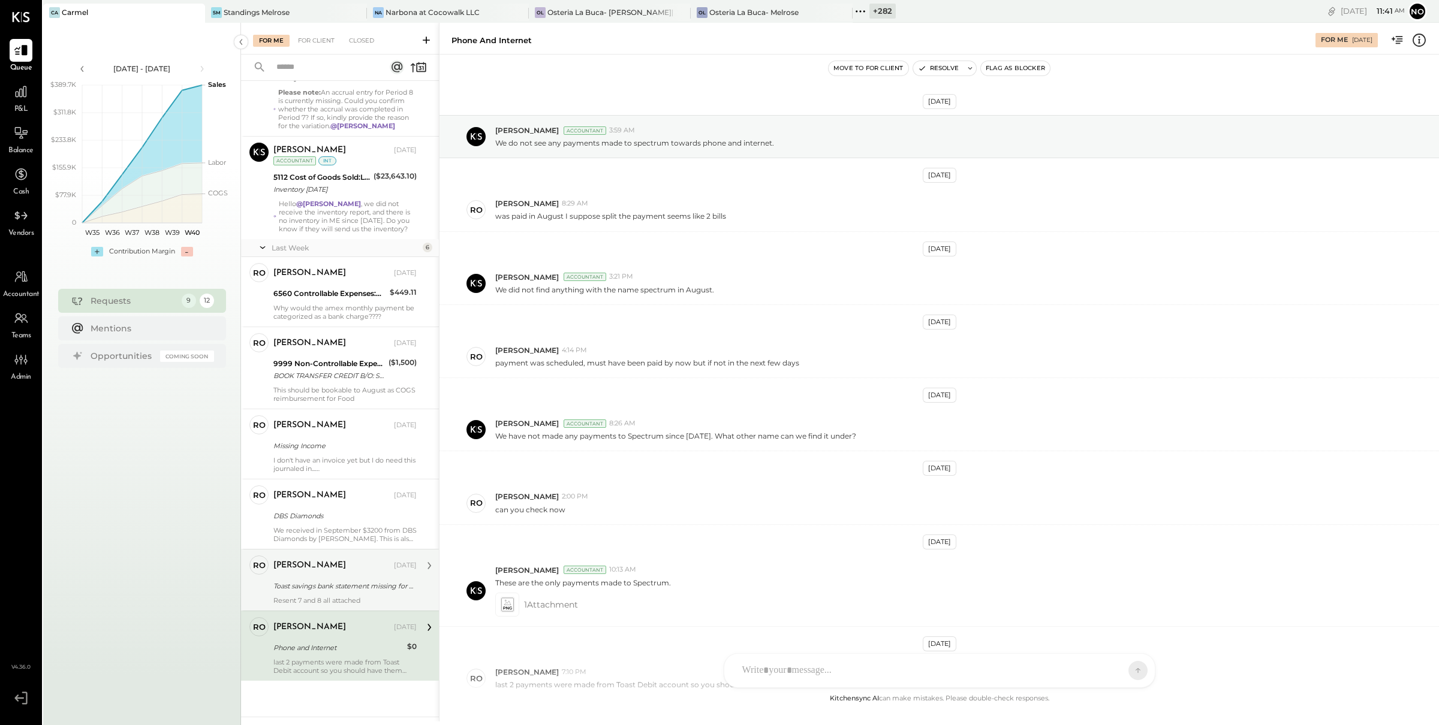
scroll to position [101, 0]
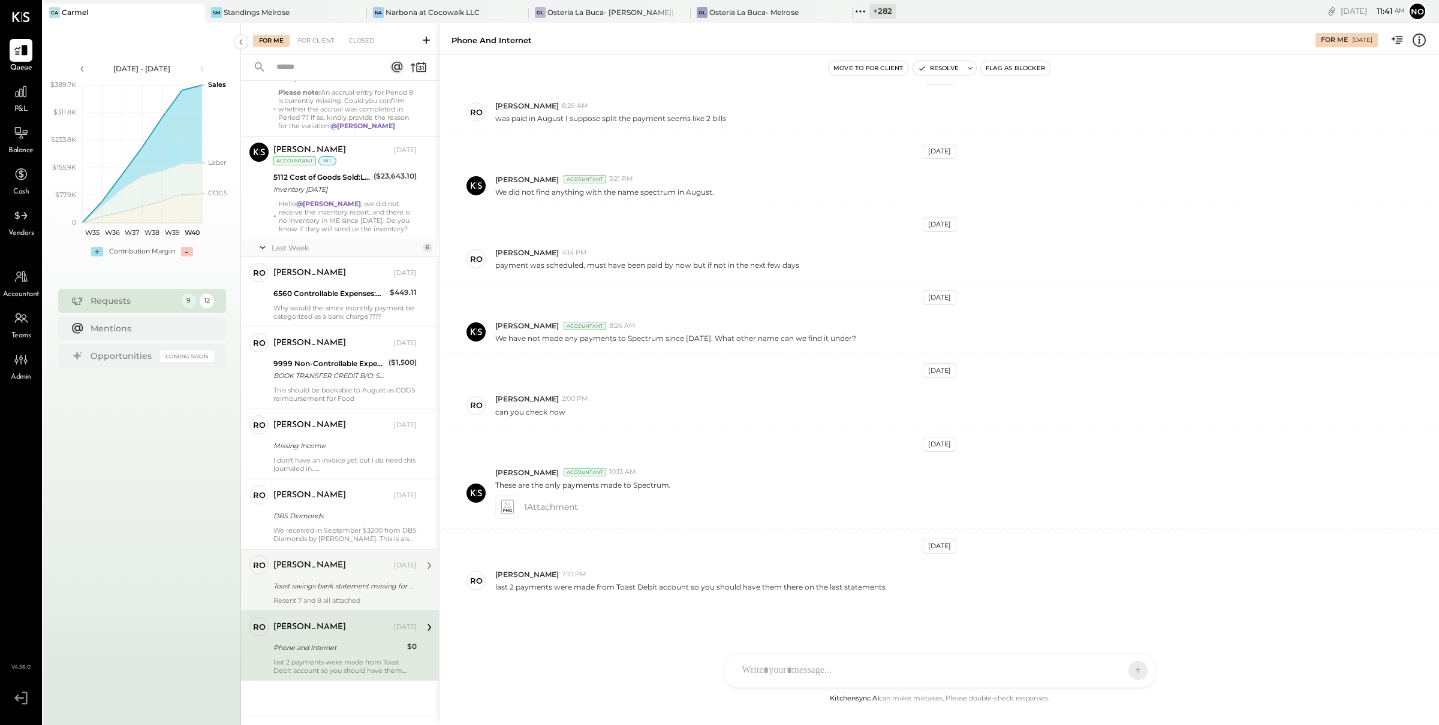
click at [333, 570] on div "[PERSON_NAME]" at bounding box center [332, 566] width 118 height 12
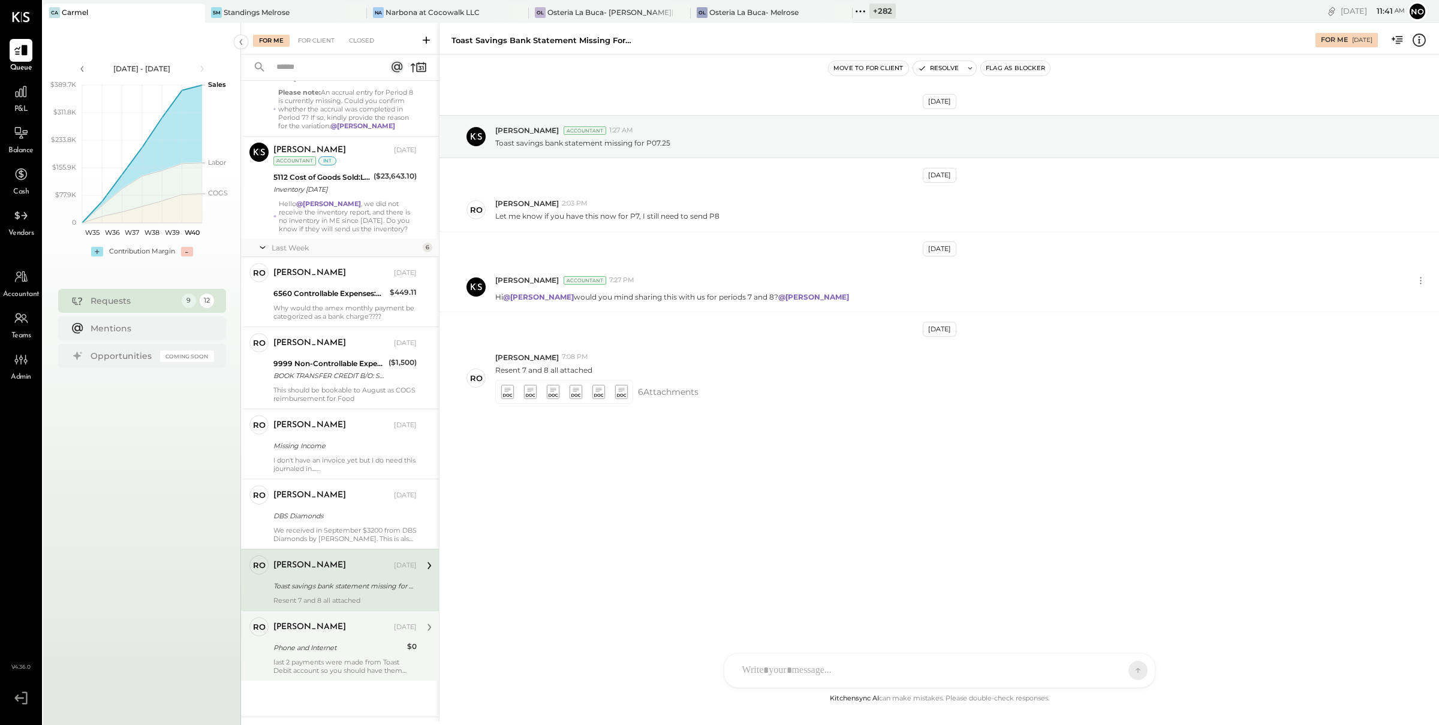
click at [333, 636] on div "[PERSON_NAME] [DATE]" at bounding box center [344, 628] width 143 height 20
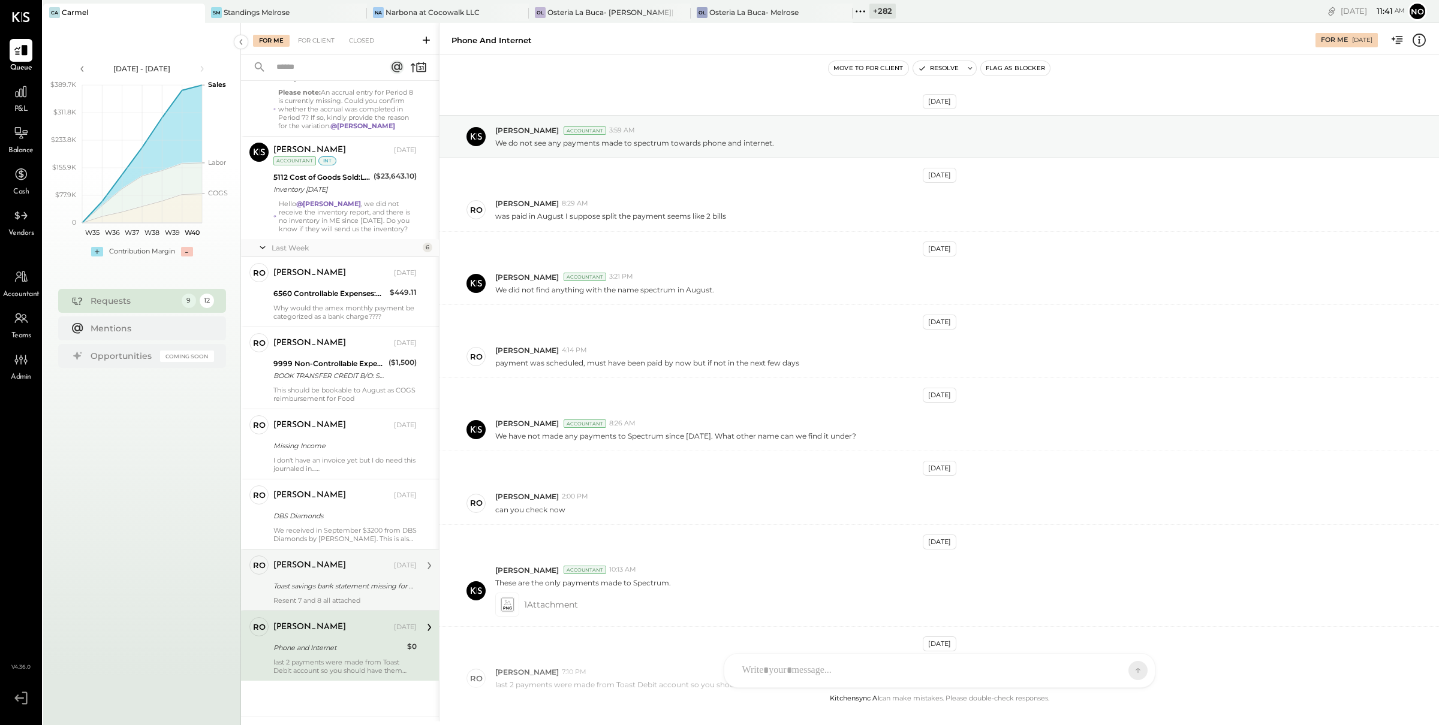
scroll to position [101, 0]
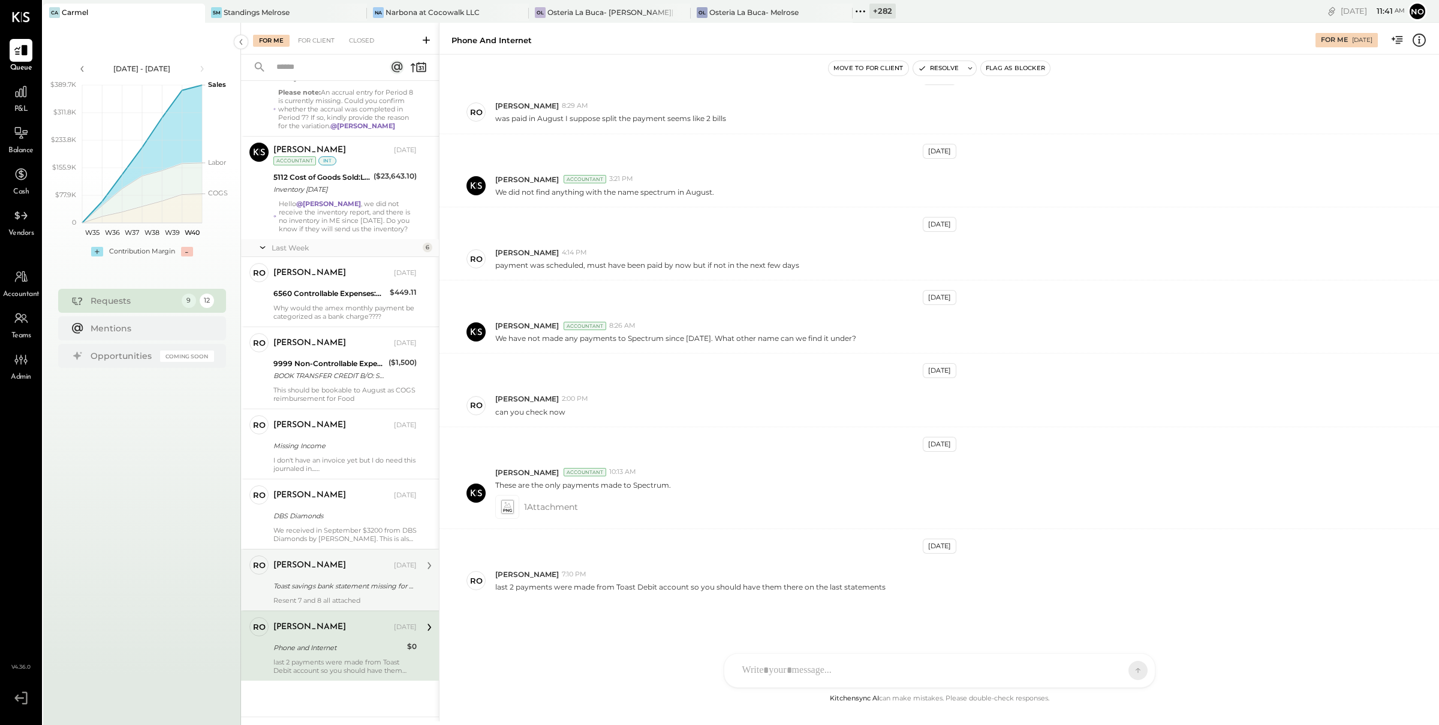
click at [335, 567] on div "[PERSON_NAME]" at bounding box center [332, 566] width 118 height 12
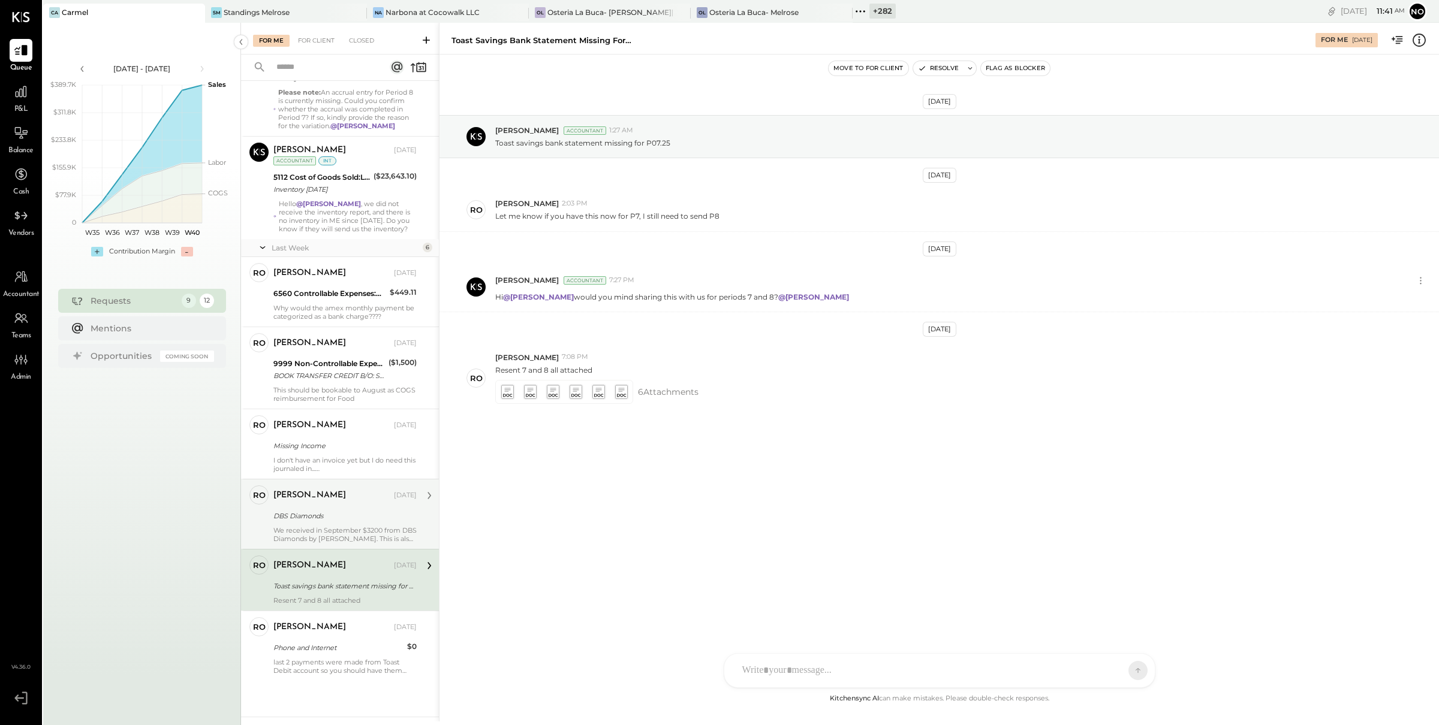
click at [330, 510] on div "DBS Diamonds" at bounding box center [343, 516] width 140 height 12
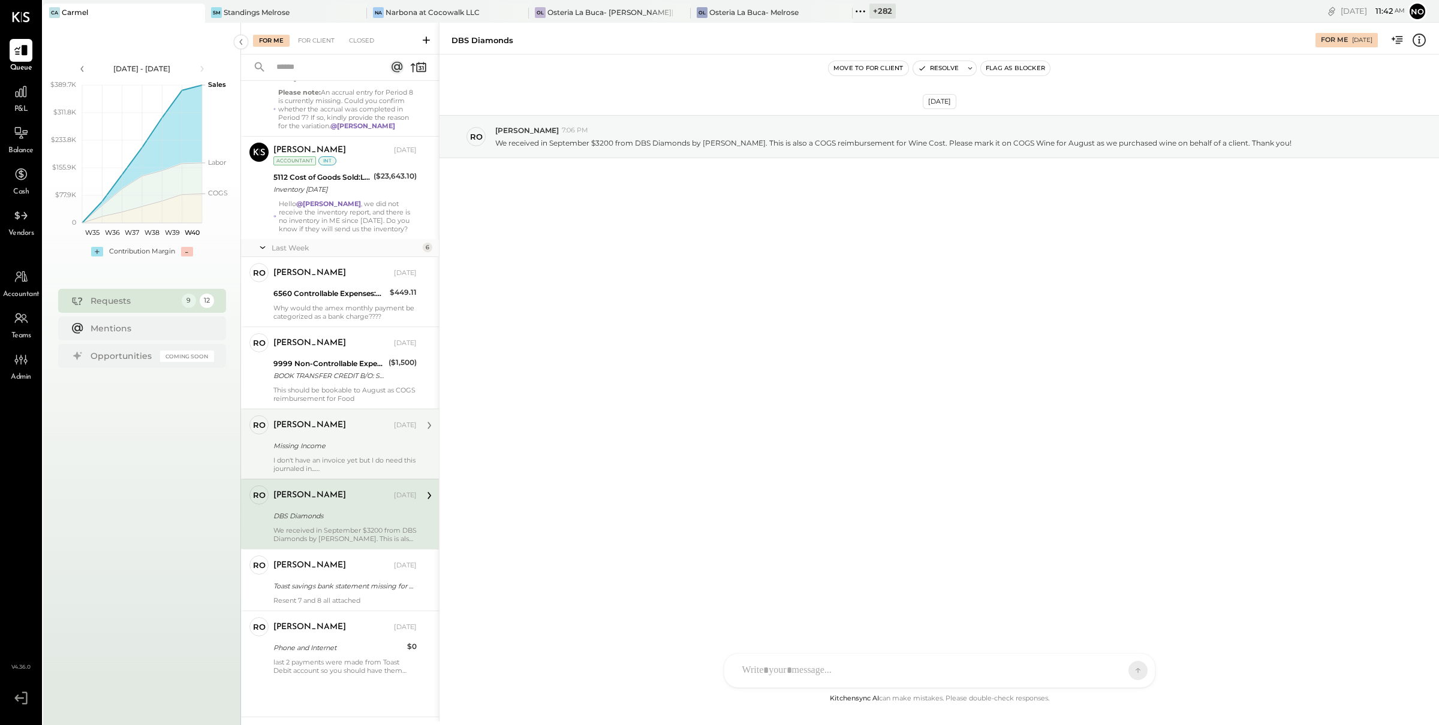
click at [336, 423] on div "[PERSON_NAME]" at bounding box center [332, 426] width 118 height 12
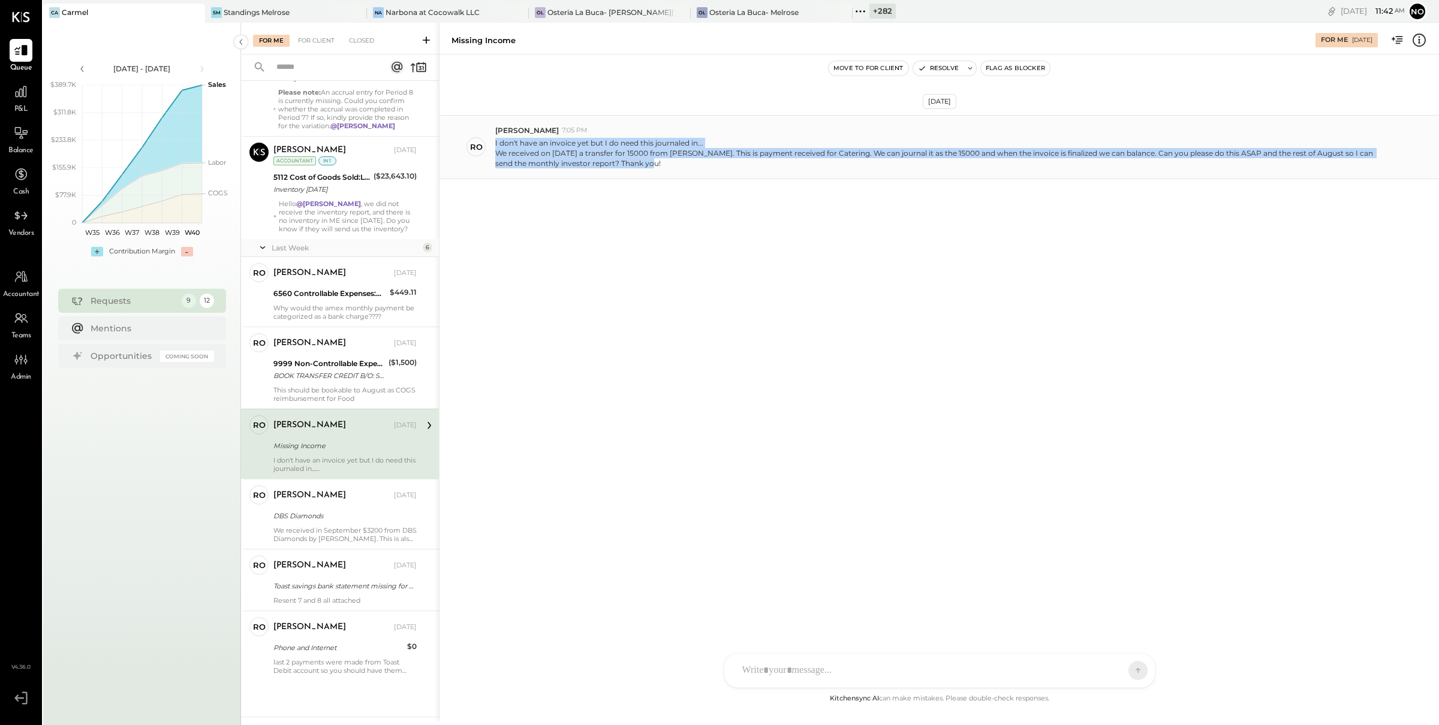
drag, startPoint x: 646, startPoint y: 164, endPoint x: 493, endPoint y: 147, distance: 154.5
click at [493, 147] on div "ro [PERSON_NAME] 7:05 PM I don't have an invoice yet but I do need this journal…" at bounding box center [938, 147] width 999 height 64
click at [665, 172] on div "ro [PERSON_NAME] 7:05 PM I don't have an invoice yet but I do need this journal…" at bounding box center [938, 147] width 999 height 64
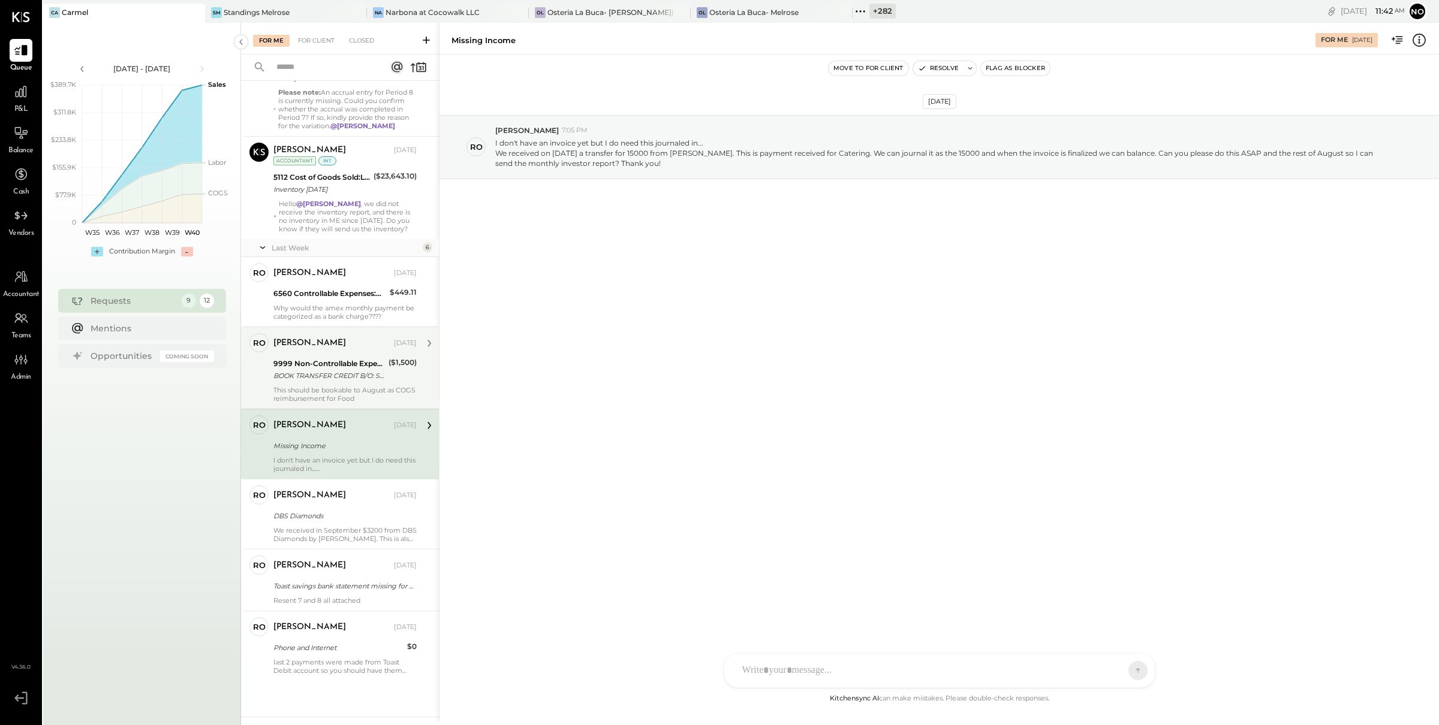
click at [299, 372] on div "BOOK TRANSFER CREDIT B/O: SUNSET JAZZ, LLC [GEOGRAPHIC_DATA] [GEOGRAPHIC_DATA] …" at bounding box center [329, 376] width 112 height 12
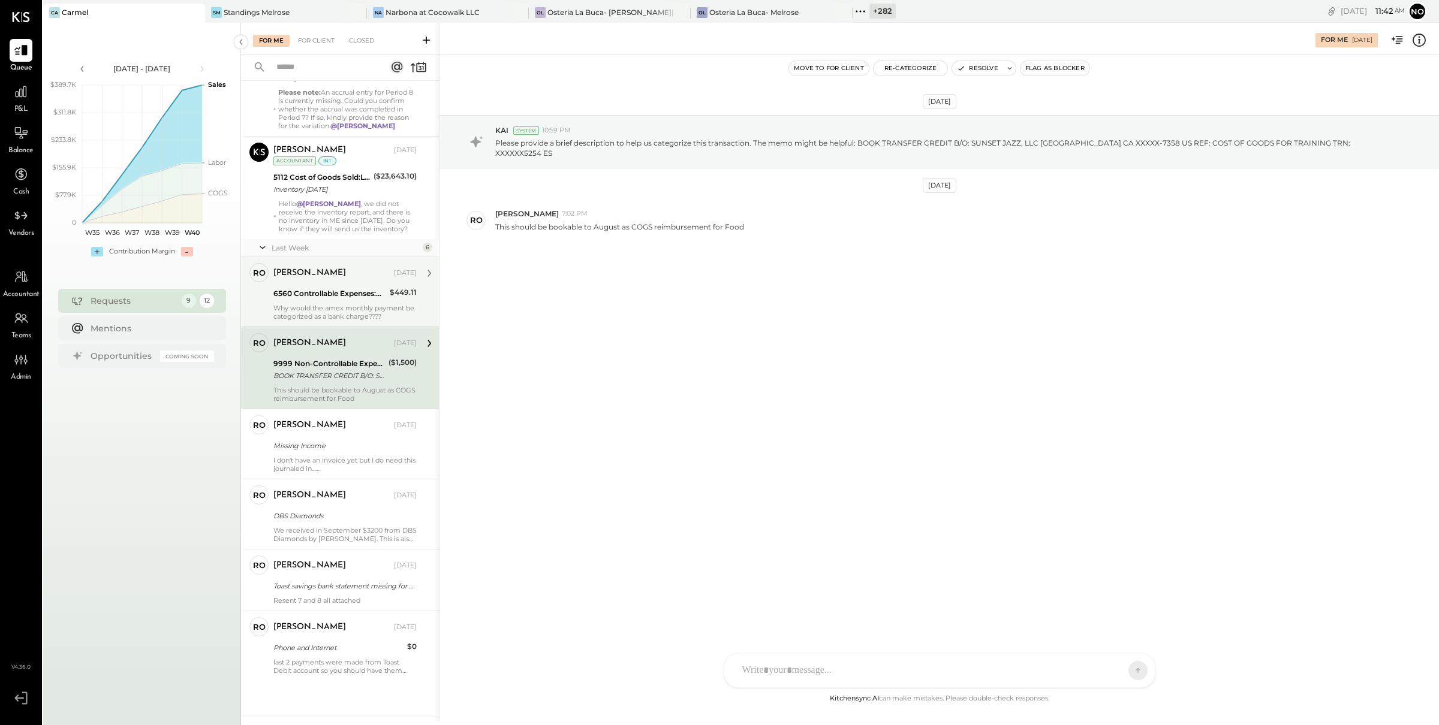
click at [336, 304] on div "Why would the amex monthly payment be categorized as a bank charge????" at bounding box center [344, 312] width 143 height 17
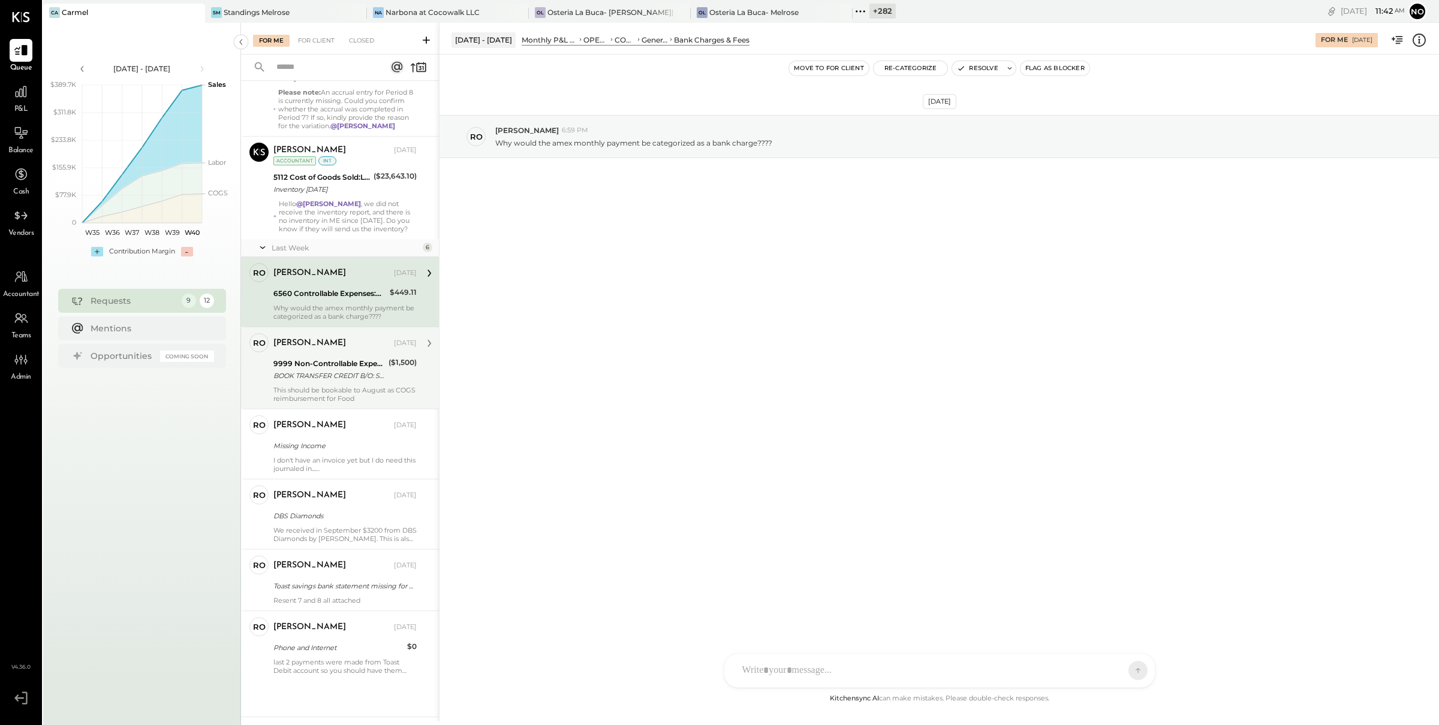
drag, startPoint x: 328, startPoint y: 368, endPoint x: 329, endPoint y: 380, distance: 12.1
click at [328, 370] on div "BOOK TRANSFER CREDIT B/O: SUNSET JAZZ, LLC [GEOGRAPHIC_DATA] [GEOGRAPHIC_DATA] …" at bounding box center [329, 376] width 112 height 12
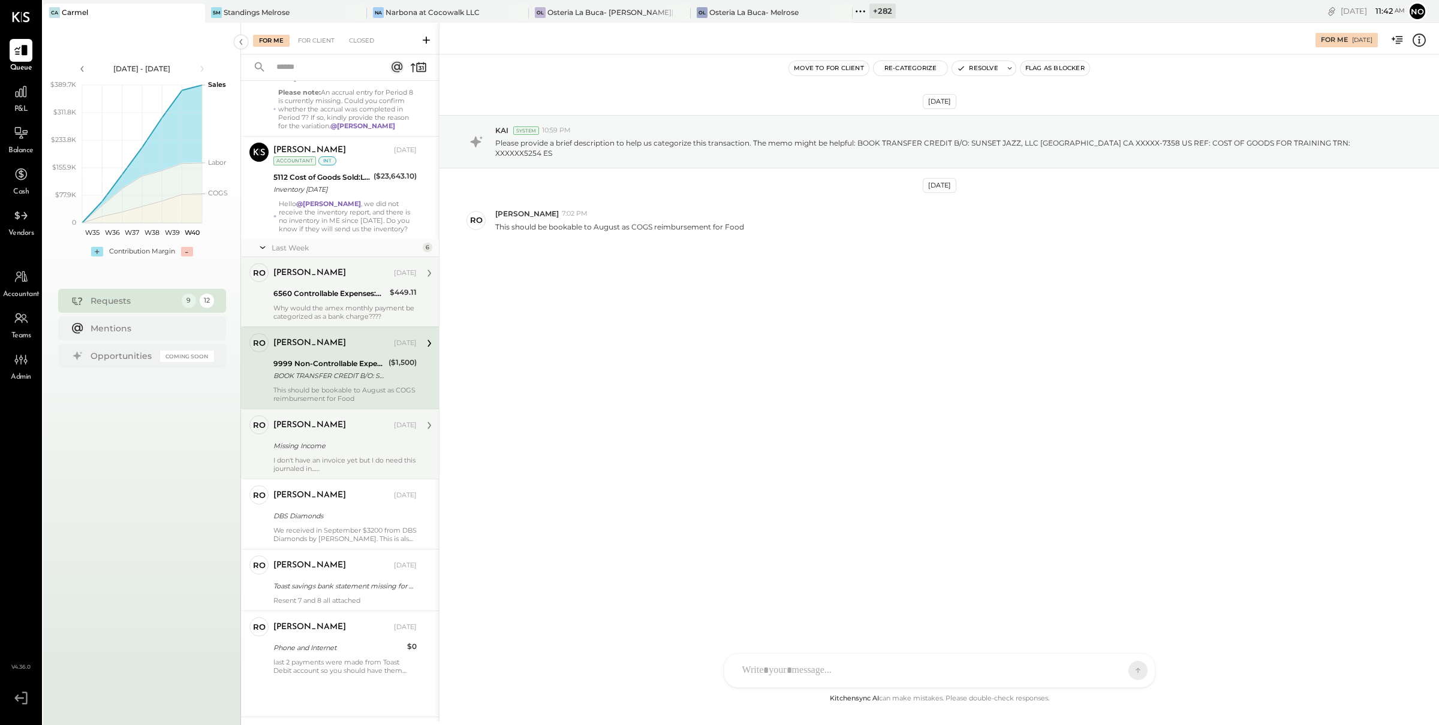
click at [317, 459] on div "I don't have an invoice yet but I do need this journaled in... We received on […" at bounding box center [344, 464] width 143 height 17
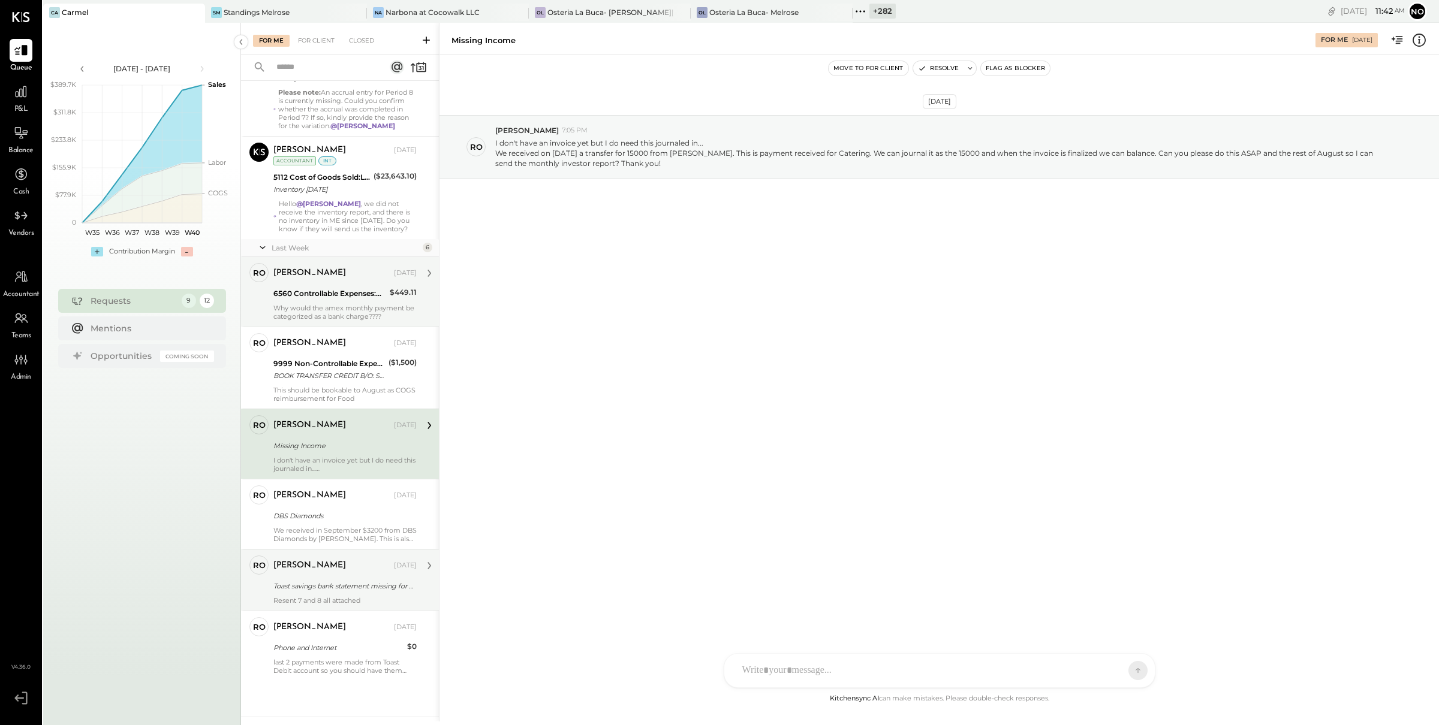
drag, startPoint x: 306, startPoint y: 529, endPoint x: 305, endPoint y: 549, distance: 20.4
click at [305, 529] on div "We received in September $3200 from DBS Diamonds by [PERSON_NAME]. This is also…" at bounding box center [344, 534] width 143 height 17
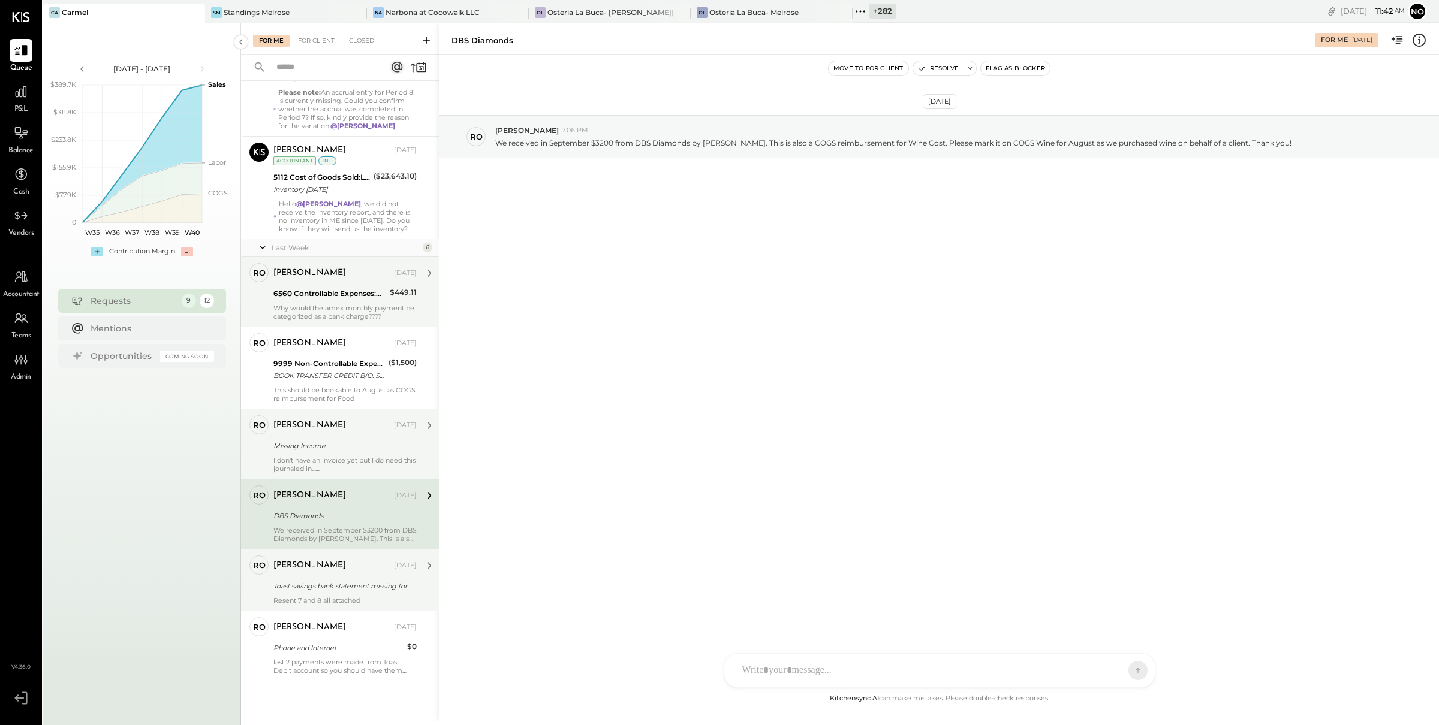
click at [302, 583] on div "Toast savings bank statement missing for P07.25" at bounding box center [343, 586] width 140 height 12
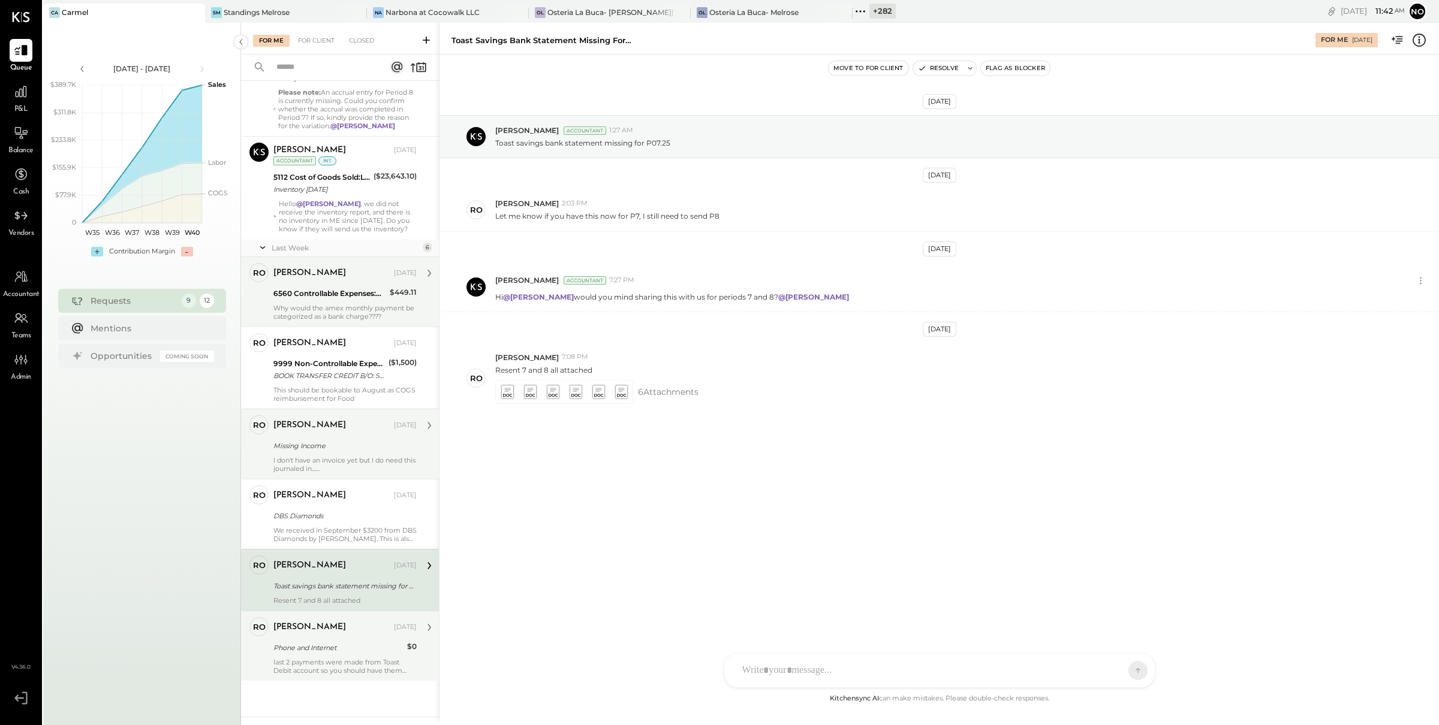
click at [308, 653] on div "Phone and Internet" at bounding box center [338, 648] width 130 height 12
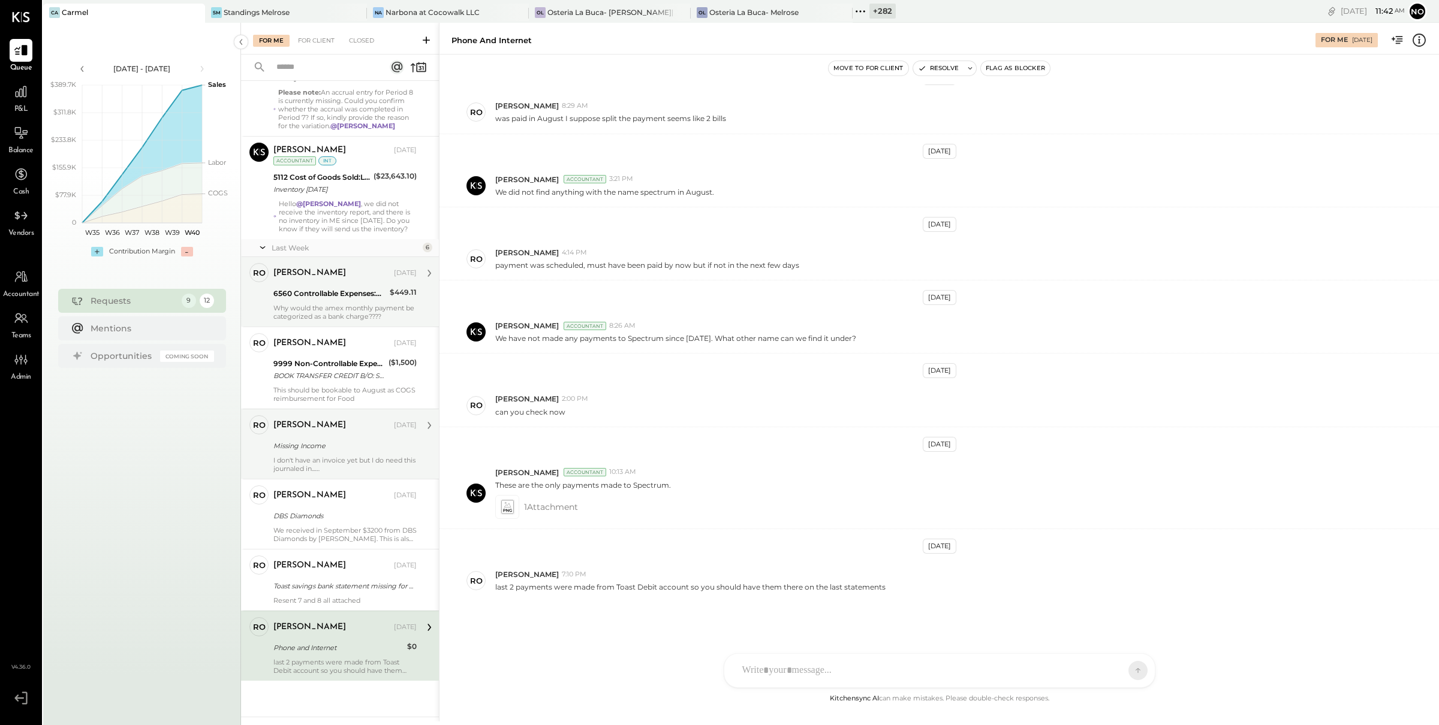
click at [315, 304] on div "Why would the amex monthly payment be categorized as a bank charge????" at bounding box center [344, 312] width 143 height 17
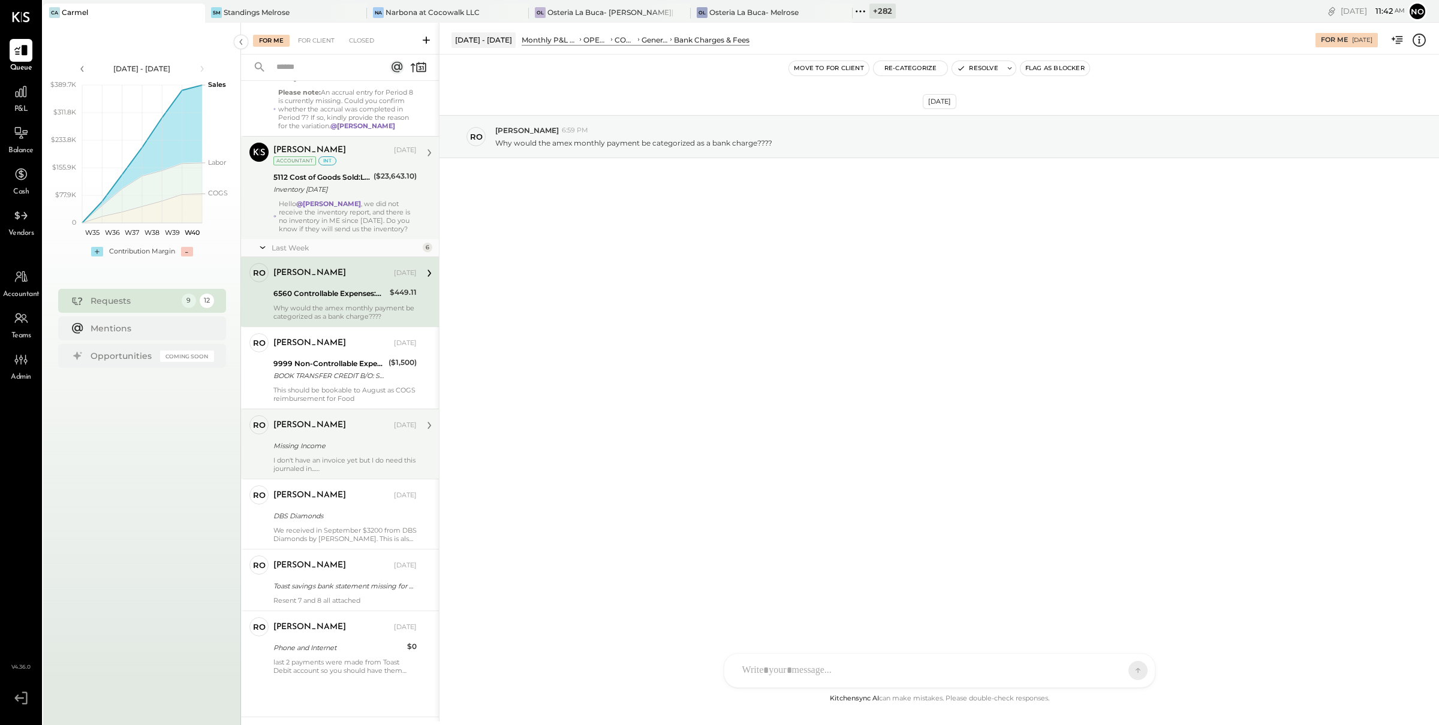
click at [317, 203] on strong "@[PERSON_NAME]" at bounding box center [328, 204] width 65 height 8
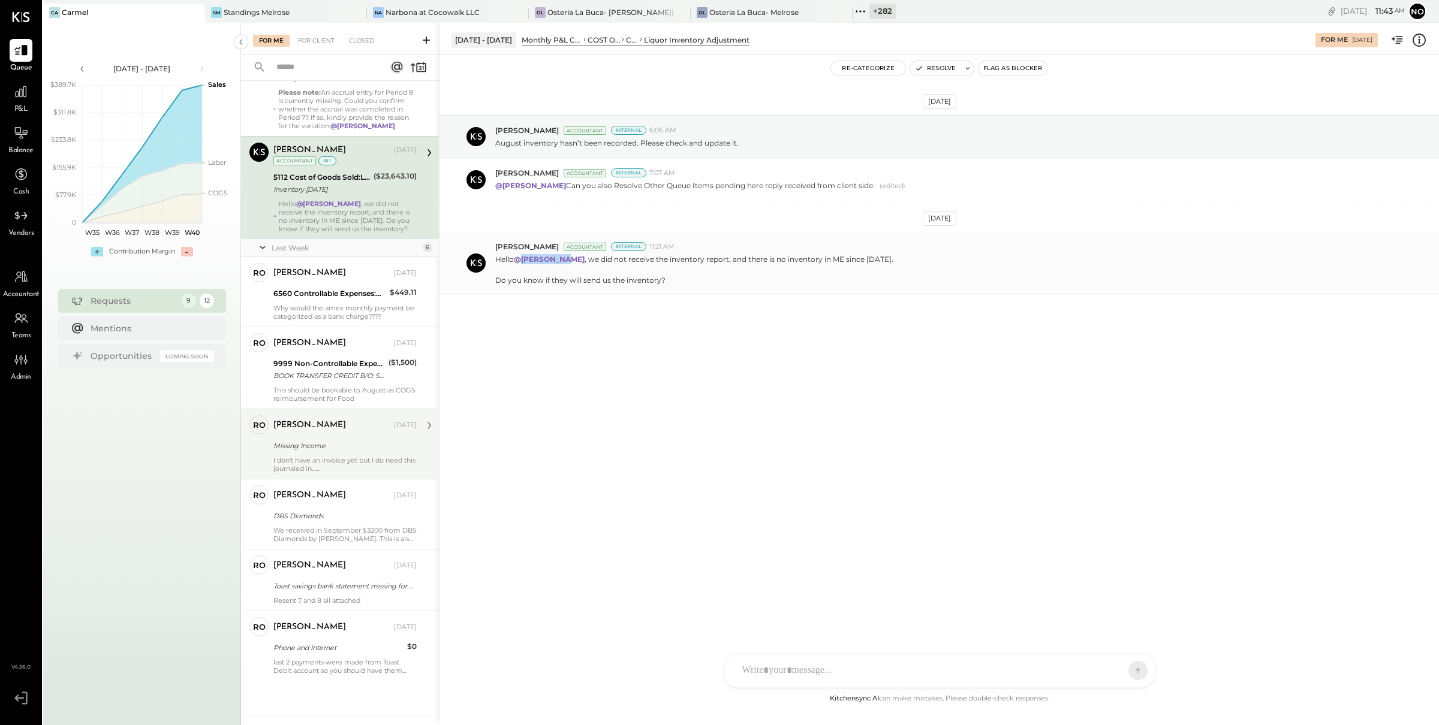
drag, startPoint x: 528, startPoint y: 261, endPoint x: 562, endPoint y: 257, distance: 35.0
click at [562, 257] on p "Hello @[PERSON_NAME] , we did not receive the inventory report, and there is no…" at bounding box center [694, 269] width 398 height 31
click at [343, 114] on div "Please note: An accrual entry for Period 8 is currently missing. Could you conf…" at bounding box center [347, 109] width 139 height 42
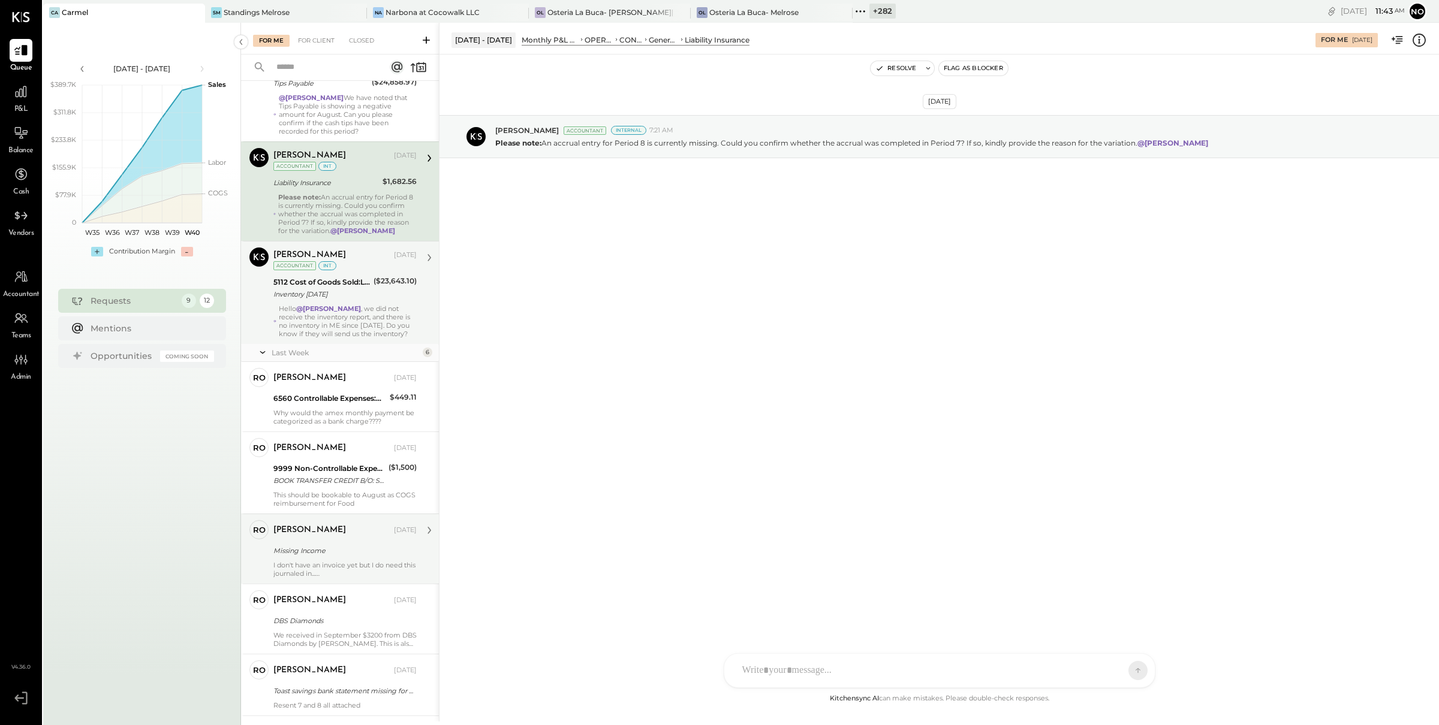
scroll to position [23, 0]
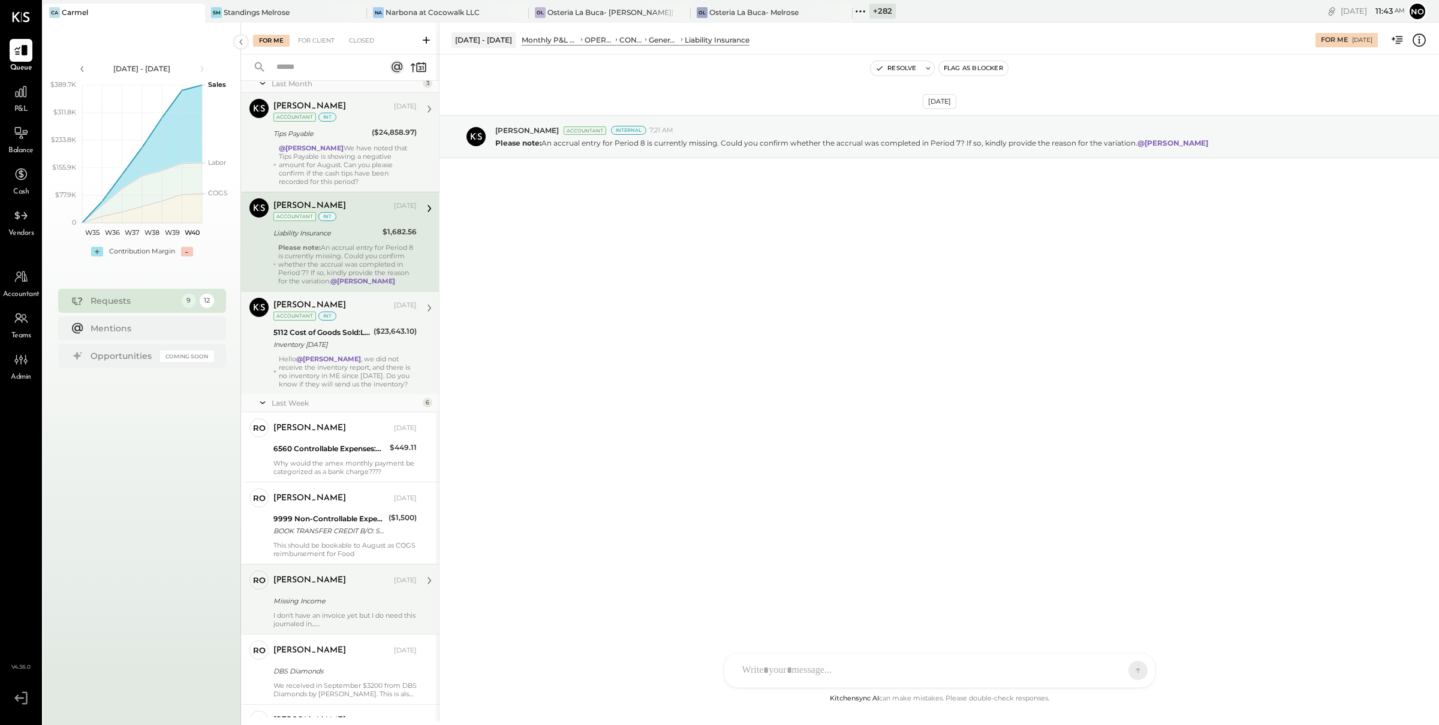
click at [340, 173] on div "@[PERSON_NAME] We have noted that Tips Payable is showing a negative amount for…" at bounding box center [348, 165] width 138 height 42
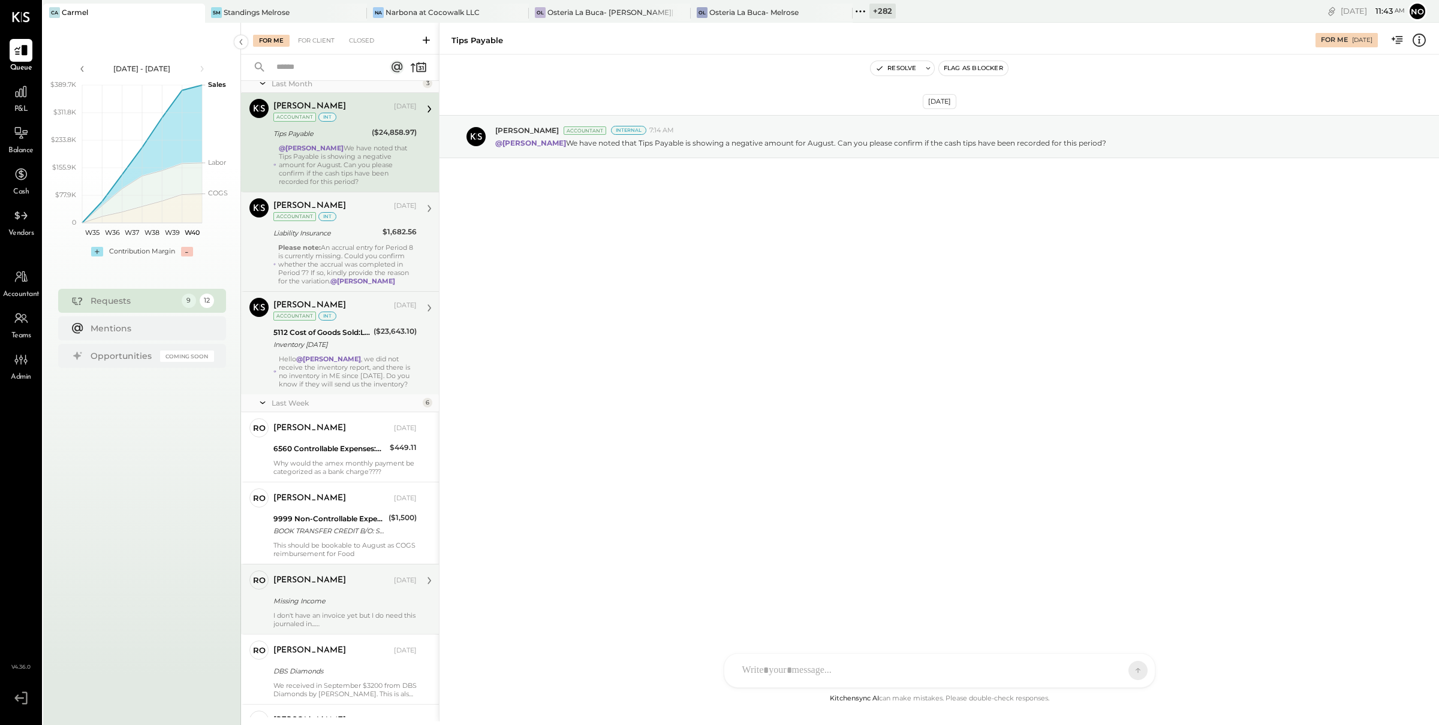
click at [349, 228] on div "Liability Insurance" at bounding box center [326, 233] width 106 height 12
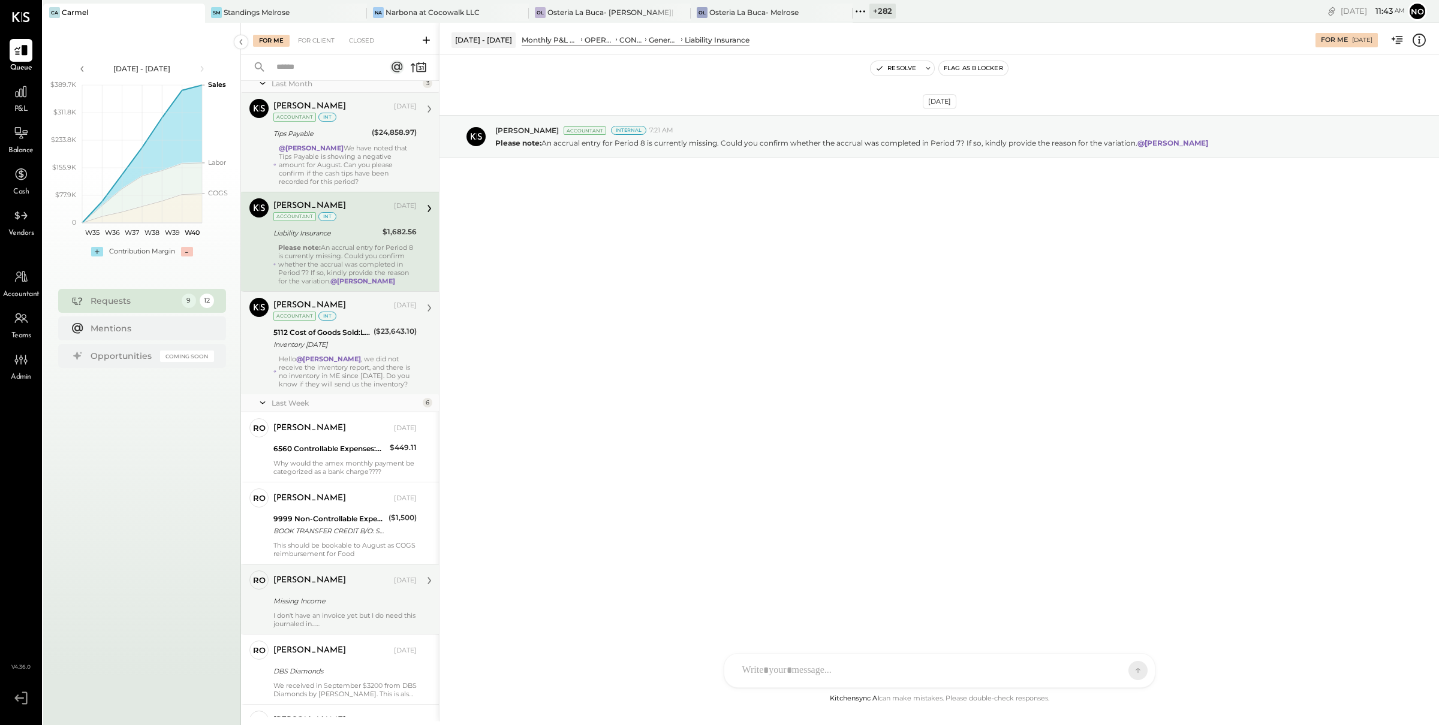
click at [366, 332] on div "5112 Cost of Goods Sold:Liquor Inventory Adjustment" at bounding box center [321, 333] width 97 height 12
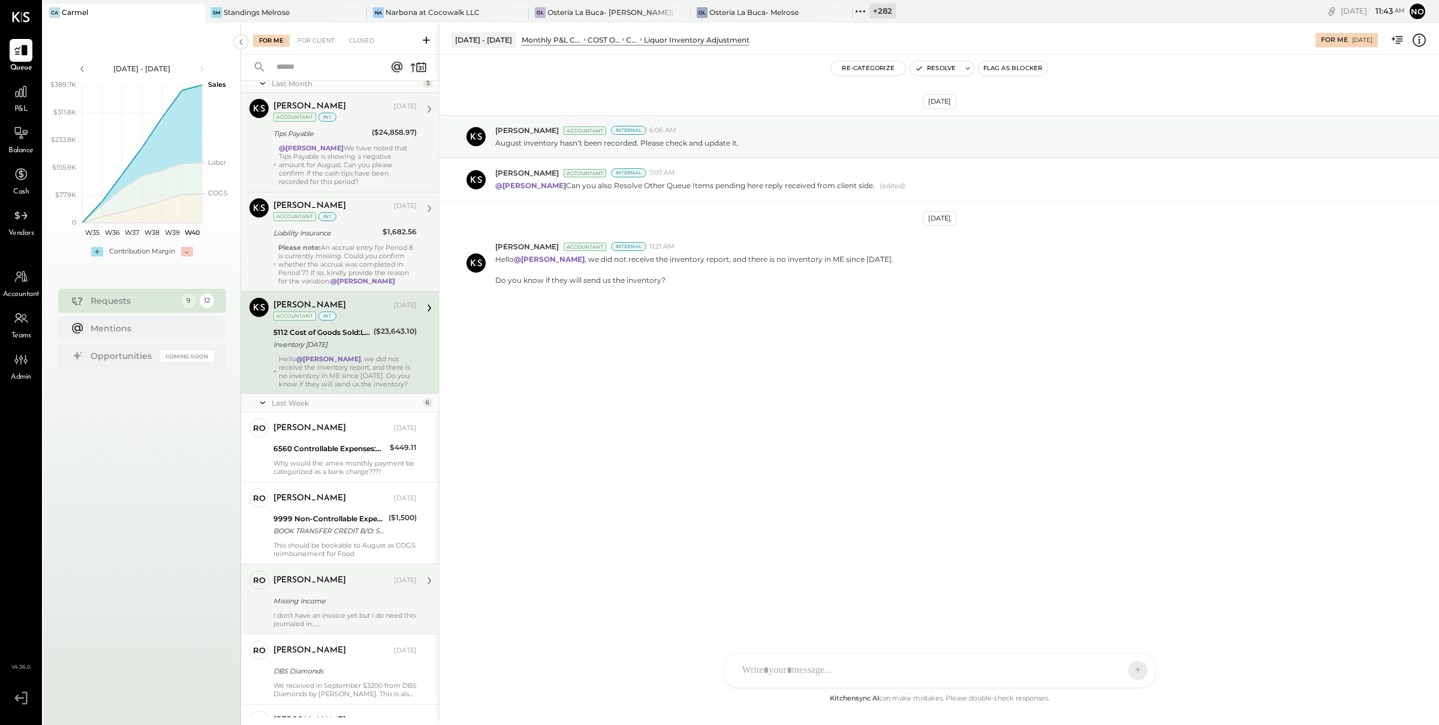
click at [357, 233] on div "Liability Insurance" at bounding box center [326, 233] width 106 height 12
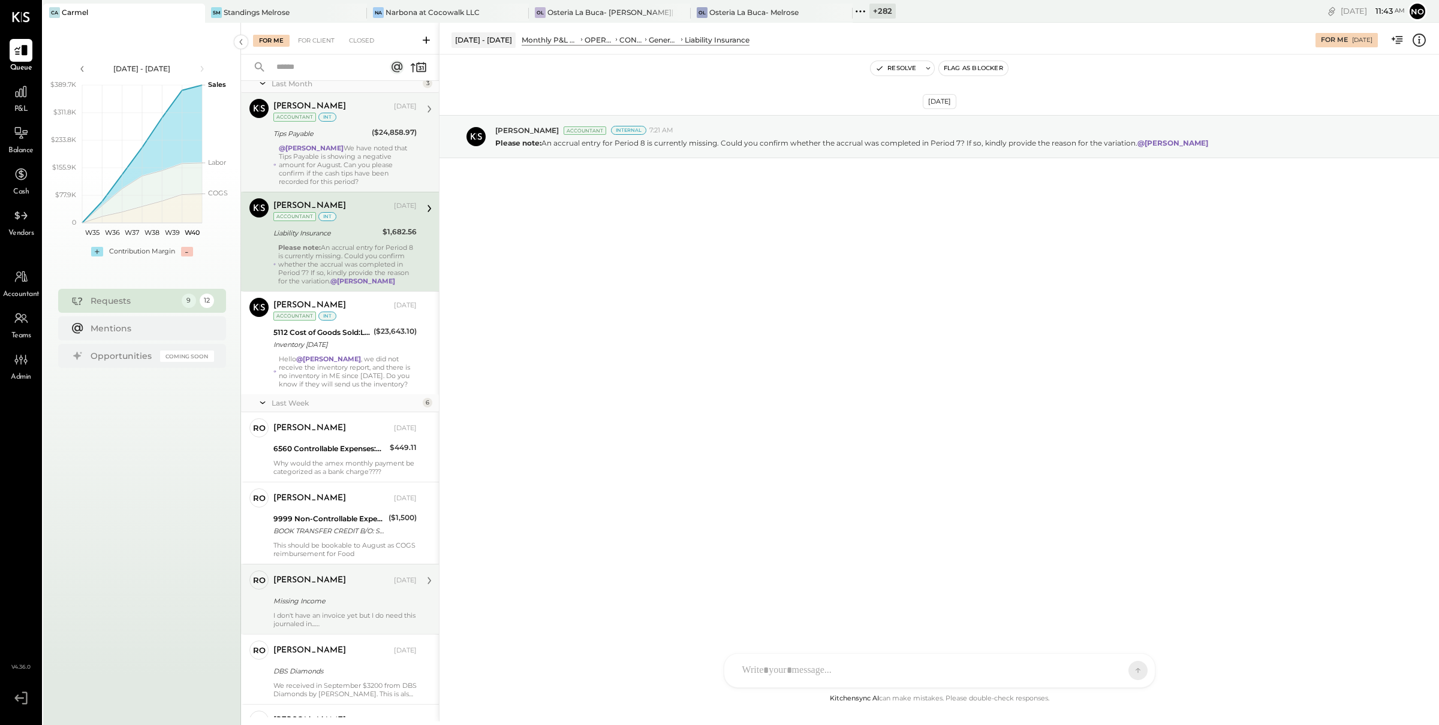
click at [351, 156] on div "@[PERSON_NAME] We have noted that Tips Payable is showing a negative amount for…" at bounding box center [348, 165] width 138 height 42
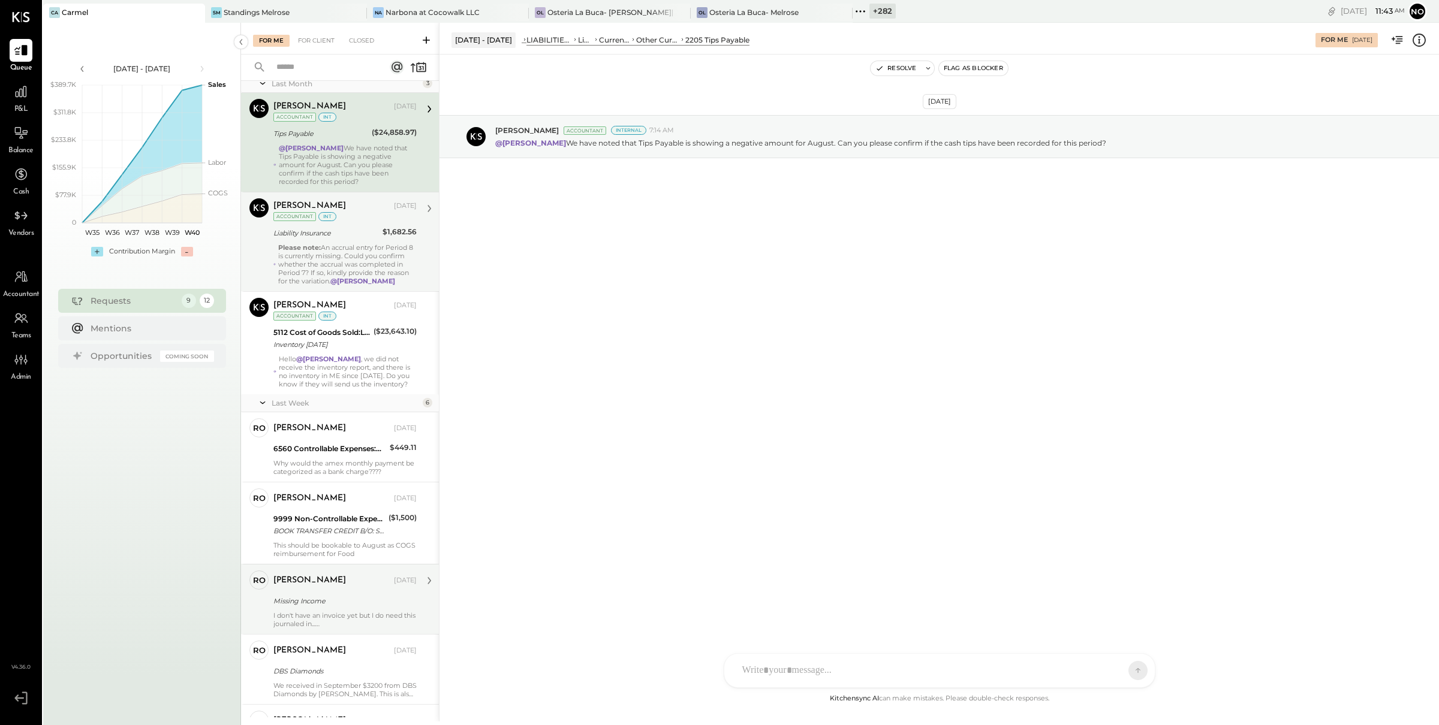
click at [348, 235] on div "Liability Insurance" at bounding box center [326, 233] width 106 height 12
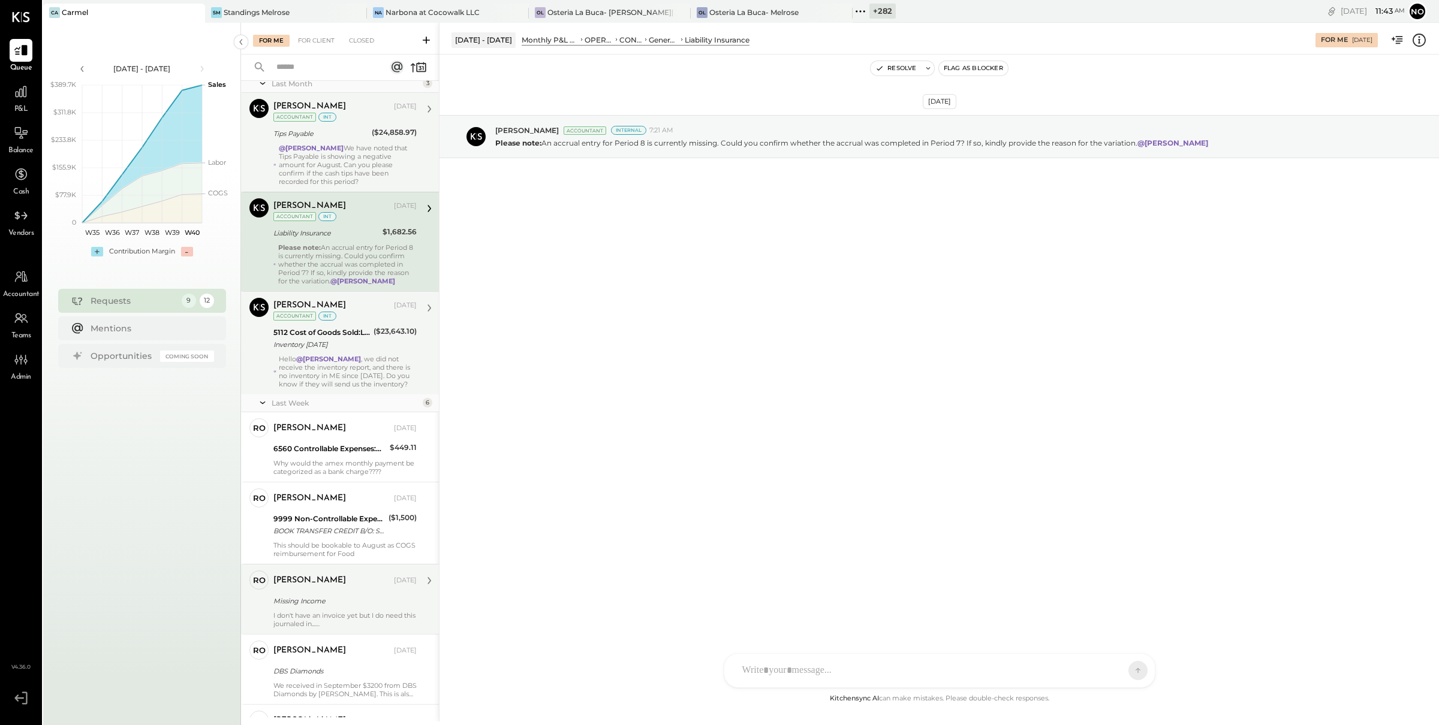
click at [351, 336] on div "5112 Cost of Goods Sold:Liquor Inventory Adjustment" at bounding box center [321, 333] width 97 height 12
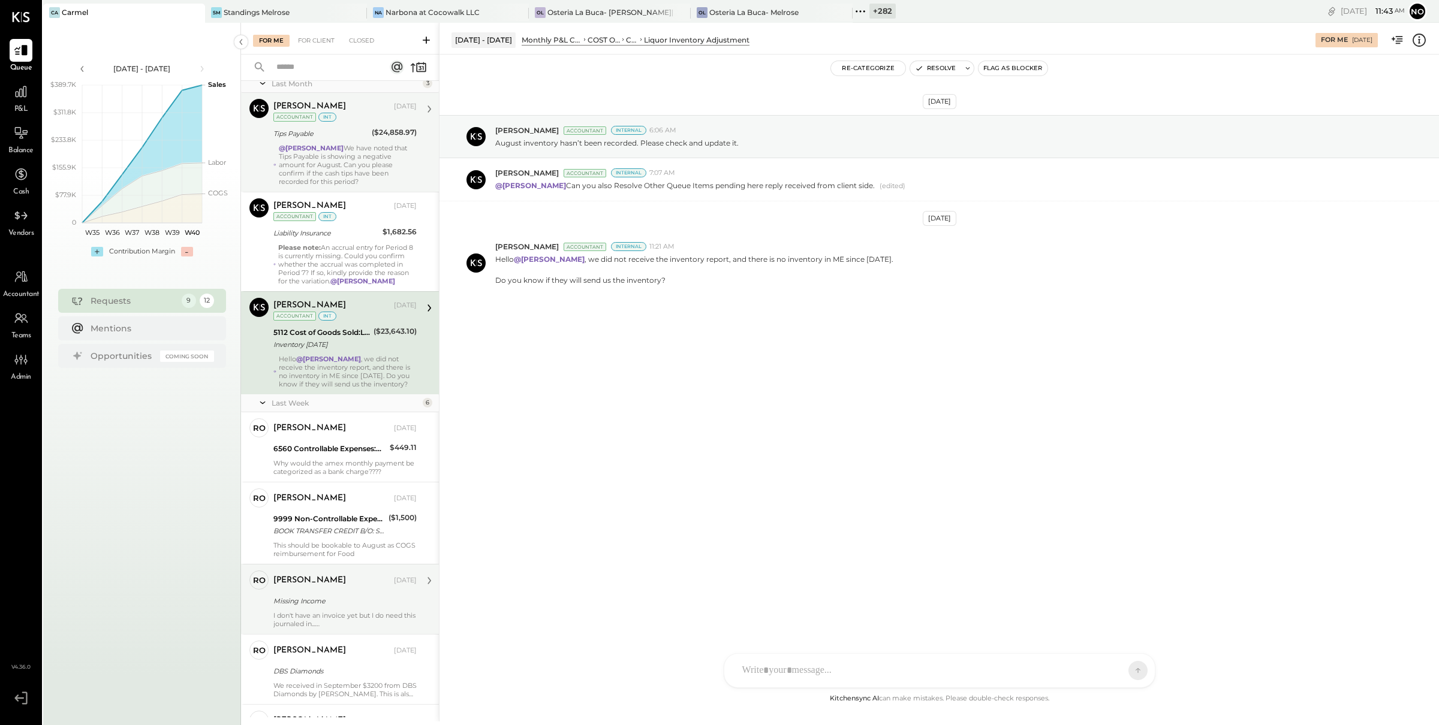
click at [347, 159] on div "@[PERSON_NAME] We have noted that Tips Payable is showing a negative amount for…" at bounding box center [348, 165] width 138 height 42
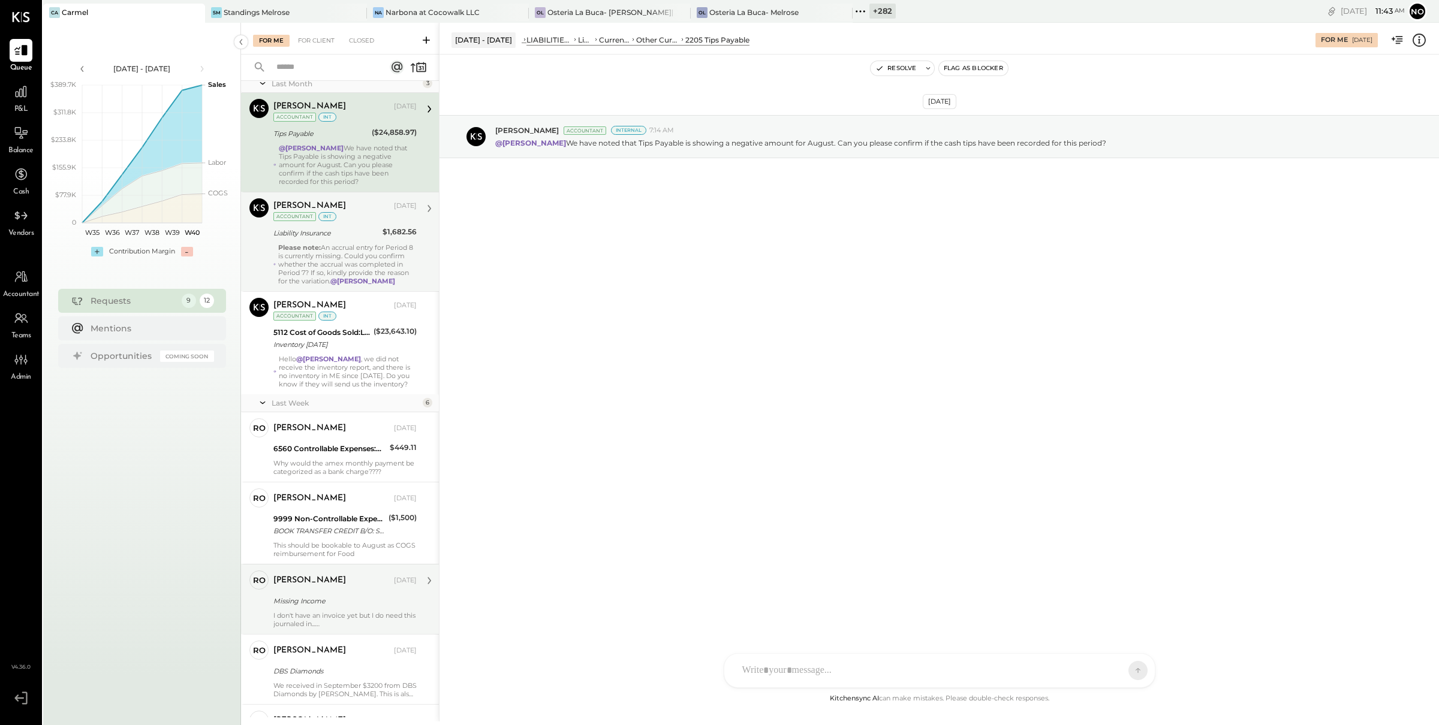
click at [333, 245] on div "Please note: An accrual entry for Period 8 is currently missing. Could you conf…" at bounding box center [347, 264] width 139 height 42
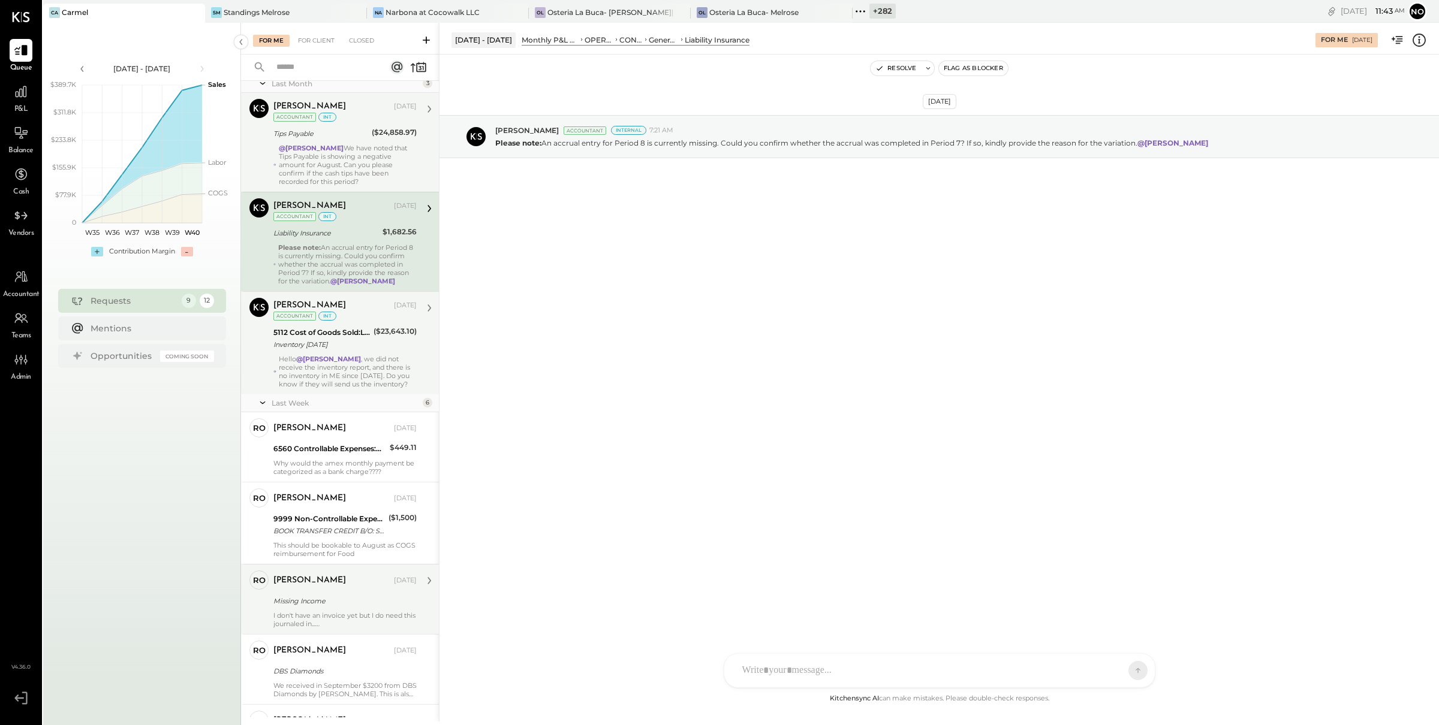
click at [344, 333] on div "5112 Cost of Goods Sold:Liquor Inventory Adjustment" at bounding box center [321, 333] width 97 height 12
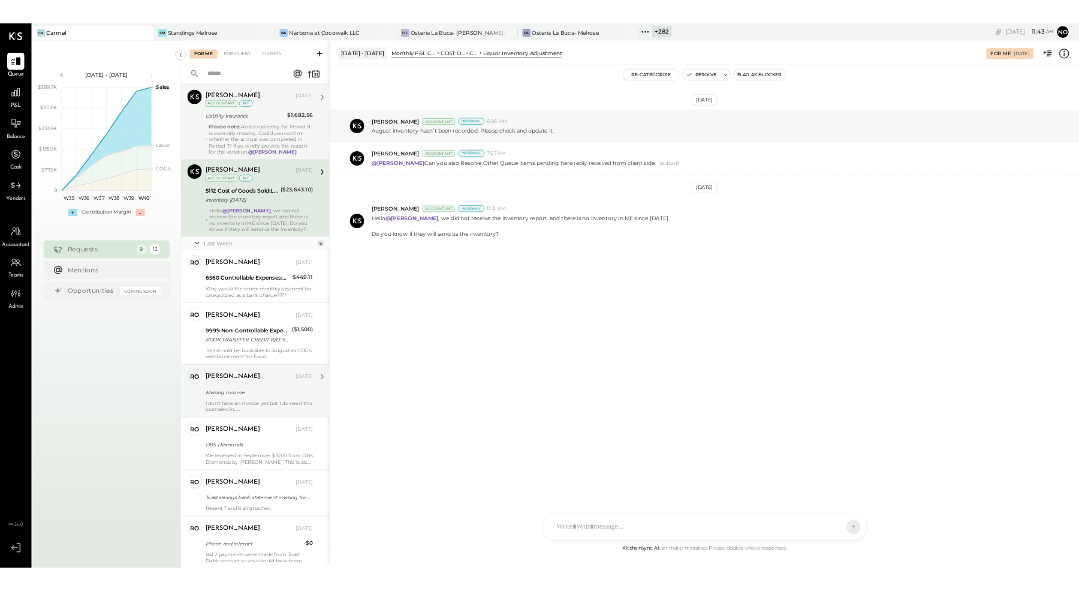
scroll to position [180, 0]
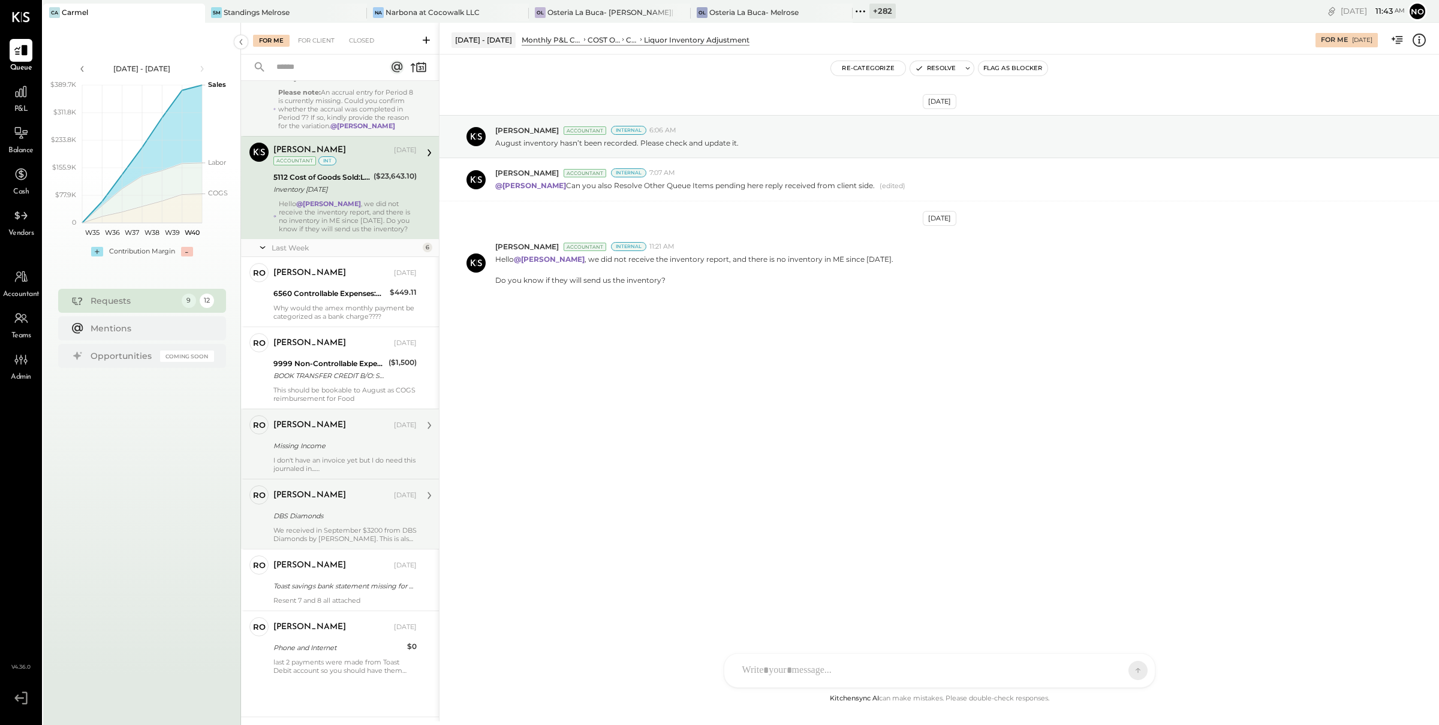
click at [327, 519] on div "DBS Diamonds" at bounding box center [343, 516] width 140 height 12
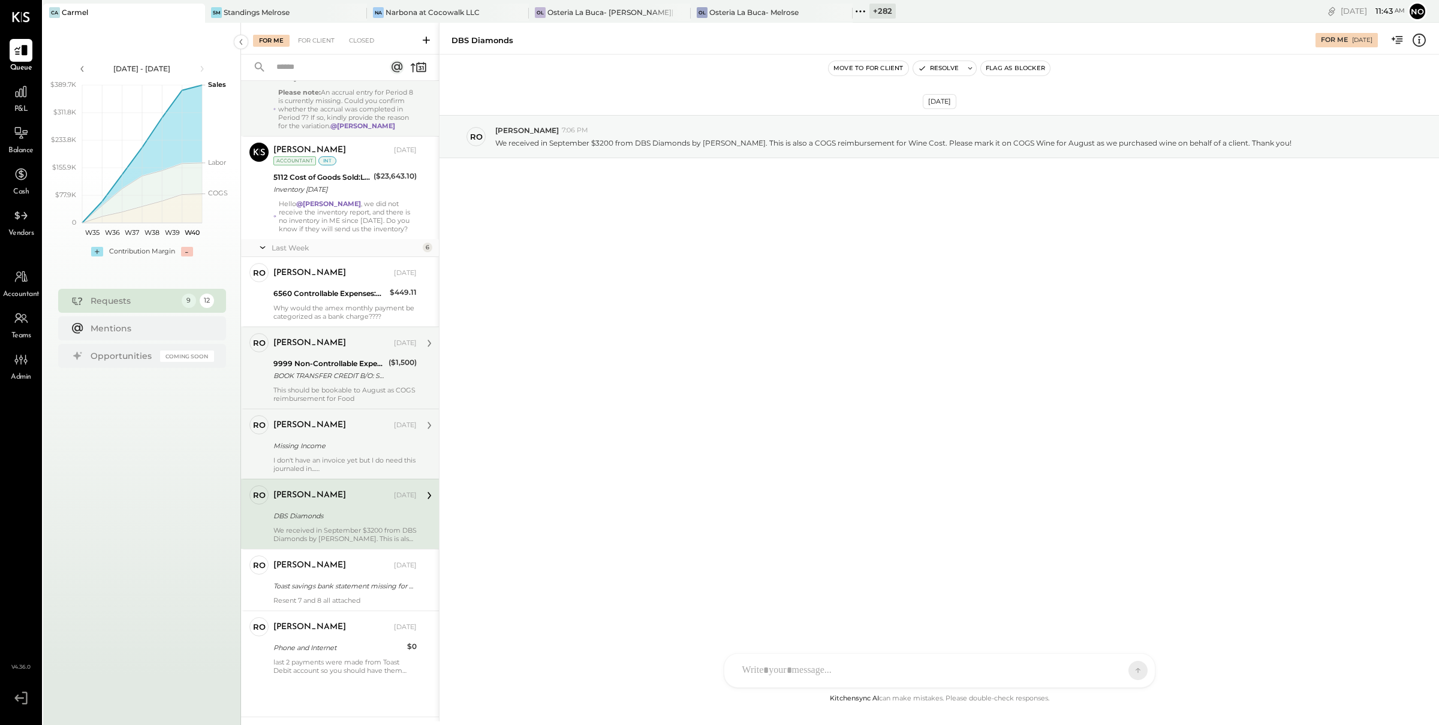
click at [323, 387] on div "This should be bookable to August as COGS reimbursement for Food" at bounding box center [344, 394] width 143 height 17
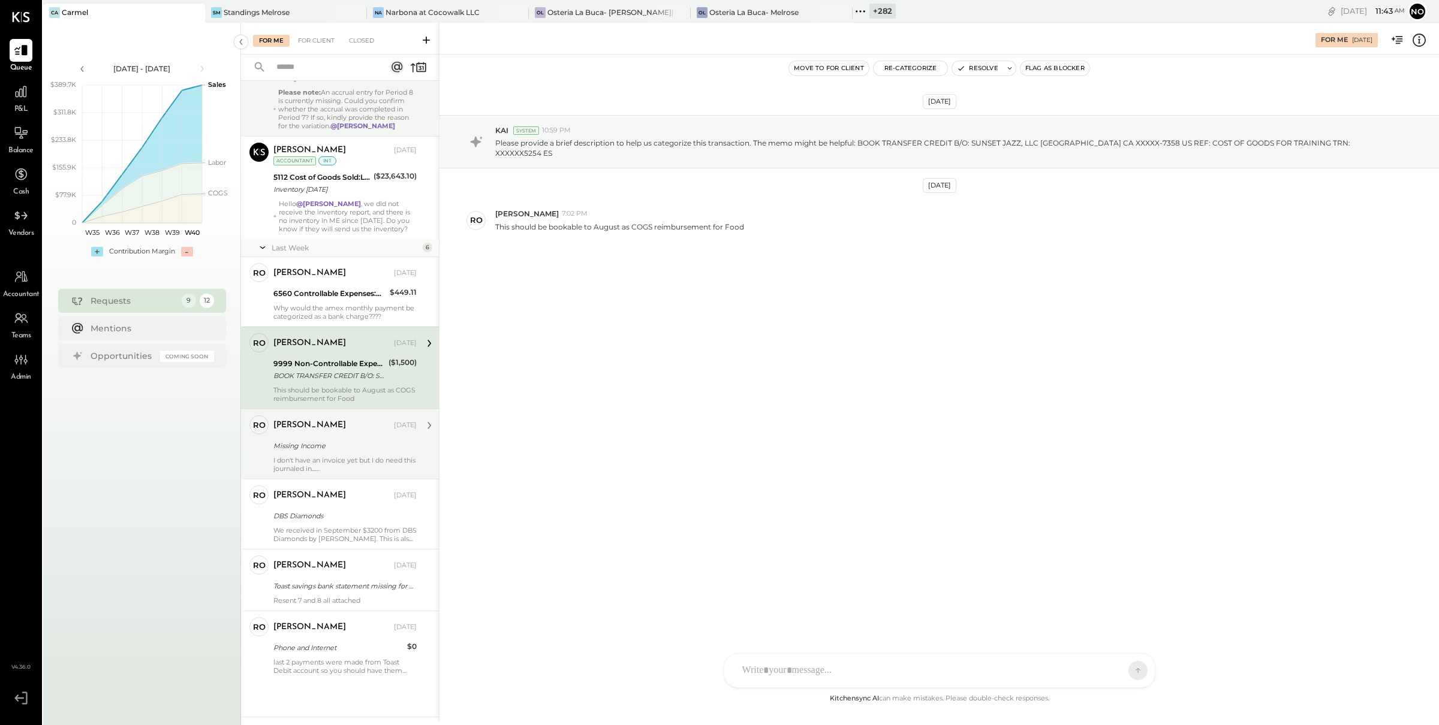
click at [327, 425] on div "[PERSON_NAME]" at bounding box center [332, 426] width 118 height 12
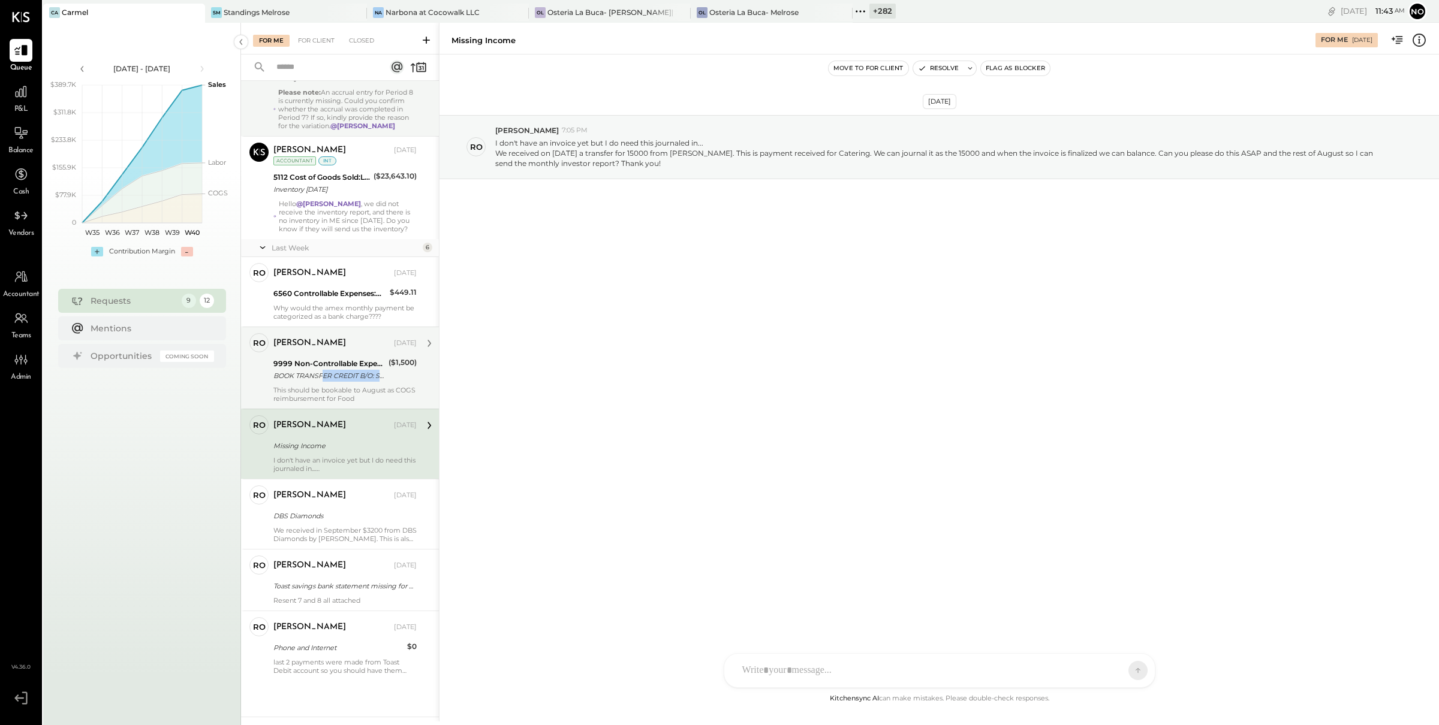
click at [324, 380] on div "9999 Non-Controllable Expenses:Other Income and Expenses:To Be Classified BOOK …" at bounding box center [329, 370] width 112 height 26
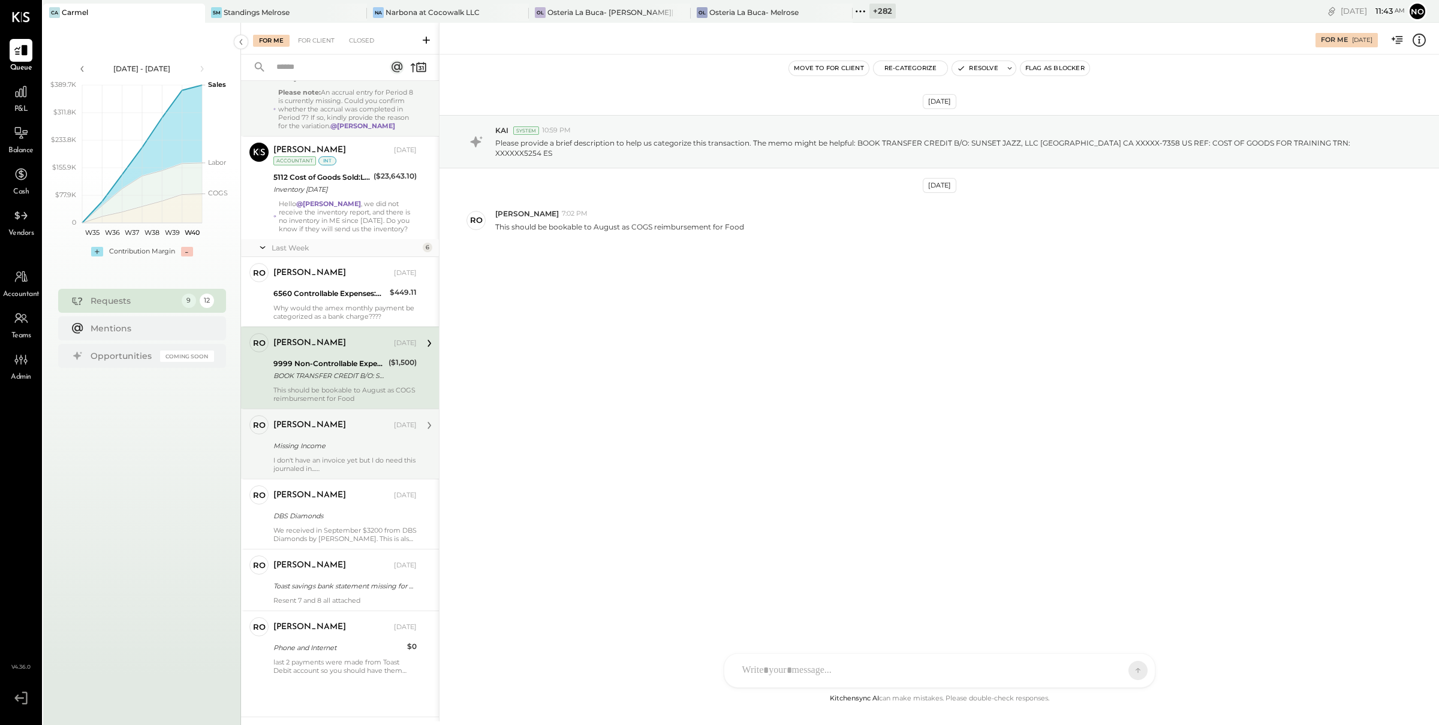
click at [330, 434] on div "[PERSON_NAME] [DATE]" at bounding box center [344, 426] width 143 height 20
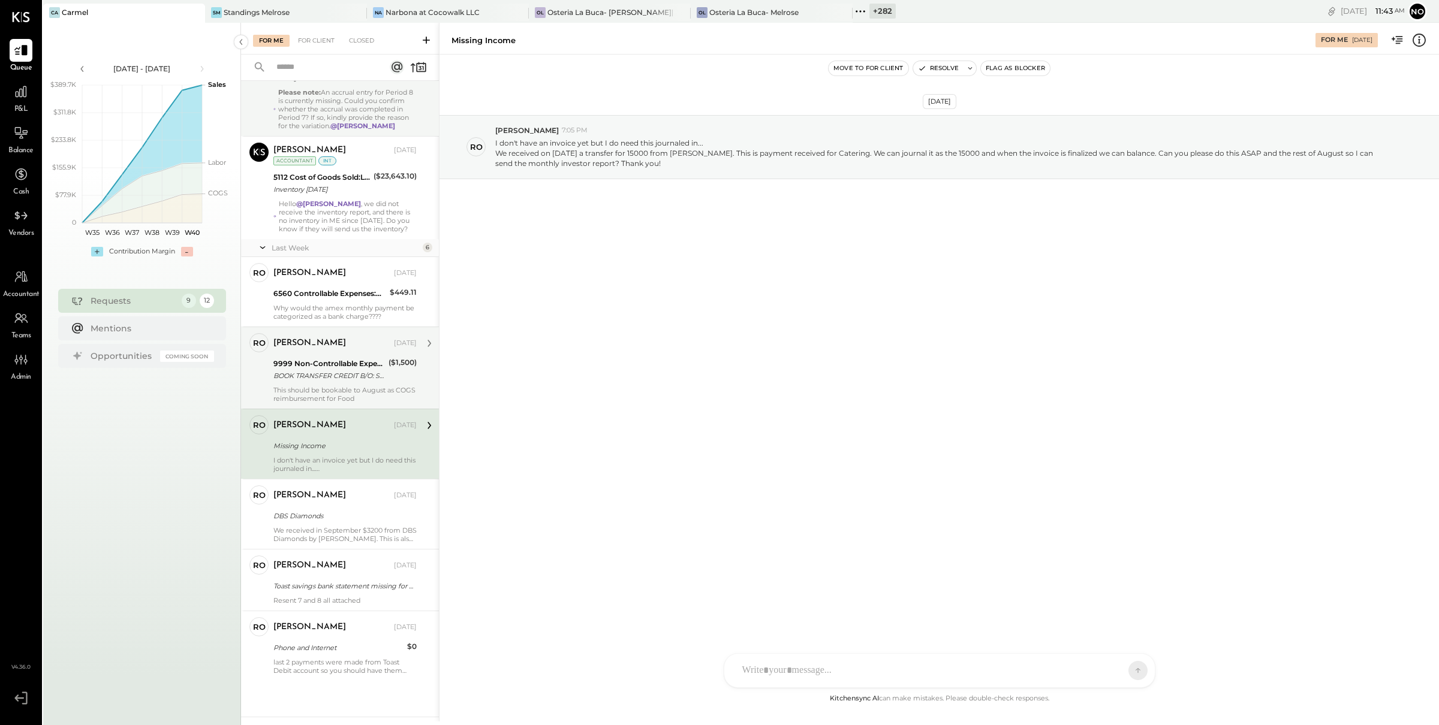
click at [329, 381] on div "[PERSON_NAME] [DATE] 9999 Non-Controllable Expenses:Other Income and Expenses:T…" at bounding box center [344, 368] width 143 height 70
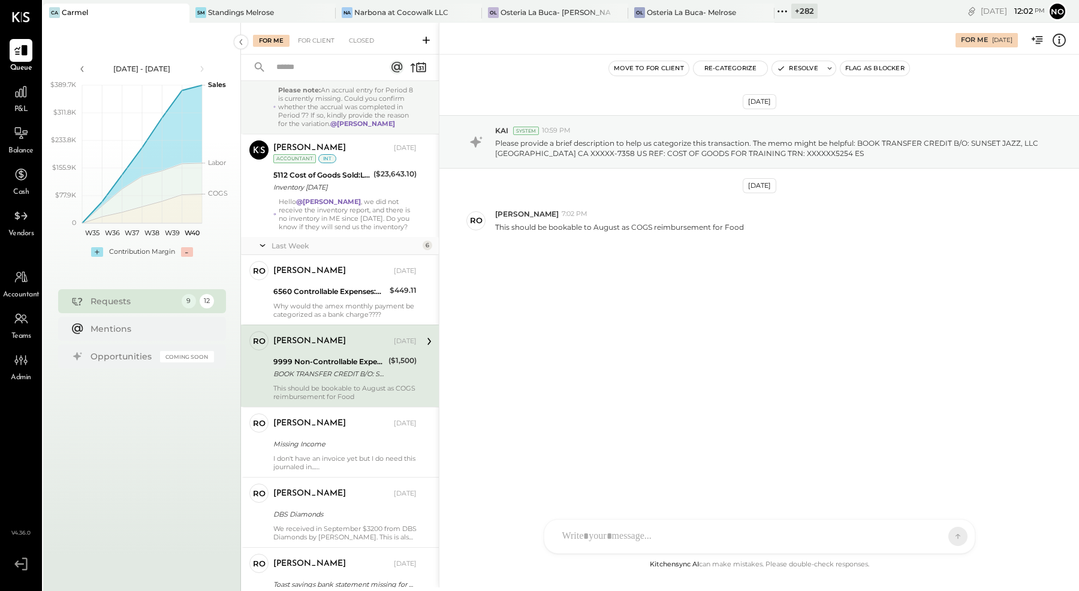
scroll to position [174, 0]
